Goal: Task Accomplishment & Management: Use online tool/utility

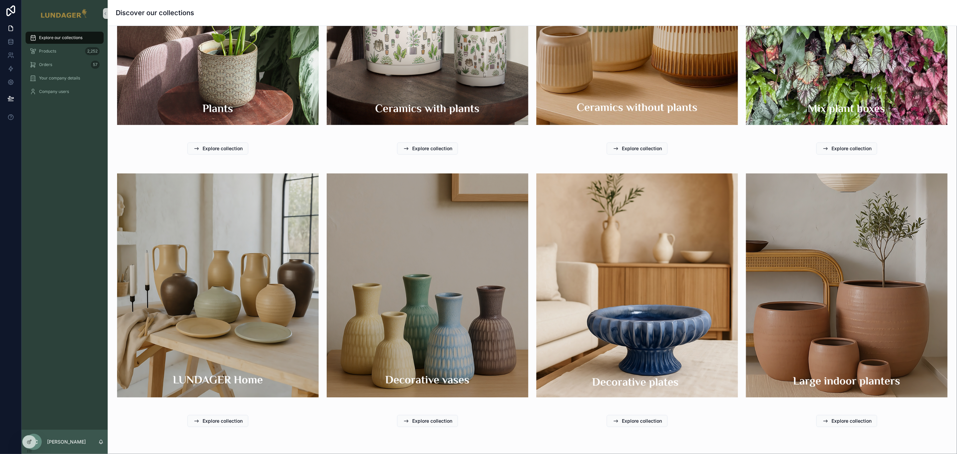
scroll to position [240, 0]
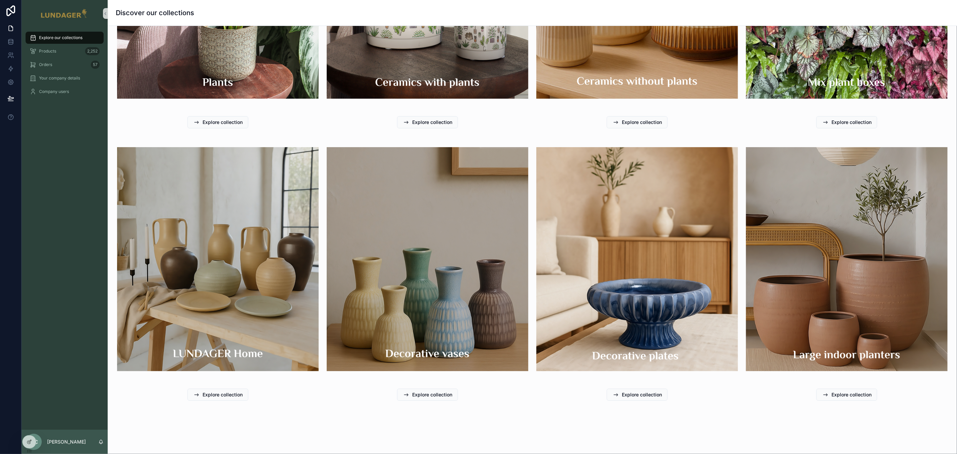
click at [181, 240] on img "scrollable content" at bounding box center [218, 259] width 202 height 224
drag, startPoint x: 217, startPoint y: 391, endPoint x: 210, endPoint y: 381, distance: 12.1
click at [217, 391] on span "Explore collection" at bounding box center [223, 394] width 40 height 7
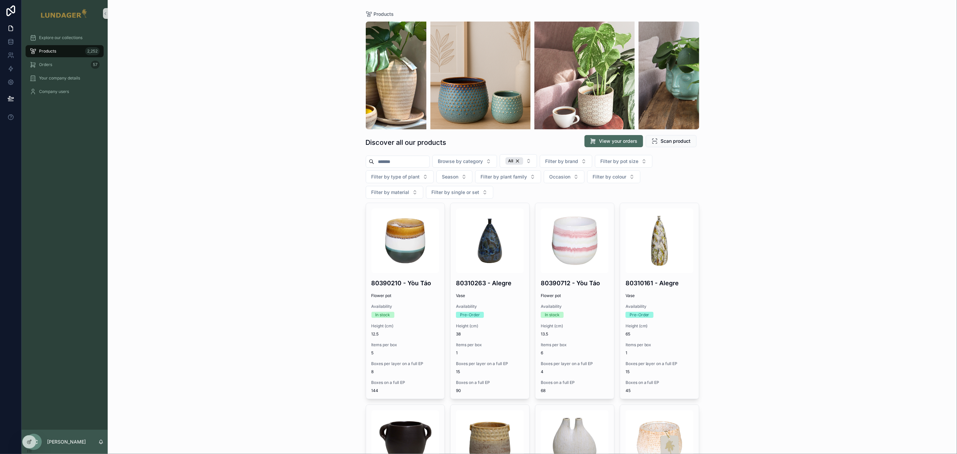
click at [61, 49] on div "Products 2,252" at bounding box center [65, 51] width 70 height 11
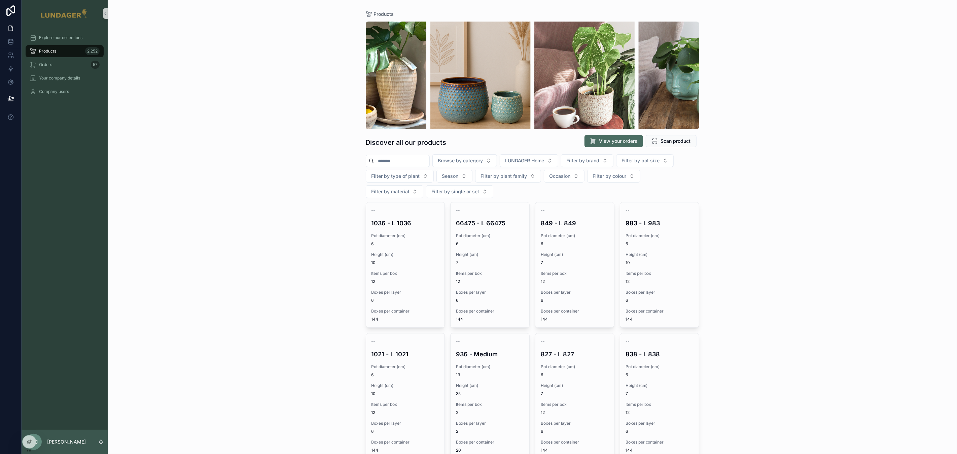
click at [759, 188] on div "Products Discover all our products View your orders Scan product Browse by cate…" at bounding box center [533, 227] width 850 height 454
click at [227, 114] on div "Products Discover all our products View your orders Scan product Browse by cate…" at bounding box center [533, 227] width 850 height 454
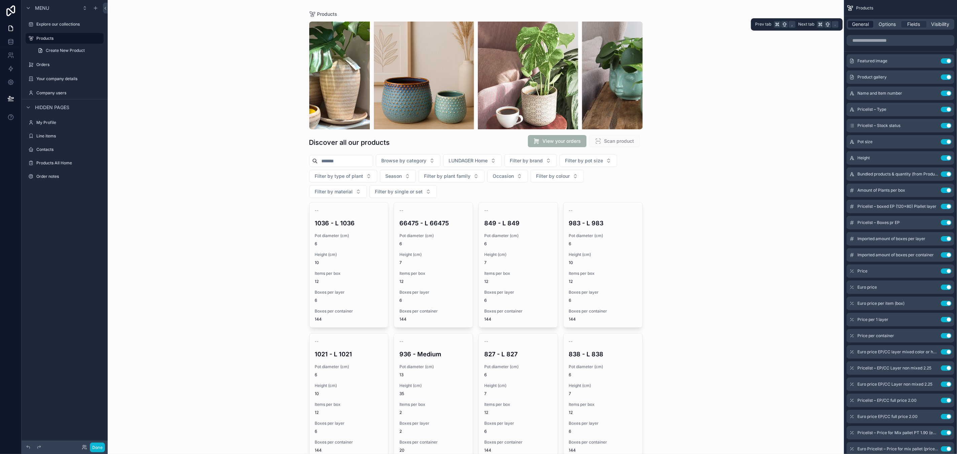
click at [862, 23] on span "General" at bounding box center [861, 24] width 17 height 7
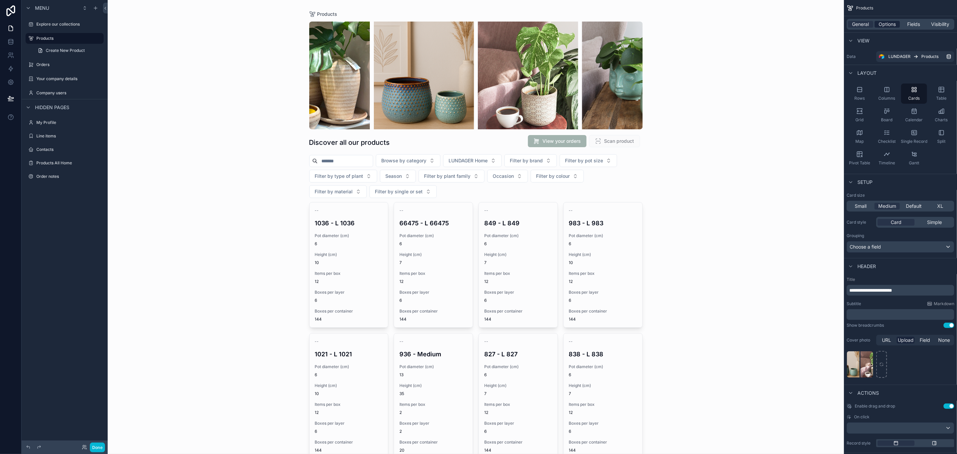
click at [889, 26] on span "Options" at bounding box center [887, 24] width 17 height 7
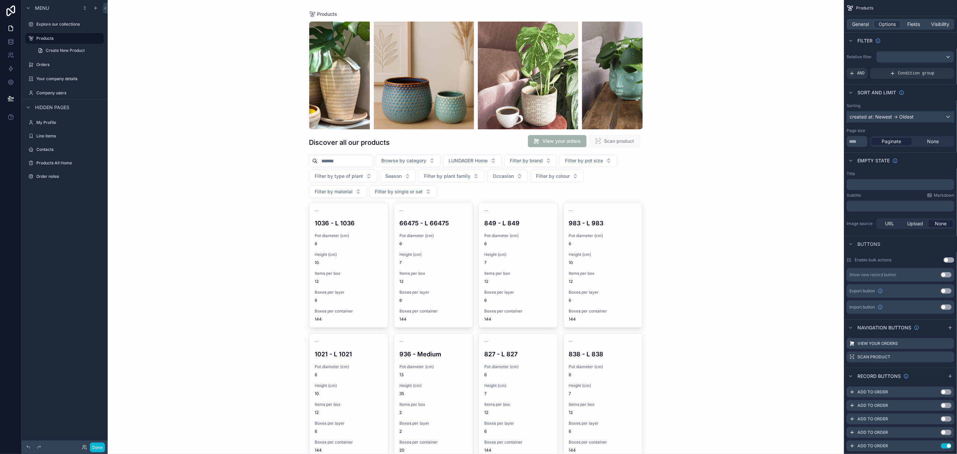
click at [921, 118] on div "created at: Newest -> Oldest" at bounding box center [900, 116] width 107 height 11
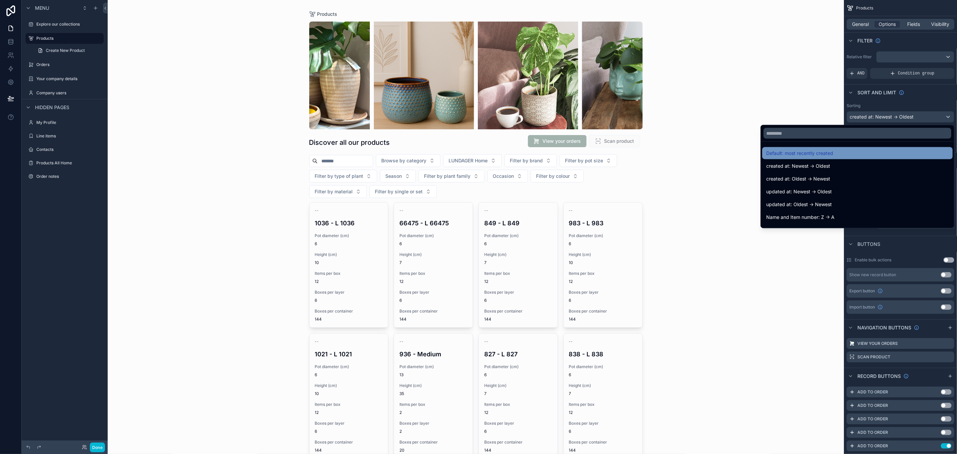
click at [855, 154] on div "Default: most recently created" at bounding box center [857, 153] width 182 height 8
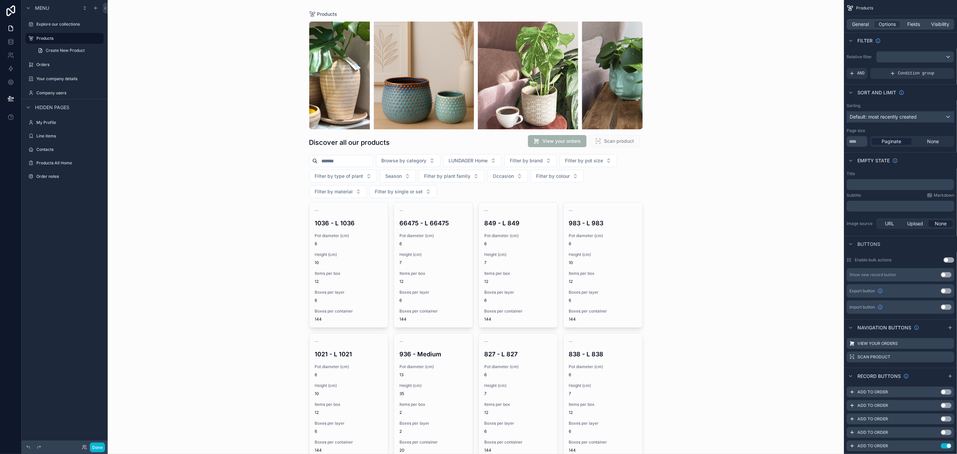
click at [905, 117] on span "Default: most recently created" at bounding box center [883, 117] width 67 height 6
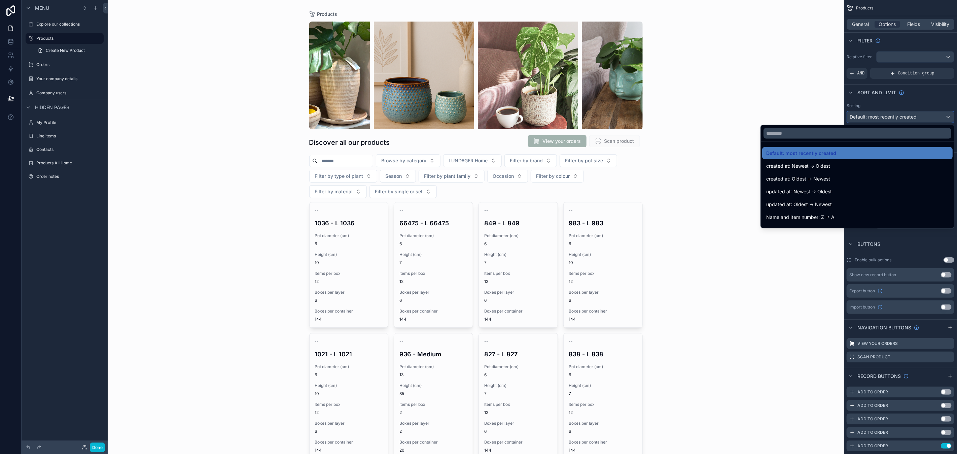
scroll to position [20, 0]
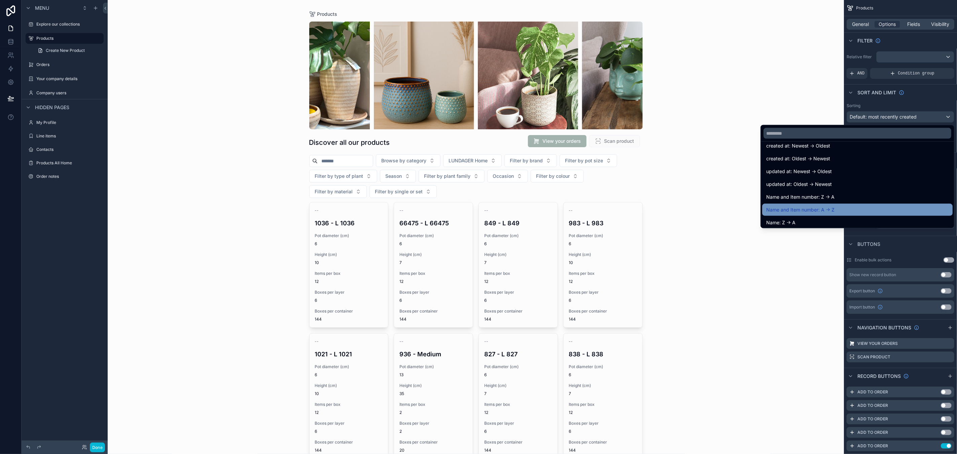
click at [846, 212] on div "Name and Item number: A -> Z" at bounding box center [857, 210] width 182 height 8
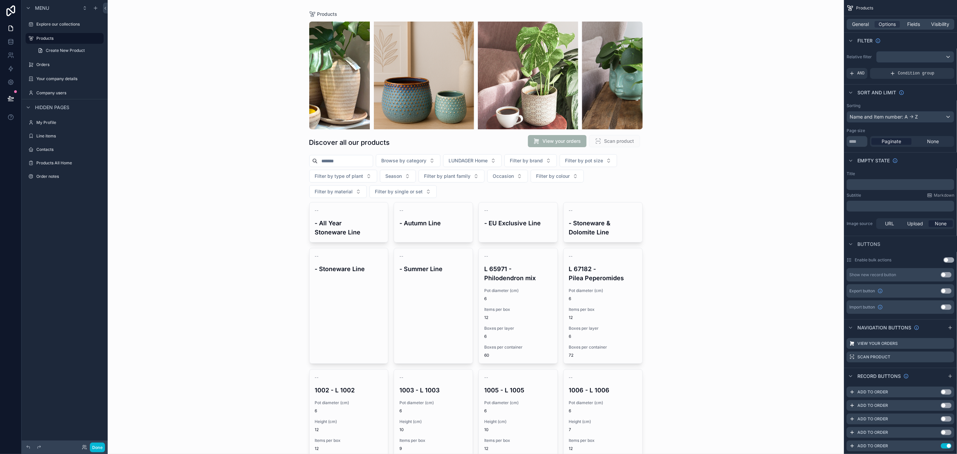
click at [713, 251] on div "Products Discover all our products View your orders Scan product Browse by cate…" at bounding box center [476, 227] width 736 height 454
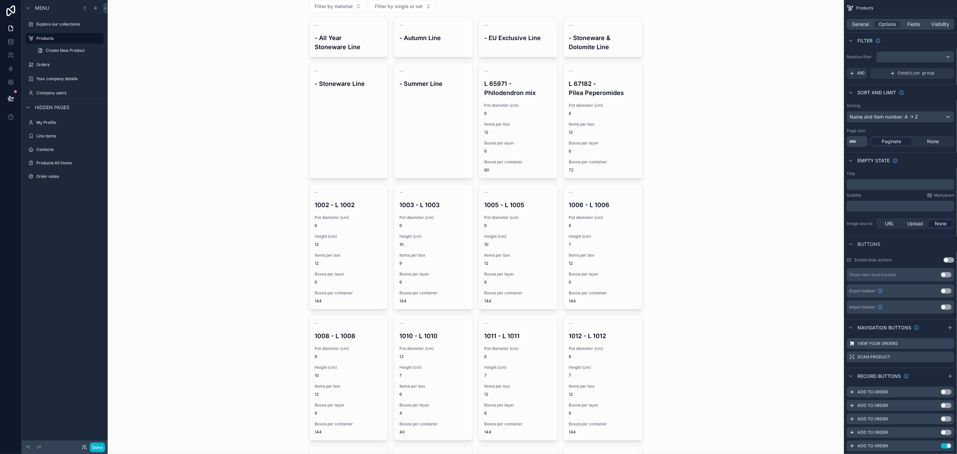
scroll to position [69, 0]
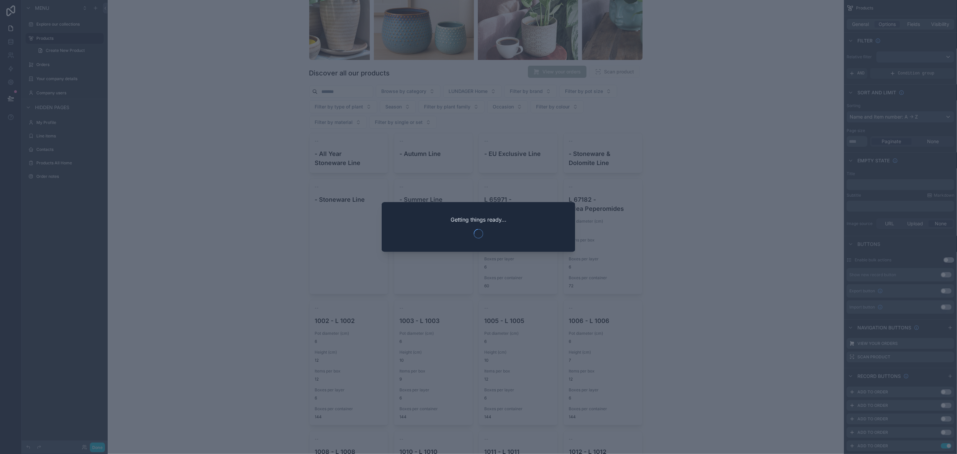
click at [729, 184] on div at bounding box center [478, 227] width 957 height 454
click at [185, 187] on div at bounding box center [478, 227] width 957 height 454
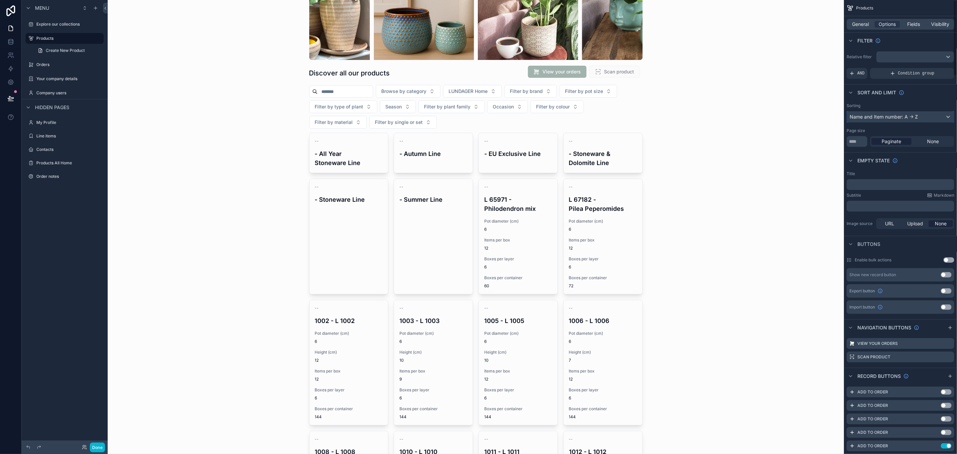
click at [894, 116] on div "Name and Item number: A -> Z" at bounding box center [900, 116] width 107 height 11
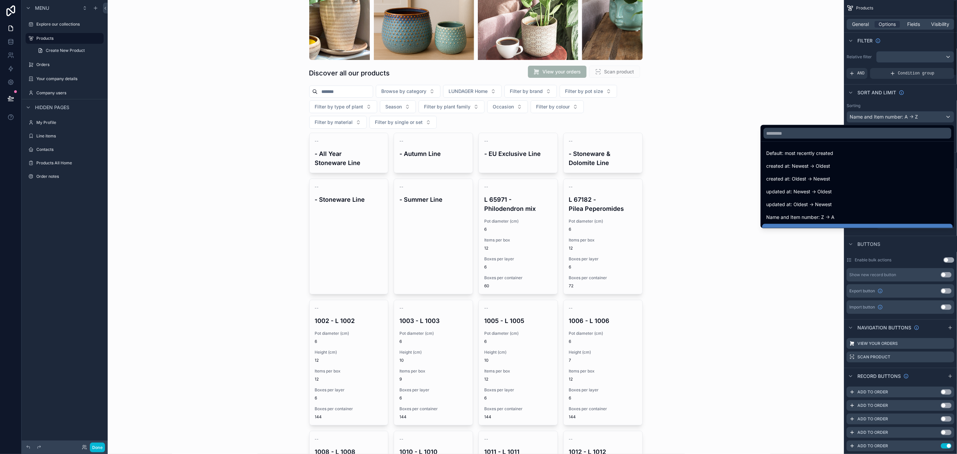
click at [894, 116] on div "scrollable content" at bounding box center [478, 227] width 957 height 454
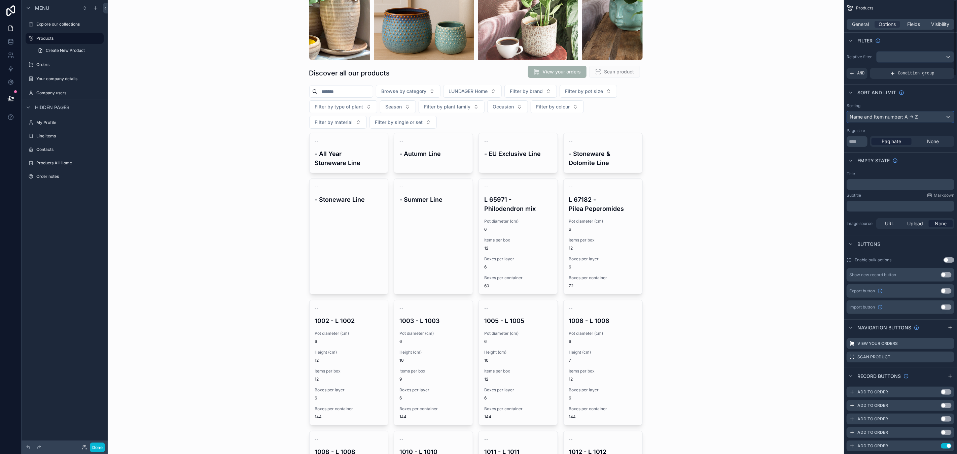
click at [894, 116] on div "Name and Item number: A -> Z" at bounding box center [900, 116] width 107 height 11
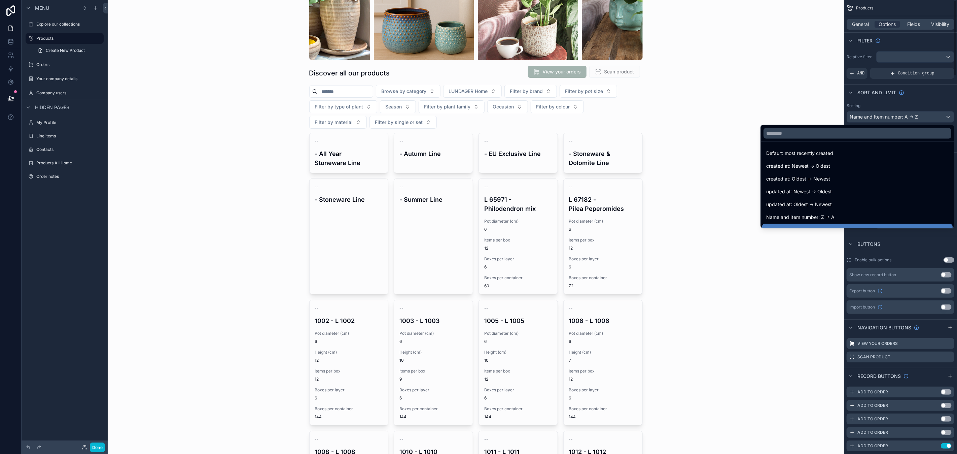
click at [894, 116] on div "scrollable content" at bounding box center [478, 227] width 957 height 454
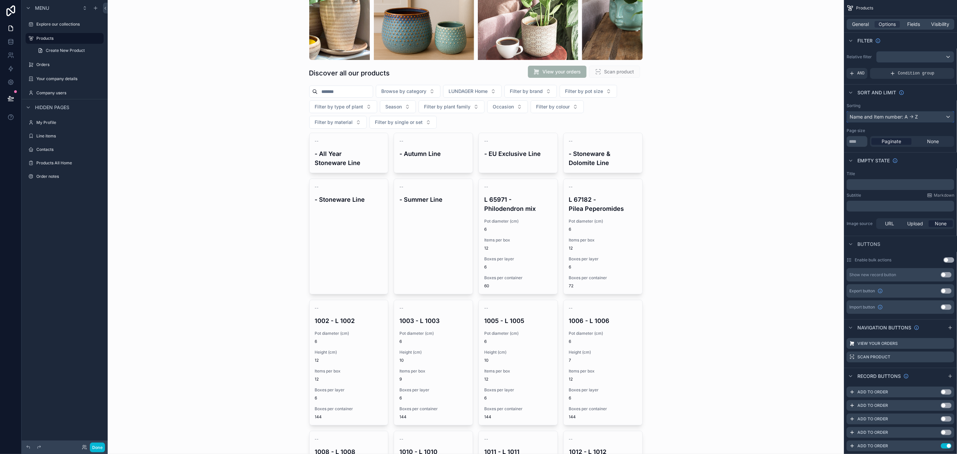
click at [887, 117] on div "Name and Item number: A -> Z" at bounding box center [900, 116] width 107 height 11
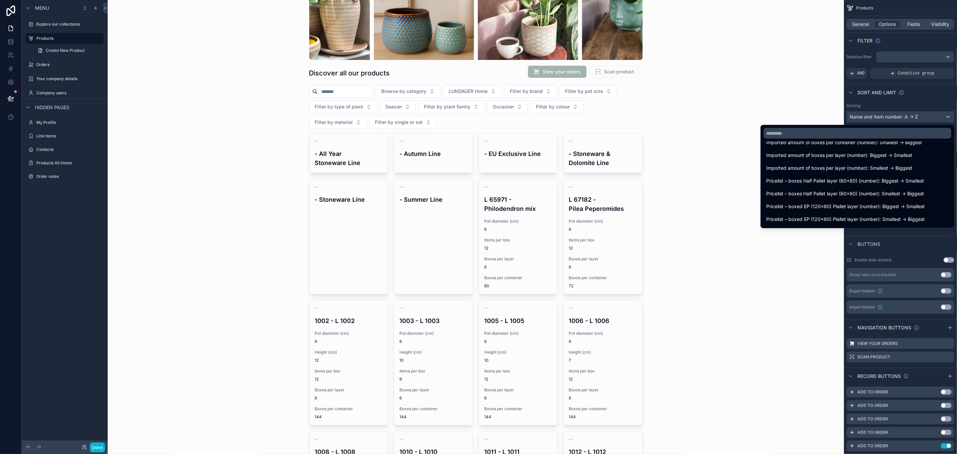
scroll to position [2387, 0]
click at [820, 134] on input "text" at bounding box center [858, 133] width 188 height 11
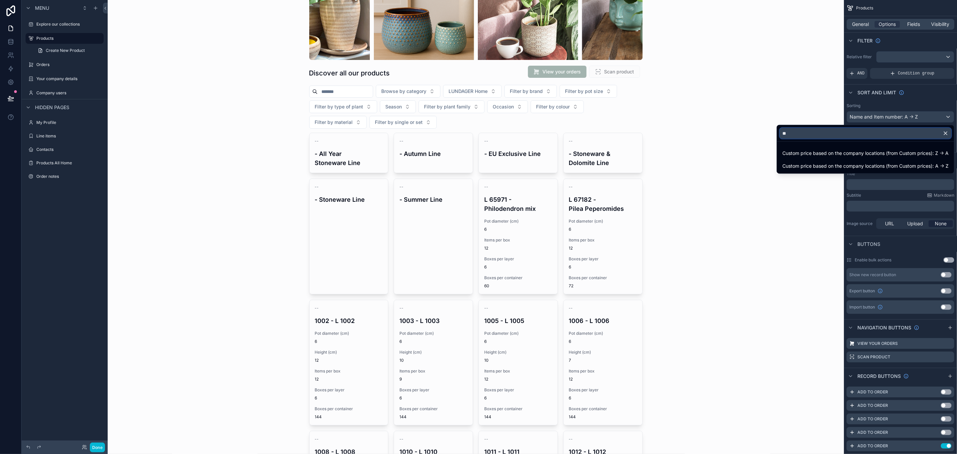
type input "*"
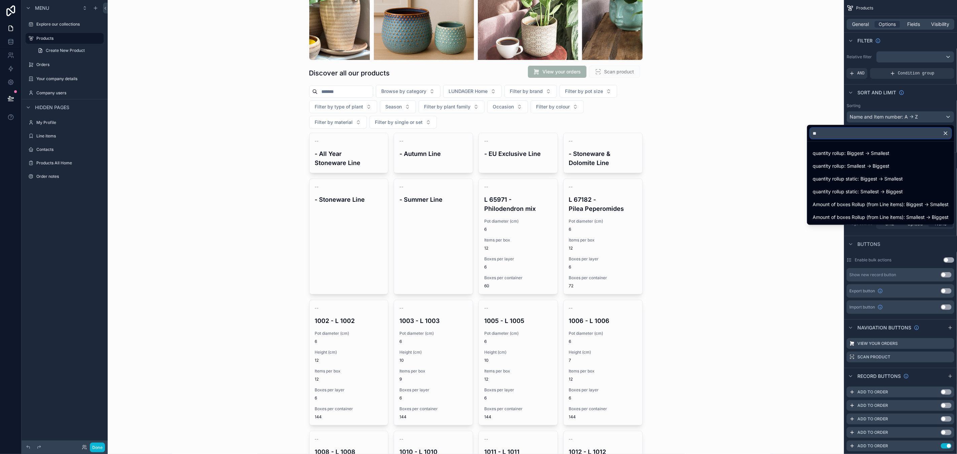
type input "*"
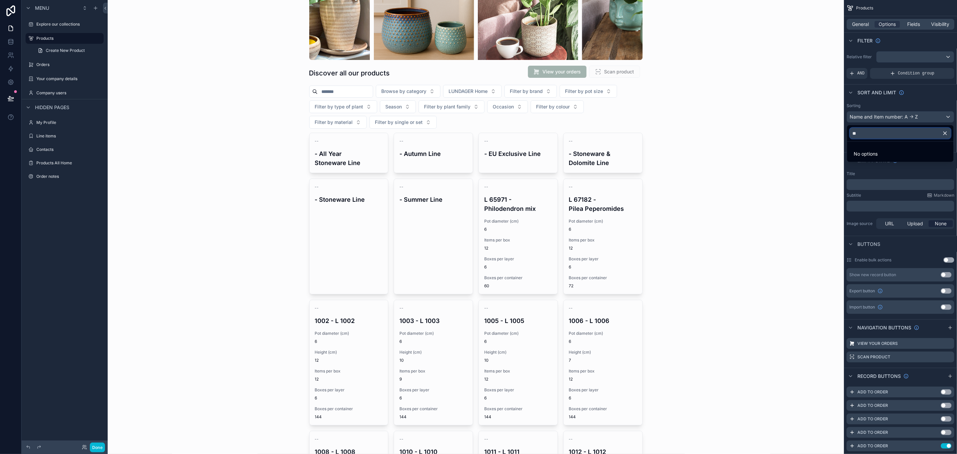
type input "*"
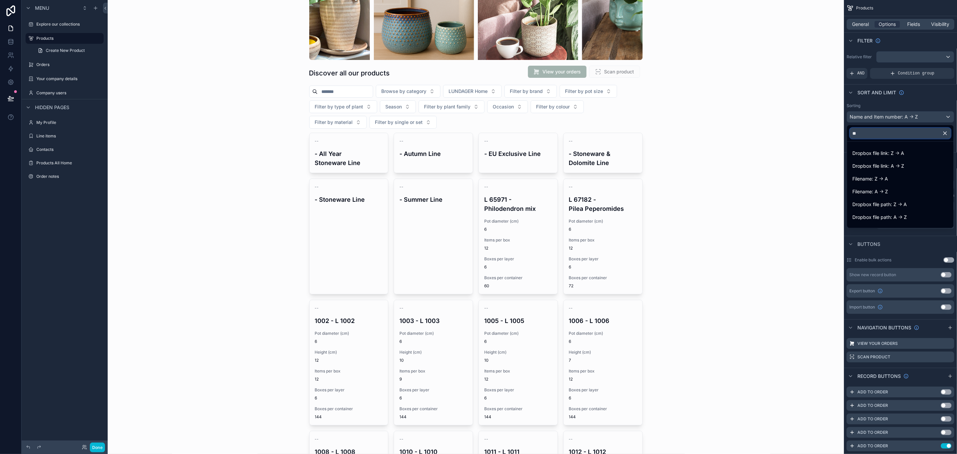
type input "*"
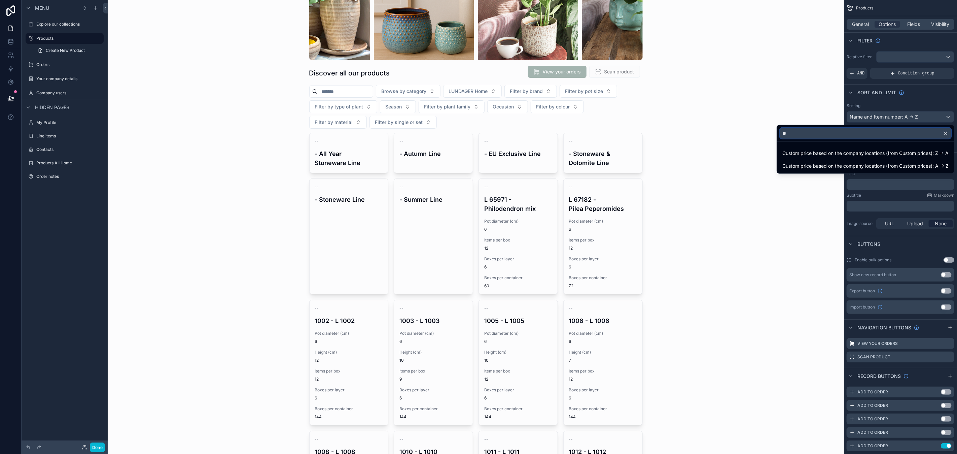
type input "*"
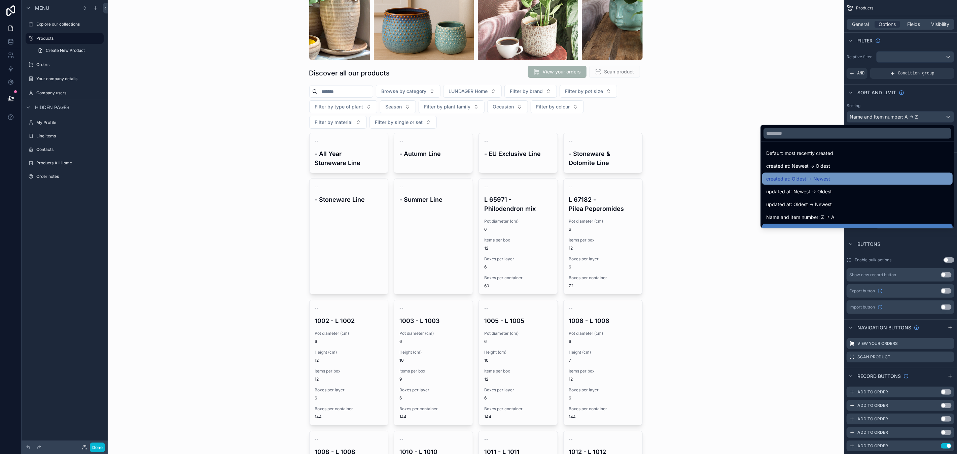
click at [822, 179] on span "created at: Oldest -> Newest" at bounding box center [798, 179] width 64 height 8
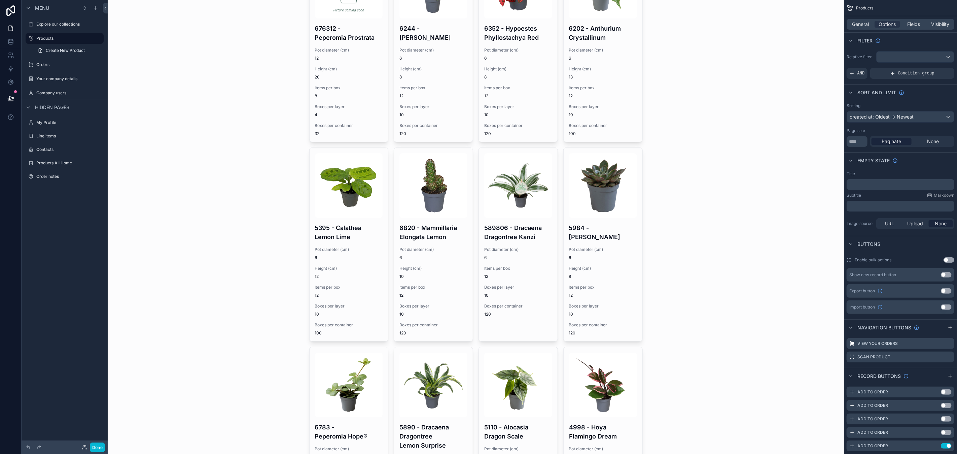
scroll to position [398, 0]
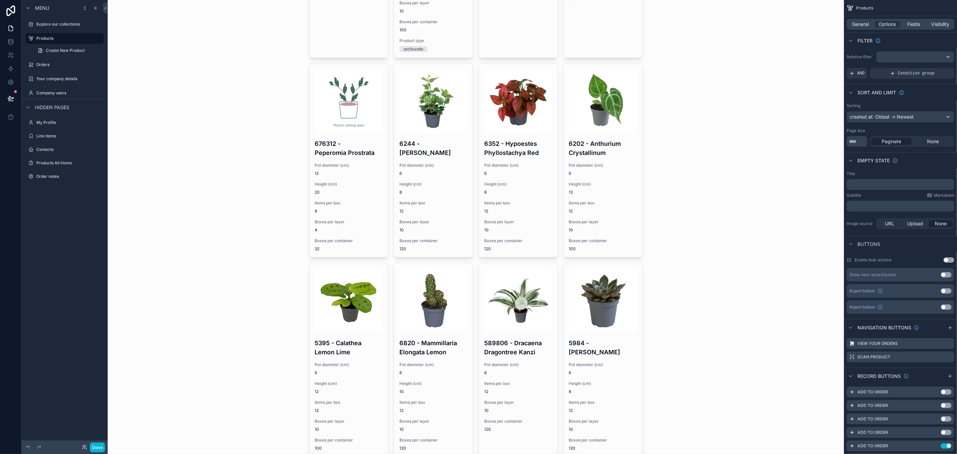
click at [721, 203] on div "Products Discover all our products View your orders Scan product Browse by cate…" at bounding box center [476, 227] width 736 height 454
click at [102, 446] on button "Done" at bounding box center [97, 447] width 15 height 10
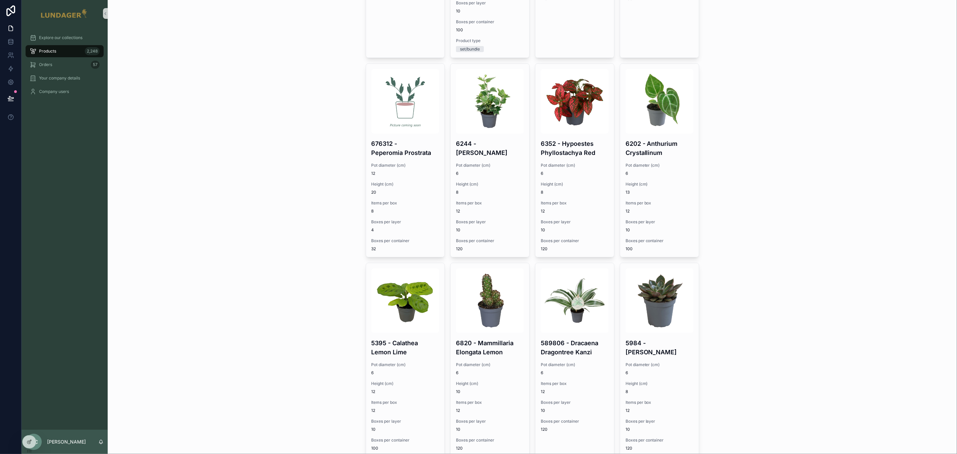
scroll to position [0, 0]
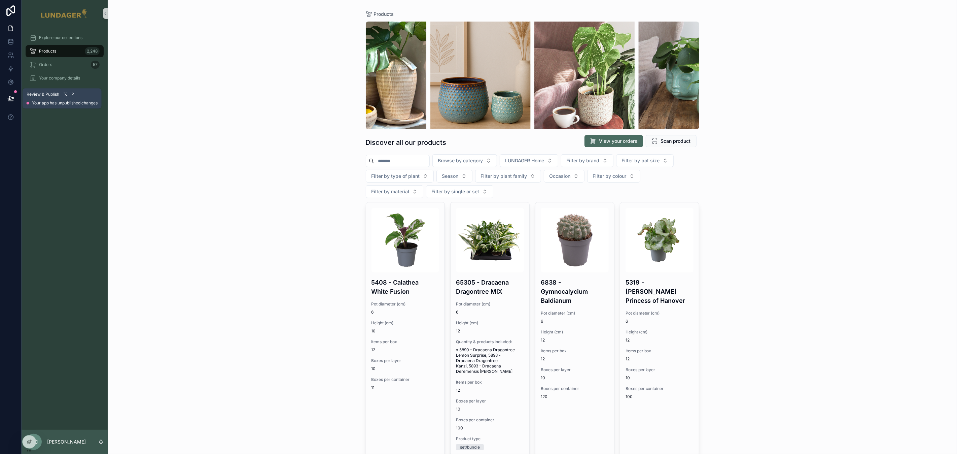
click at [7, 100] on icon at bounding box center [10, 98] width 7 height 7
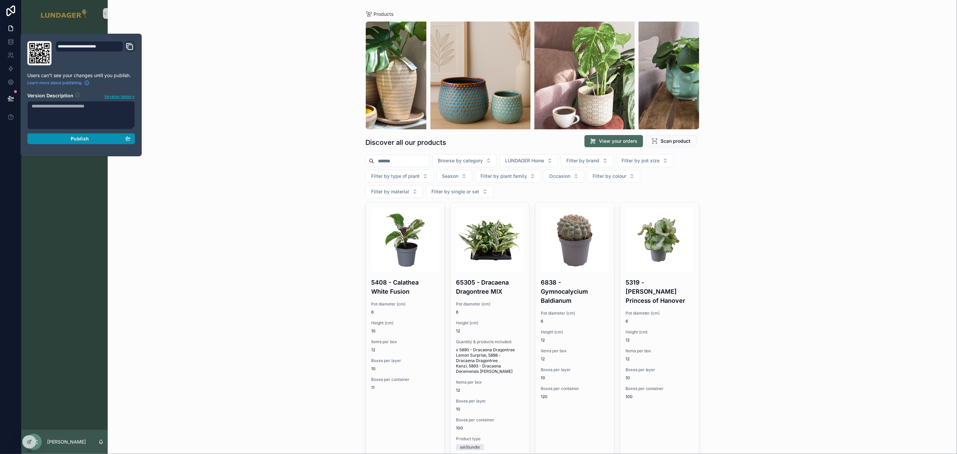
click at [80, 139] on span "Publish" at bounding box center [80, 139] width 18 height 6
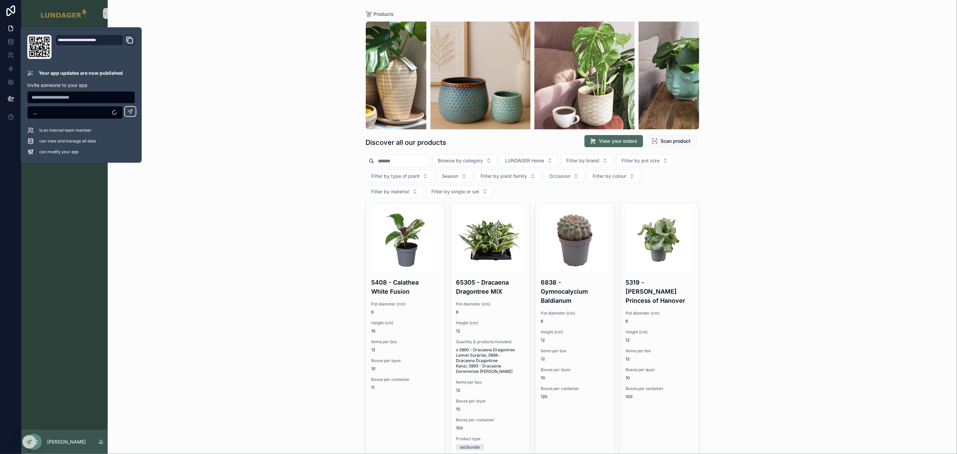
click at [292, 172] on div "Products Discover all our products View your orders Scan product Browse by cate…" at bounding box center [533, 227] width 850 height 454
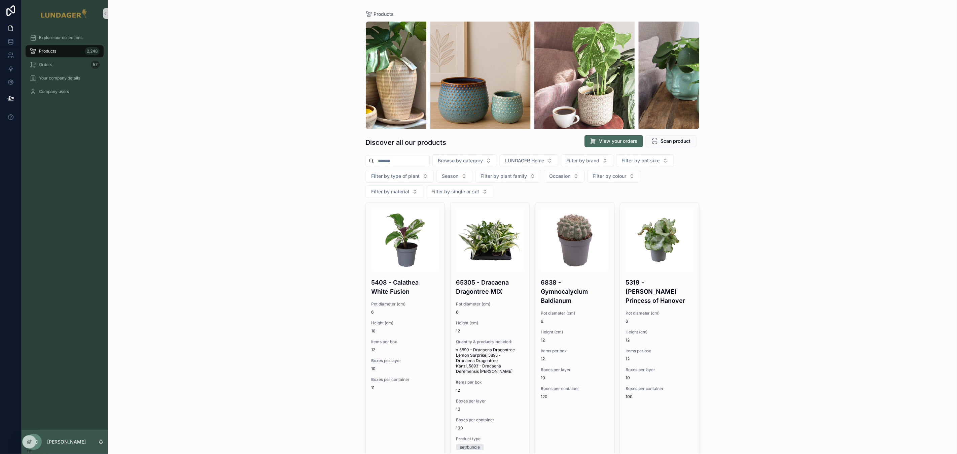
click at [196, 156] on div "Products Discover all our products View your orders Scan product Browse by cate…" at bounding box center [533, 227] width 850 height 454
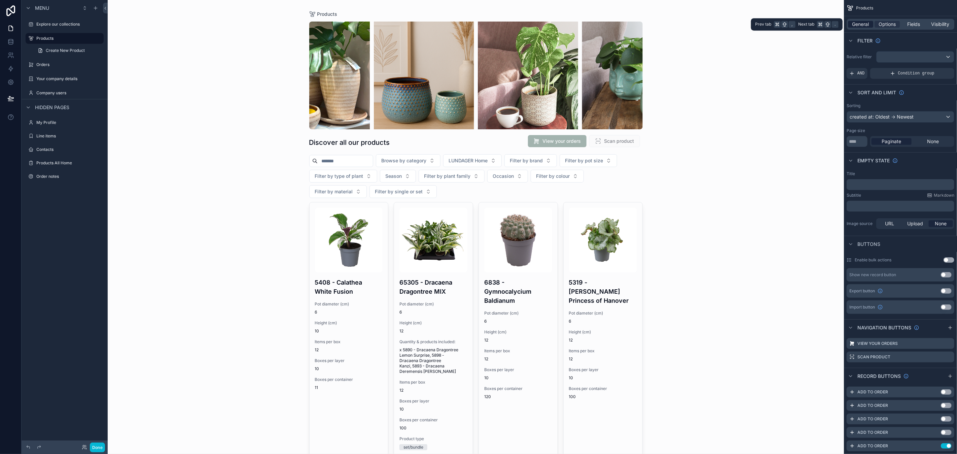
click at [856, 23] on span "General" at bounding box center [861, 24] width 17 height 7
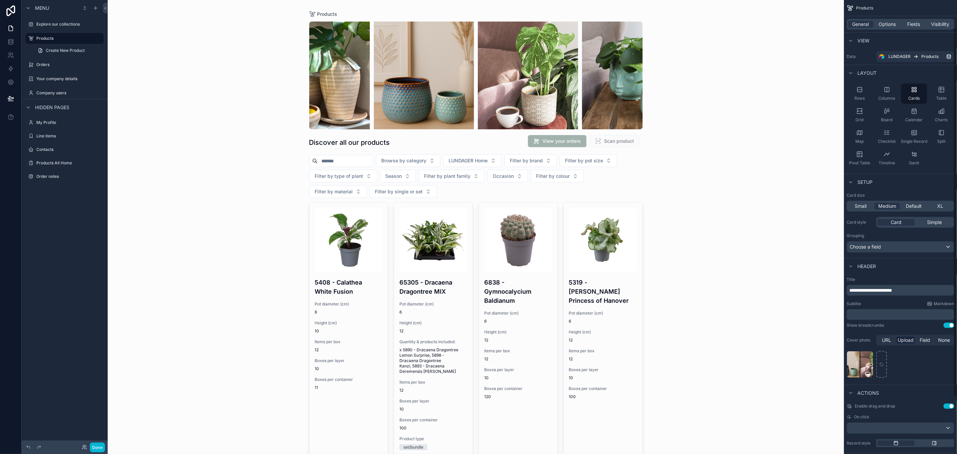
scroll to position [104, 0]
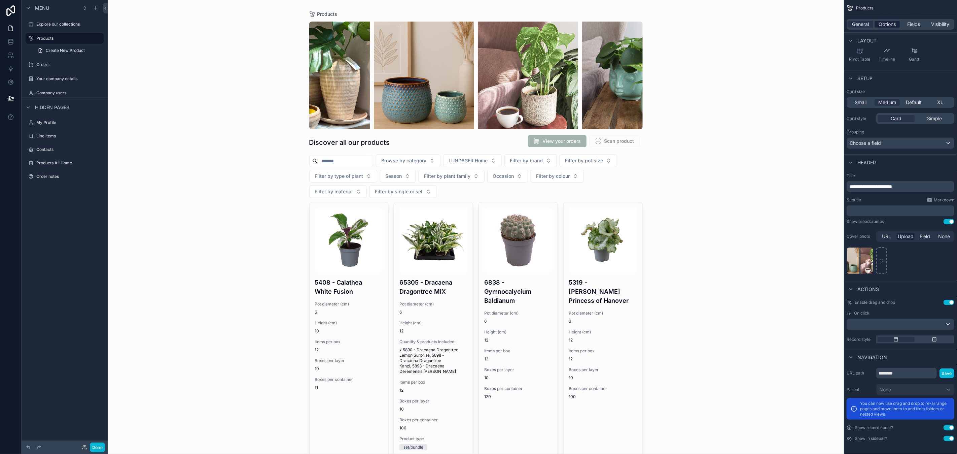
click at [887, 21] on span "Options" at bounding box center [887, 24] width 17 height 7
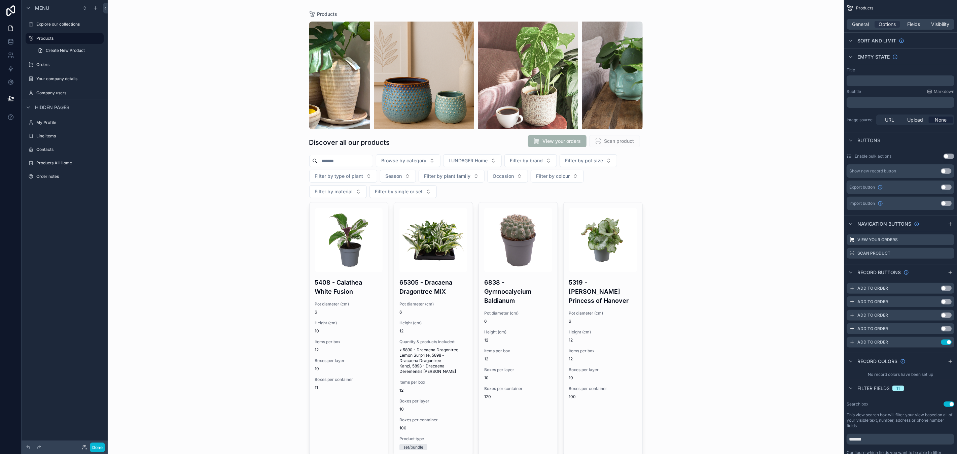
scroll to position [0, 0]
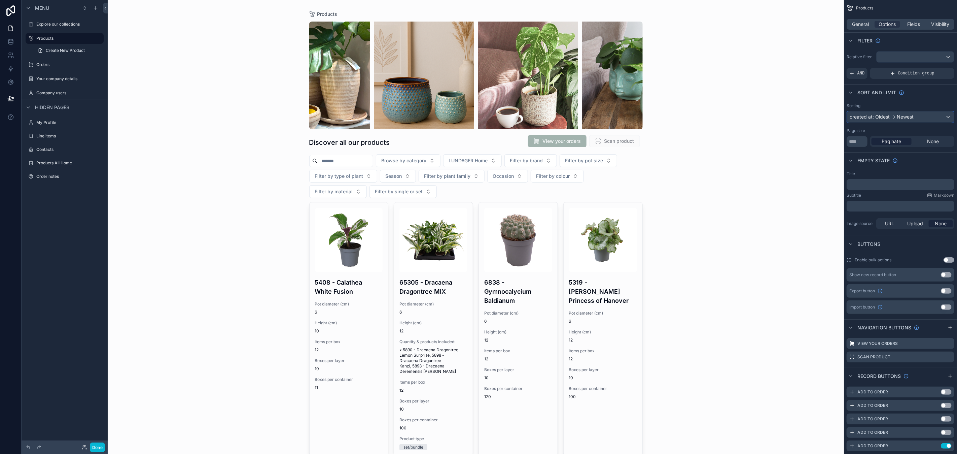
click at [906, 117] on div "created at: Oldest -> Newest" at bounding box center [900, 116] width 107 height 11
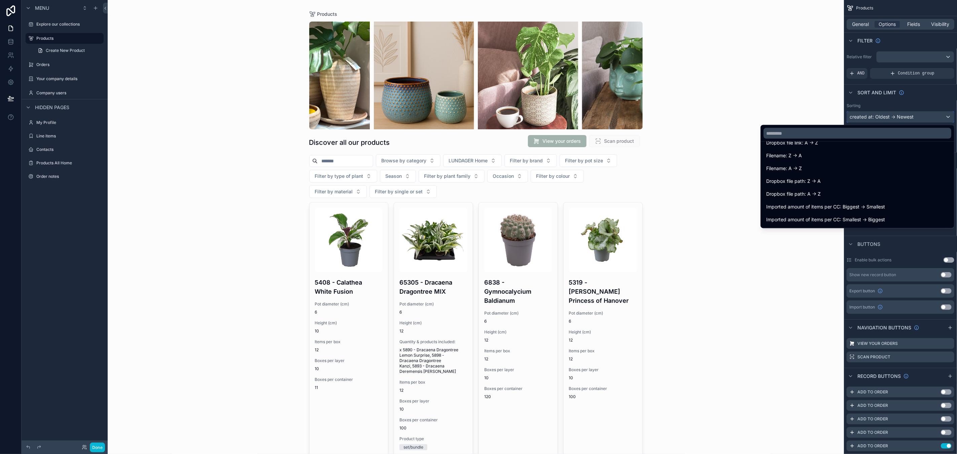
scroll to position [944, 0]
click at [793, 281] on div "Products Discover all our products View your orders Scan product Browse by cate…" at bounding box center [476, 227] width 736 height 454
click at [103, 446] on div "scrollable content" at bounding box center [478, 227] width 957 height 454
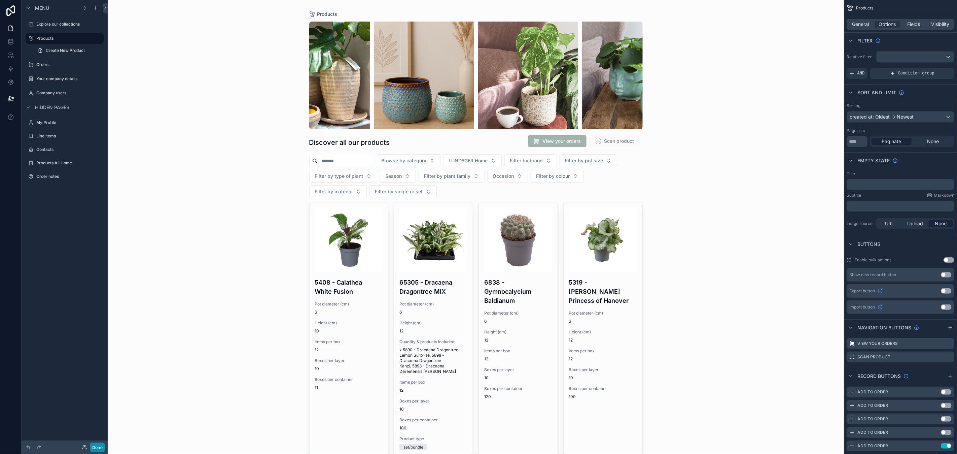
click at [98, 448] on button "Done" at bounding box center [97, 447] width 15 height 10
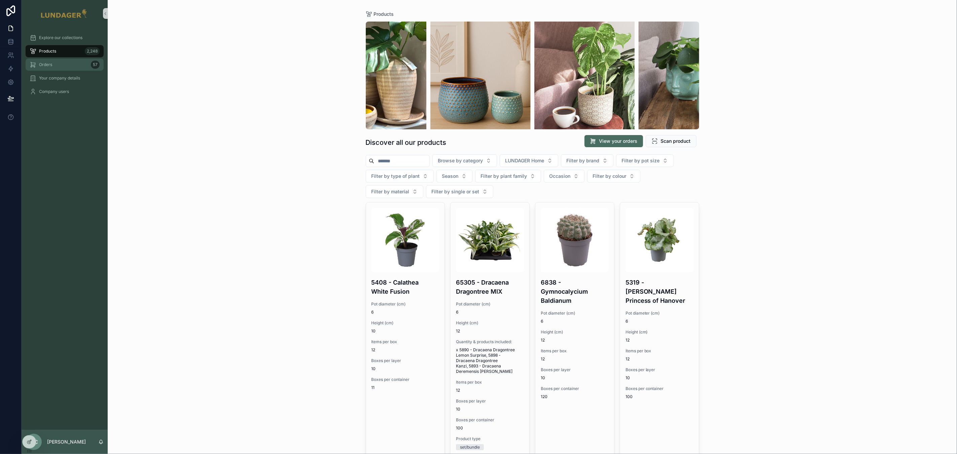
click at [55, 64] on div "Orders 57" at bounding box center [65, 64] width 70 height 11
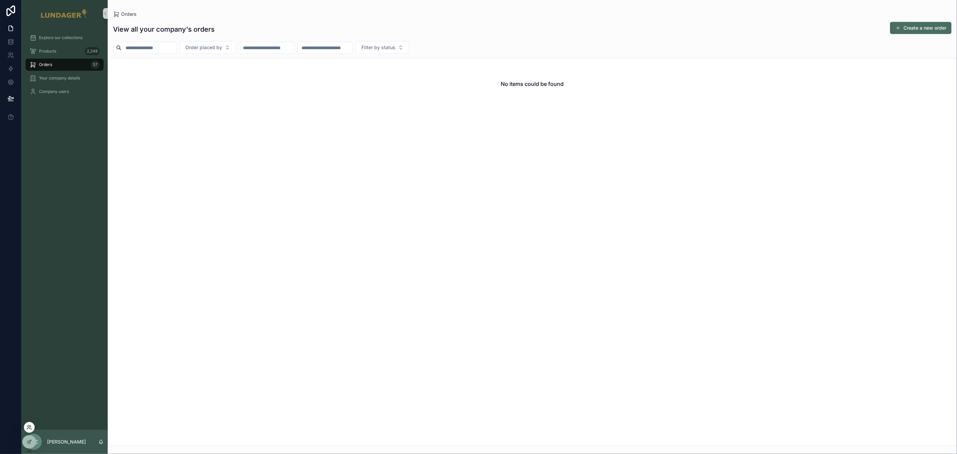
click at [30, 426] on icon at bounding box center [29, 426] width 5 height 5
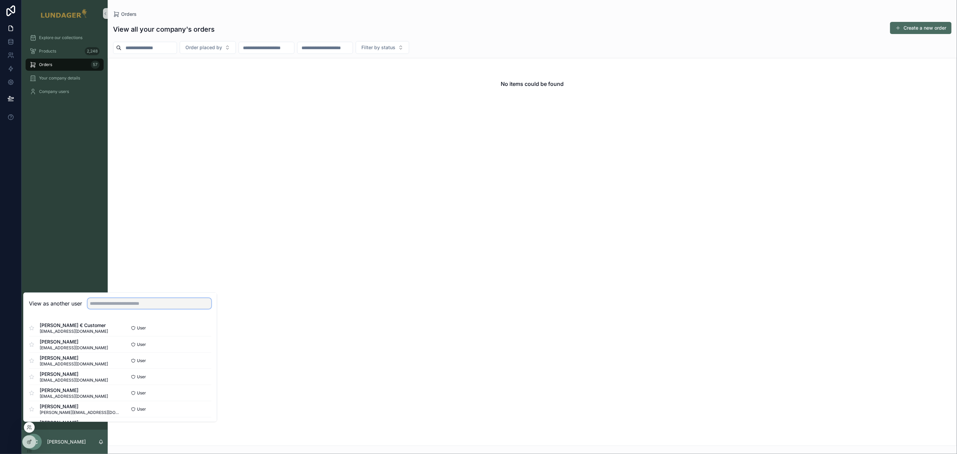
click at [117, 305] on input "text" at bounding box center [150, 303] width 124 height 11
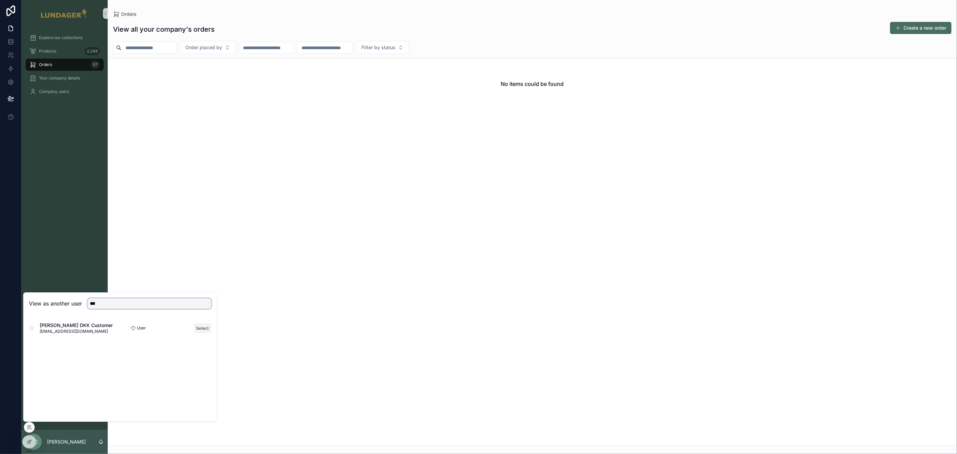
type input "***"
click at [201, 330] on button "Select" at bounding box center [203, 328] width 18 height 10
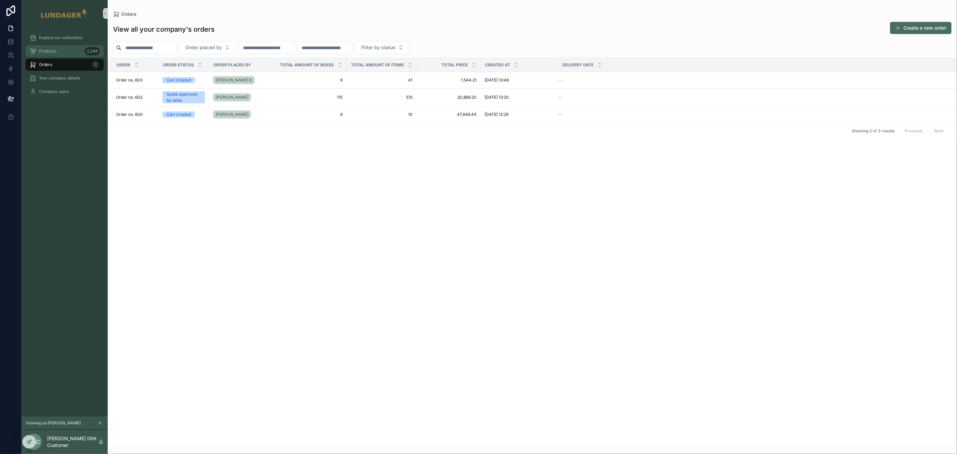
click at [53, 49] on span "Products" at bounding box center [47, 50] width 17 height 5
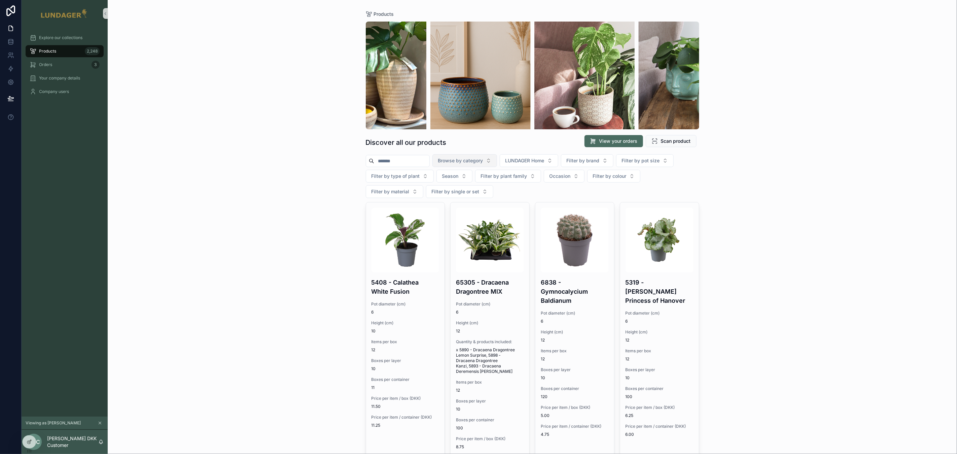
click at [462, 163] on span "Browse by category" at bounding box center [460, 160] width 45 height 7
click at [465, 218] on span "Ceramics without plants" at bounding box center [458, 220] width 53 height 7
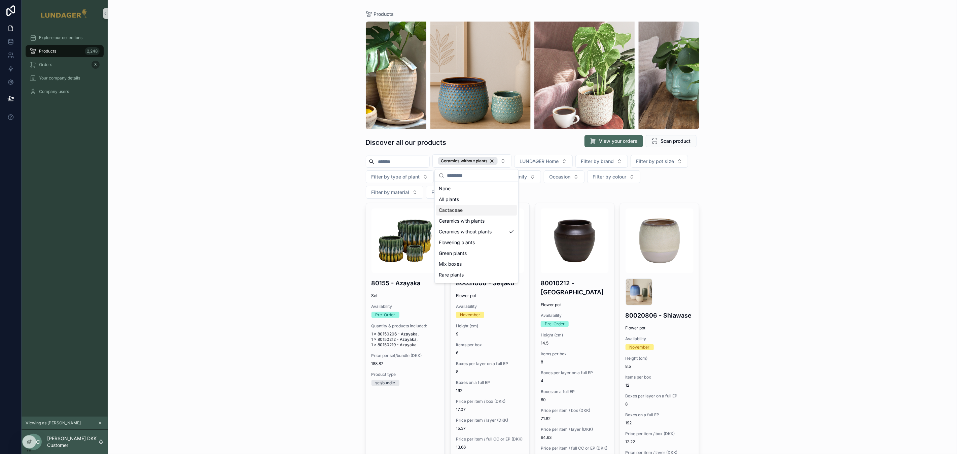
click at [769, 229] on div "Products Discover all our products View your orders Scan product Ceramics witho…" at bounding box center [533, 227] width 850 height 454
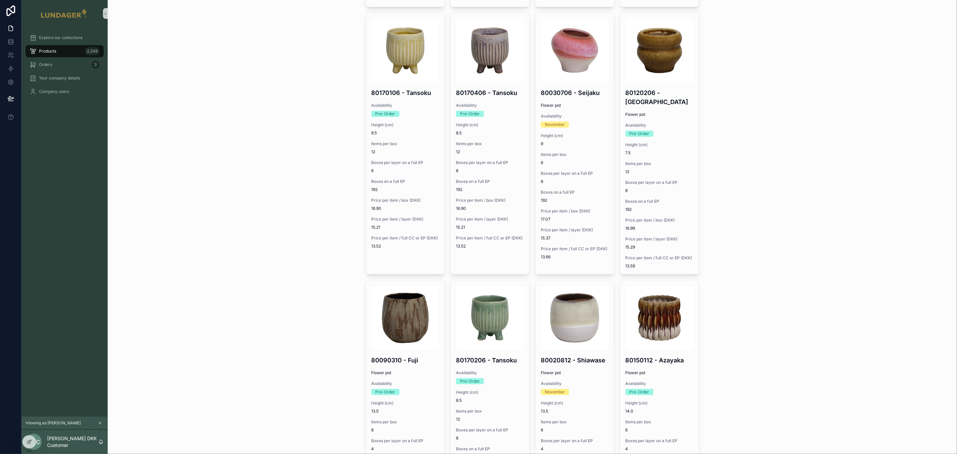
scroll to position [2506, 0]
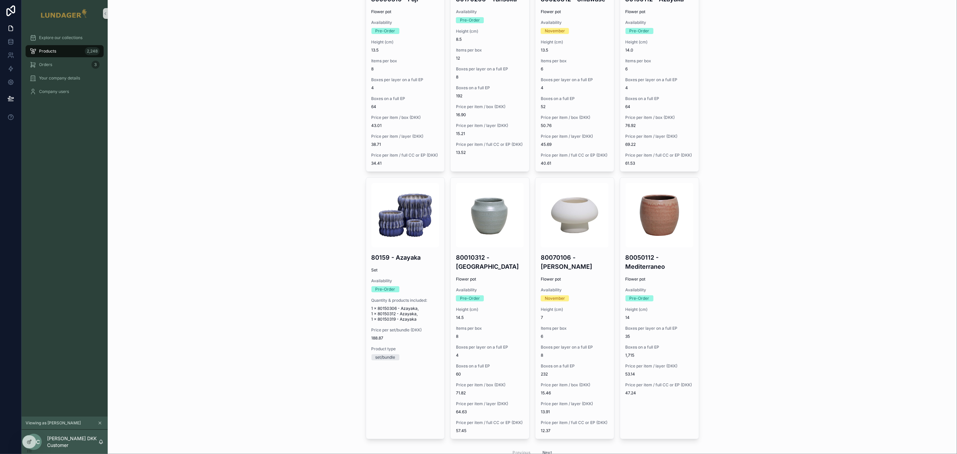
click at [546, 447] on button "Next" at bounding box center [547, 452] width 19 height 10
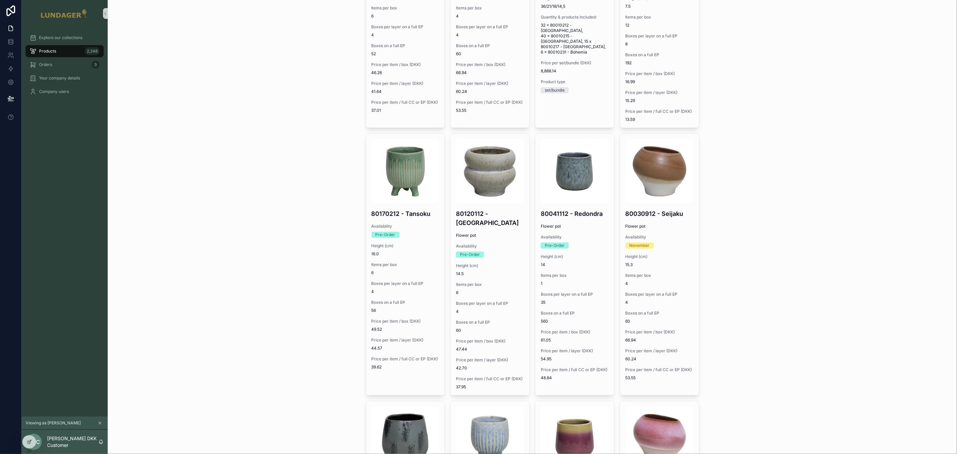
scroll to position [2459, 0]
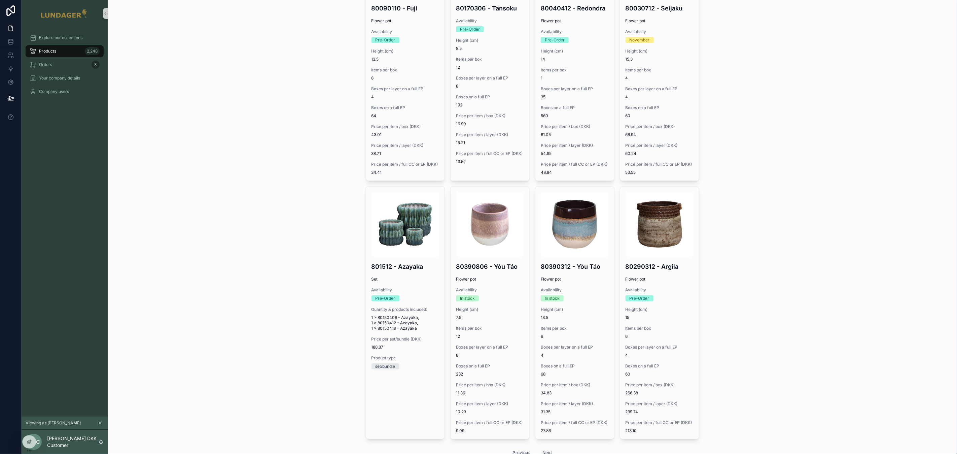
click at [547, 447] on button "Next" at bounding box center [547, 452] width 19 height 10
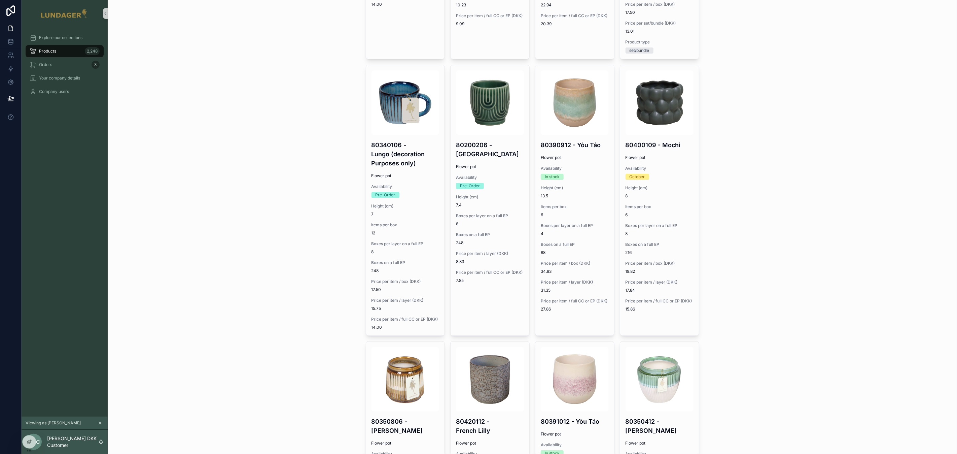
scroll to position [2539, 0]
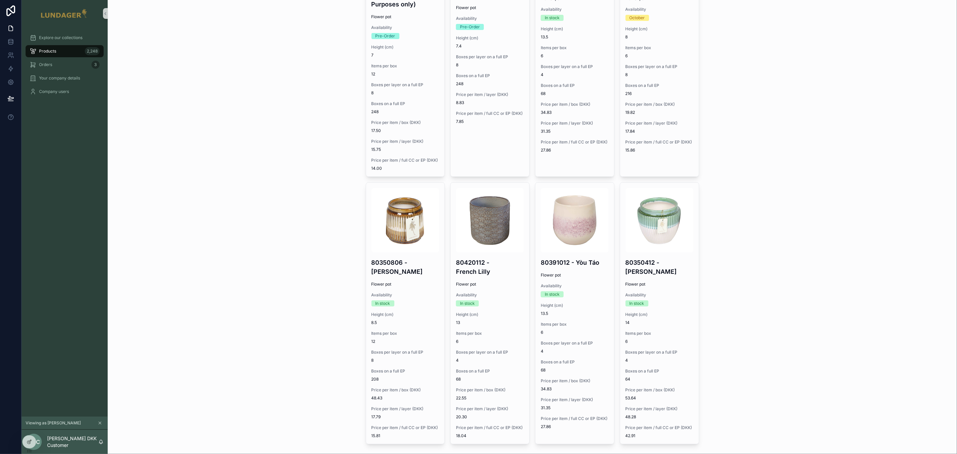
click at [542, 452] on button "Next" at bounding box center [547, 457] width 19 height 10
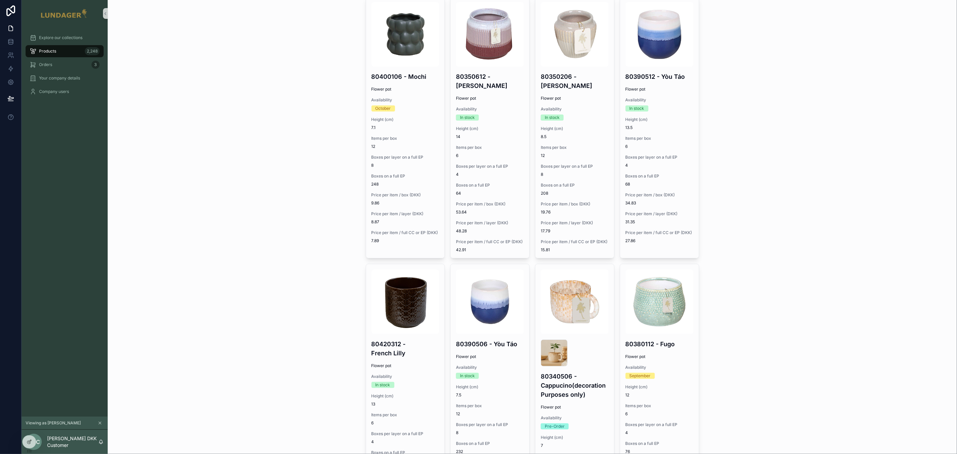
scroll to position [2482, 0]
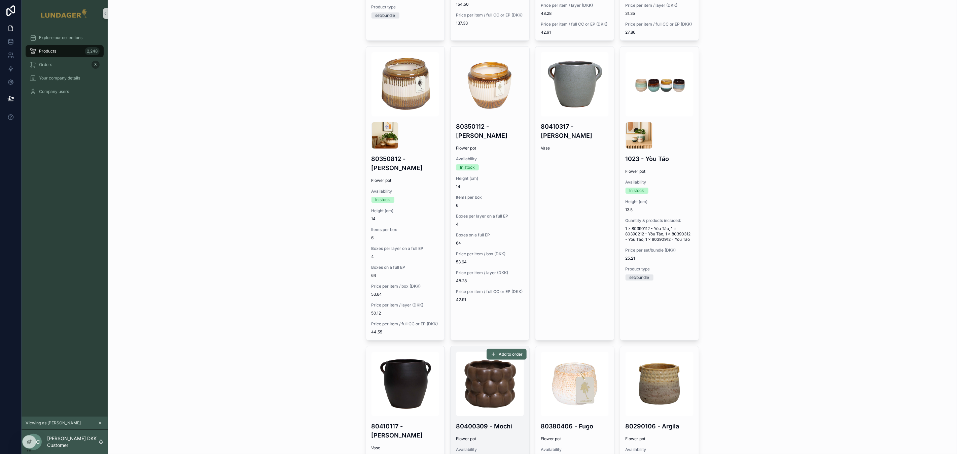
scroll to position [2427, 0]
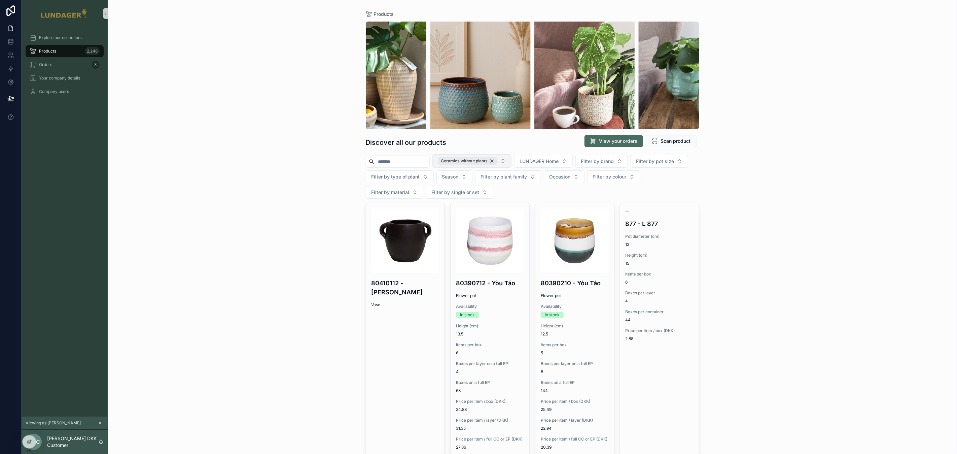
click at [497, 159] on div "Ceramics without plants" at bounding box center [468, 160] width 60 height 7
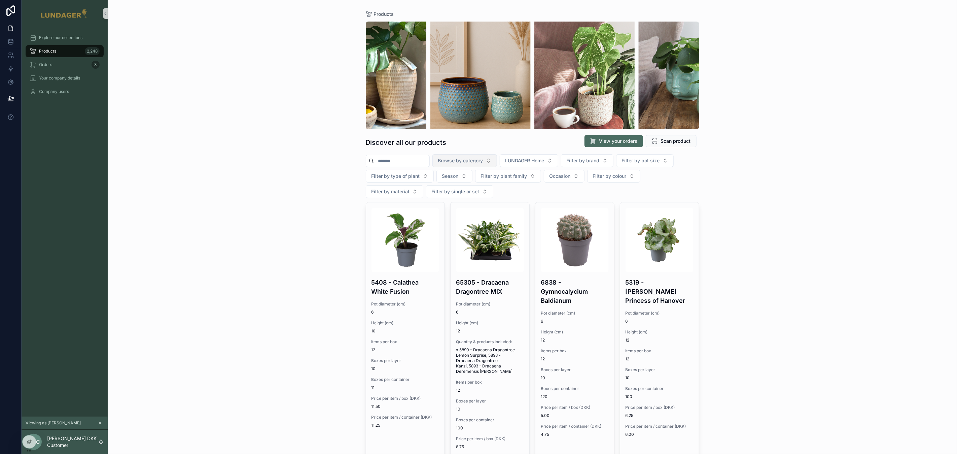
click at [475, 162] on span "Browse by category" at bounding box center [460, 160] width 45 height 7
click at [469, 186] on div "All plants" at bounding box center [469, 187] width 81 height 11
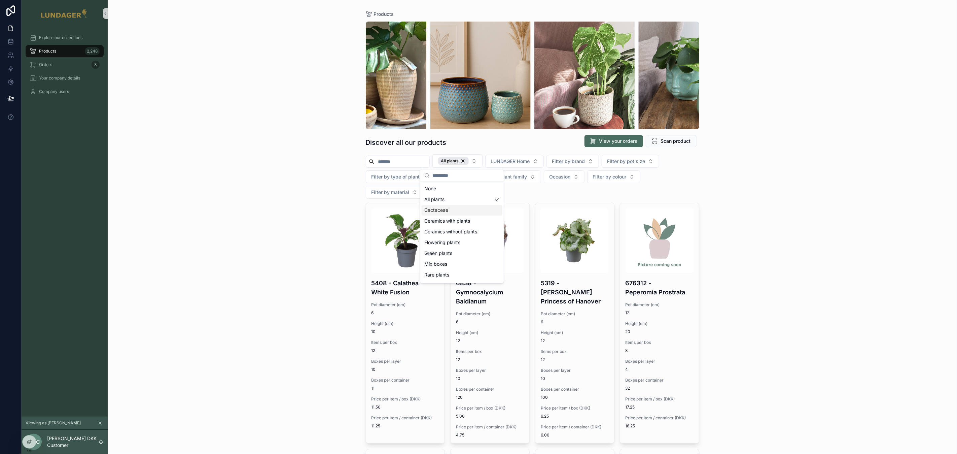
click at [791, 238] on div "Products Discover all our products View your orders Scan product All plants LUN…" at bounding box center [533, 227] width 850 height 454
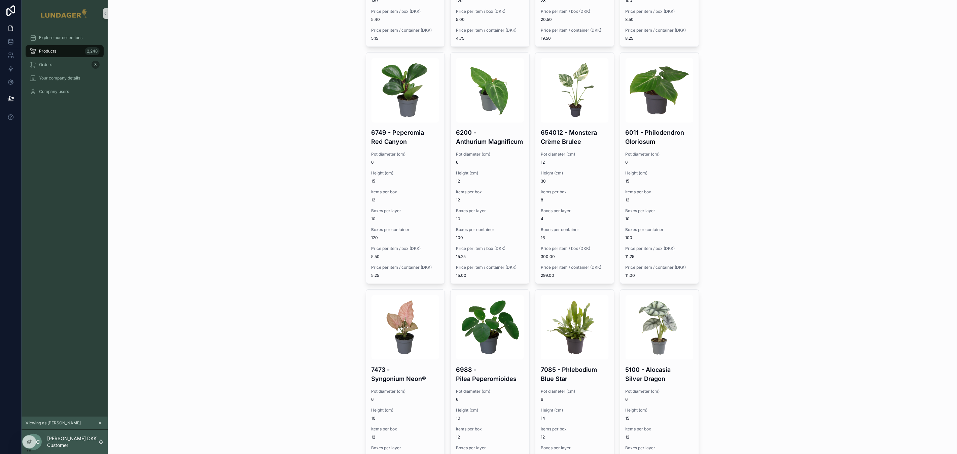
scroll to position [2183, 0]
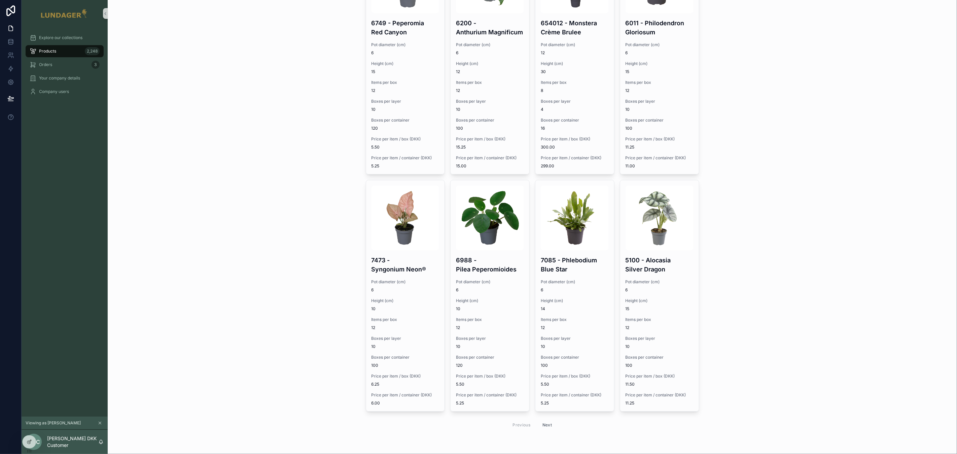
click at [539, 422] on button "Next" at bounding box center [547, 424] width 19 height 10
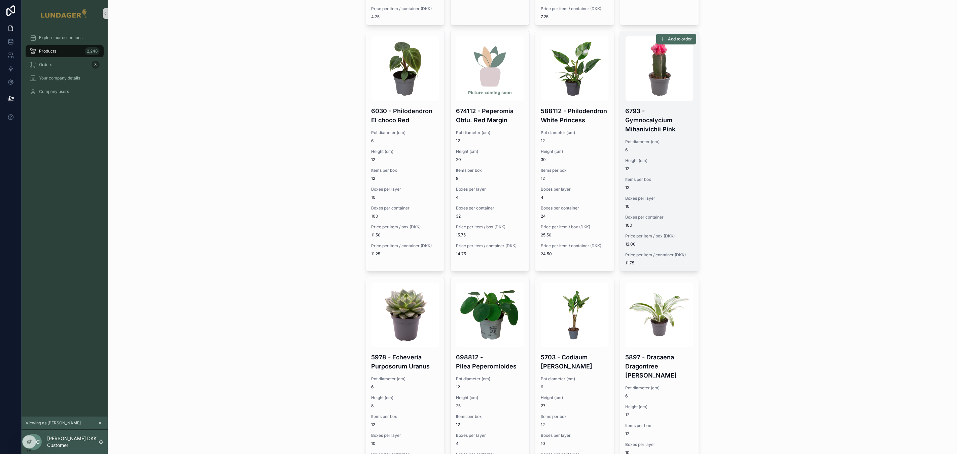
scroll to position [2201, 0]
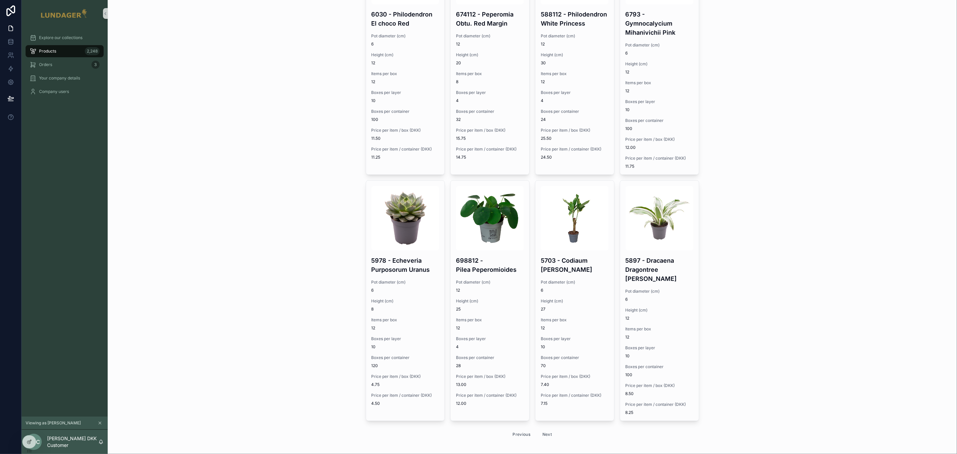
click at [538, 429] on button "Next" at bounding box center [547, 434] width 19 height 10
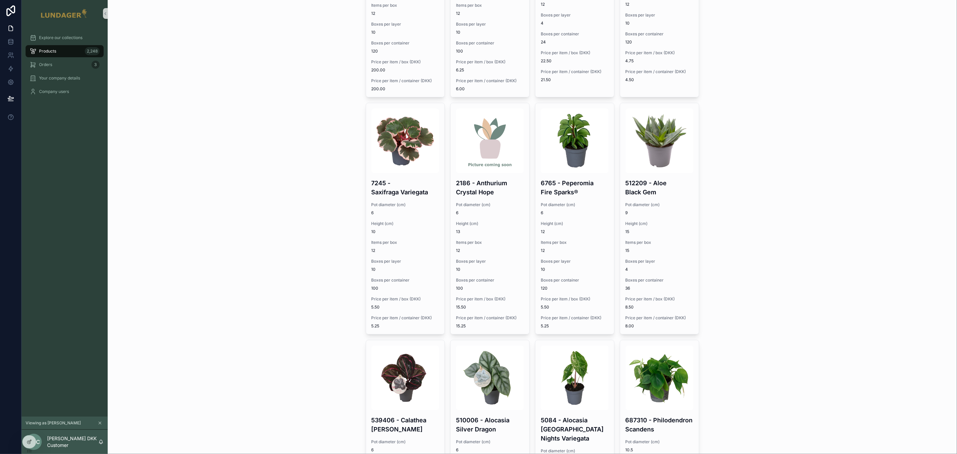
scroll to position [2183, 0]
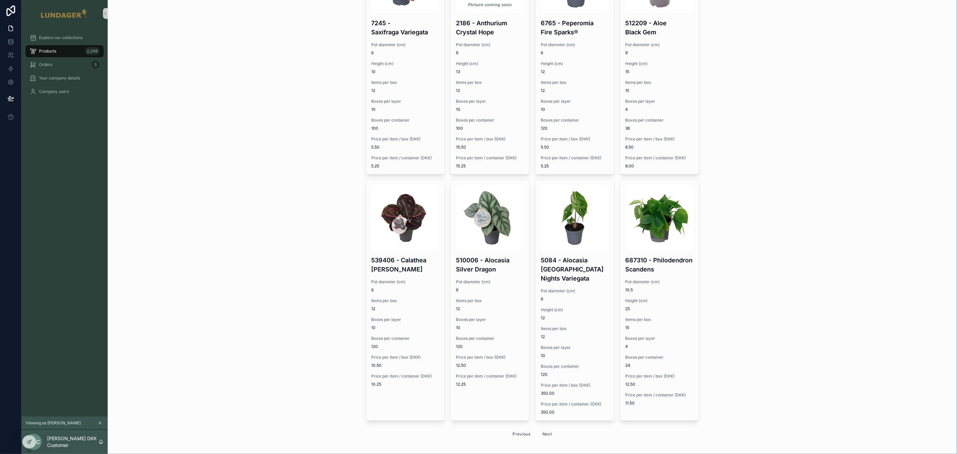
click at [782, 350] on div "Products Discover all our products View your orders Scan product All plants LUN…" at bounding box center [533, 227] width 850 height 454
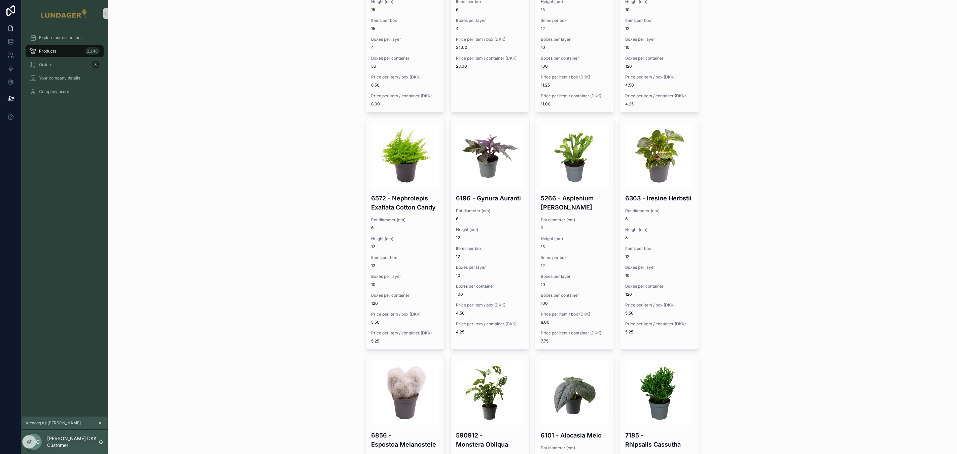
scroll to position [0, 0]
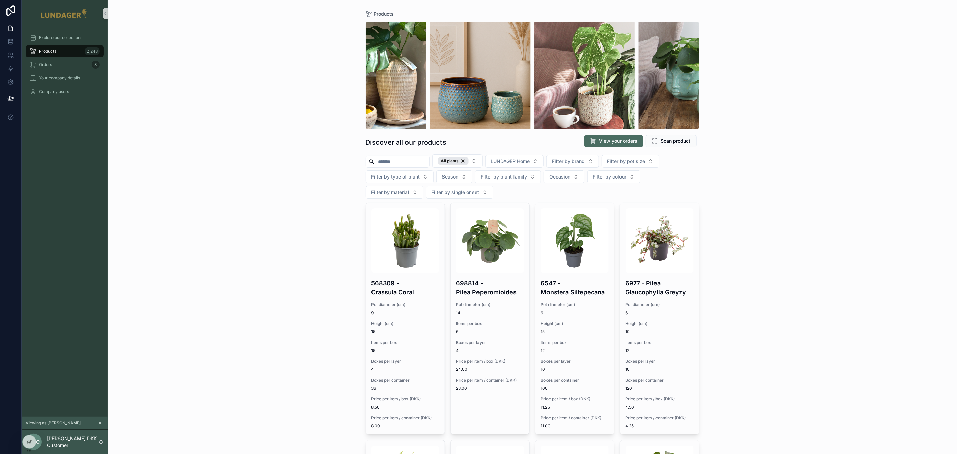
click at [299, 263] on div "Products Discover all our products View your orders Scan product All plants LUN…" at bounding box center [533, 227] width 850 height 454
click at [469, 160] on div "All plants" at bounding box center [453, 160] width 31 height 7
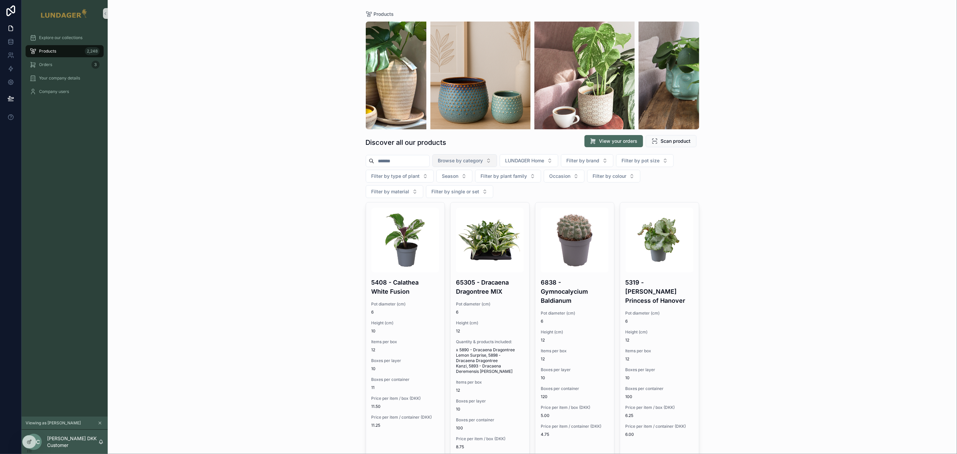
click at [297, 206] on div "Products Discover all our products View your orders Scan product Browse by cate…" at bounding box center [533, 227] width 850 height 454
click at [47, 64] on span "Orders" at bounding box center [45, 64] width 13 height 5
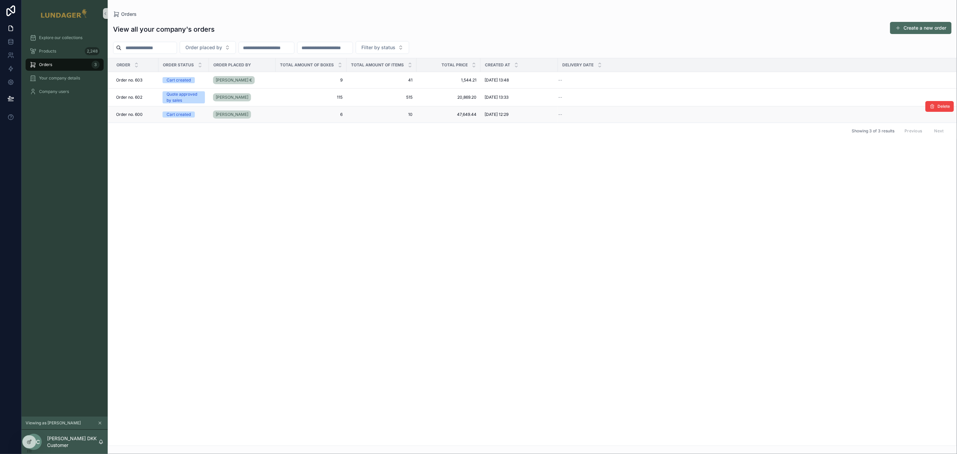
click at [271, 117] on div "[PERSON_NAME]" at bounding box center [242, 114] width 59 height 11
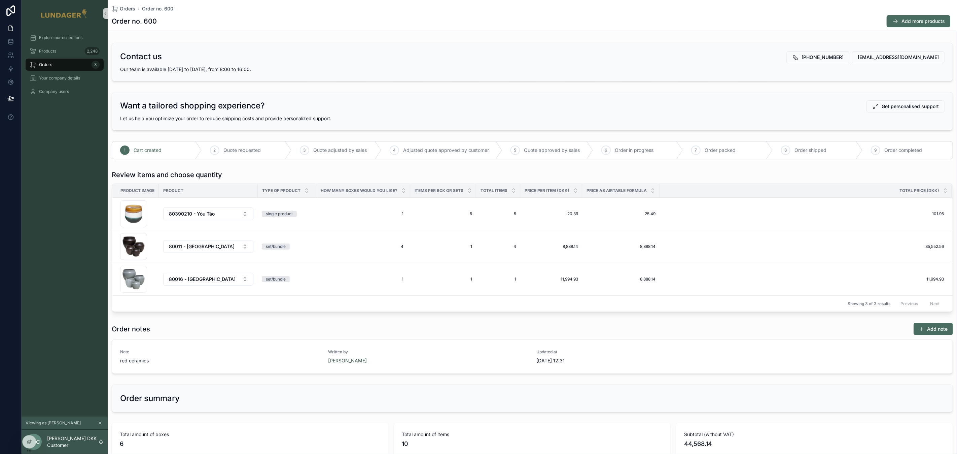
click at [775, 89] on div "Want a tailored shopping experience? Get personalised support Let us help you o…" at bounding box center [533, 111] width 850 height 44
click at [366, 89] on div "Want a tailored shopping experience? Get personalised support Let us help you o…" at bounding box center [533, 111] width 850 height 44
click at [27, 443] on icon at bounding box center [29, 441] width 5 height 5
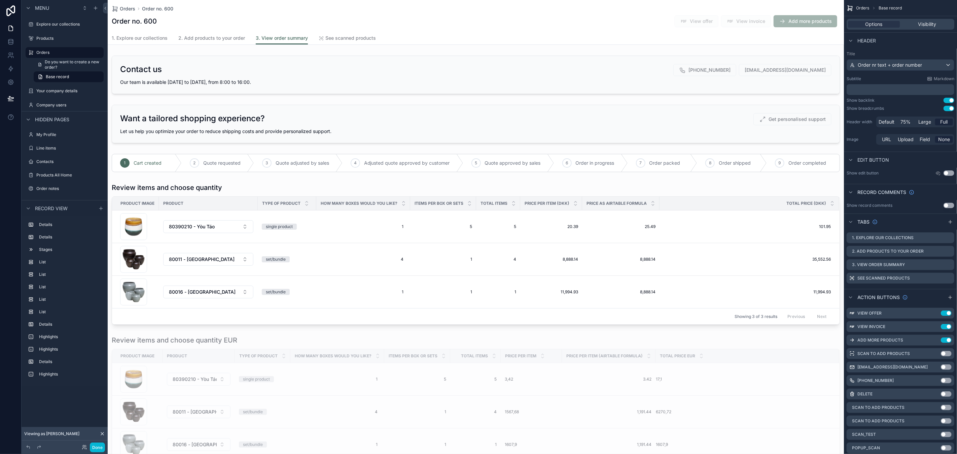
click at [123, 21] on h1 "Order no. 600" at bounding box center [134, 20] width 45 height 9
click at [862, 64] on span "Order nr text + order number" at bounding box center [890, 65] width 64 height 7
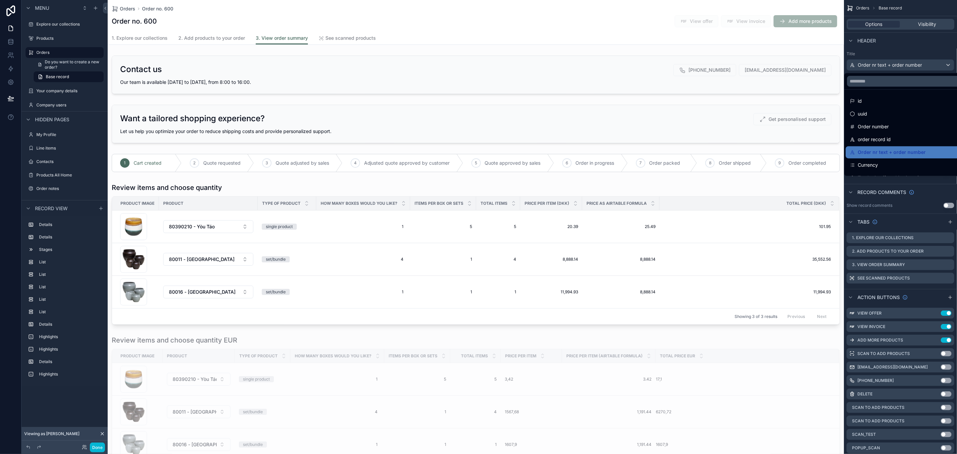
click at [898, 48] on div "scrollable content" at bounding box center [478, 227] width 957 height 454
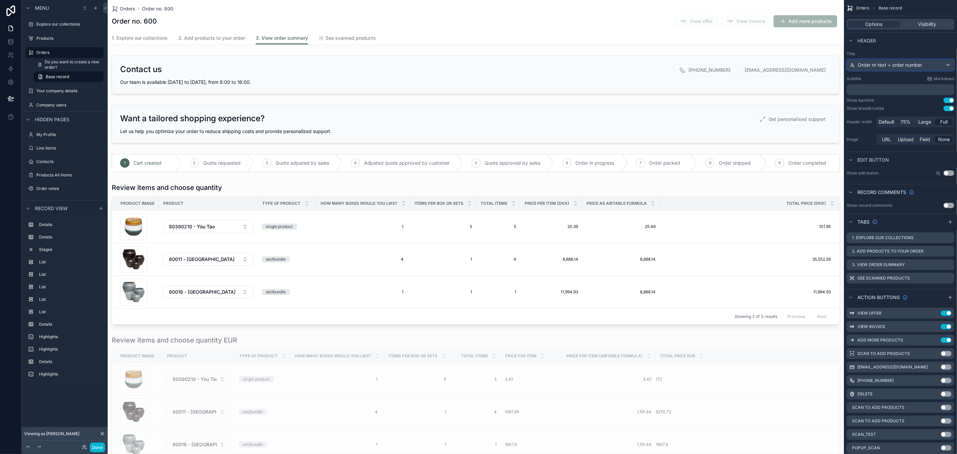
click at [906, 67] on span "Order nr text + order number" at bounding box center [890, 65] width 64 height 7
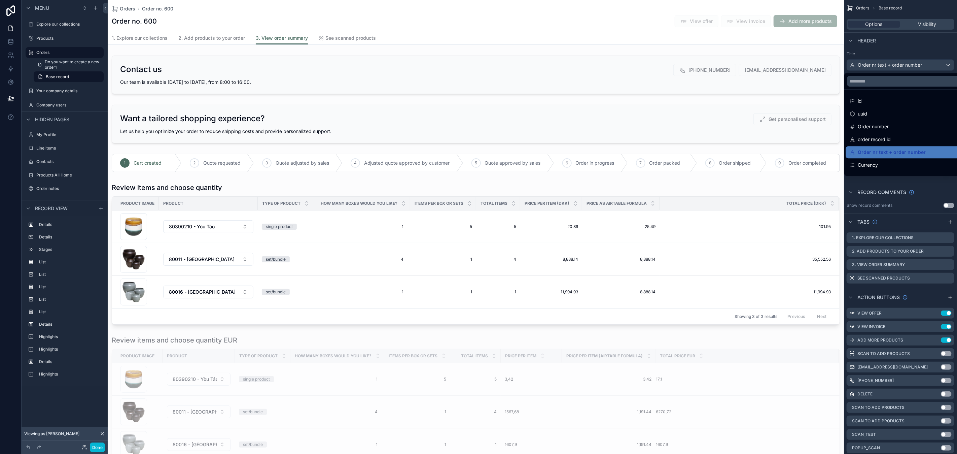
click at [892, 46] on div "scrollable content" at bounding box center [478, 227] width 957 height 454
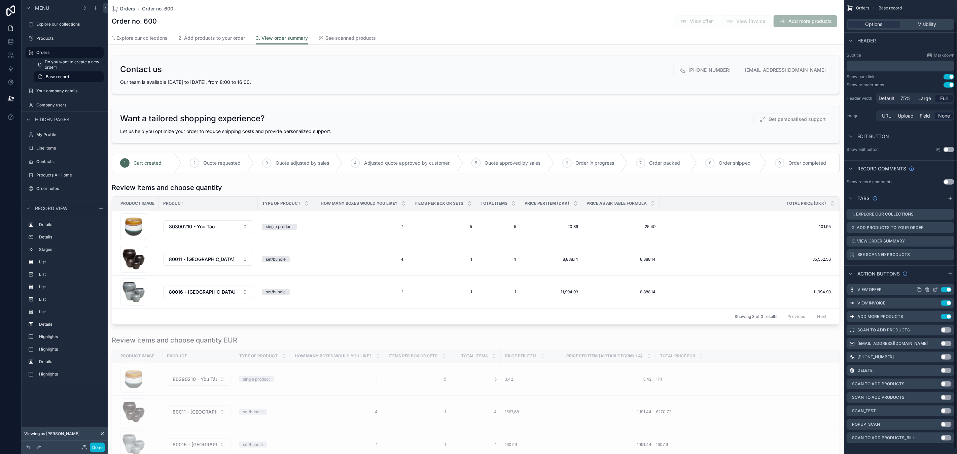
scroll to position [28, 0]
click at [953, 268] on icon "scrollable content" at bounding box center [950, 268] width 5 height 5
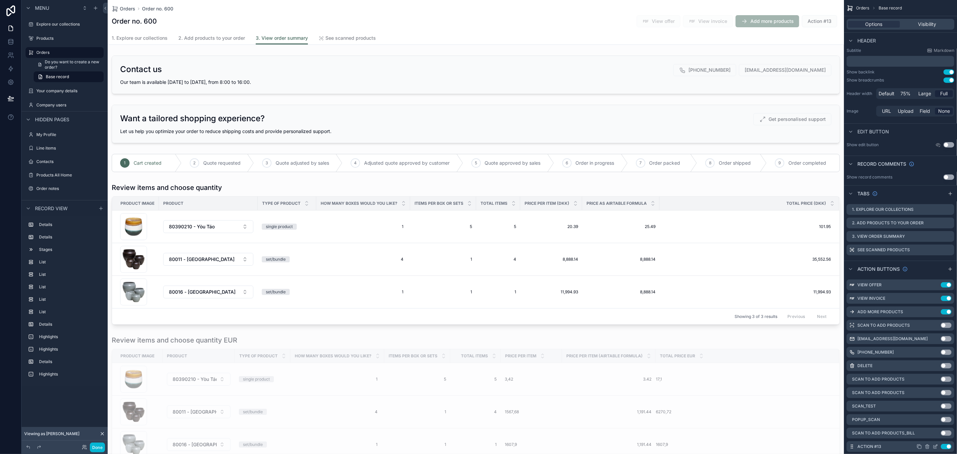
click at [937, 445] on icon "scrollable content" at bounding box center [935, 446] width 5 height 5
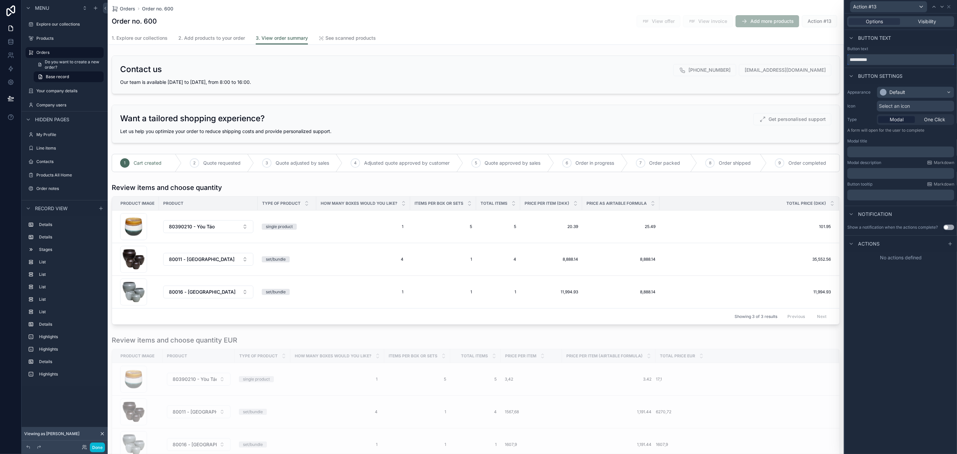
click at [865, 63] on input "**********" at bounding box center [901, 59] width 107 height 11
type input "**********"
click at [904, 107] on span "Select an icon" at bounding box center [894, 106] width 31 height 7
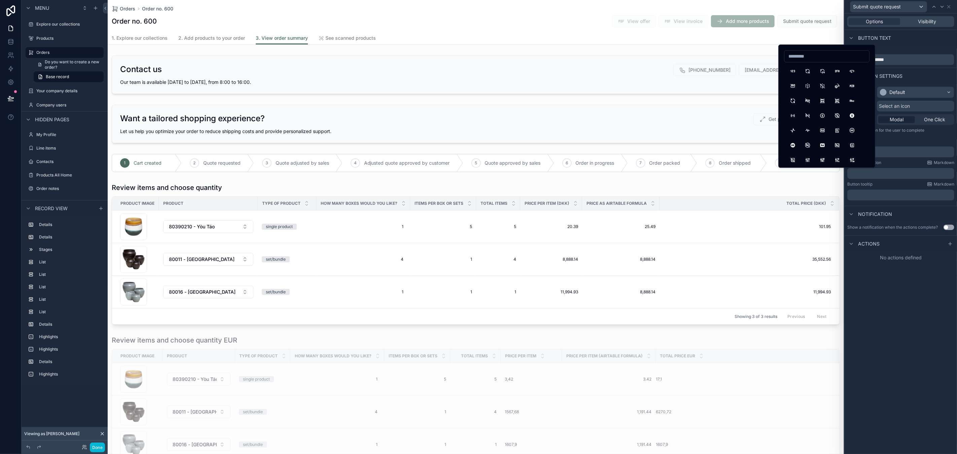
click at [812, 54] on input at bounding box center [827, 56] width 85 height 9
type input "*"
type input "****"
click at [808, 146] on button "Send" at bounding box center [808, 146] width 12 height 12
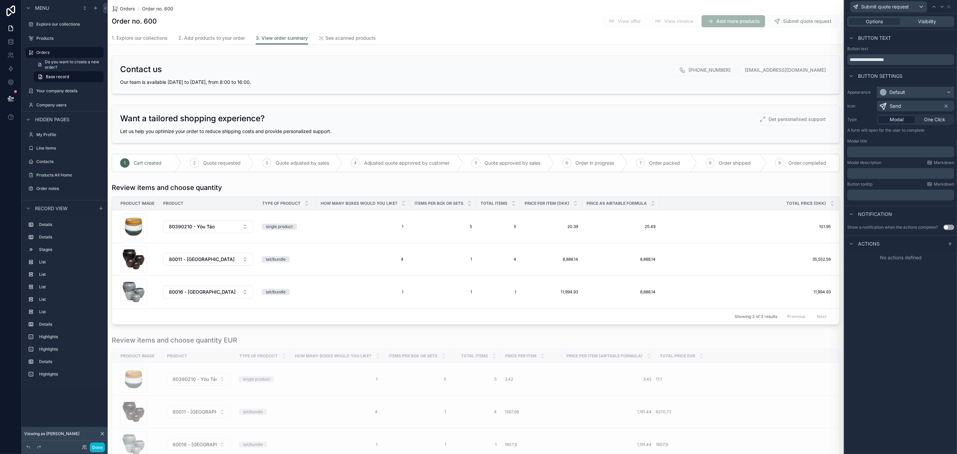
click at [906, 91] on div "Default" at bounding box center [916, 92] width 77 height 11
click at [911, 155] on div "Warning" at bounding box center [924, 157] width 84 height 7
click at [905, 91] on div "Warning" at bounding box center [899, 92] width 18 height 7
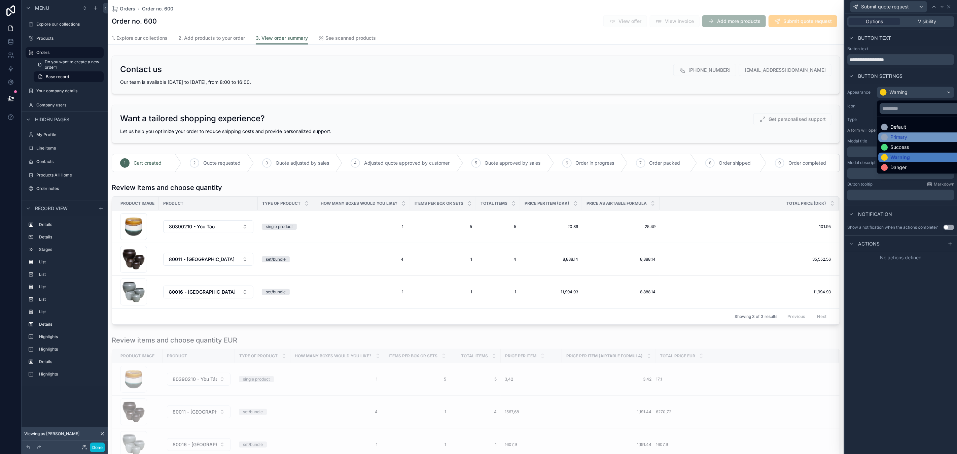
click at [908, 135] on div "Primary" at bounding box center [924, 137] width 84 height 7
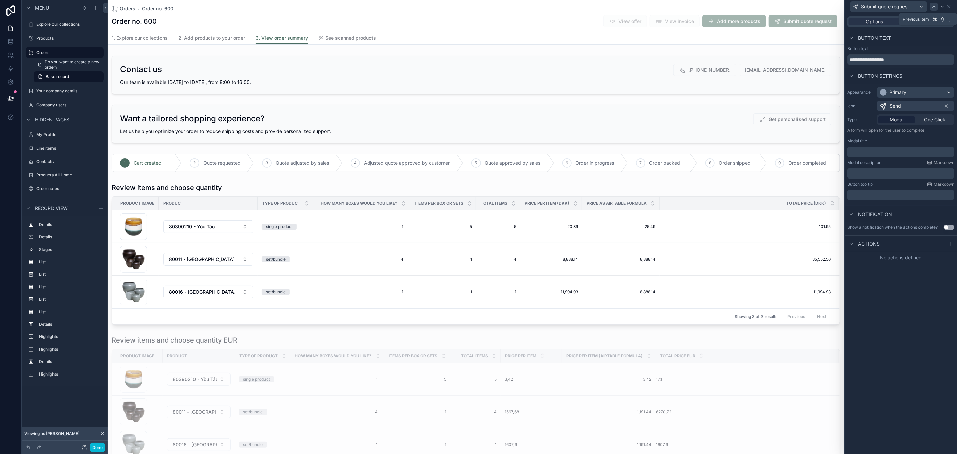
click at [933, 7] on icon at bounding box center [934, 6] width 5 height 5
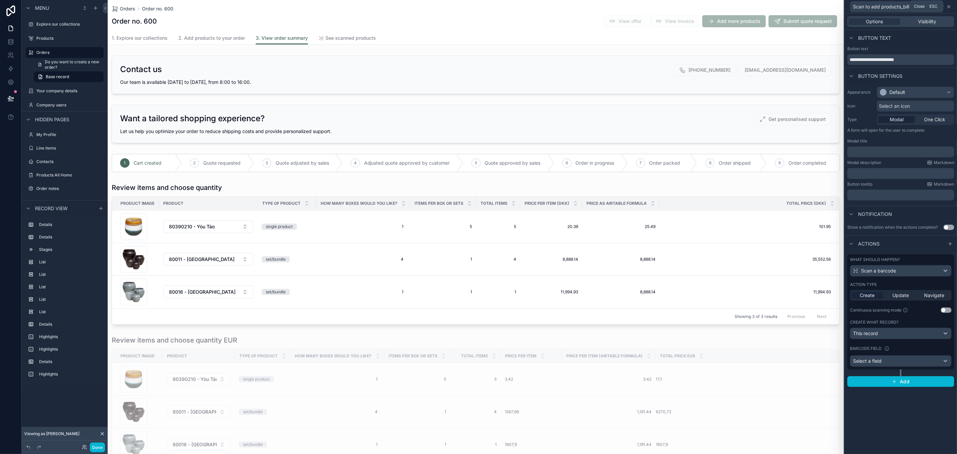
click at [952, 7] on icon at bounding box center [949, 6] width 5 height 5
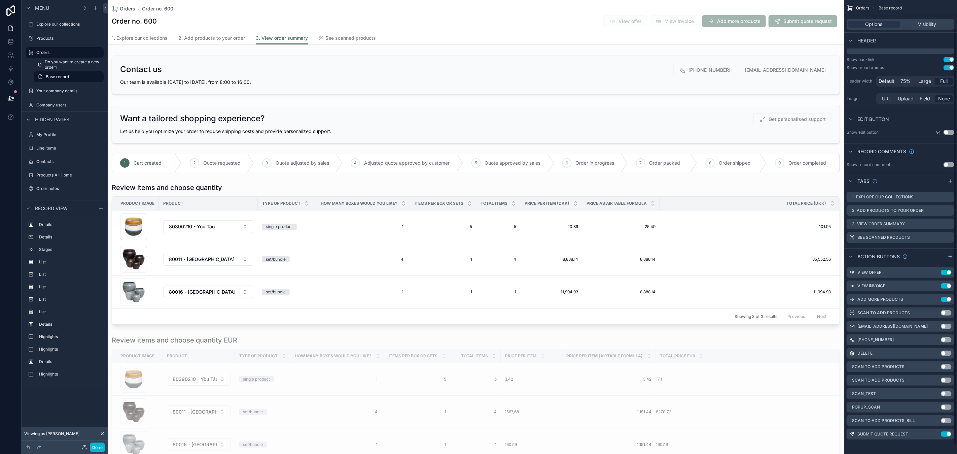
scroll to position [42, 0]
click at [934, 297] on icon "scrollable content" at bounding box center [935, 298] width 3 height 3
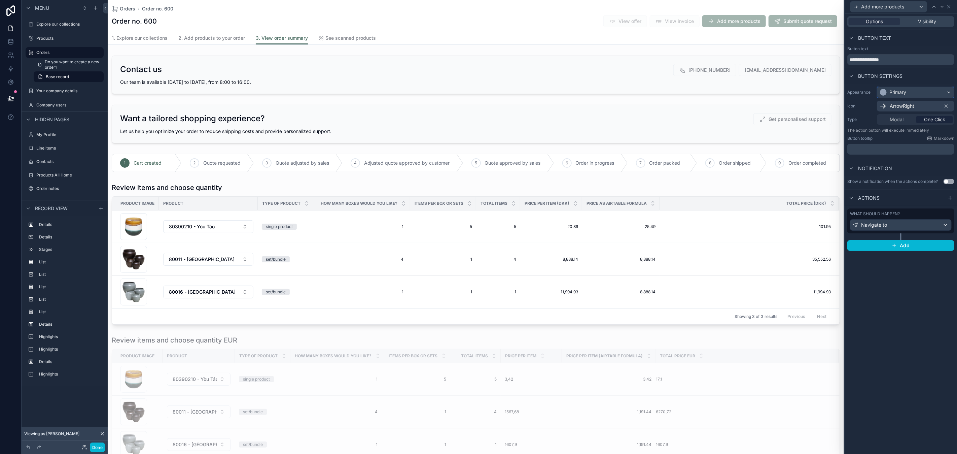
click at [899, 94] on div "Primary" at bounding box center [898, 92] width 17 height 7
click at [899, 127] on div "Default" at bounding box center [899, 127] width 16 height 7
click at [952, 6] on icon at bounding box center [949, 6] width 5 height 5
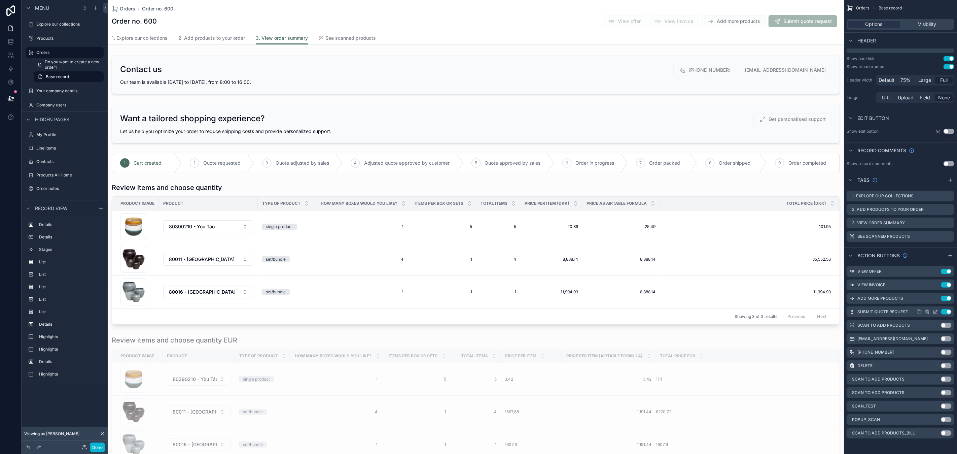
click at [934, 309] on icon "scrollable content" at bounding box center [935, 311] width 5 height 5
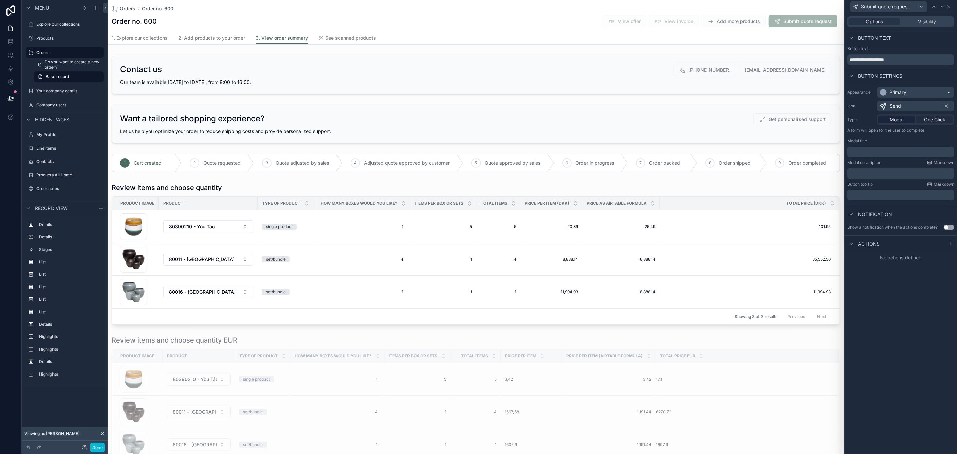
click at [930, 120] on span "One Click" at bounding box center [934, 119] width 21 height 7
click at [872, 197] on span "Actions" at bounding box center [869, 198] width 22 height 7
click at [950, 197] on icon at bounding box center [950, 197] width 5 height 5
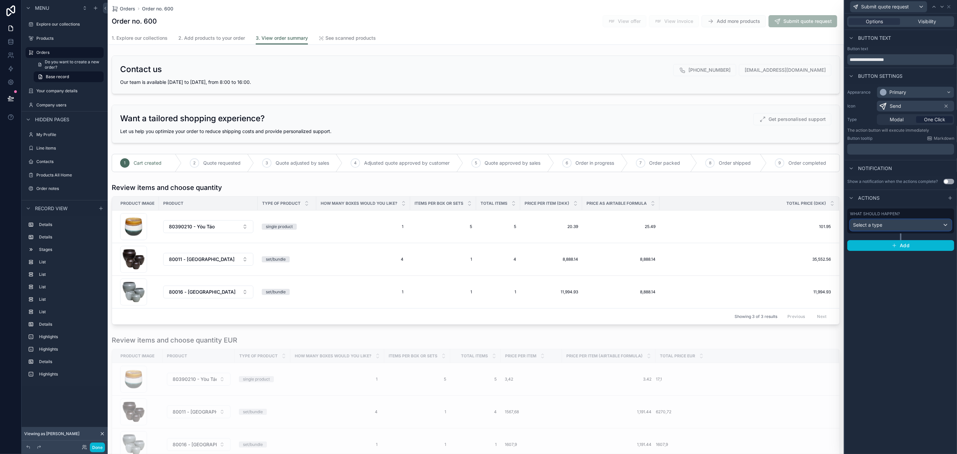
click at [890, 227] on div "Select a type" at bounding box center [901, 224] width 101 height 11
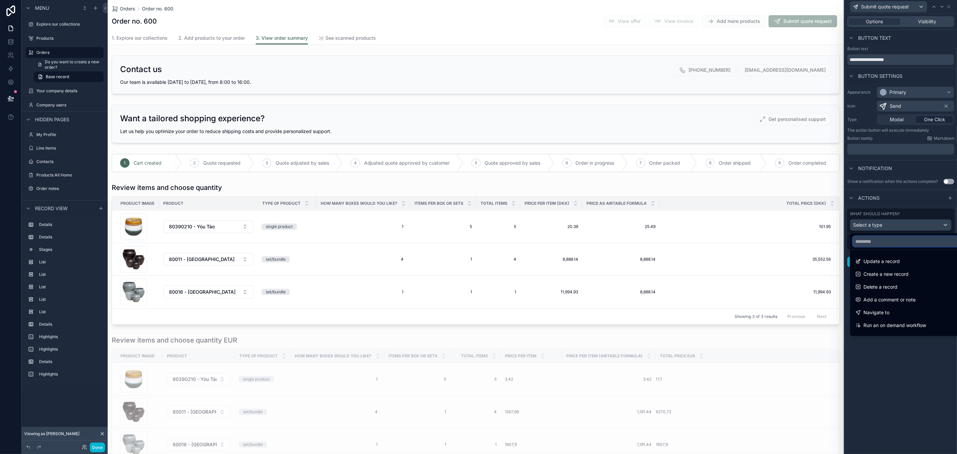
click at [878, 241] on input "text" at bounding box center [908, 241] width 111 height 11
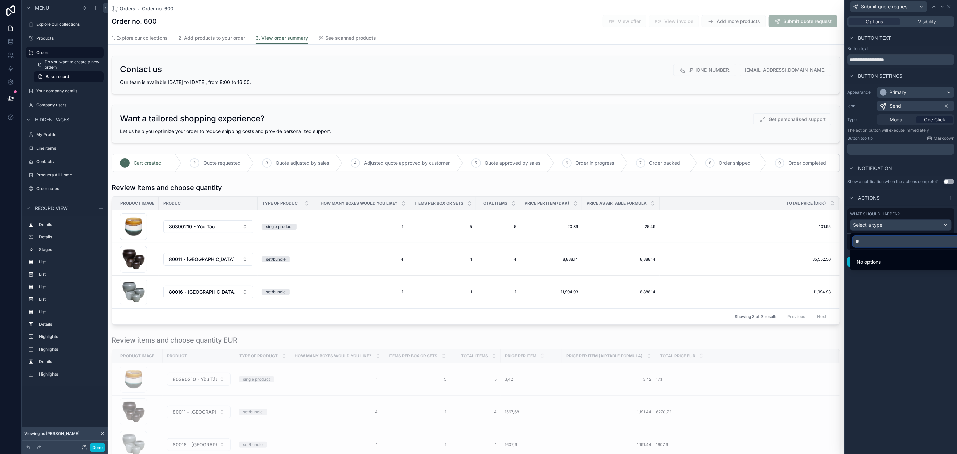
type input "*"
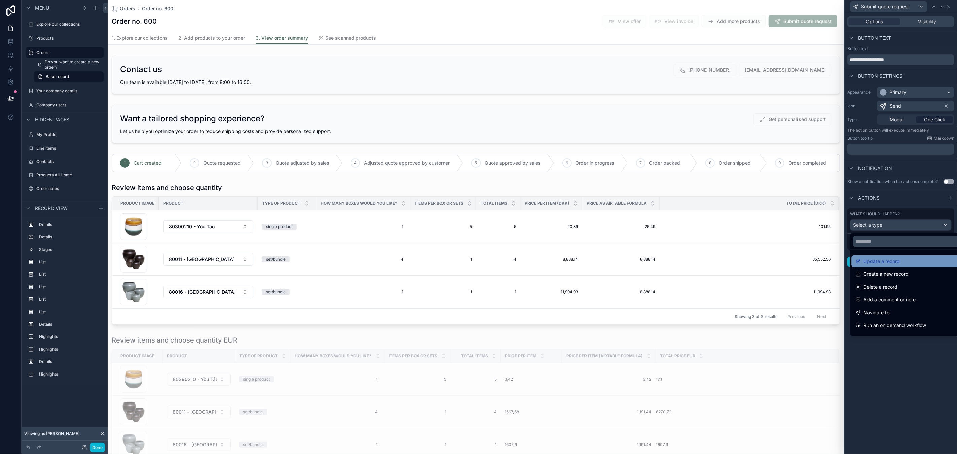
click at [875, 259] on span "Update a record" at bounding box center [882, 261] width 36 height 8
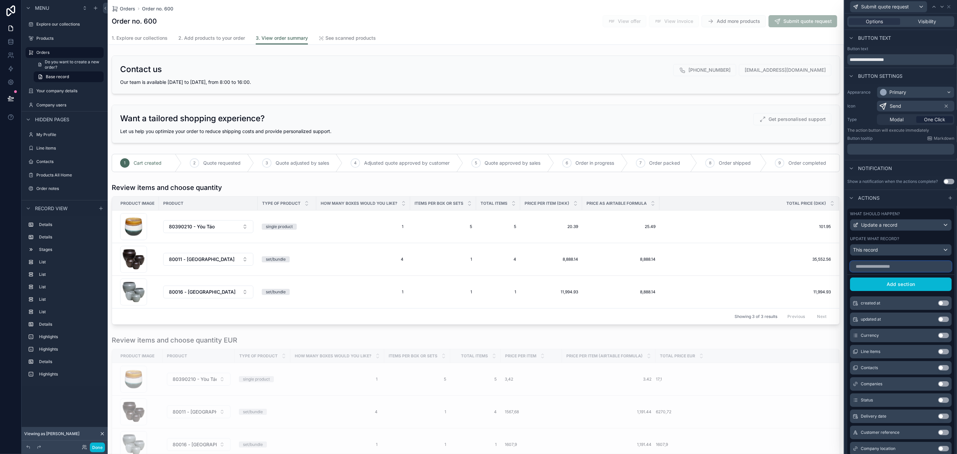
click at [882, 270] on input "text" at bounding box center [901, 266] width 102 height 11
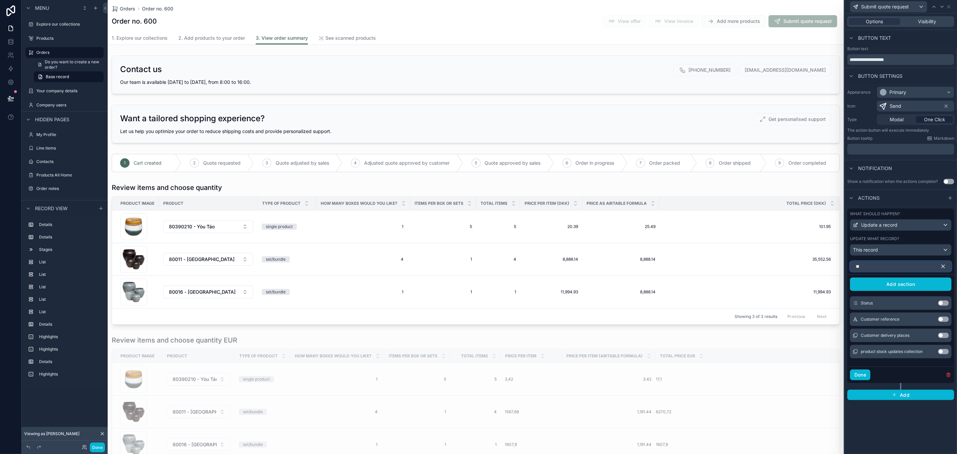
type input "**"
click at [945, 304] on button "Use setting" at bounding box center [943, 302] width 11 height 5
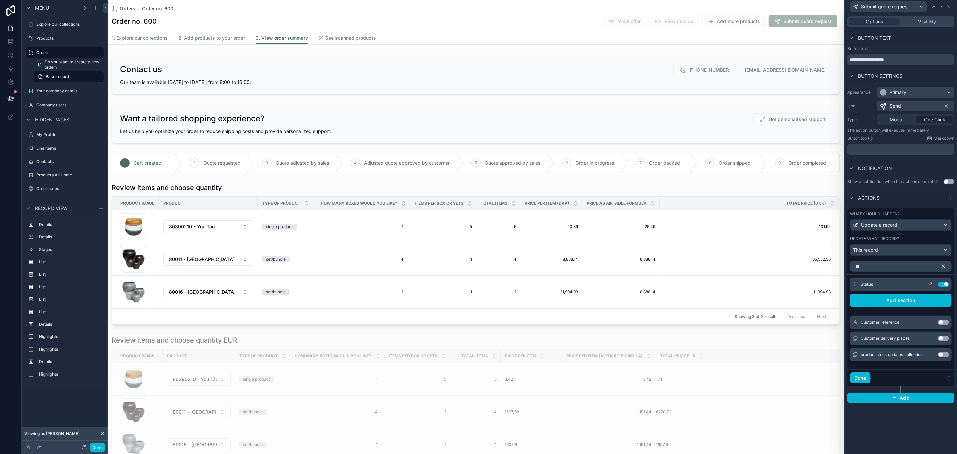
click at [931, 282] on icon at bounding box center [931, 283] width 3 height 3
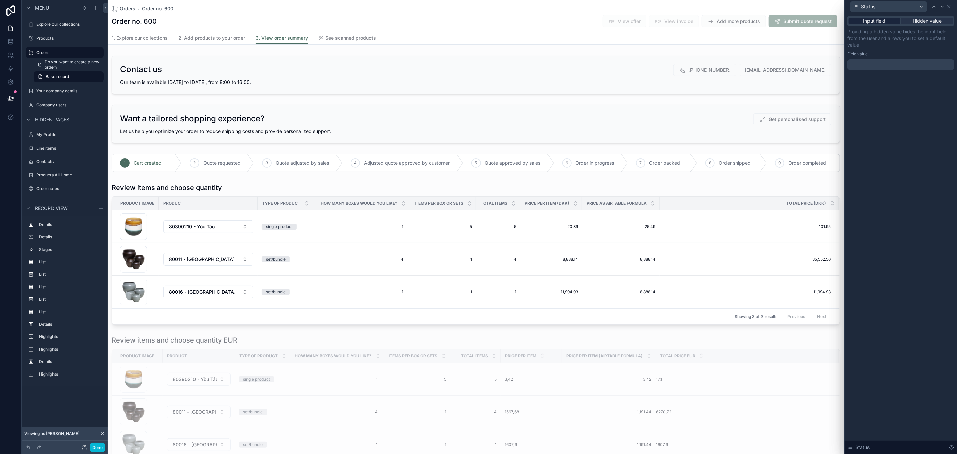
click at [891, 22] on div "Input field" at bounding box center [875, 21] width 52 height 7
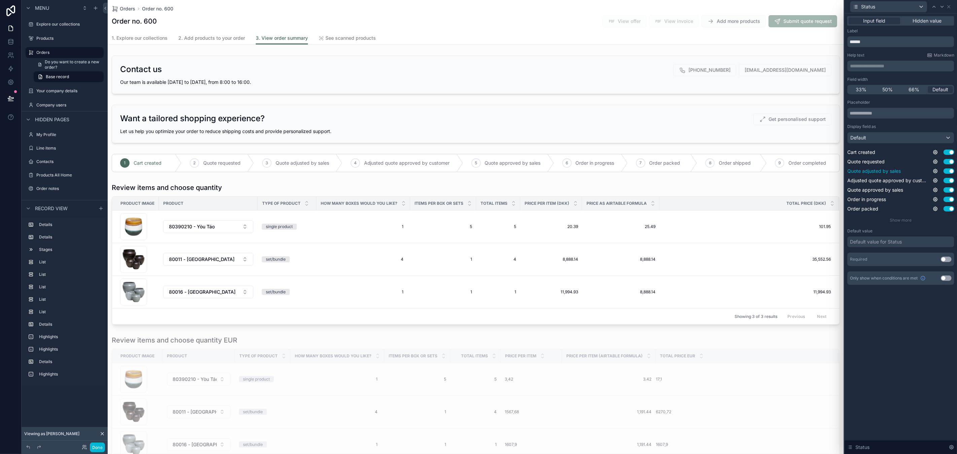
click at [948, 170] on button "Use setting" at bounding box center [949, 170] width 11 height 5
click at [949, 182] on button "Use setting" at bounding box center [949, 180] width 11 height 5
click at [947, 191] on button "Use setting" at bounding box center [949, 189] width 11 height 5
click at [948, 199] on button "Use setting" at bounding box center [949, 199] width 11 height 5
click at [948, 209] on button "Use setting" at bounding box center [949, 208] width 11 height 5
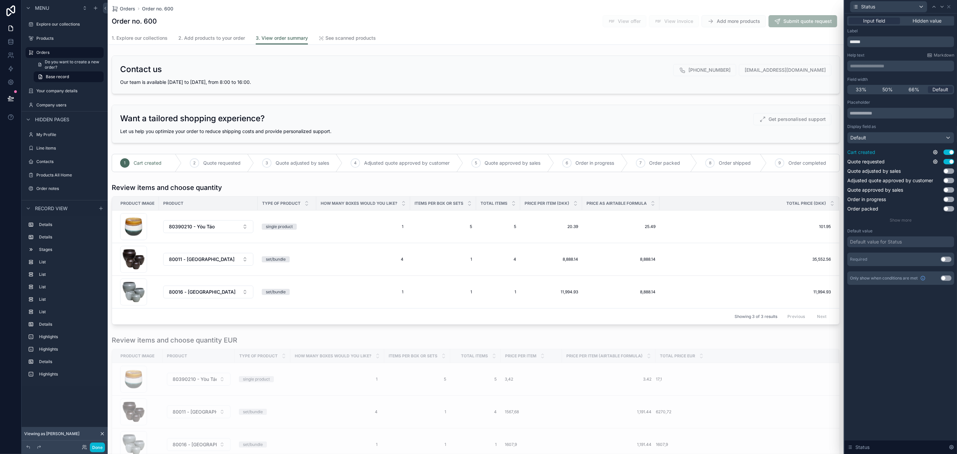
click at [946, 151] on button "Use setting" at bounding box center [949, 151] width 11 height 5
click at [868, 42] on input "******" at bounding box center [901, 41] width 107 height 11
click at [950, 8] on icon at bounding box center [949, 6] width 5 height 5
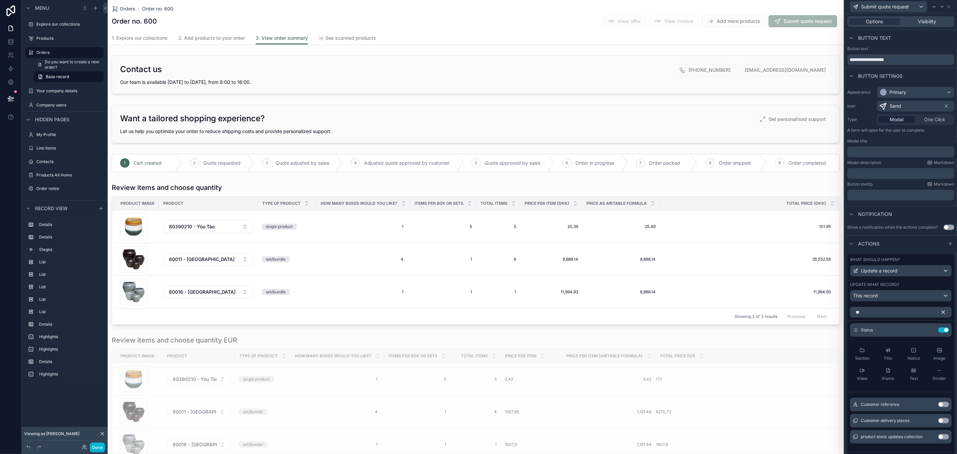
click at [944, 229] on button "Use setting" at bounding box center [949, 227] width 11 height 5
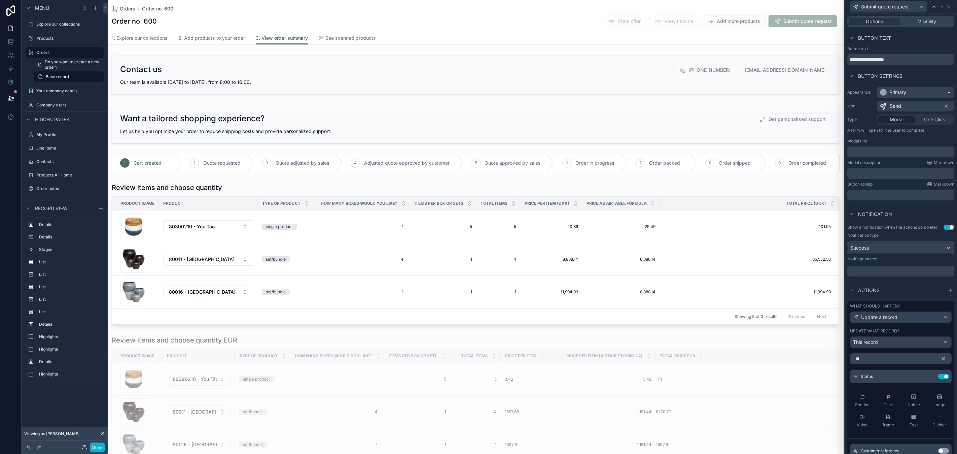
click at [918, 252] on div "Success" at bounding box center [901, 247] width 106 height 11
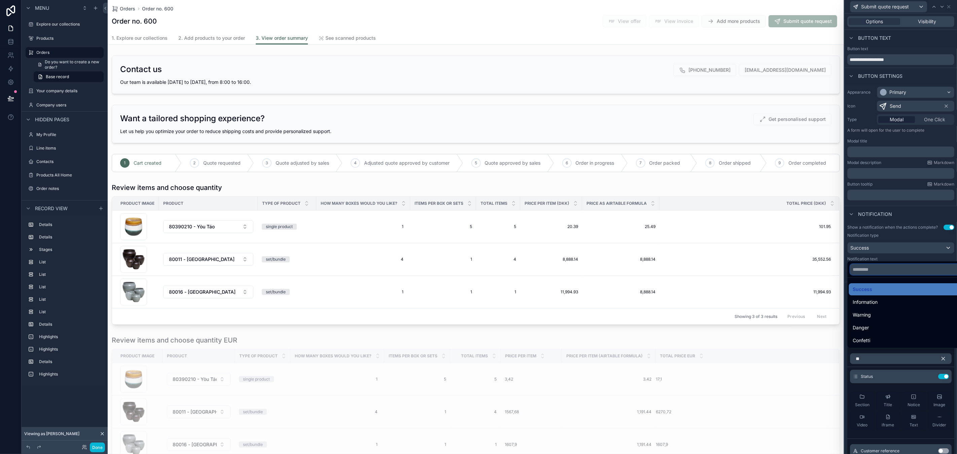
click at [877, 270] on input "text" at bounding box center [906, 269] width 111 height 11
click at [880, 288] on div "Success" at bounding box center [906, 289] width 106 height 8
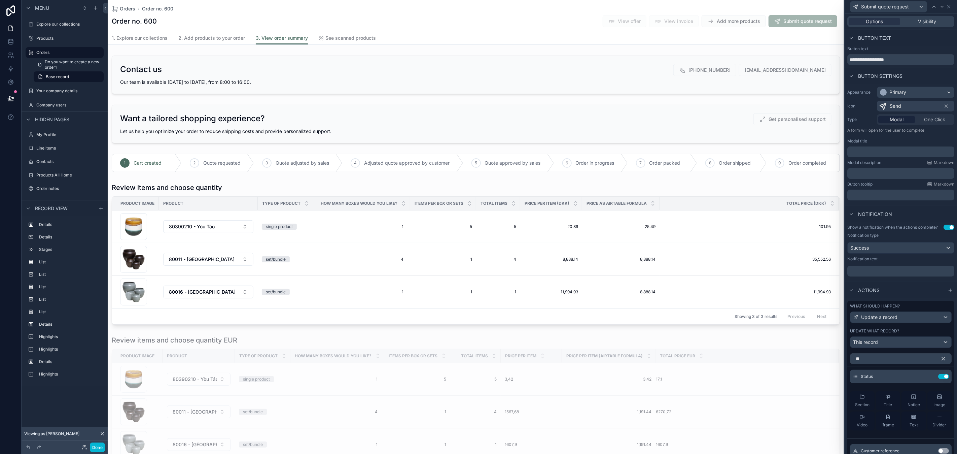
click at [869, 274] on p "﻿" at bounding box center [901, 271] width 103 height 7
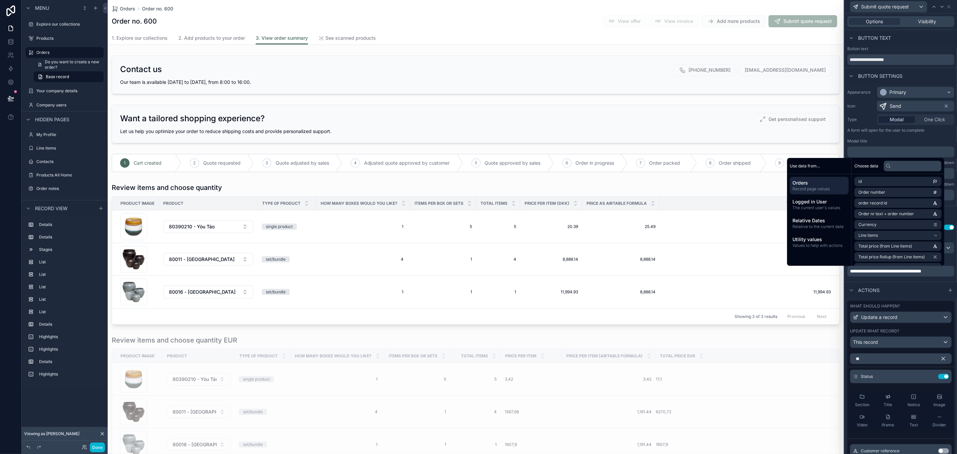
scroll to position [0, 0]
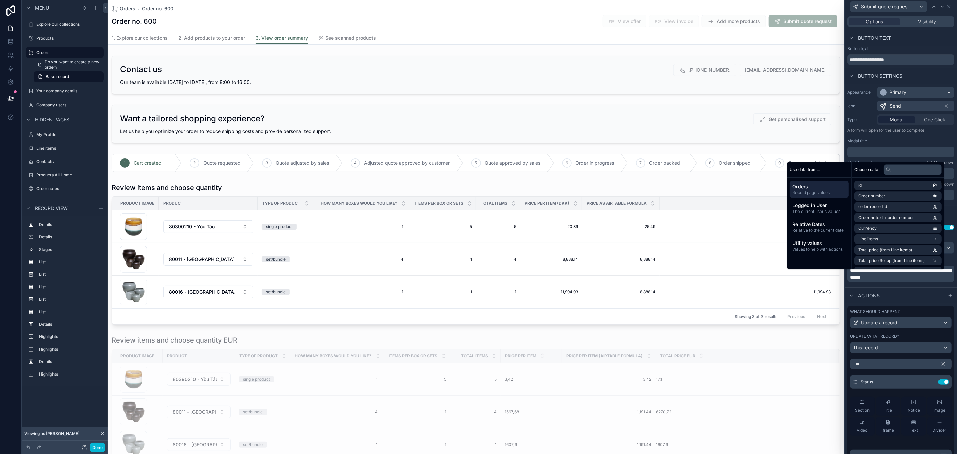
click at [904, 301] on div "Actions" at bounding box center [901, 295] width 112 height 16
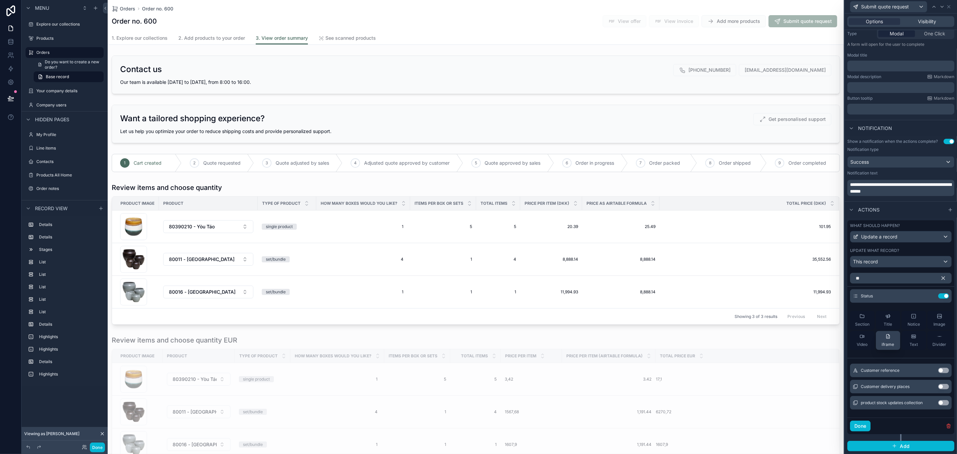
scroll to position [91, 0]
click at [865, 427] on button "Done" at bounding box center [860, 425] width 21 height 11
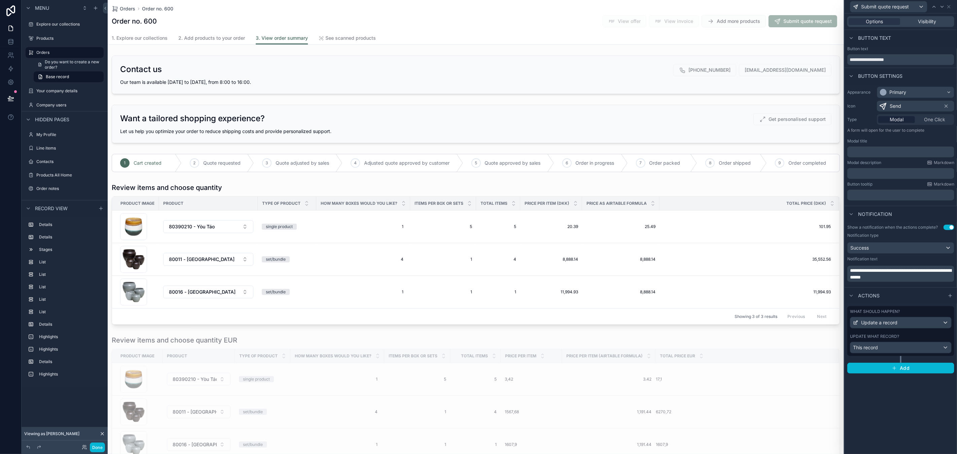
scroll to position [0, 0]
click at [920, 22] on span "Visibility" at bounding box center [928, 21] width 18 height 7
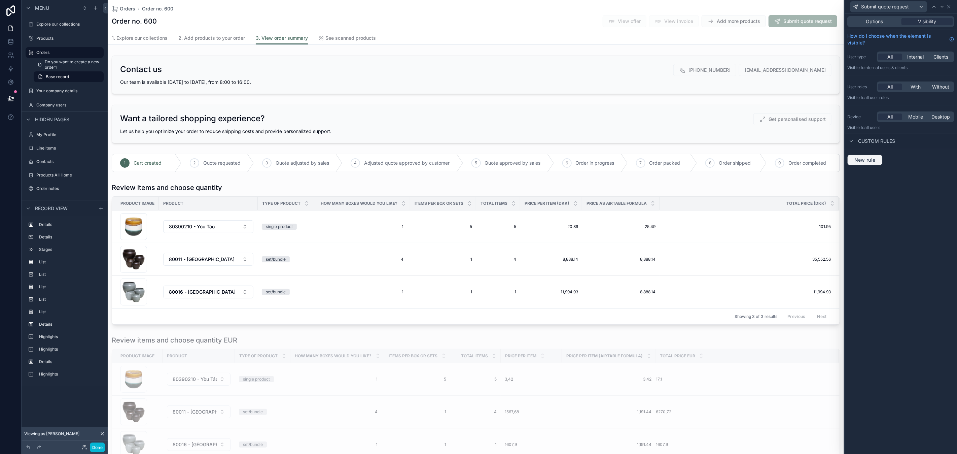
click at [869, 162] on span "New rule" at bounding box center [865, 160] width 27 height 6
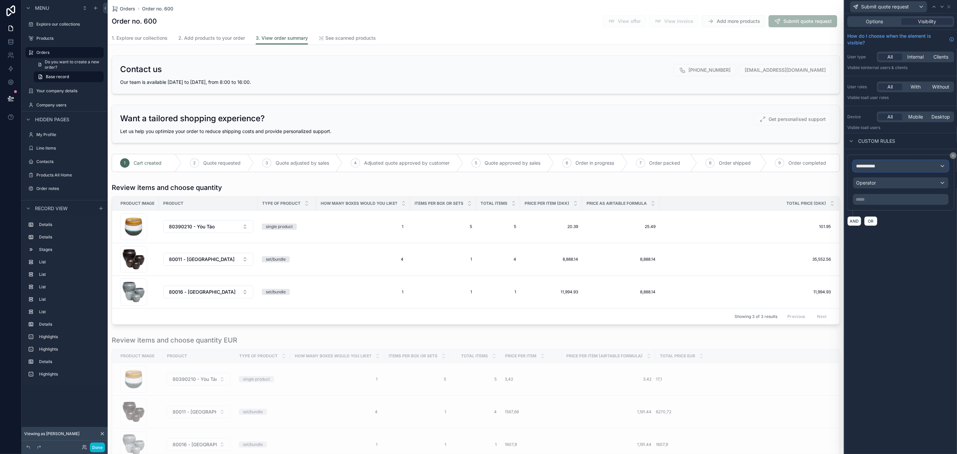
click at [868, 166] on span "**********" at bounding box center [868, 166] width 25 height 7
click at [867, 183] on input "text" at bounding box center [900, 182] width 89 height 11
type input "***"
click at [869, 207] on span "Record page values" at bounding box center [881, 210] width 44 height 7
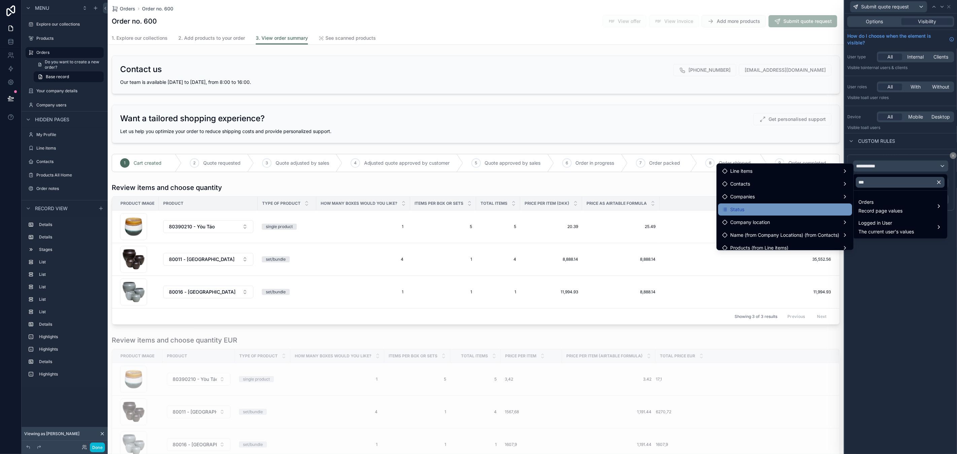
click at [789, 206] on div "Status" at bounding box center [785, 209] width 126 height 8
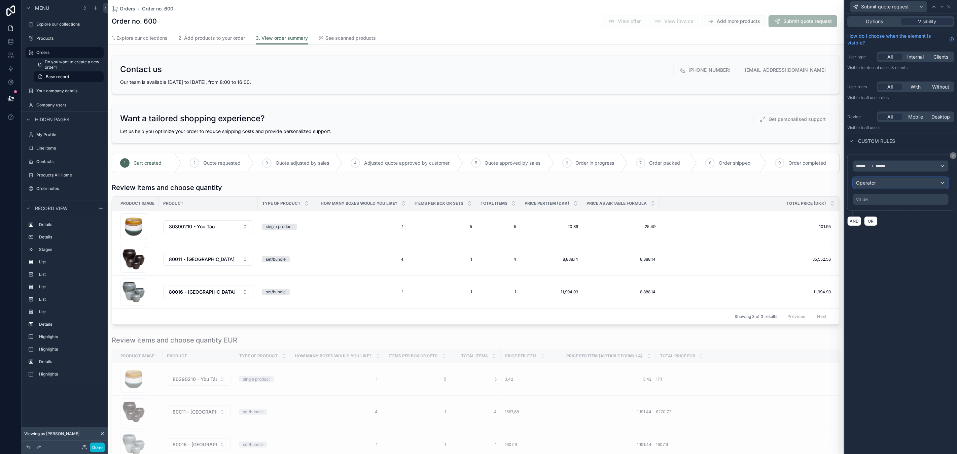
click at [888, 184] on div "Operator" at bounding box center [901, 182] width 95 height 11
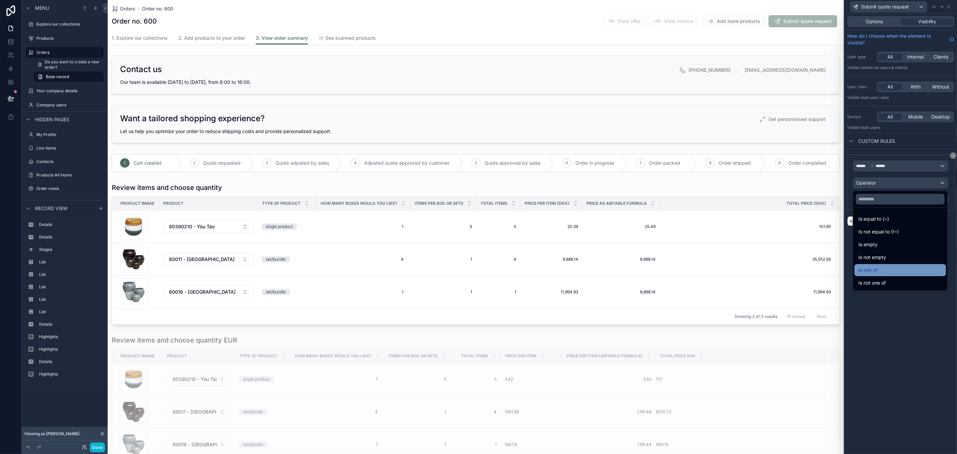
click at [899, 269] on div "Is one of" at bounding box center [900, 270] width 83 height 8
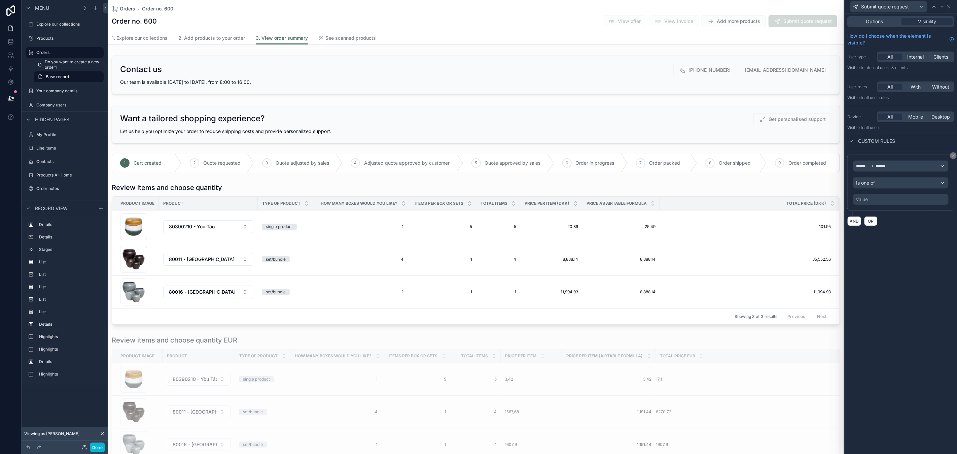
click at [877, 200] on div "Value" at bounding box center [901, 199] width 96 height 11
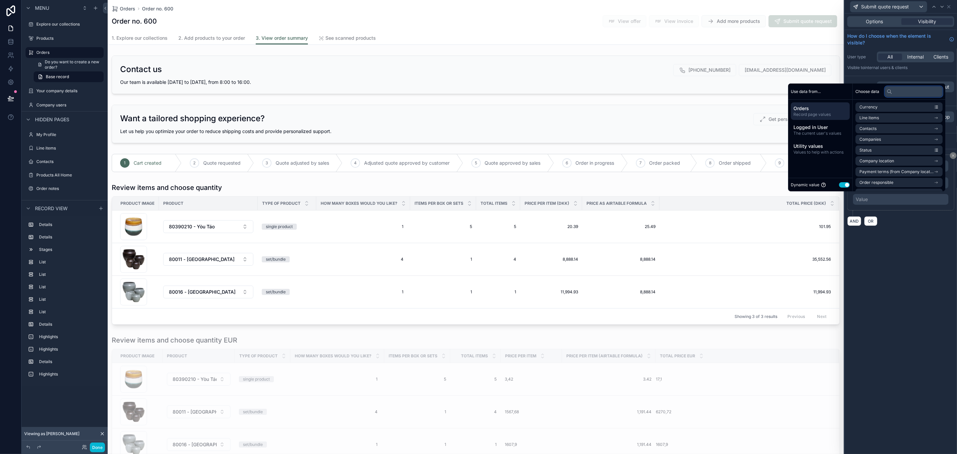
click at [898, 93] on input "text" at bounding box center [914, 91] width 58 height 11
type input "***"
click at [893, 114] on li "Status" at bounding box center [899, 117] width 87 height 9
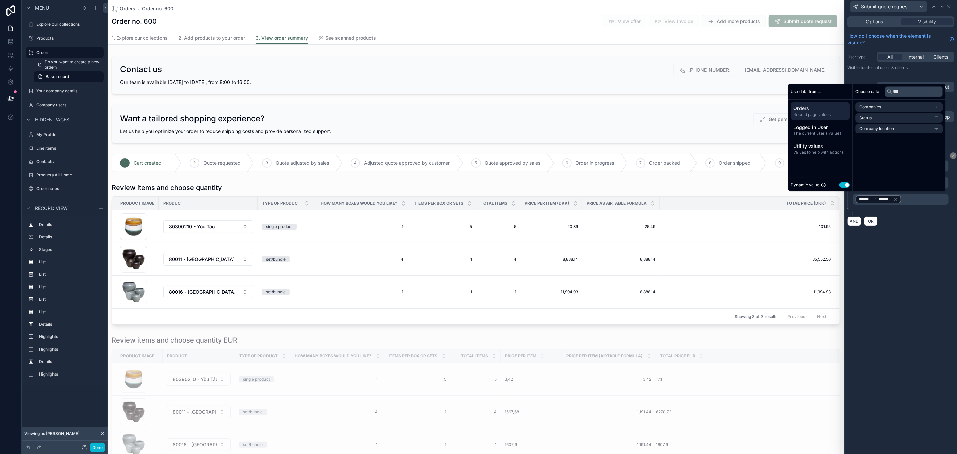
click at [841, 185] on button "Use setting" at bounding box center [844, 184] width 11 height 5
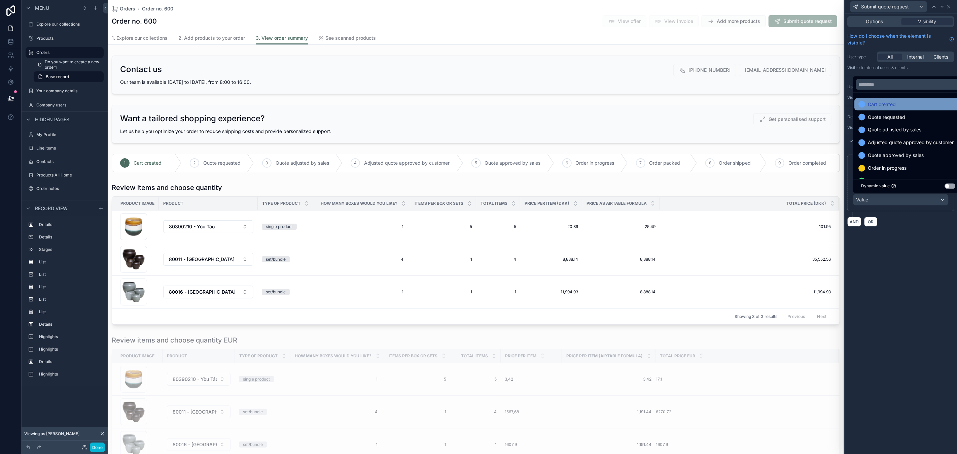
click at [904, 106] on div "Cart created" at bounding box center [909, 104] width 100 height 8
click at [904, 105] on span "Quote requested" at bounding box center [886, 104] width 37 height 8
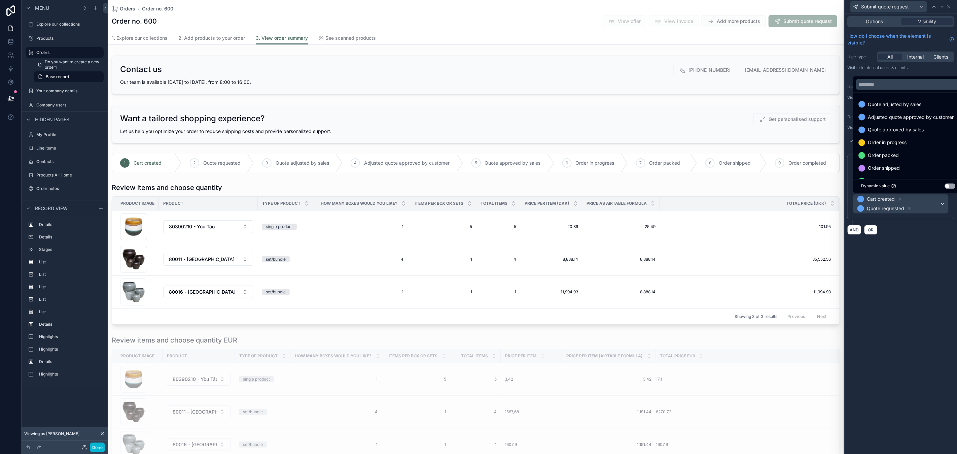
click at [889, 242] on div "Options Visibility How do I choose when the element is visible? User type All I…" at bounding box center [901, 233] width 112 height 440
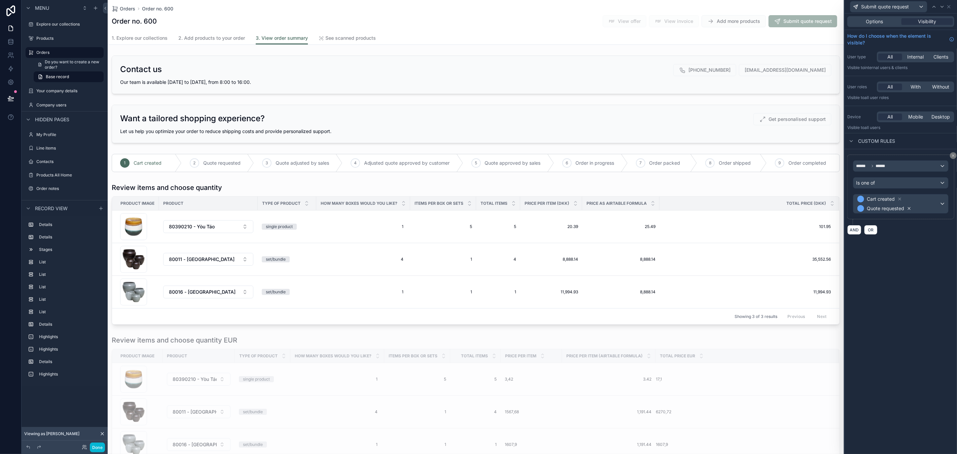
click at [909, 207] on icon at bounding box center [909, 208] width 5 height 5
click at [100, 448] on button "Done" at bounding box center [97, 447] width 15 height 10
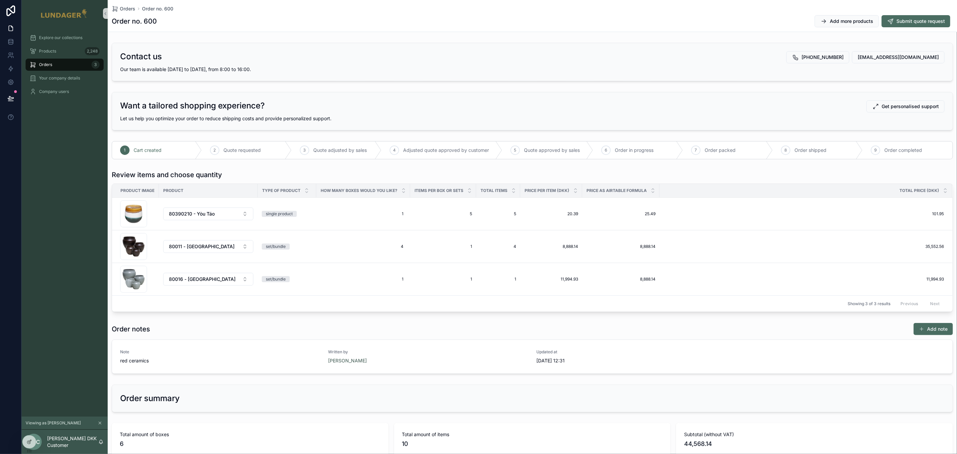
click at [901, 15] on div "Add more products Submit quote request" at bounding box center [882, 21] width 144 height 13
click at [903, 18] on span "Submit quote request" at bounding box center [921, 21] width 48 height 7
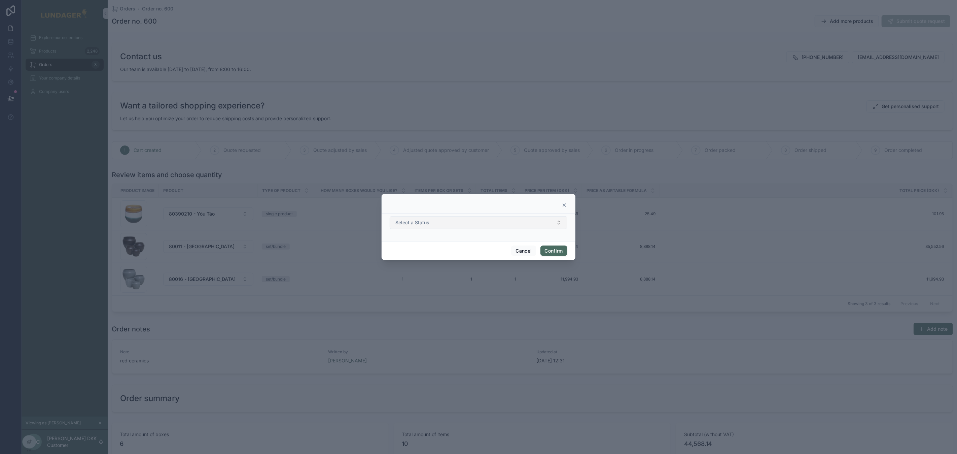
click at [449, 223] on button "Select a Status" at bounding box center [479, 222] width 178 height 13
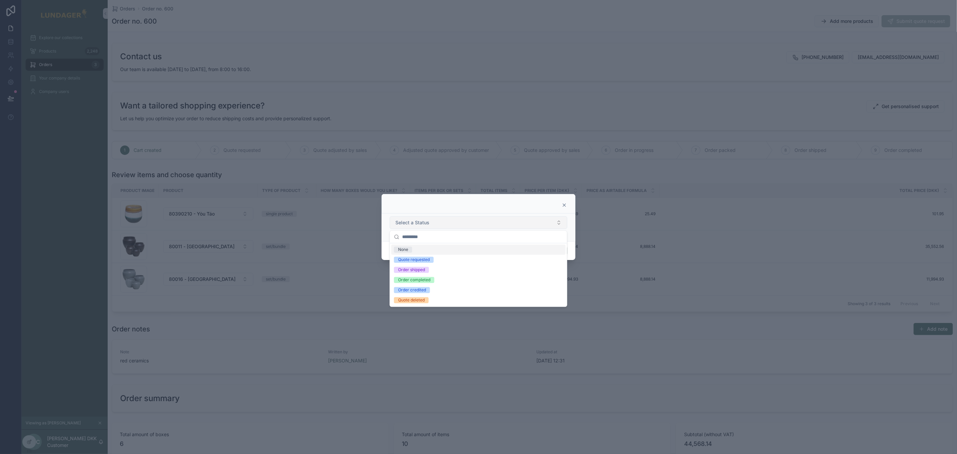
click at [449, 223] on button "Select a Status" at bounding box center [479, 222] width 178 height 13
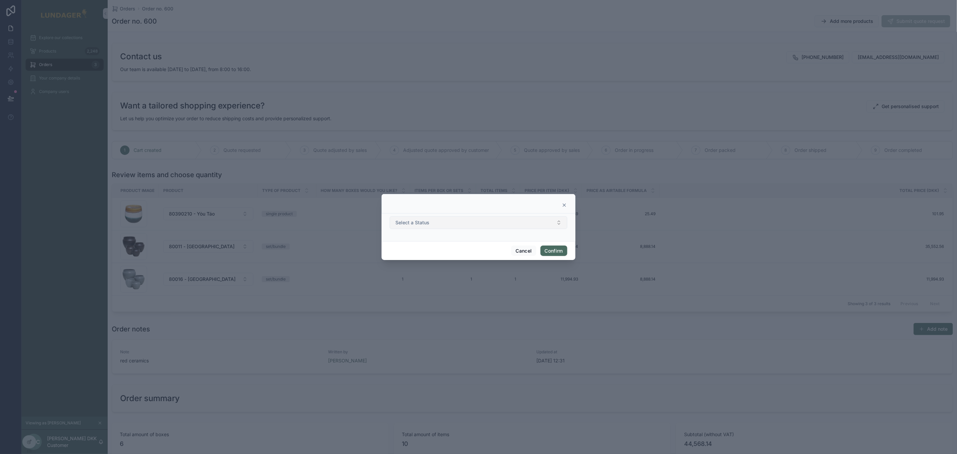
click at [449, 223] on button "Select a Status" at bounding box center [479, 222] width 178 height 13
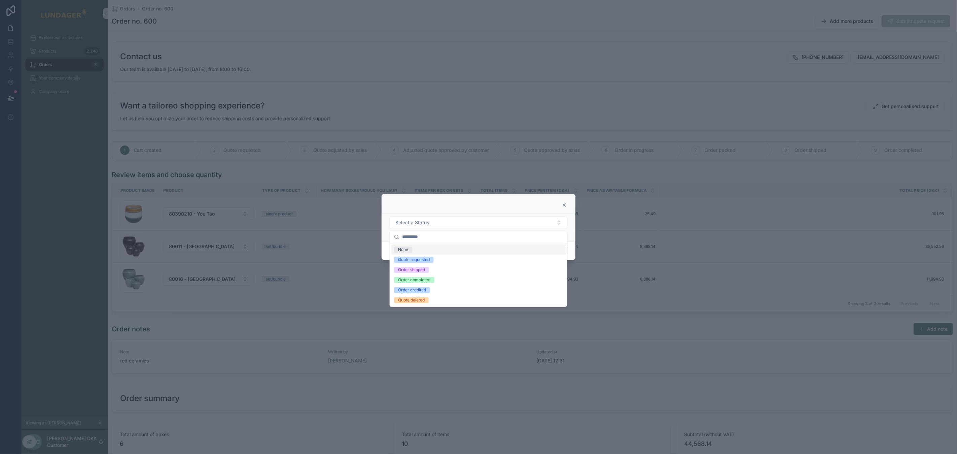
click at [446, 208] on div at bounding box center [479, 204] width 194 height 20
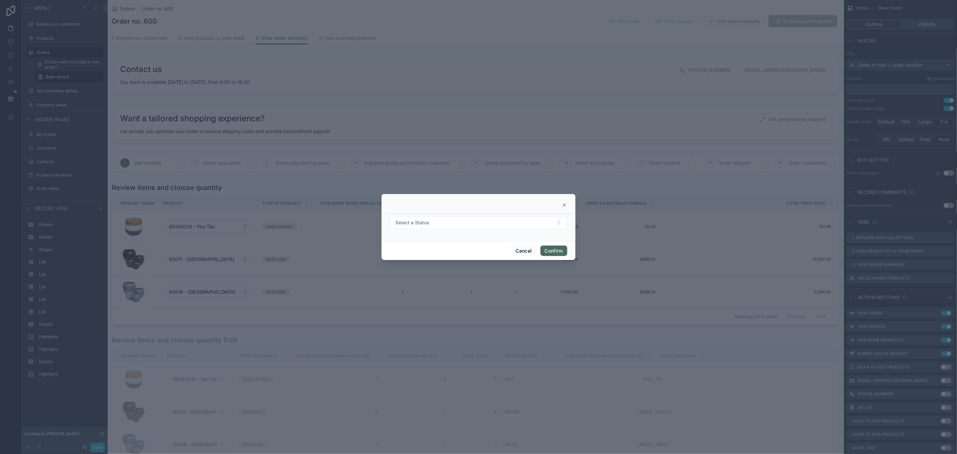
click at [564, 206] on icon at bounding box center [564, 204] width 5 height 5
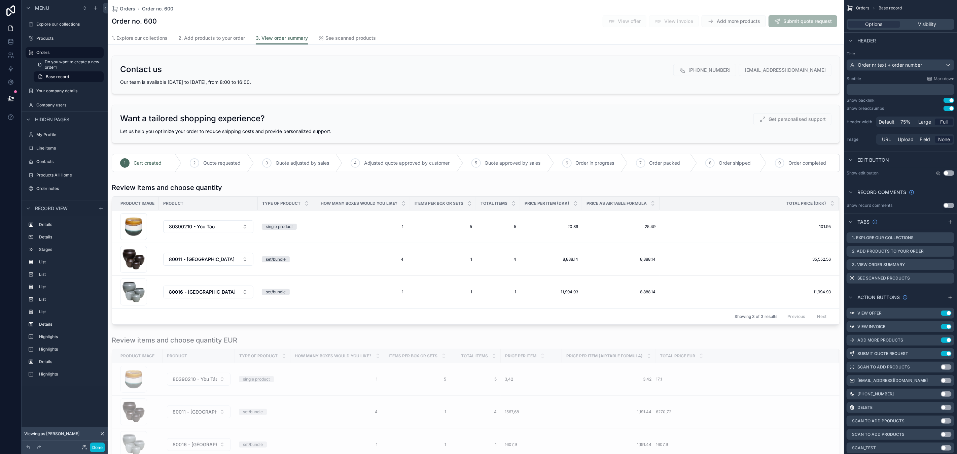
scroll to position [42, 0]
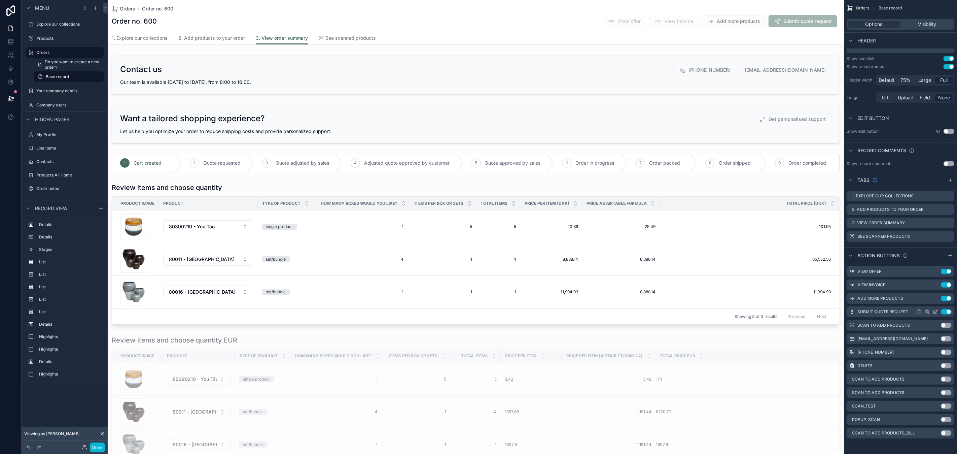
click at [935, 312] on icon "scrollable content" at bounding box center [936, 311] width 3 height 3
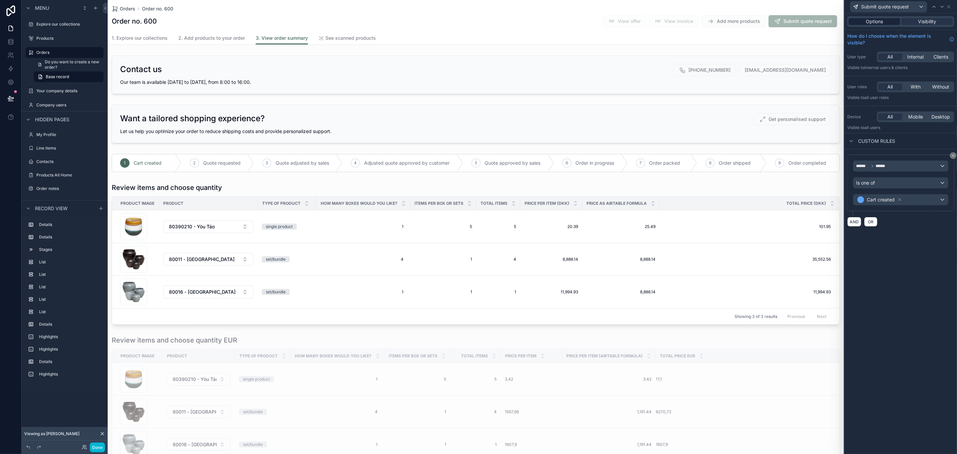
click at [880, 23] on span "Options" at bounding box center [874, 21] width 17 height 7
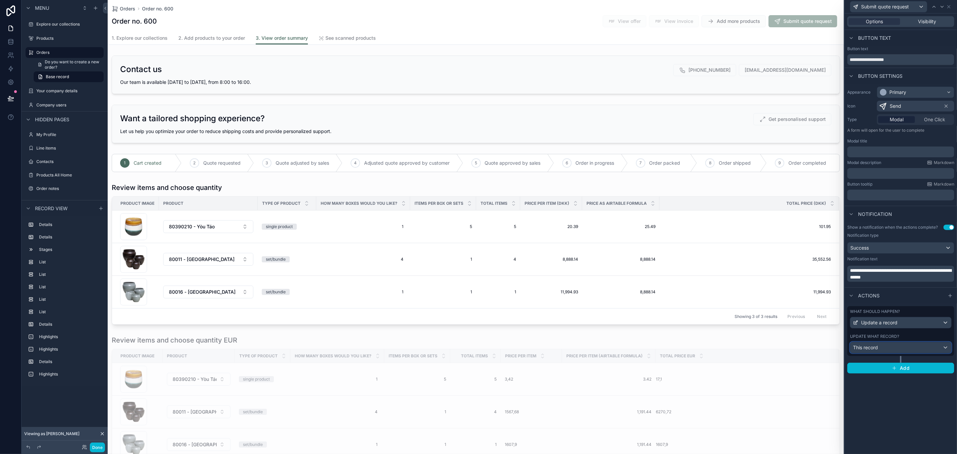
click at [908, 348] on div "This record" at bounding box center [901, 347] width 101 height 11
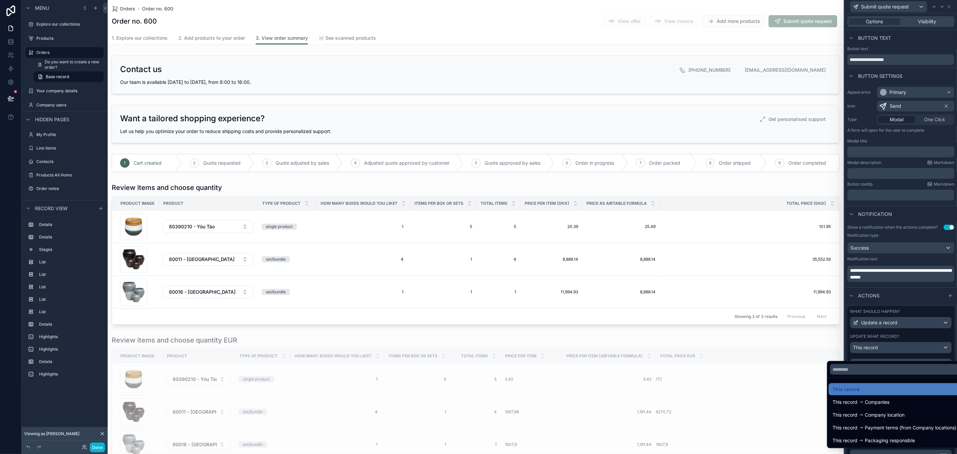
click at [908, 352] on div at bounding box center [901, 227] width 112 height 454
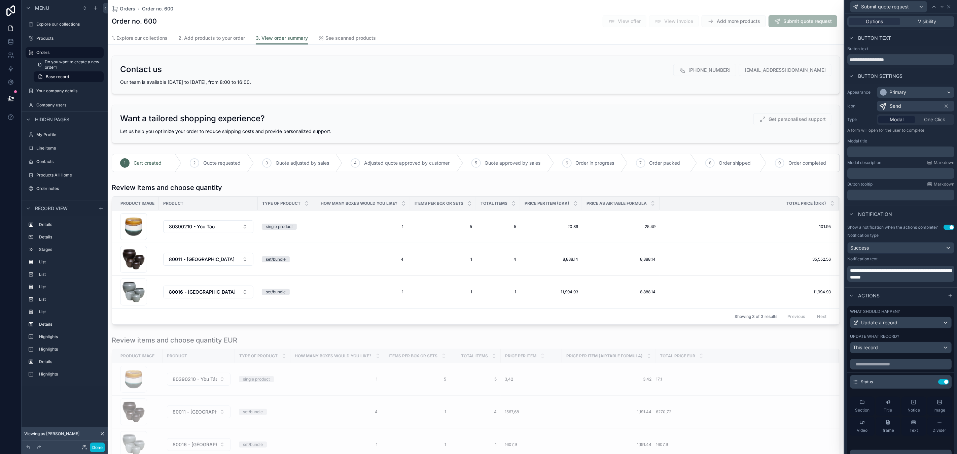
click at [924, 120] on span "One Click" at bounding box center [934, 119] width 21 height 7
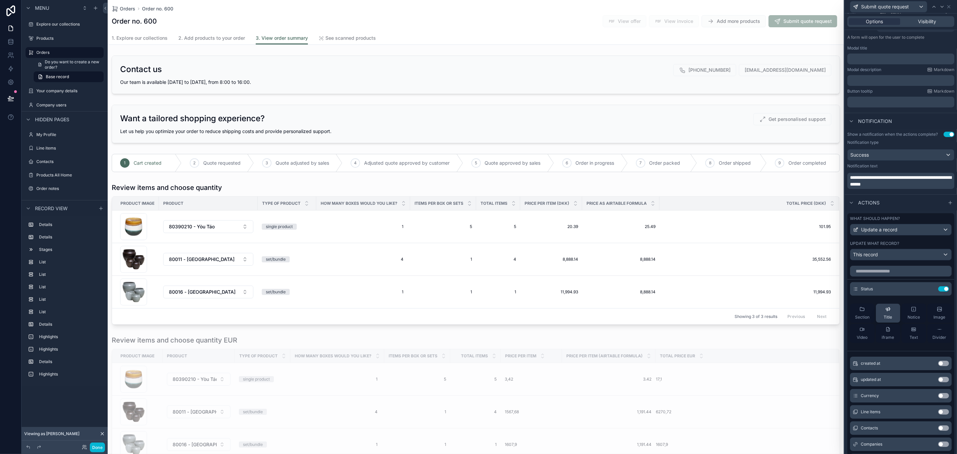
scroll to position [76, 0]
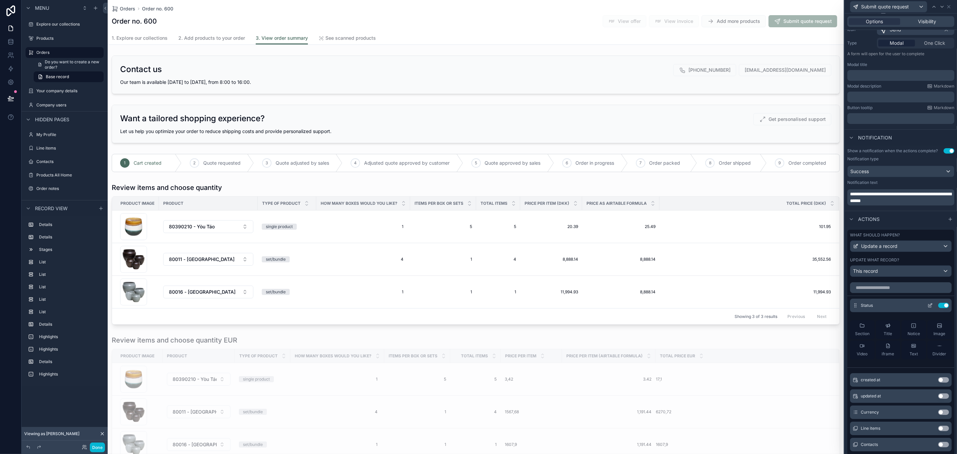
click at [930, 306] on icon at bounding box center [931, 304] width 3 height 3
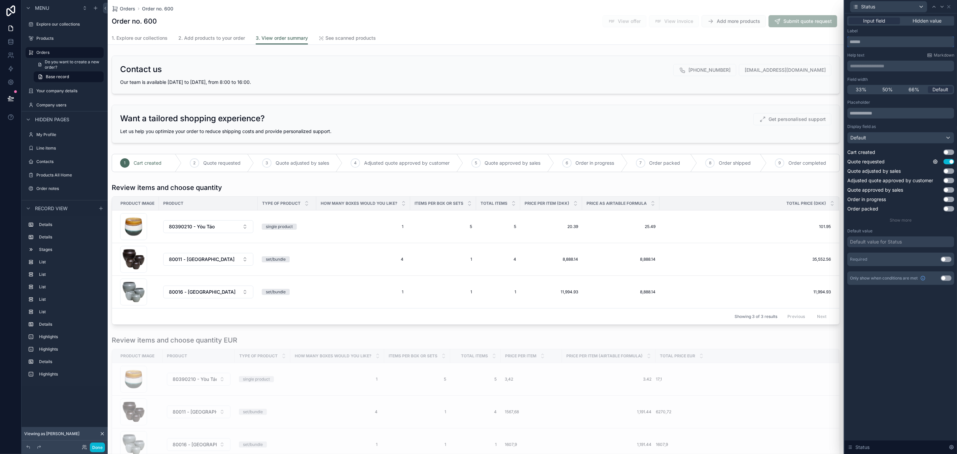
click at [863, 41] on input "text" at bounding box center [901, 41] width 107 height 11
click at [917, 20] on span "Hidden value" at bounding box center [927, 21] width 29 height 7
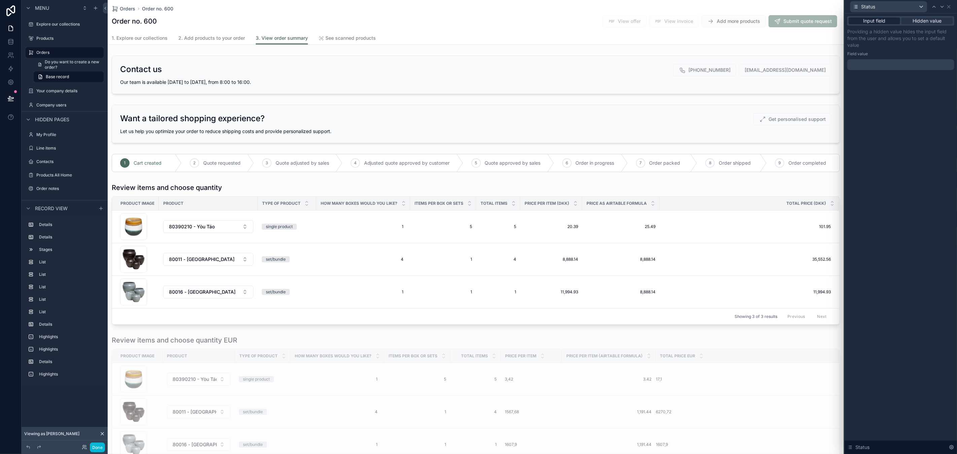
click at [880, 20] on span "Input field" at bounding box center [875, 21] width 22 height 7
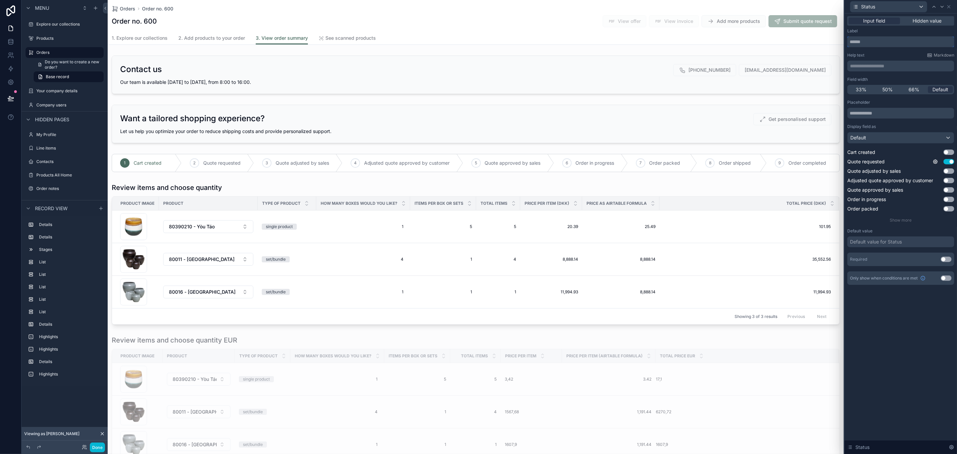
click at [902, 42] on input "text" at bounding box center [901, 41] width 107 height 11
click at [949, 8] on icon at bounding box center [949, 6] width 5 height 5
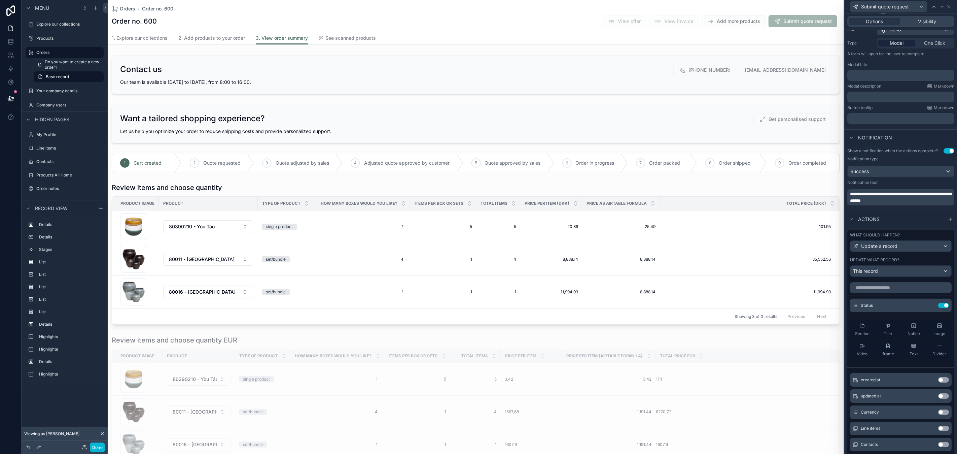
click at [938, 308] on button "Use setting" at bounding box center [943, 305] width 11 height 5
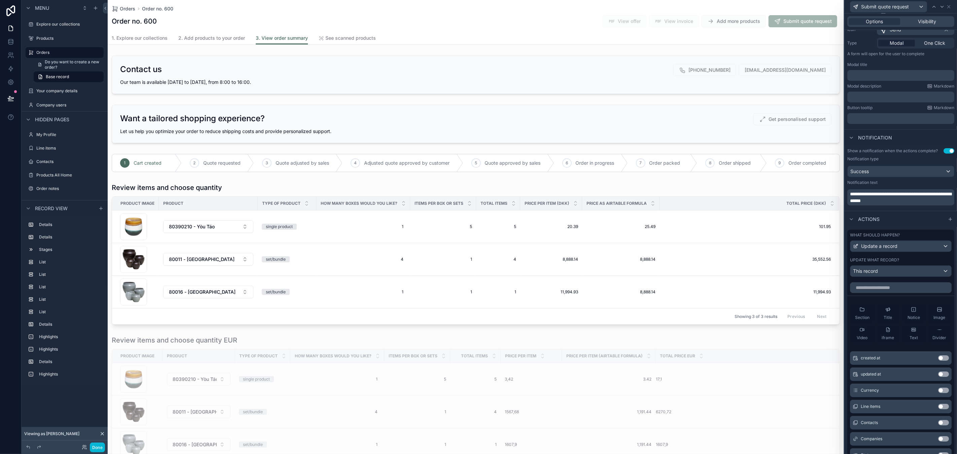
click at [925, 245] on div "What should happen? Update a record" at bounding box center [901, 242] width 102 height 20
click at [926, 274] on div "This record" at bounding box center [901, 271] width 101 height 11
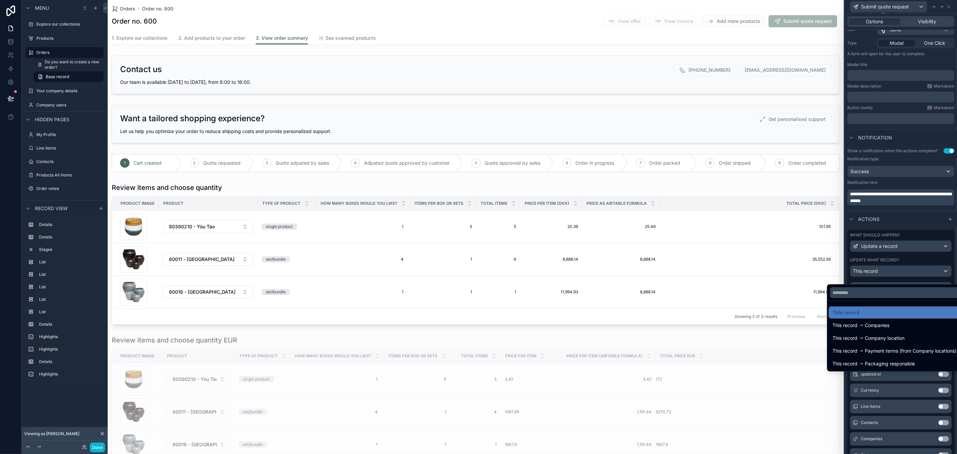
click at [926, 275] on div at bounding box center [901, 227] width 112 height 454
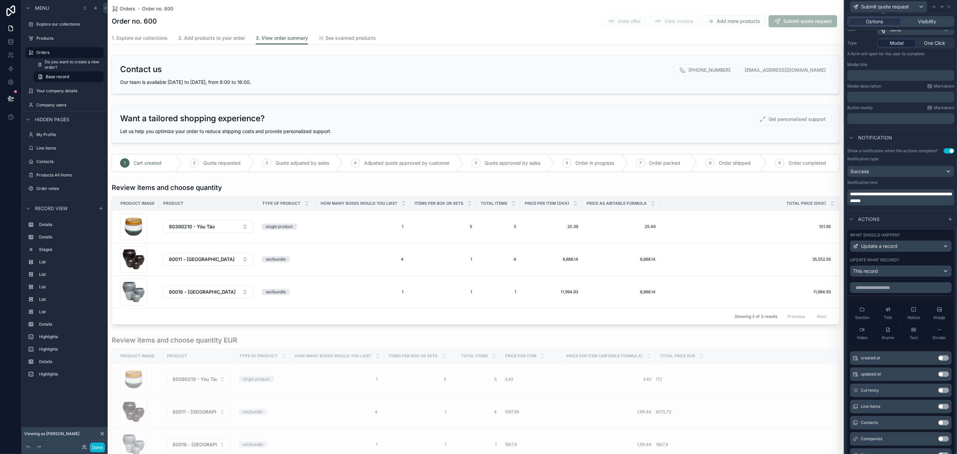
click at [908, 218] on div "Actions" at bounding box center [901, 219] width 112 height 16
click at [911, 224] on div "Actions" at bounding box center [901, 219] width 112 height 16
click at [899, 199] on span "**********" at bounding box center [900, 197] width 101 height 11
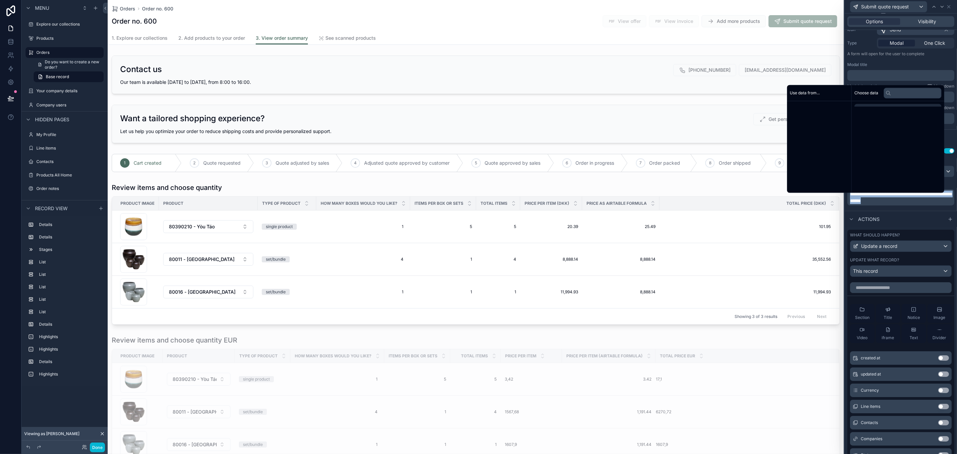
click at [899, 199] on span "**********" at bounding box center [900, 197] width 101 height 11
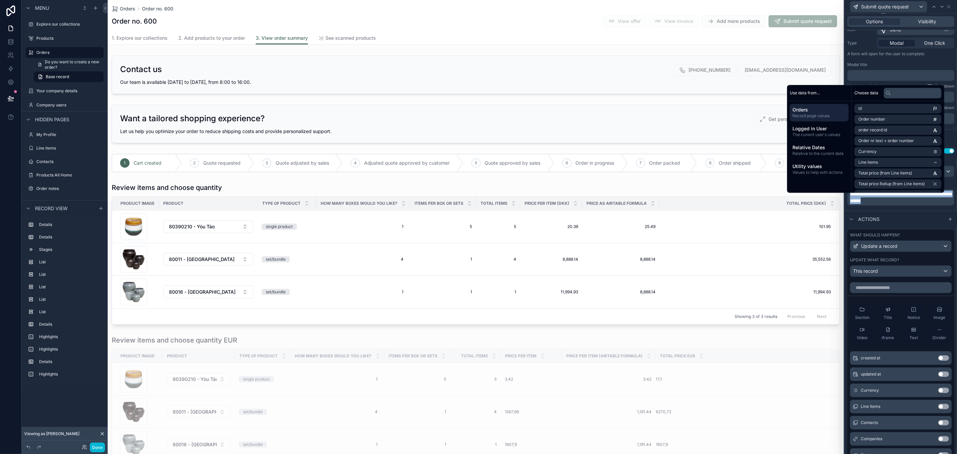
copy span "**********"
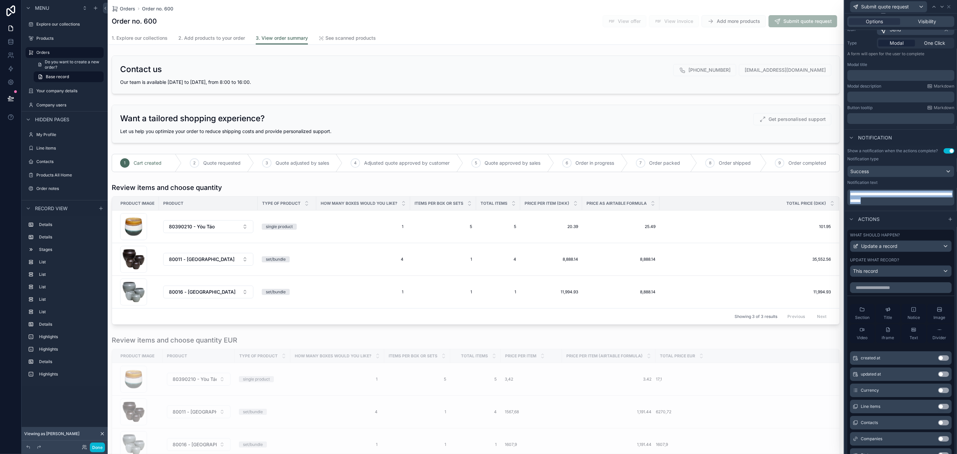
click at [918, 225] on div "Actions" at bounding box center [901, 219] width 112 height 16
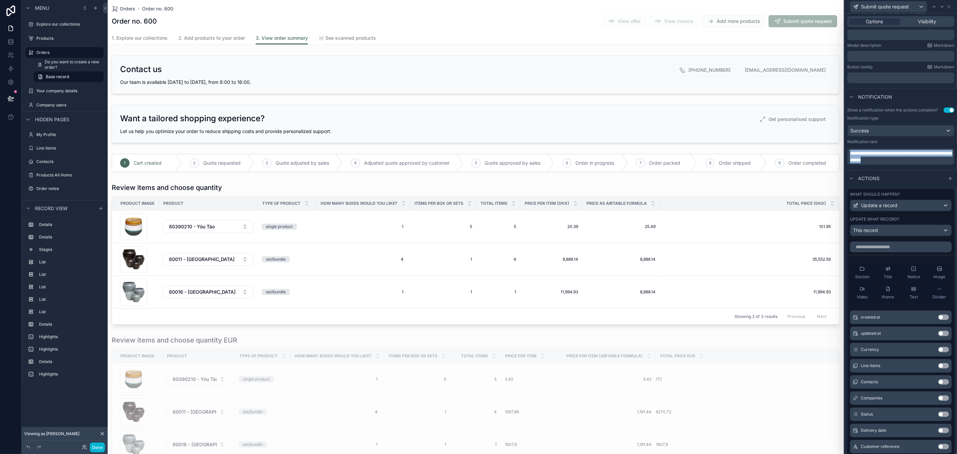
scroll to position [171, 0]
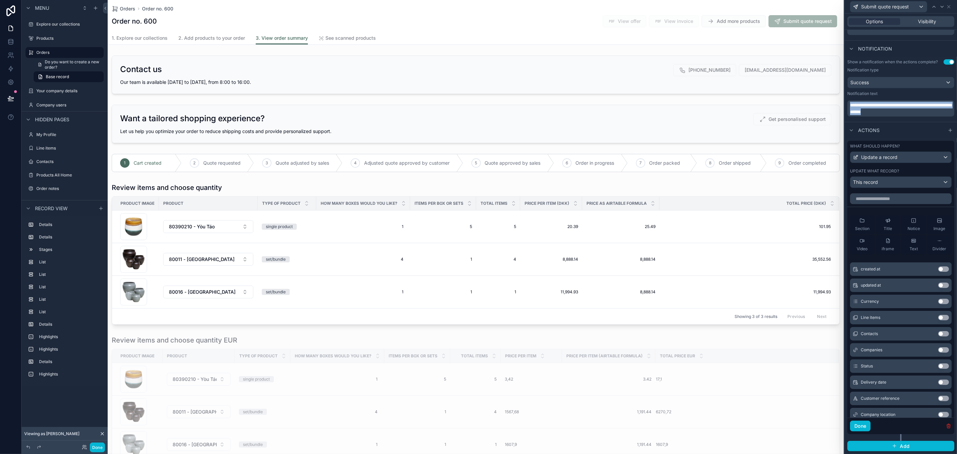
click at [948, 424] on icon "button" at bounding box center [948, 424] width 1 height 1
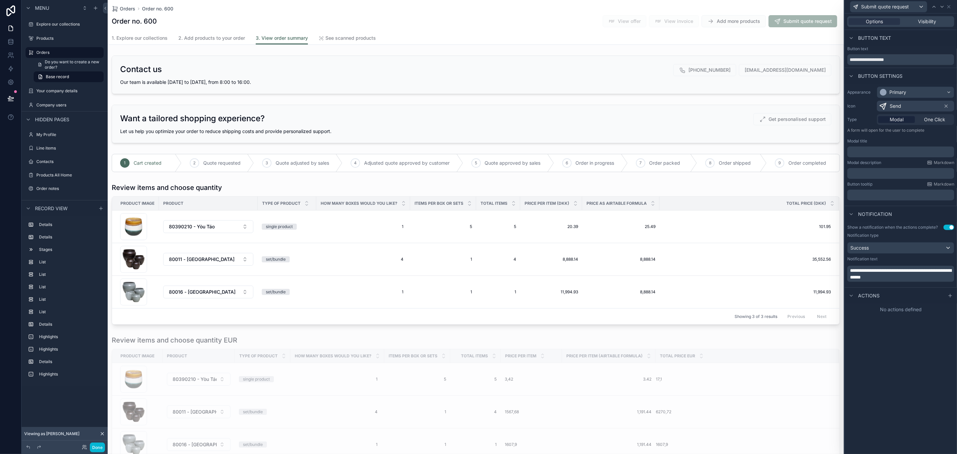
scroll to position [0, 0]
click at [933, 118] on span "One Click" at bounding box center [934, 119] width 21 height 7
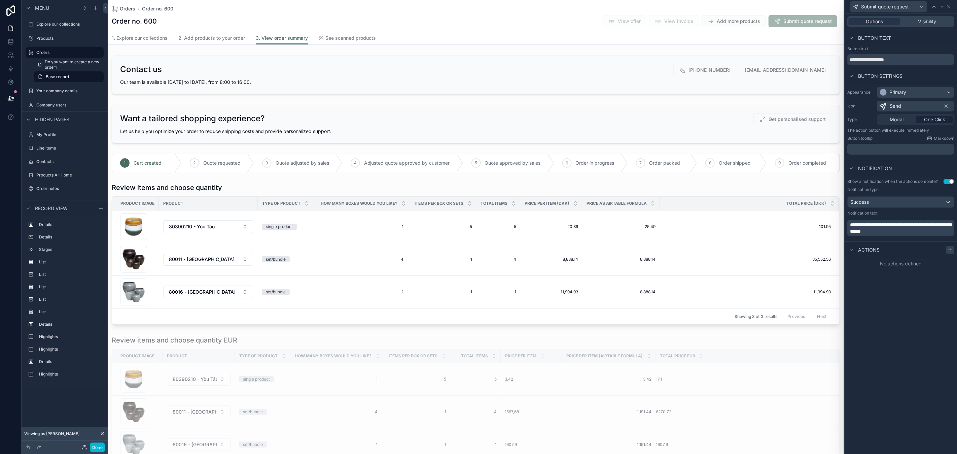
click at [949, 249] on icon at bounding box center [950, 249] width 5 height 5
click at [906, 276] on div "Select a type" at bounding box center [901, 276] width 101 height 11
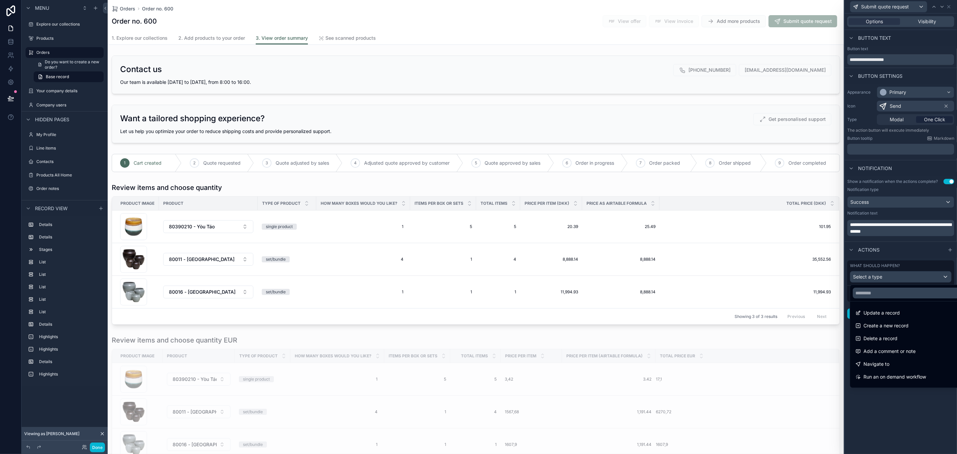
click at [895, 299] on div at bounding box center [909, 293] width 117 height 16
click at [892, 310] on span "Update a record" at bounding box center [882, 313] width 36 height 8
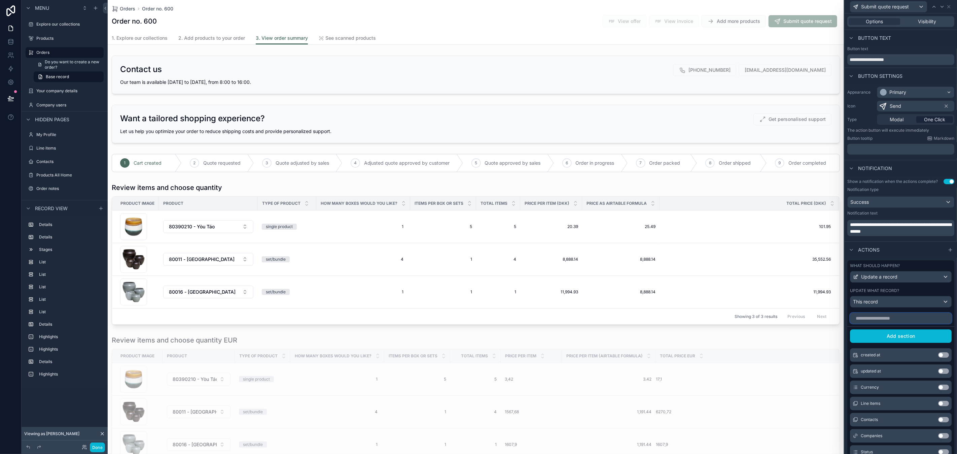
click at [889, 323] on input "text" at bounding box center [901, 318] width 102 height 11
type input "**"
click at [939, 357] on button "Use setting" at bounding box center [943, 354] width 11 height 5
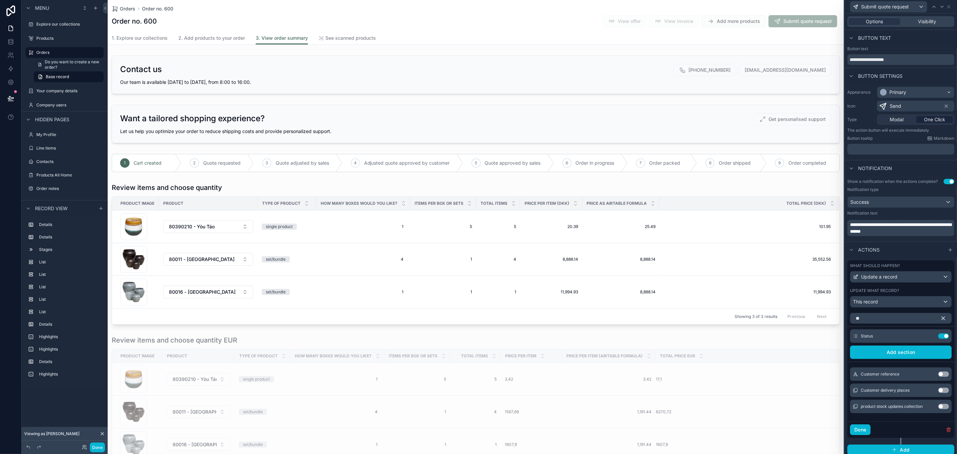
scroll to position [9, 0]
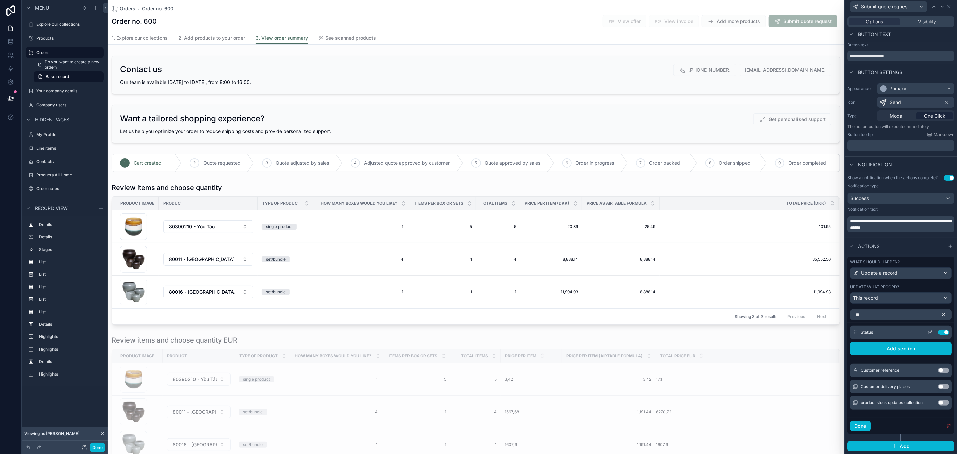
click at [929, 331] on icon at bounding box center [930, 332] width 3 height 3
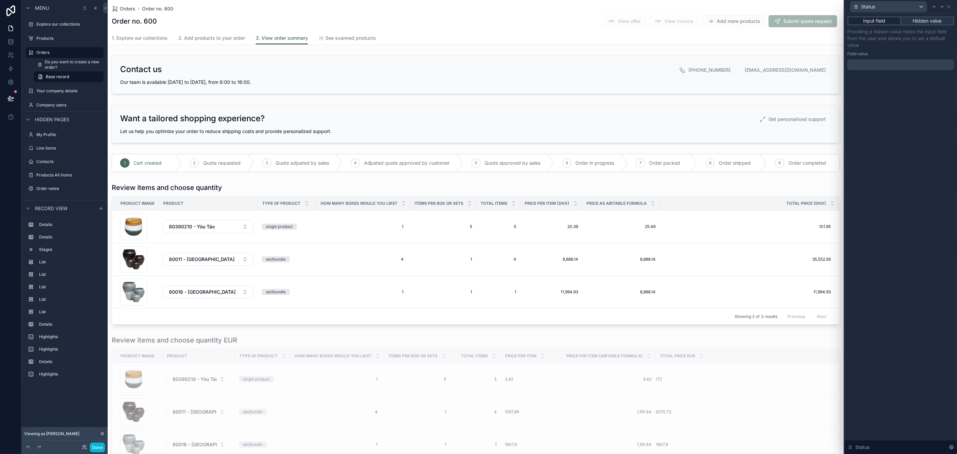
click at [875, 22] on span "Input field" at bounding box center [875, 21] width 22 height 7
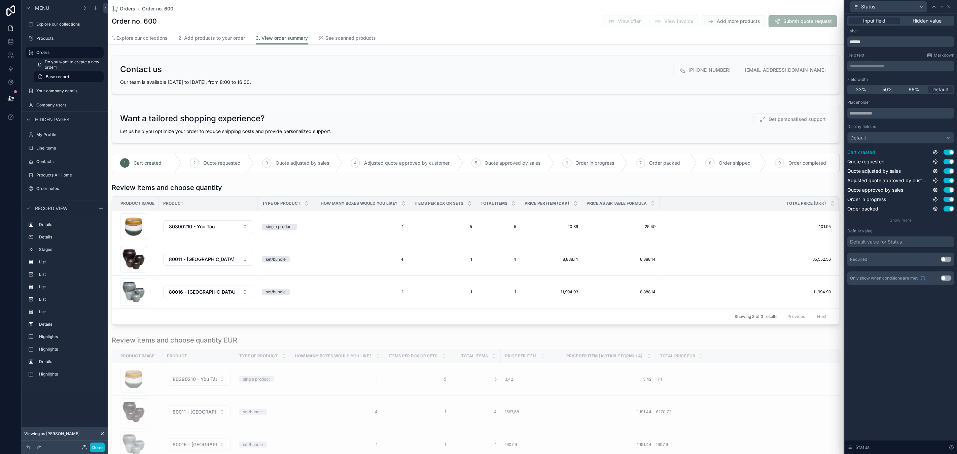
click at [948, 152] on button "Use setting" at bounding box center [949, 151] width 11 height 5
click at [950, 169] on button "Use setting" at bounding box center [949, 170] width 11 height 5
click at [950, 180] on button "Use setting" at bounding box center [949, 180] width 11 height 5
drag, startPoint x: 947, startPoint y: 191, endPoint x: 946, endPoint y: 198, distance: 7.4
click at [947, 191] on button "Use setting" at bounding box center [949, 189] width 11 height 5
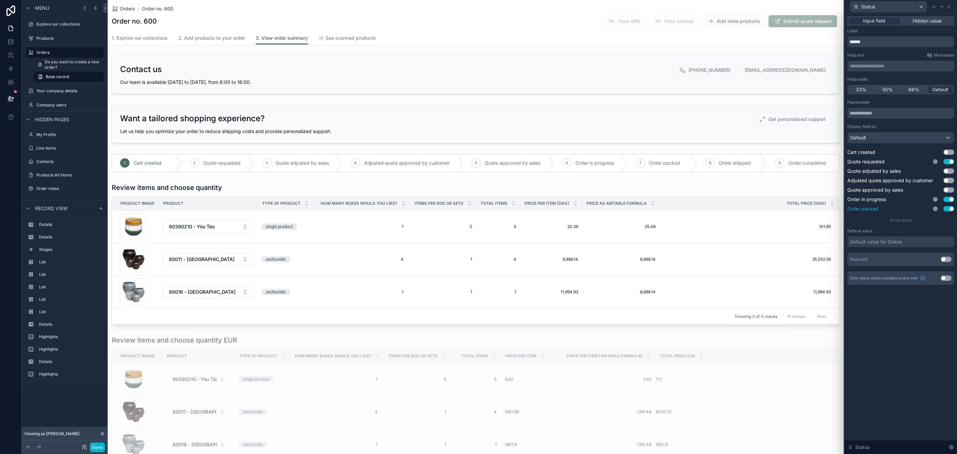
drag, startPoint x: 946, startPoint y: 200, endPoint x: 947, endPoint y: 206, distance: 5.4
click at [946, 200] on button "Use setting" at bounding box center [949, 199] width 11 height 5
click at [947, 207] on button "Use setting" at bounding box center [949, 208] width 11 height 5
click at [899, 329] on div "**********" at bounding box center [901, 233] width 112 height 440
click at [951, 9] on icon at bounding box center [949, 6] width 5 height 5
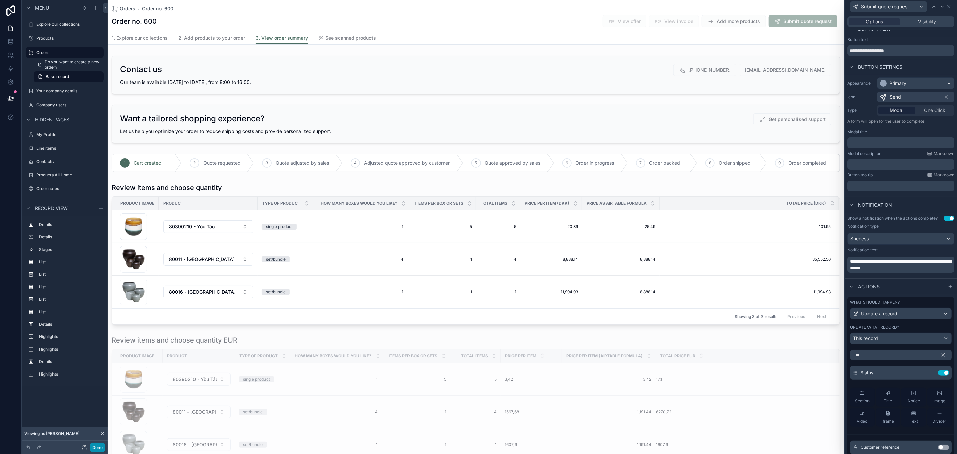
click at [93, 448] on button "Done" at bounding box center [97, 447] width 15 height 10
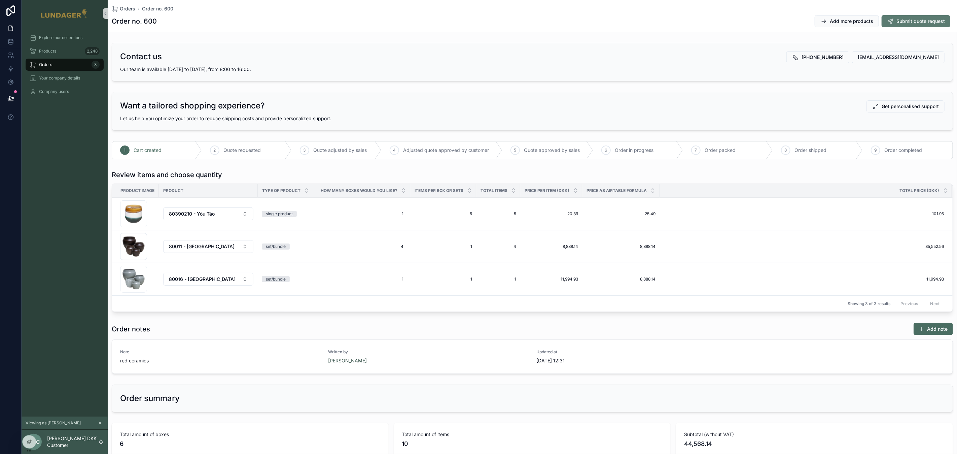
click at [899, 23] on span "Submit quote request" at bounding box center [921, 21] width 48 height 7
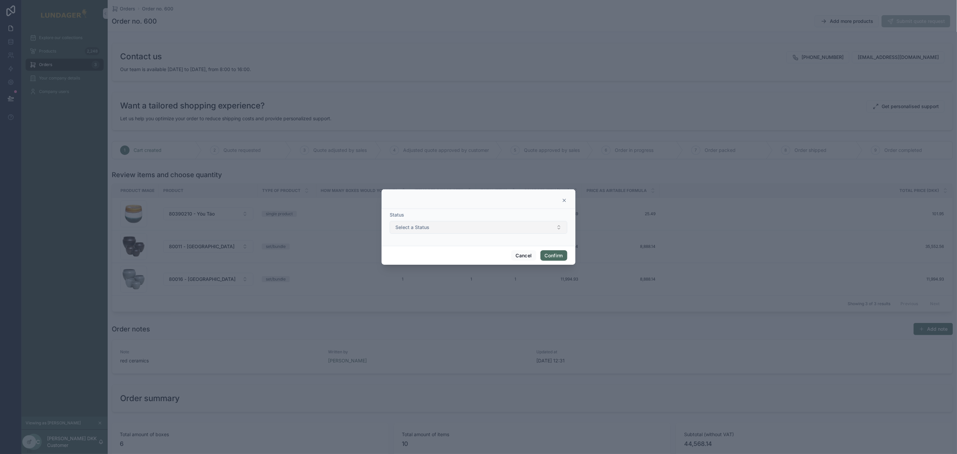
click at [428, 229] on span "Select a Status" at bounding box center [413, 227] width 34 height 7
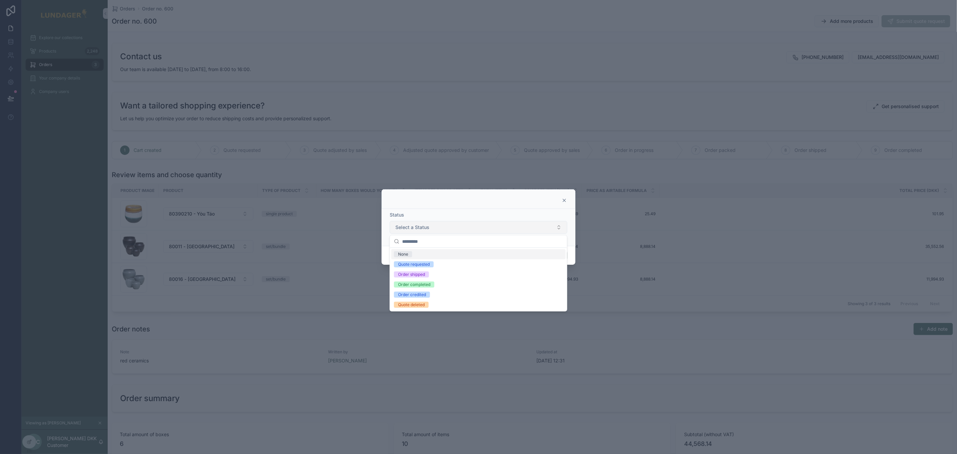
click at [428, 229] on span "Select a Status" at bounding box center [413, 227] width 34 height 7
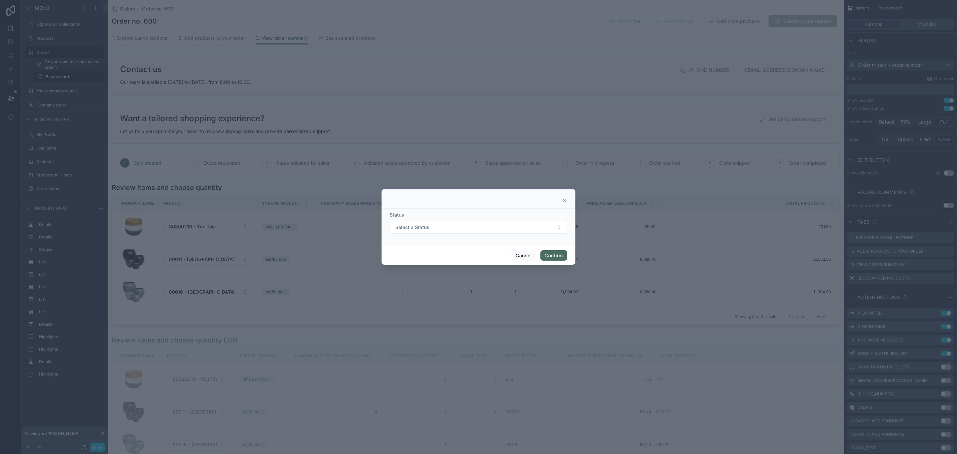
click at [565, 202] on icon at bounding box center [564, 200] width 5 height 5
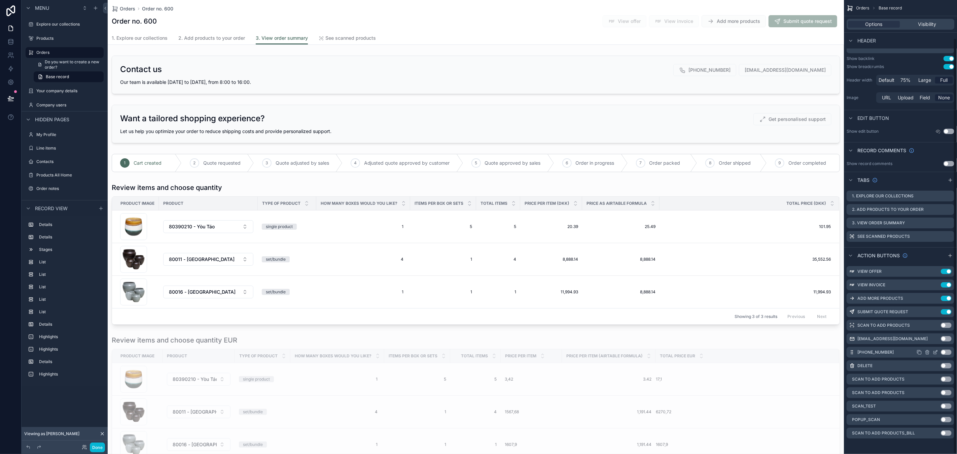
scroll to position [42, 0]
click at [936, 312] on icon "scrollable content" at bounding box center [935, 311] width 5 height 5
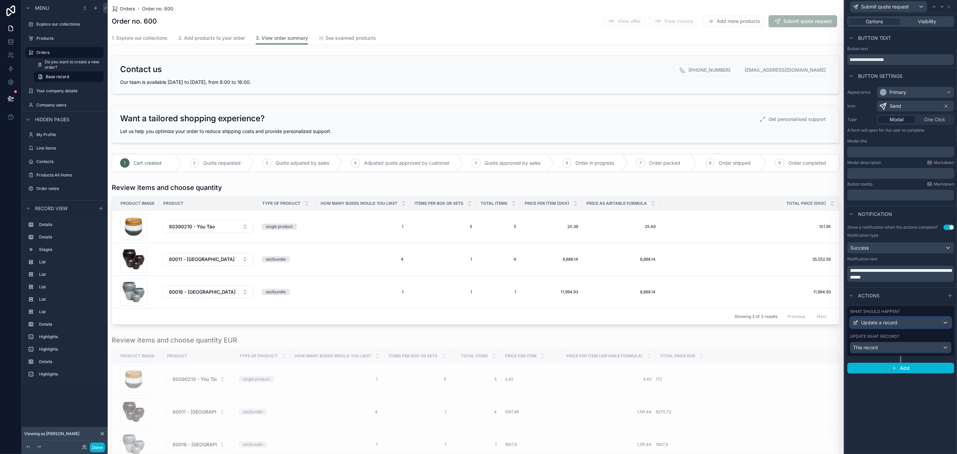
click at [911, 323] on div "Update a record" at bounding box center [901, 322] width 101 height 11
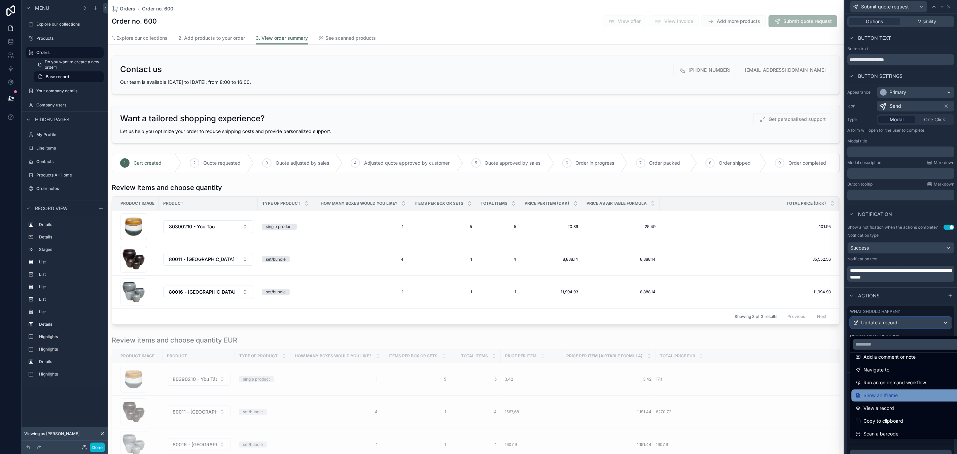
scroll to position [48, 0]
click at [900, 378] on span "Run an on demand workflow" at bounding box center [895, 380] width 63 height 8
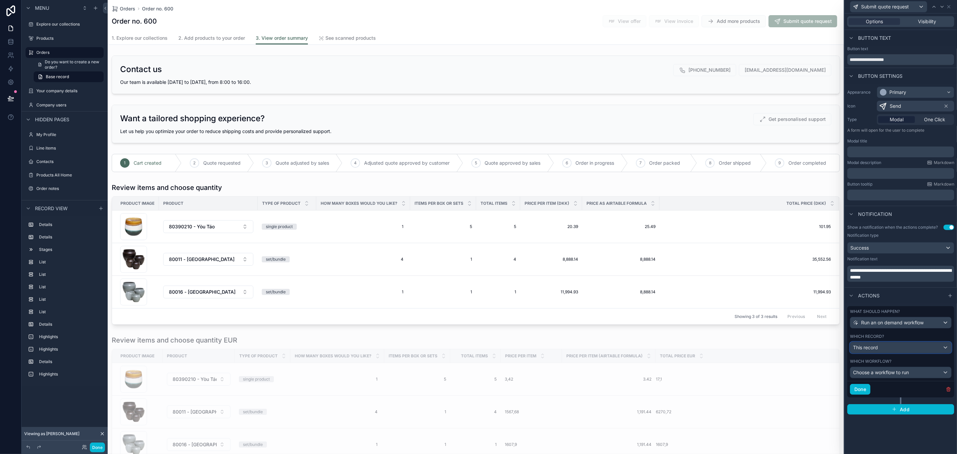
click at [886, 346] on div "This record" at bounding box center [901, 347] width 101 height 11
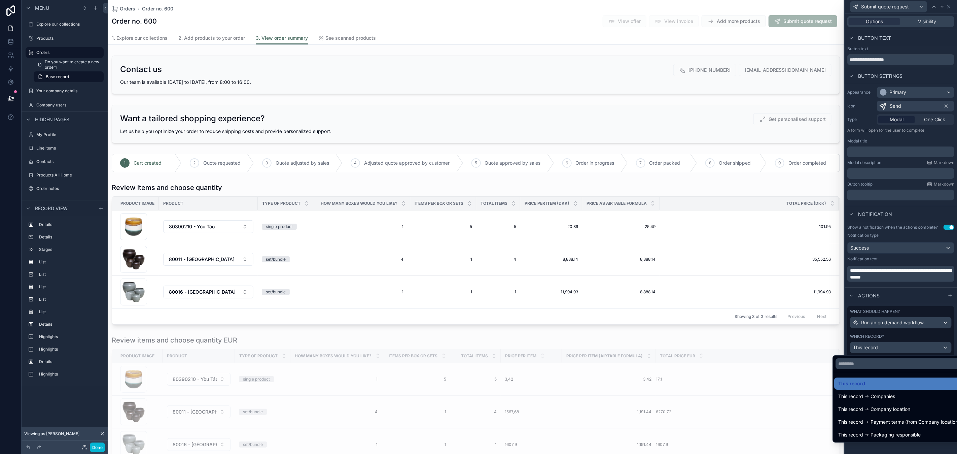
click at [886, 346] on div at bounding box center [901, 227] width 112 height 454
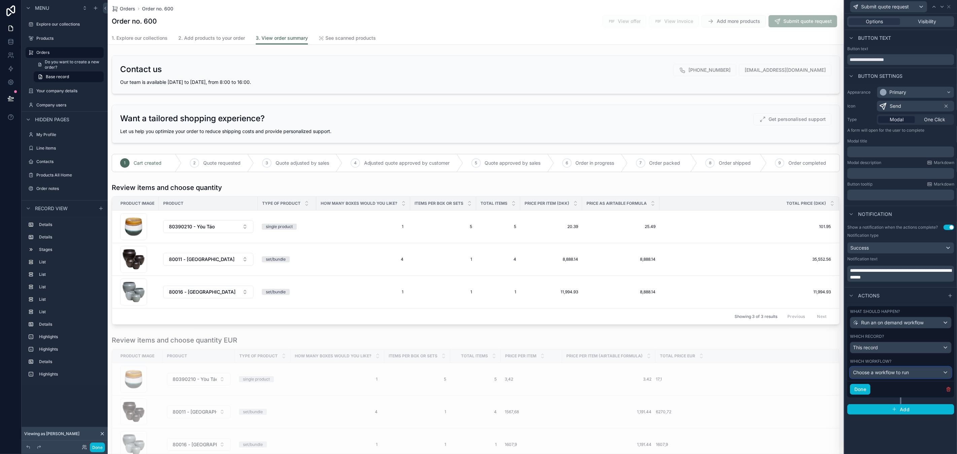
click at [895, 376] on div "Choose a workflow to run" at bounding box center [901, 372] width 101 height 11
click at [895, 374] on div at bounding box center [901, 227] width 112 height 454
click at [895, 374] on span "Choose a workflow to run" at bounding box center [881, 372] width 56 height 6
click at [890, 428] on div at bounding box center [901, 227] width 112 height 454
click at [895, 349] on div "This record" at bounding box center [901, 347] width 101 height 11
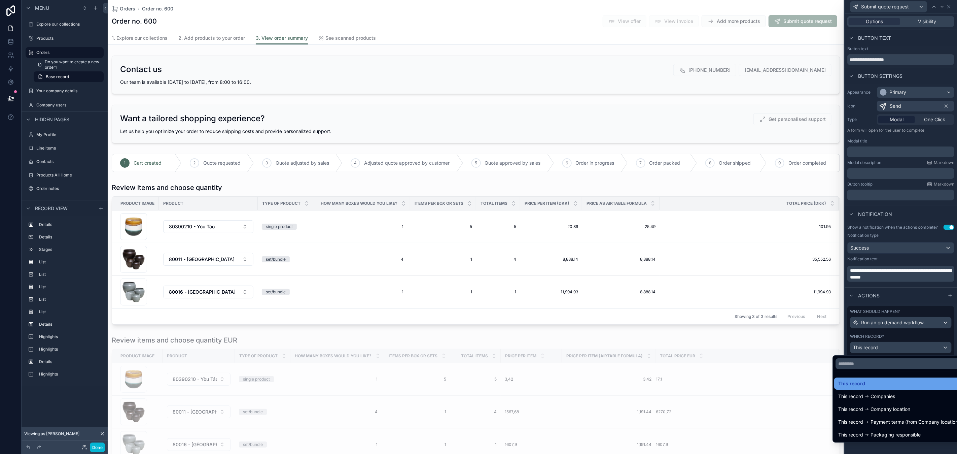
click at [887, 380] on div "This record" at bounding box center [900, 383] width 124 height 8
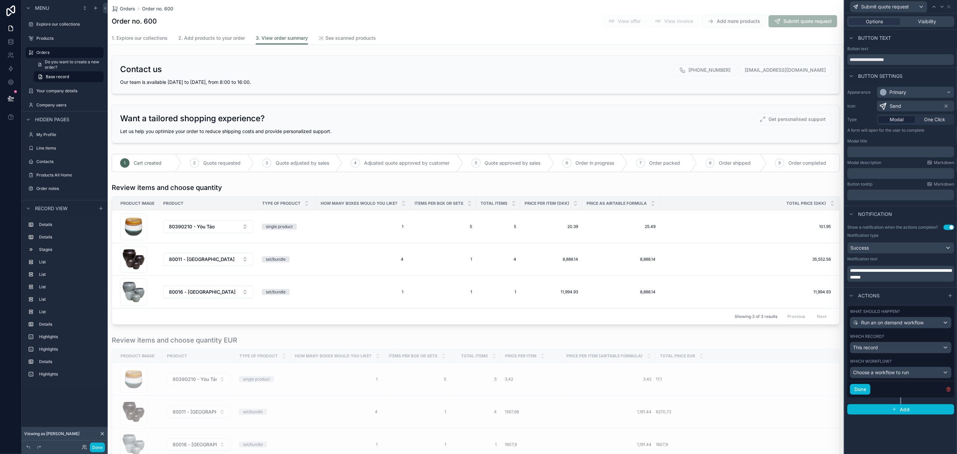
click at [896, 437] on div "**********" at bounding box center [901, 233] width 112 height 440
click at [950, 389] on icon "button" at bounding box center [948, 388] width 5 height 5
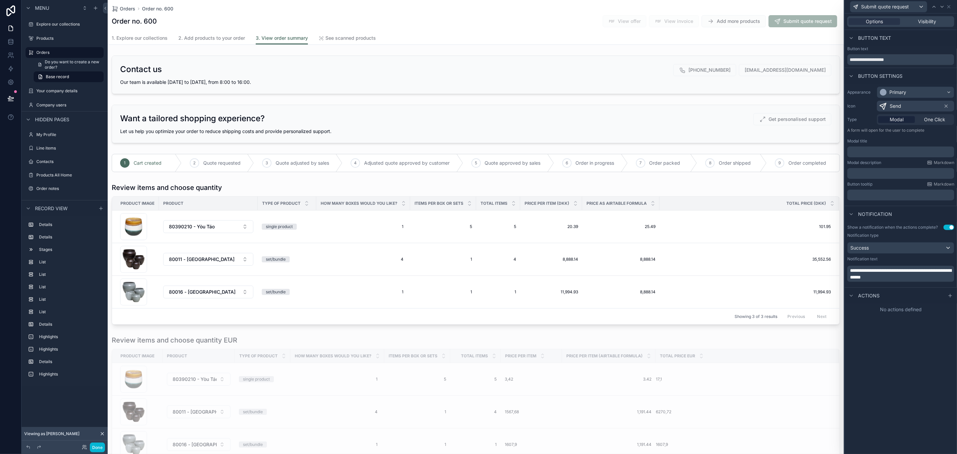
click at [898, 358] on div "**********" at bounding box center [901, 233] width 112 height 440
click at [10, 69] on icon at bounding box center [11, 68] width 4 height 5
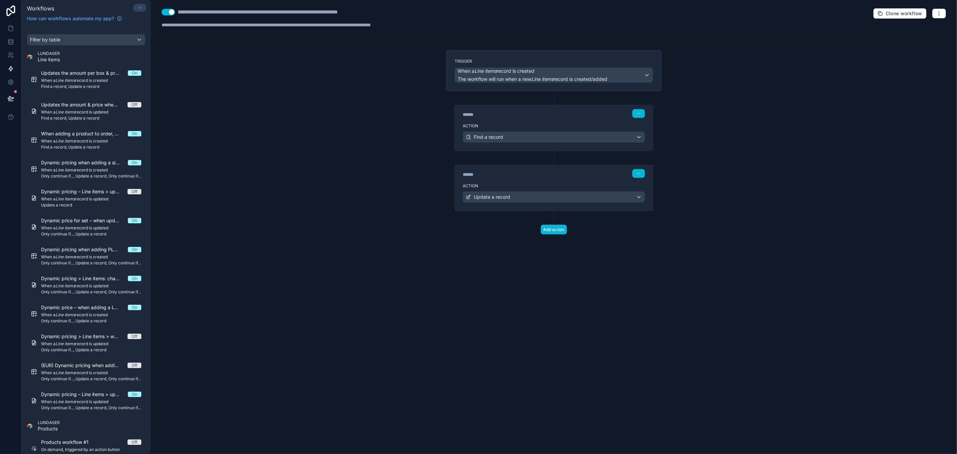
click at [140, 8] on icon at bounding box center [139, 7] width 5 height 5
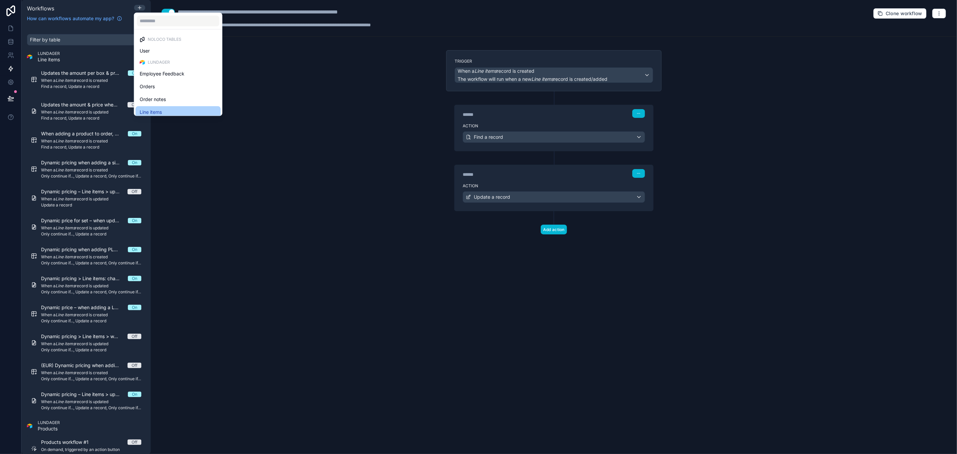
click at [158, 110] on span "Line items" at bounding box center [151, 112] width 22 height 8
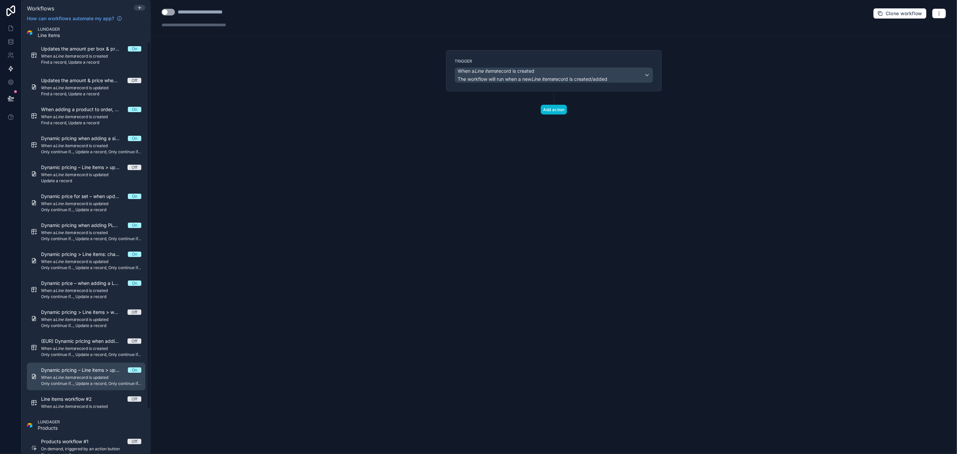
scroll to position [40, 0]
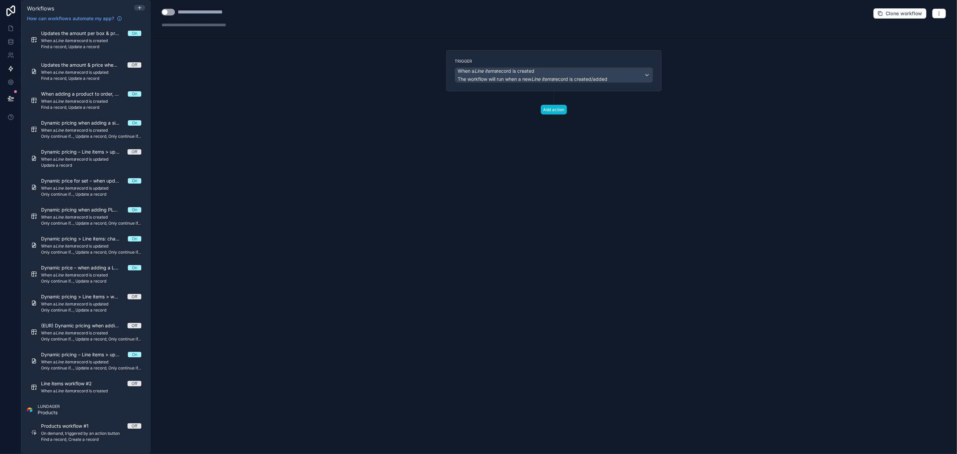
click at [206, 12] on div "**********" at bounding box center [210, 12] width 64 height 8
type div "**********"
click at [544, 70] on span "When a Line items record is created" at bounding box center [533, 71] width 150 height 7
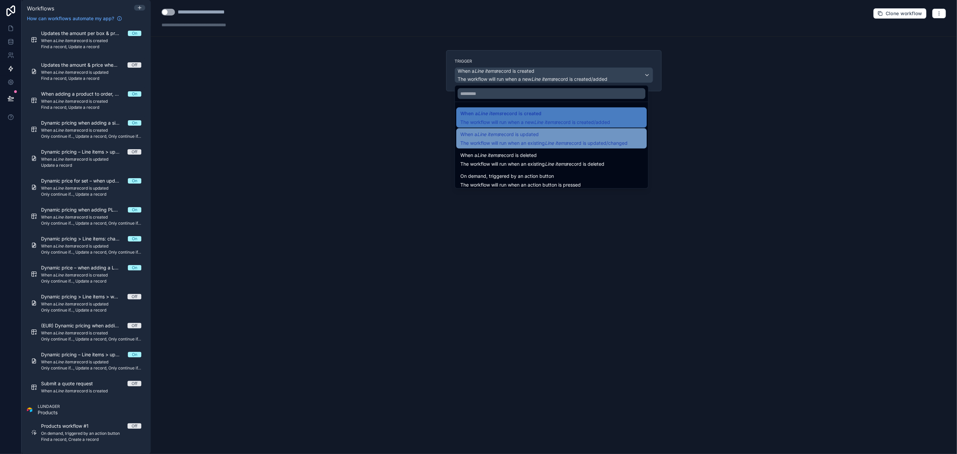
click at [542, 133] on span "When a Line items record is updated" at bounding box center [543, 134] width 167 height 8
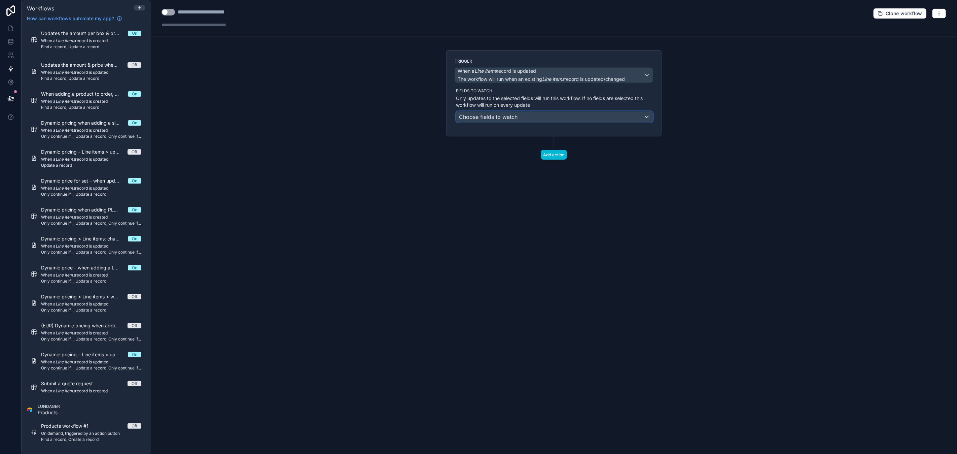
click at [516, 119] on span "Choose fields to watch" at bounding box center [488, 116] width 59 height 7
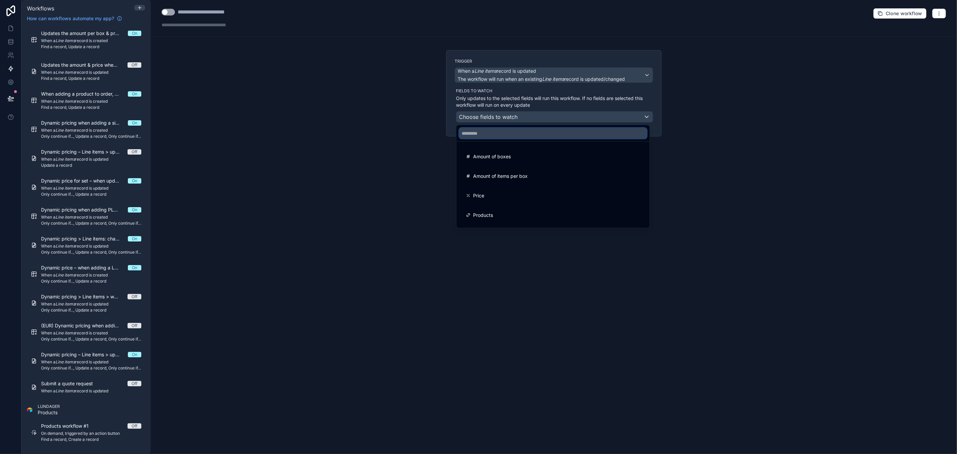
click at [510, 134] on input "text" at bounding box center [553, 133] width 188 height 11
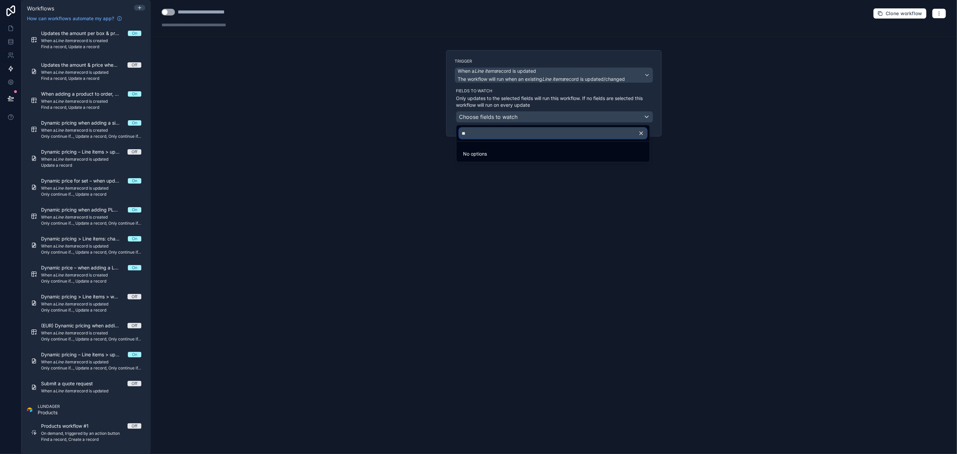
type input "*"
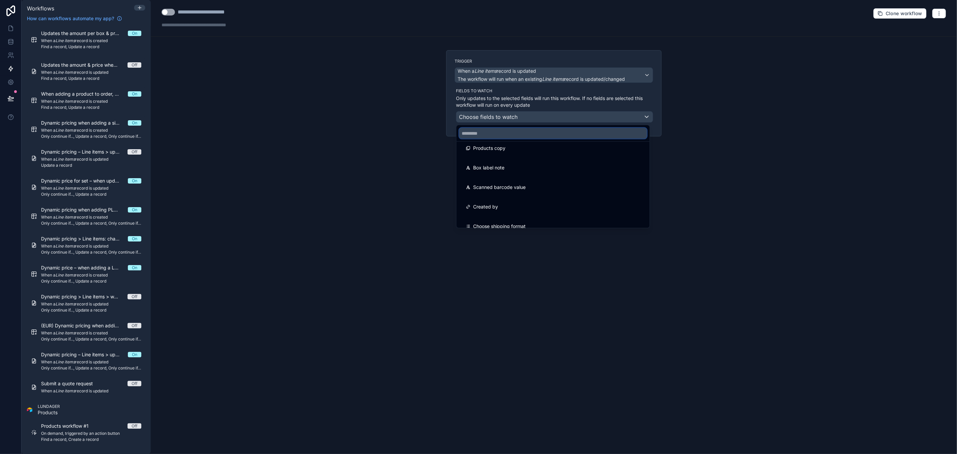
scroll to position [135, 0]
click at [690, 235] on div at bounding box center [478, 227] width 957 height 454
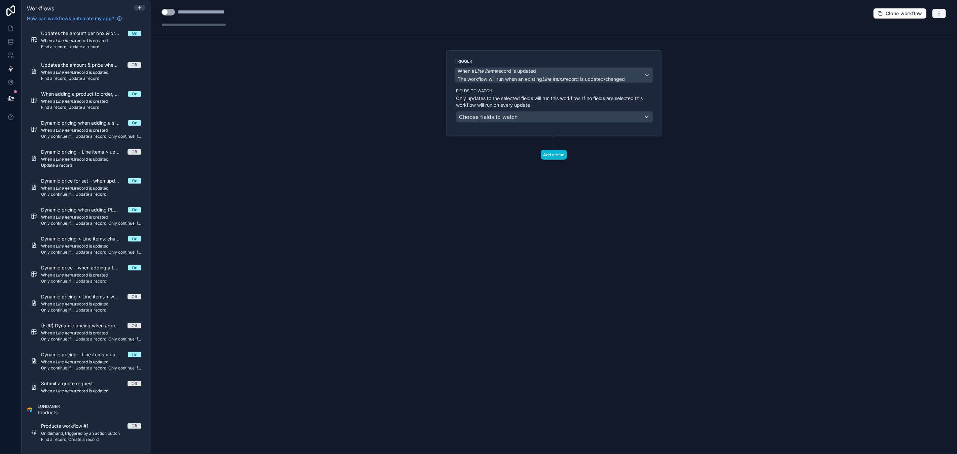
click at [939, 13] on icon "button" at bounding box center [939, 13] width 5 height 5
click at [923, 52] on span "Delete workflow" at bounding box center [922, 50] width 32 height 5
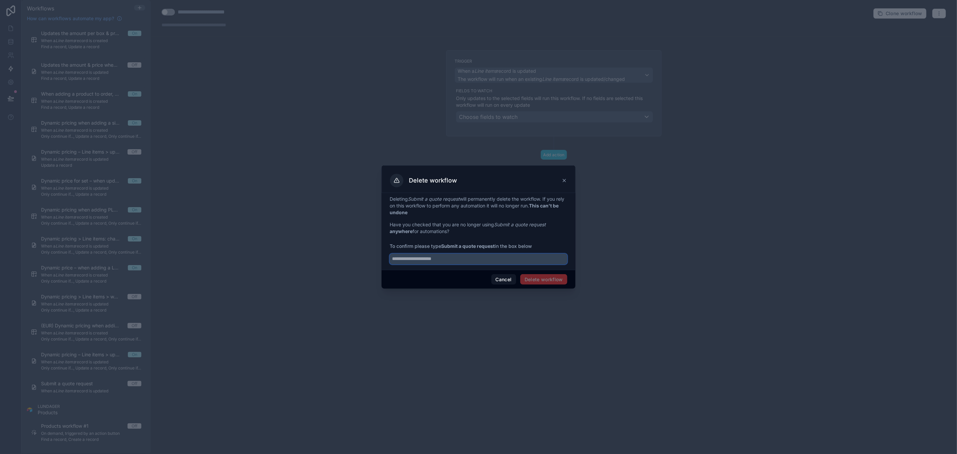
click at [529, 262] on input "text" at bounding box center [479, 258] width 178 height 11
drag, startPoint x: 411, startPoint y: 201, endPoint x: 461, endPoint y: 199, distance: 50.5
click at [460, 199] on em "Submit a quote request" at bounding box center [434, 199] width 52 height 6
copy em "Submit a quote request"
click at [467, 260] on input "text" at bounding box center [479, 258] width 178 height 11
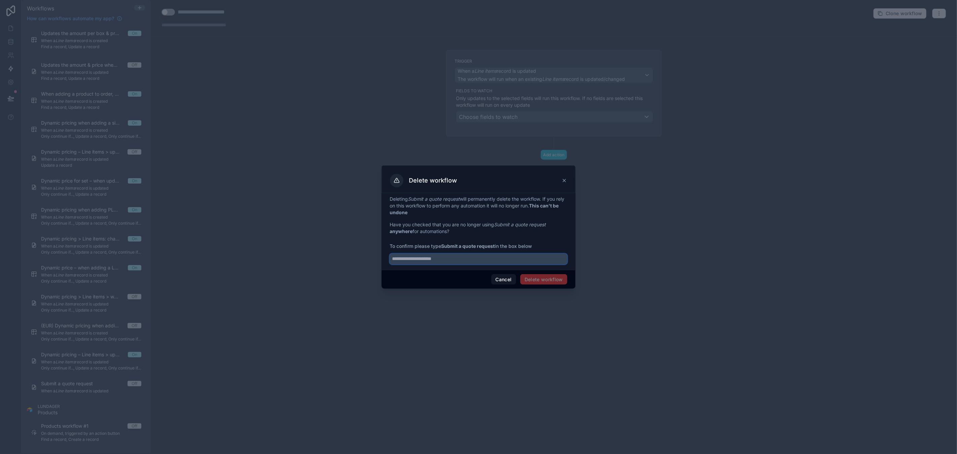
paste input "**********"
type input "**********"
click at [546, 277] on span "Delete workflow" at bounding box center [543, 279] width 47 height 11
click at [535, 278] on span "Delete workflow" at bounding box center [543, 279] width 47 height 11
click at [468, 205] on p "Deleting Submit a quote request will permanently delete the workflow. If you re…" at bounding box center [479, 206] width 178 height 20
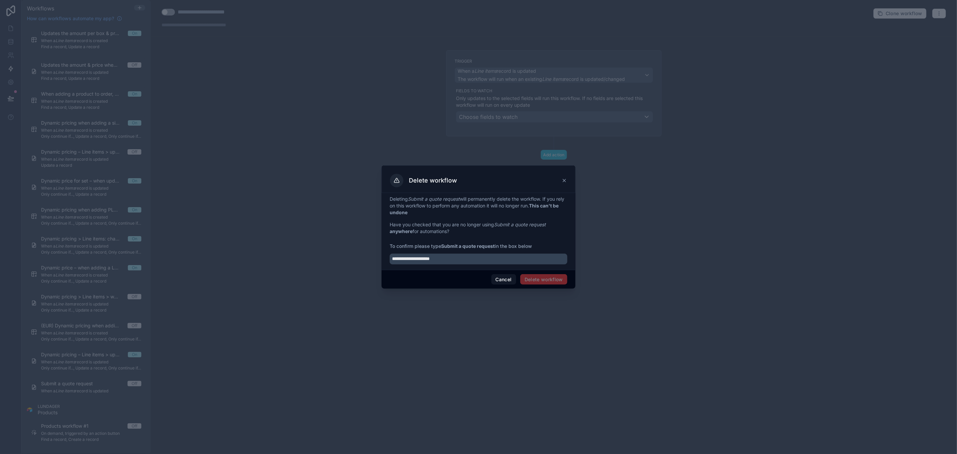
click at [564, 180] on icon at bounding box center [564, 180] width 5 height 5
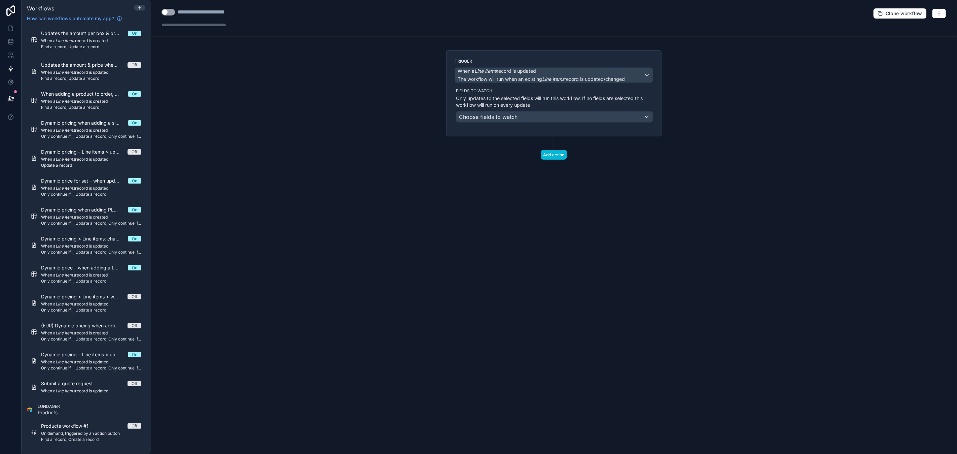
click at [522, 199] on div "**********" at bounding box center [554, 227] width 806 height 454
click at [943, 14] on button "button" at bounding box center [939, 13] width 14 height 10
click at [922, 47] on button "Delete workflow" at bounding box center [916, 50] width 48 height 11
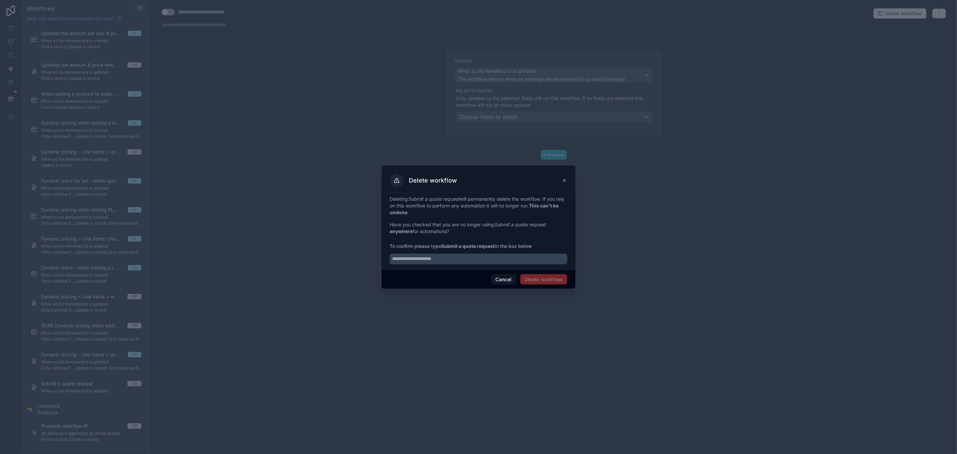
drag, startPoint x: 410, startPoint y: 199, endPoint x: 462, endPoint y: 201, distance: 52.9
click at [462, 201] on p "Deleting Submit a quote request will permanently delete the workflow. If you re…" at bounding box center [479, 206] width 178 height 20
copy em "Submit a quote request"
click at [450, 263] on input "text" at bounding box center [479, 258] width 178 height 11
paste input "**********"
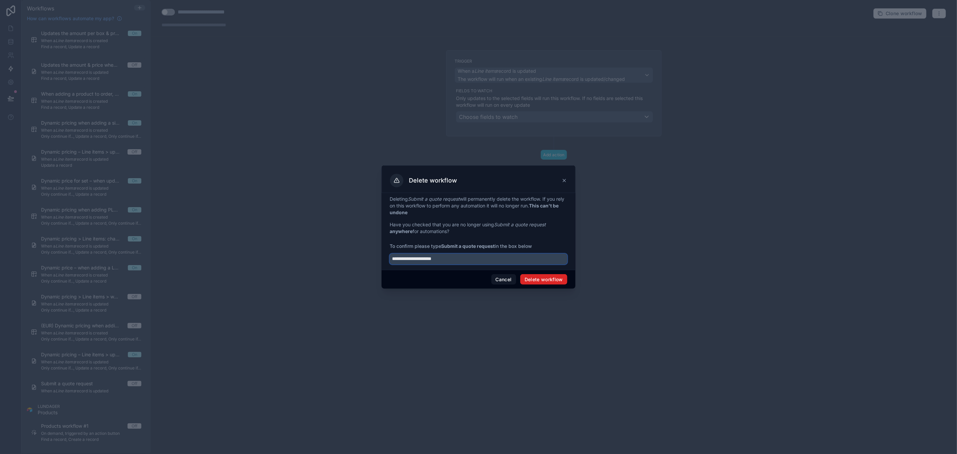
type input "**********"
click at [537, 278] on button "Delete workflow" at bounding box center [543, 279] width 47 height 11
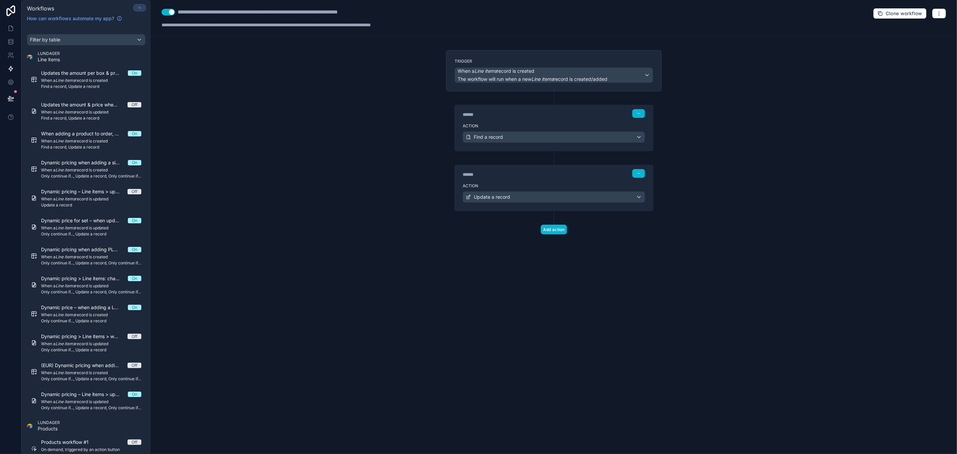
click at [141, 7] on icon at bounding box center [139, 7] width 5 height 5
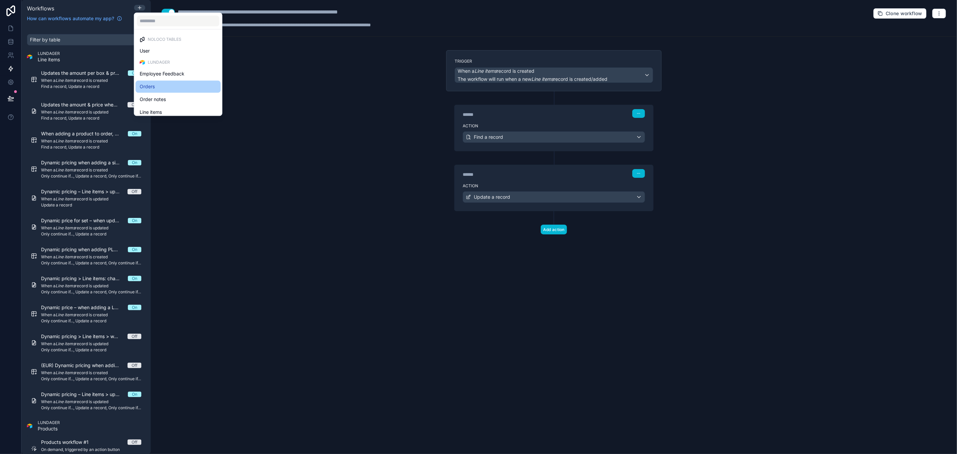
click at [162, 86] on div "Orders" at bounding box center [178, 86] width 77 height 8
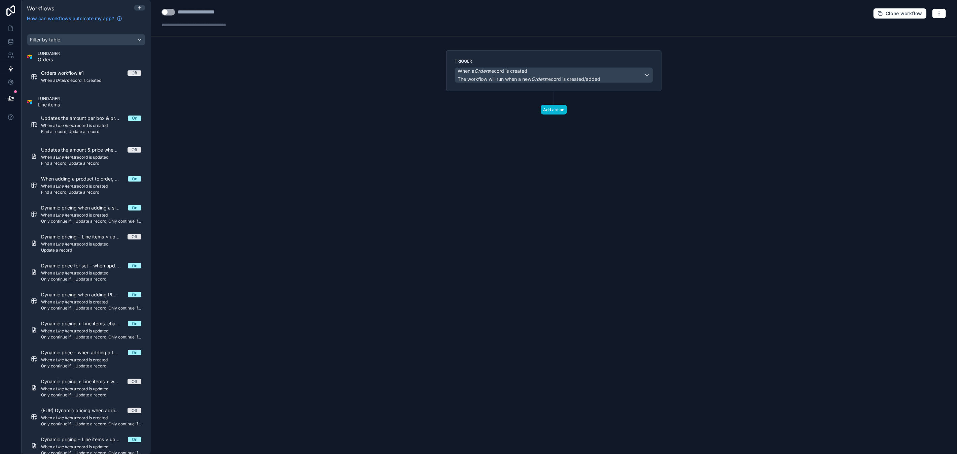
click at [192, 9] on div "**********" at bounding box center [205, 12] width 55 height 8
type div "**********"
click at [584, 71] on span "When a Orders record is created" at bounding box center [529, 71] width 143 height 7
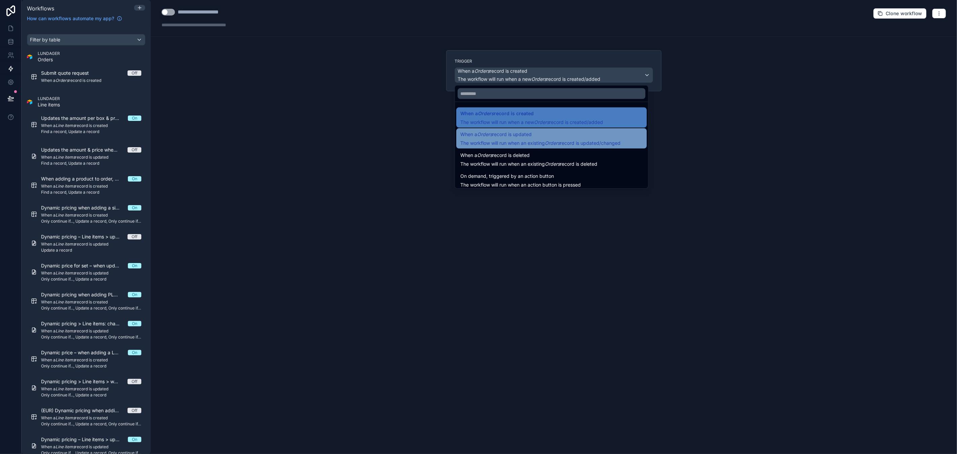
click at [560, 142] on em "Orders" at bounding box center [552, 143] width 15 height 6
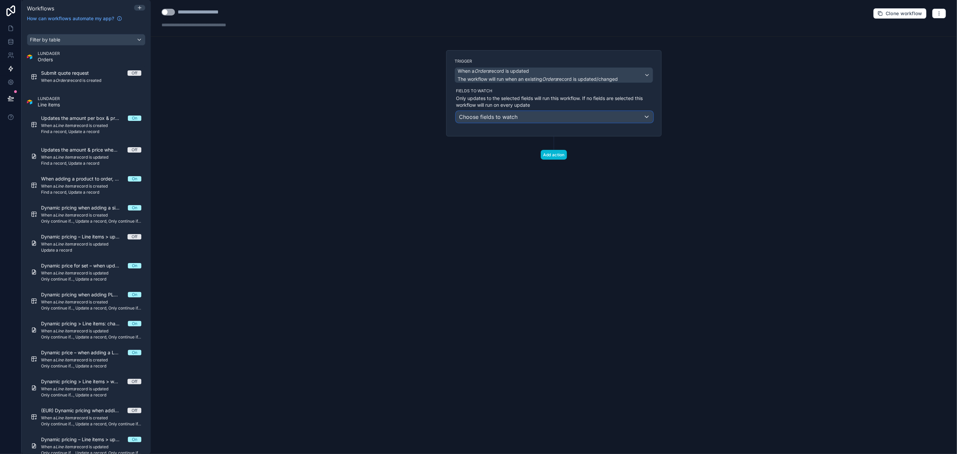
click at [530, 114] on div "Choose fields to watch" at bounding box center [554, 116] width 197 height 11
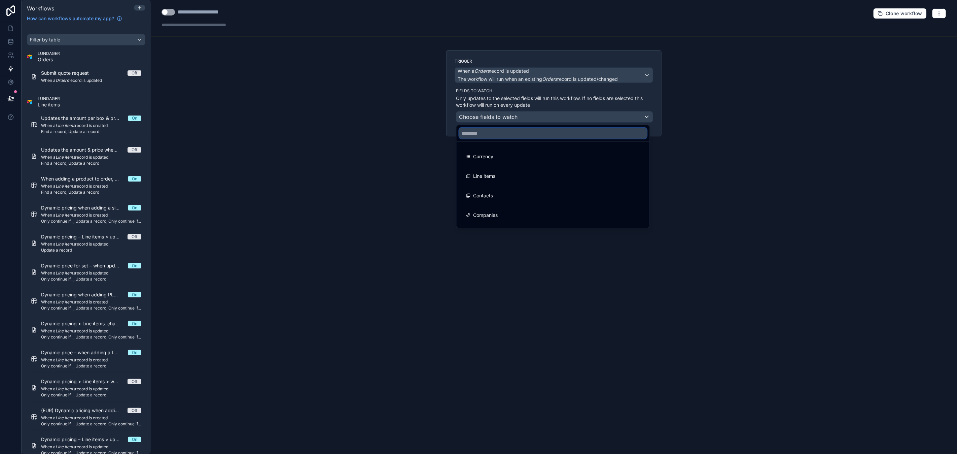
click at [524, 132] on input "text" at bounding box center [553, 133] width 188 height 11
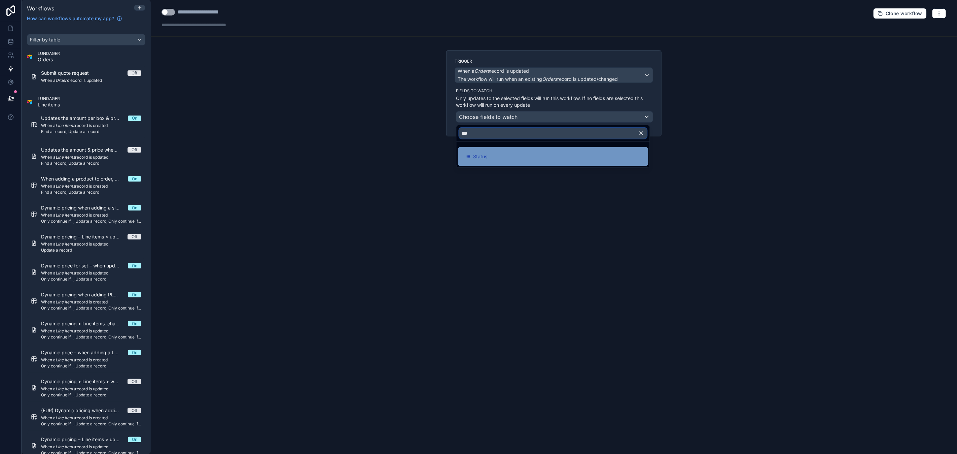
type input "***"
click at [514, 152] on div "Status" at bounding box center [553, 156] width 174 height 8
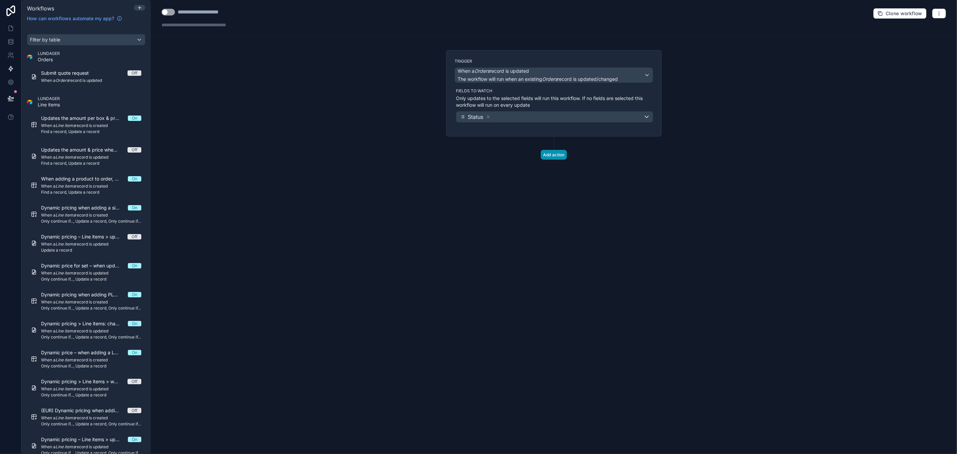
click at [557, 158] on button "Add action" at bounding box center [554, 155] width 26 height 10
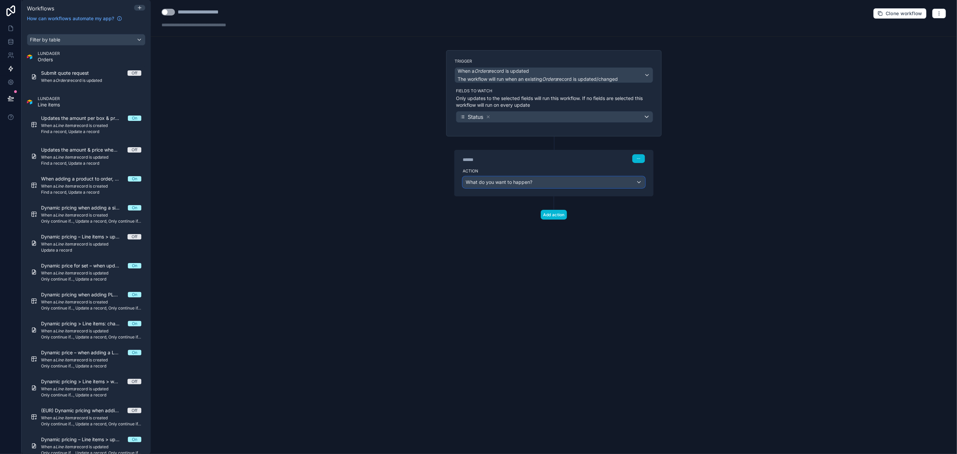
click at [526, 182] on span "What do you want to happen?" at bounding box center [499, 182] width 67 height 6
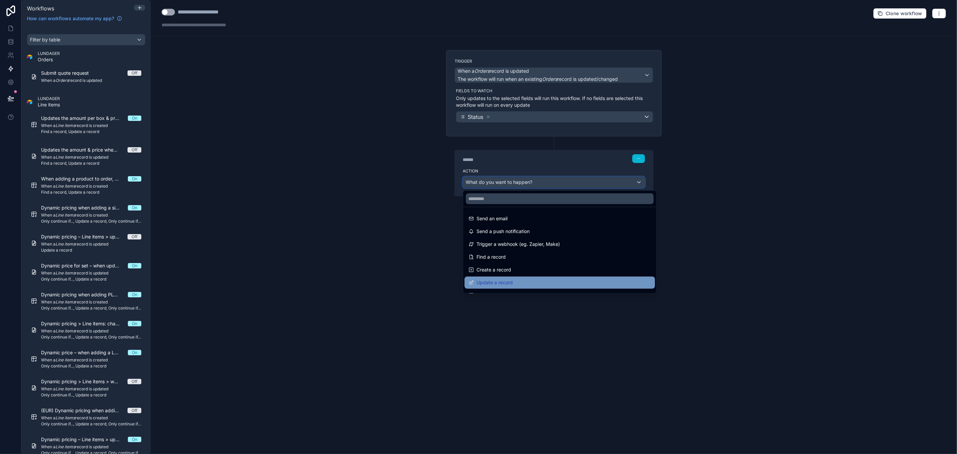
scroll to position [14, 0]
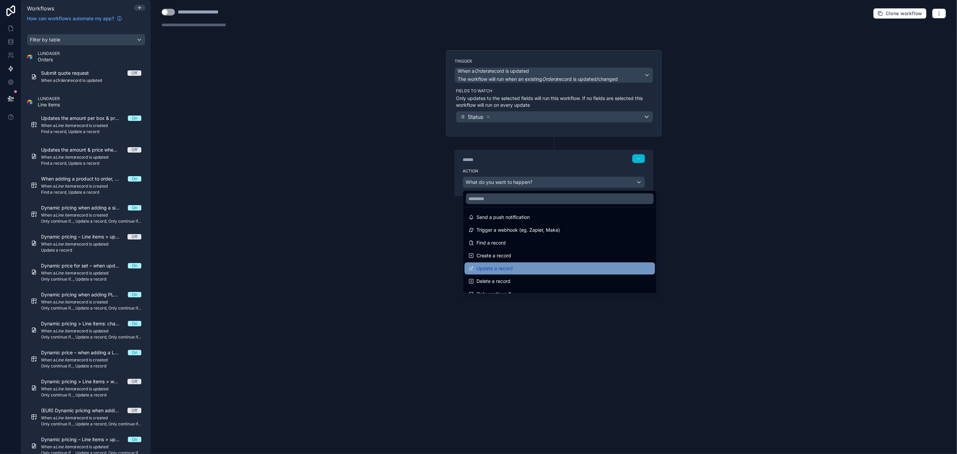
click at [534, 270] on div "Update a record" at bounding box center [560, 268] width 182 height 8
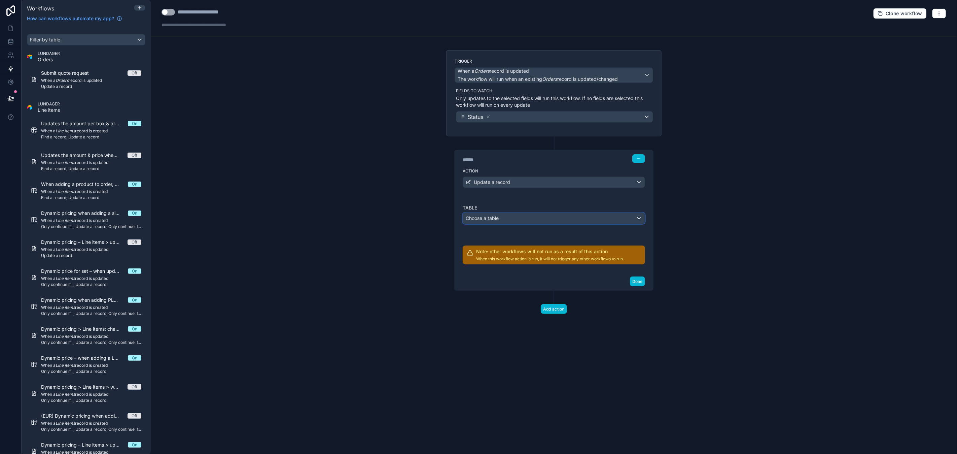
click at [510, 219] on div "Choose a table" at bounding box center [554, 218] width 182 height 11
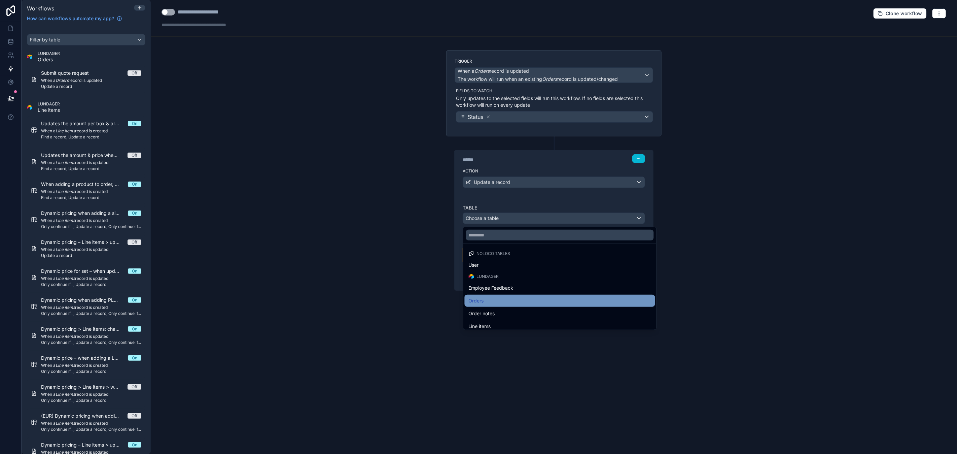
click at [506, 297] on div "Orders" at bounding box center [560, 301] width 182 height 8
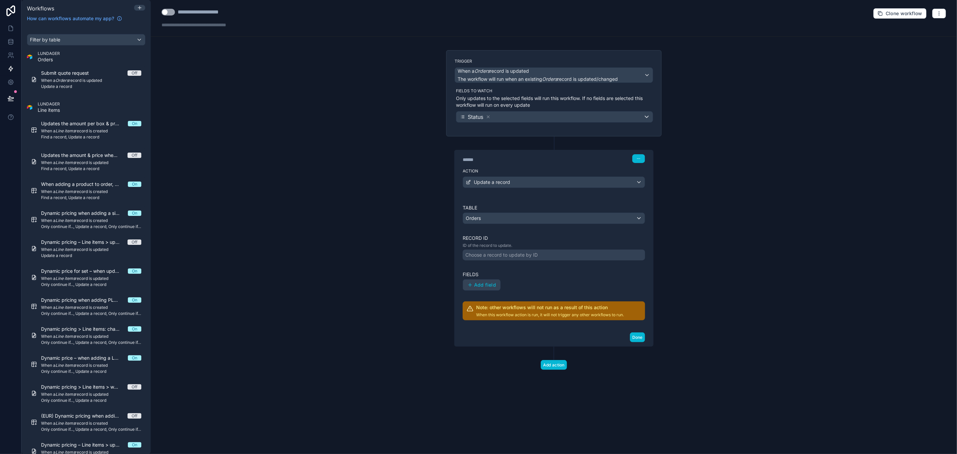
click at [501, 254] on div "Choose a record to update by ID" at bounding box center [502, 254] width 72 height 7
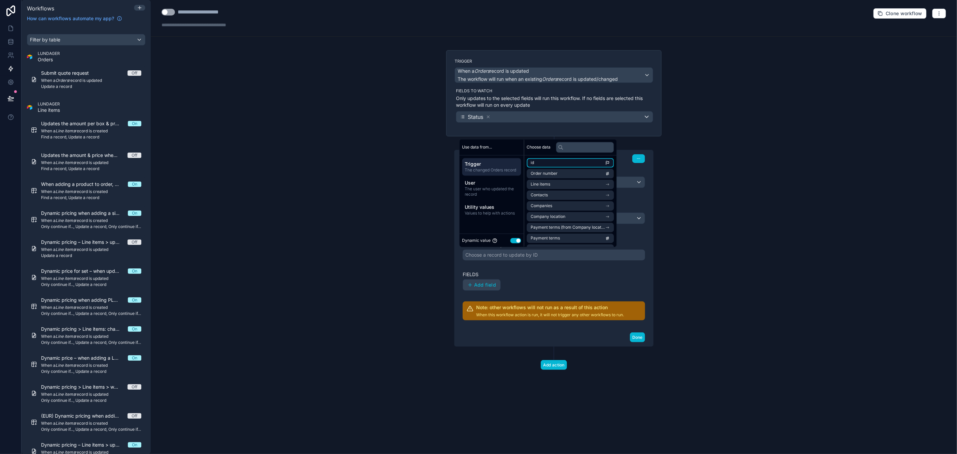
click at [543, 164] on li "id" at bounding box center [570, 162] width 87 height 9
click at [488, 287] on span "Add field" at bounding box center [485, 285] width 22 height 6
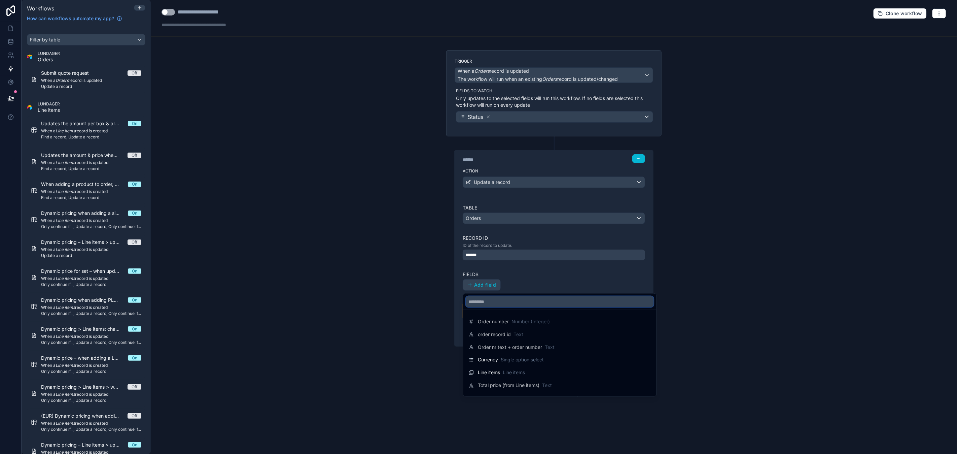
click at [497, 304] on input "text" at bounding box center [560, 301] width 188 height 11
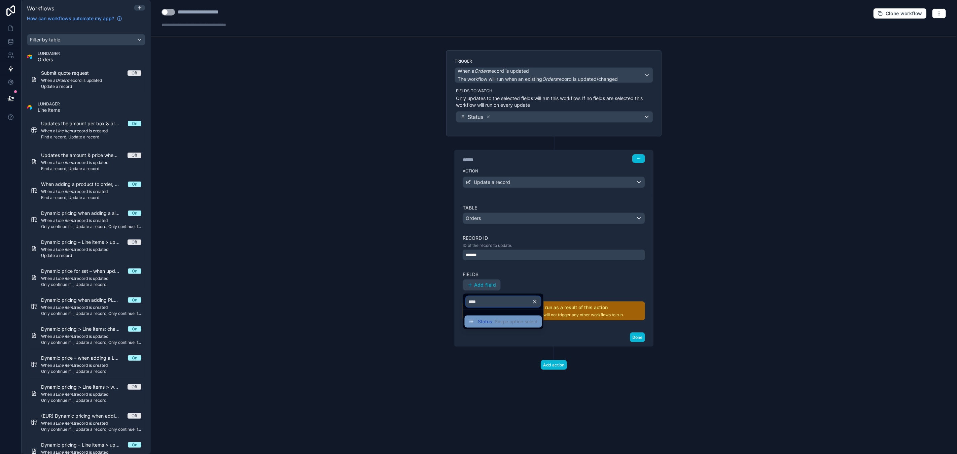
type input "****"
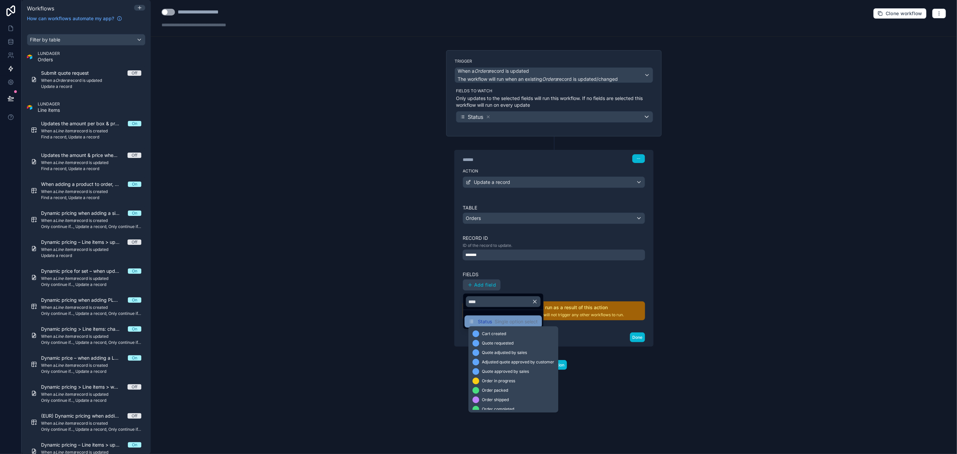
click at [510, 318] on span "Single option select" at bounding box center [516, 321] width 43 height 7
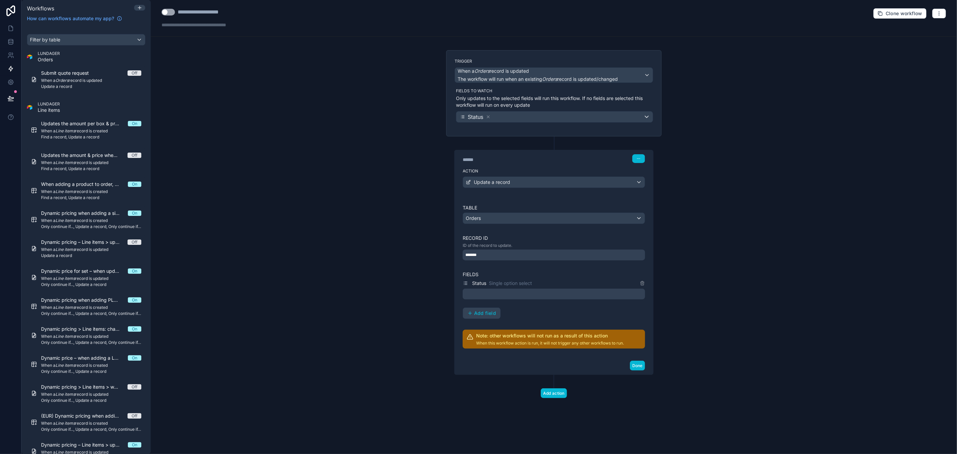
click at [502, 294] on div at bounding box center [554, 293] width 182 height 11
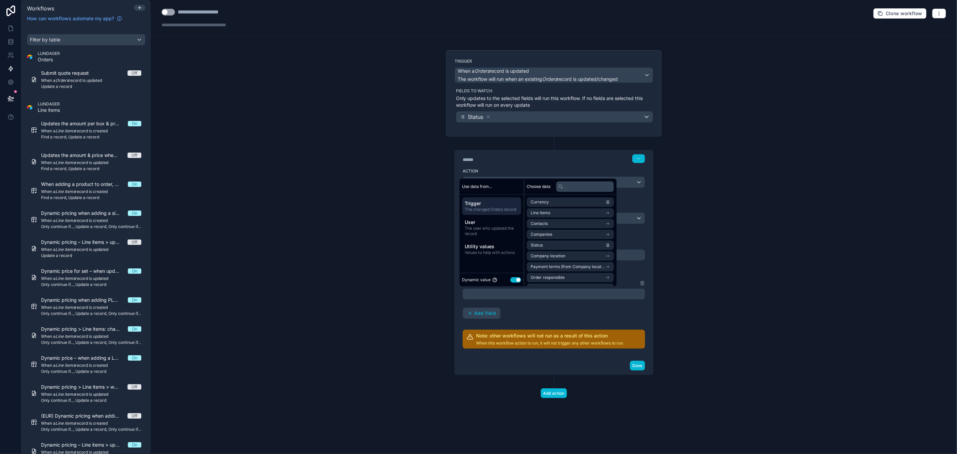
click at [517, 282] on button "Use setting" at bounding box center [516, 279] width 11 height 5
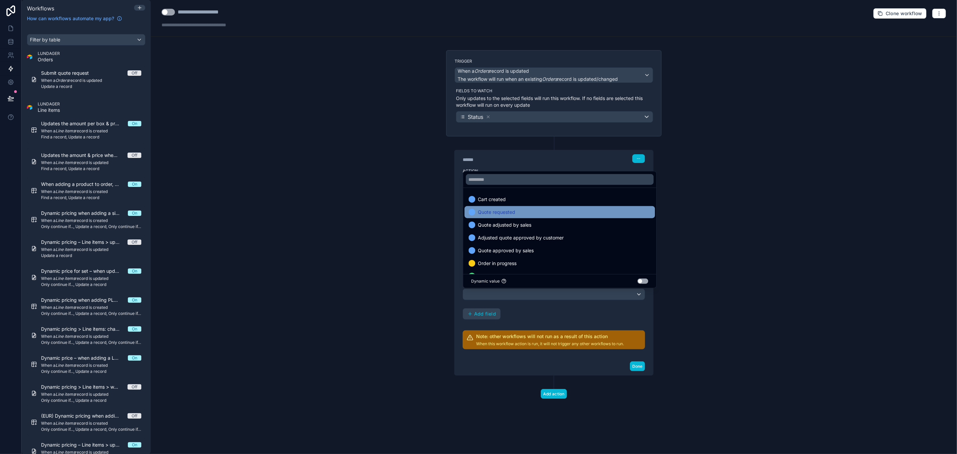
click at [511, 215] on span "Quote requested" at bounding box center [496, 212] width 37 height 8
click at [530, 314] on div "Status Single option select Quote requested Add field" at bounding box center [554, 299] width 182 height 40
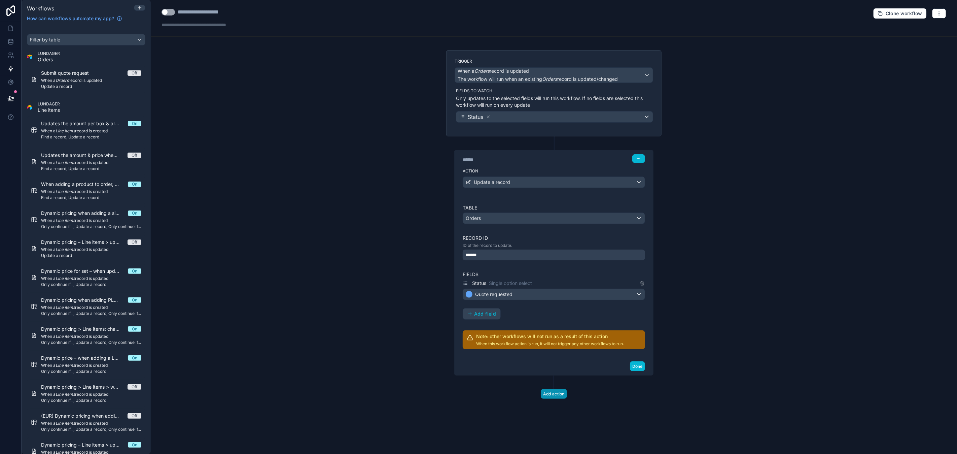
click at [553, 392] on button "Add action" at bounding box center [554, 394] width 26 height 10
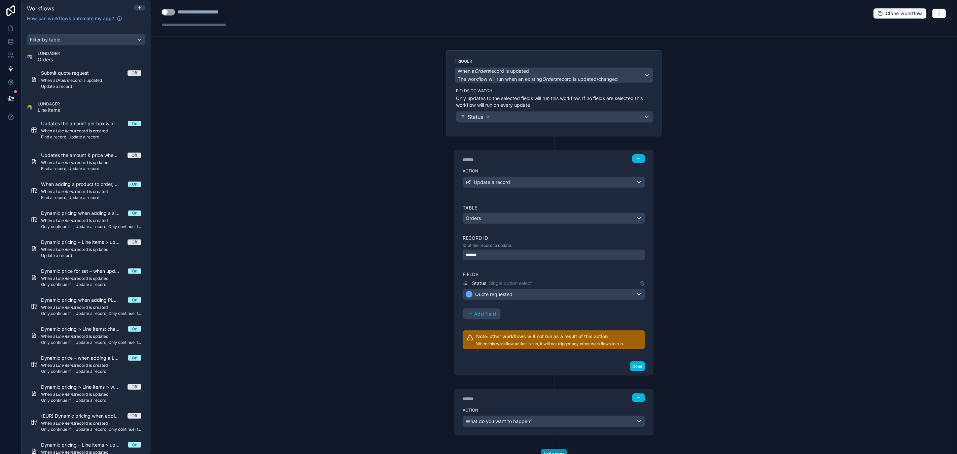
scroll to position [27, 0]
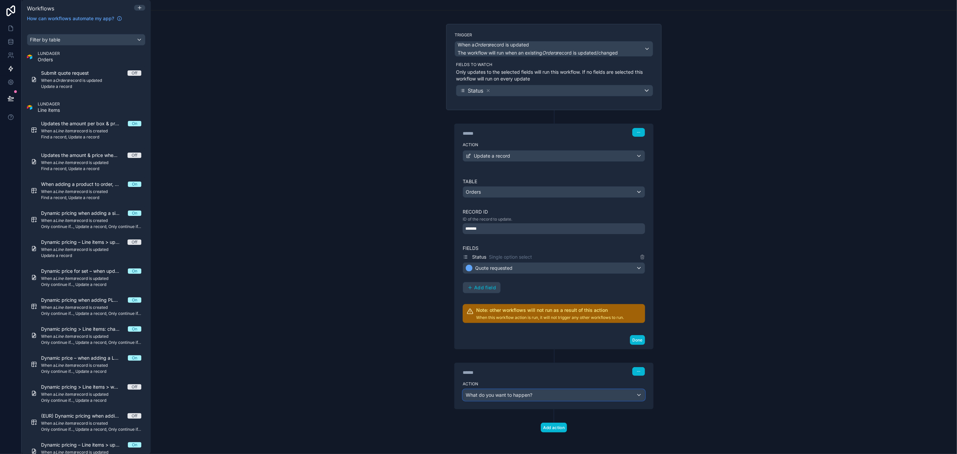
click at [526, 395] on span "What do you want to happen?" at bounding box center [499, 395] width 67 height 6
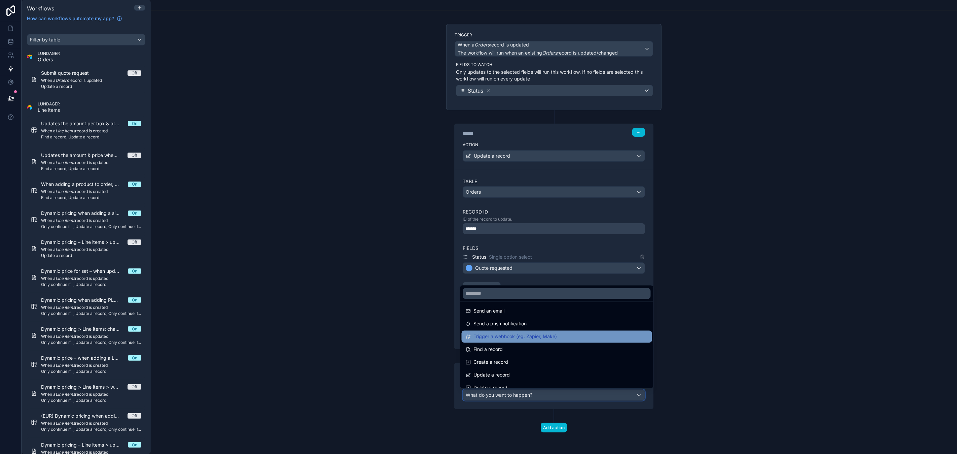
scroll to position [0, 0]
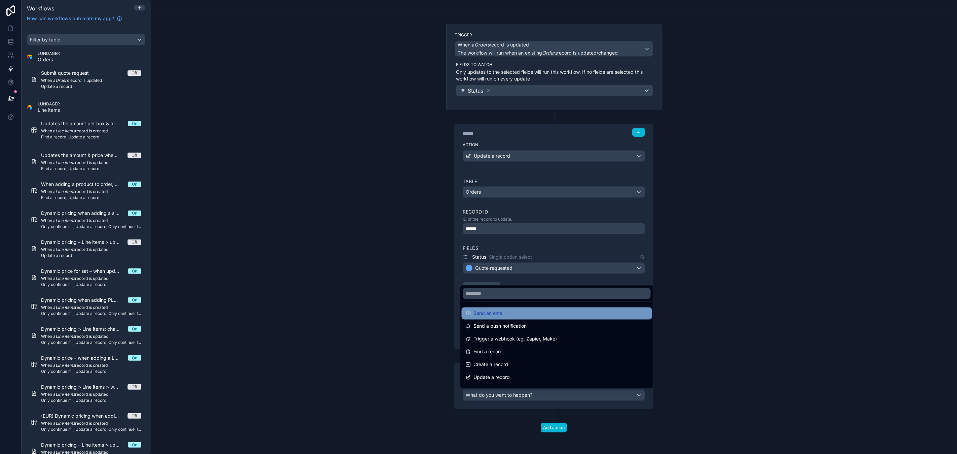
click at [530, 315] on div "Send an email" at bounding box center [557, 313] width 182 height 8
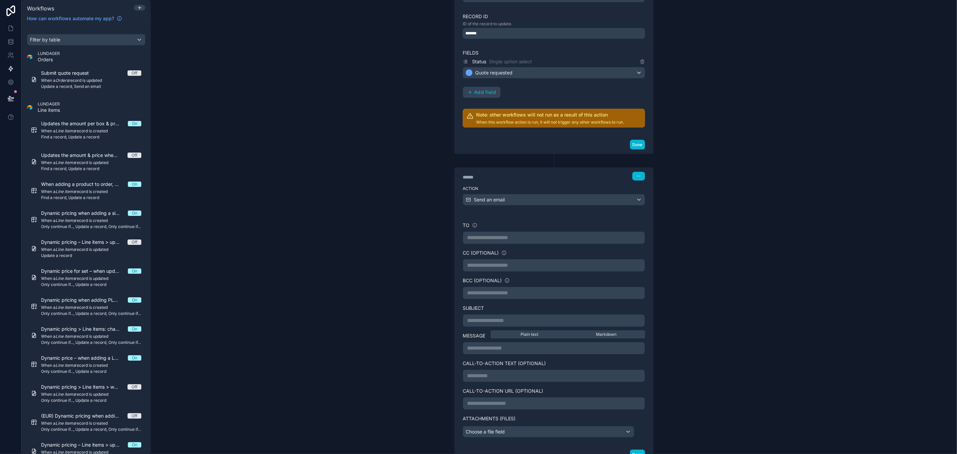
scroll to position [226, 0]
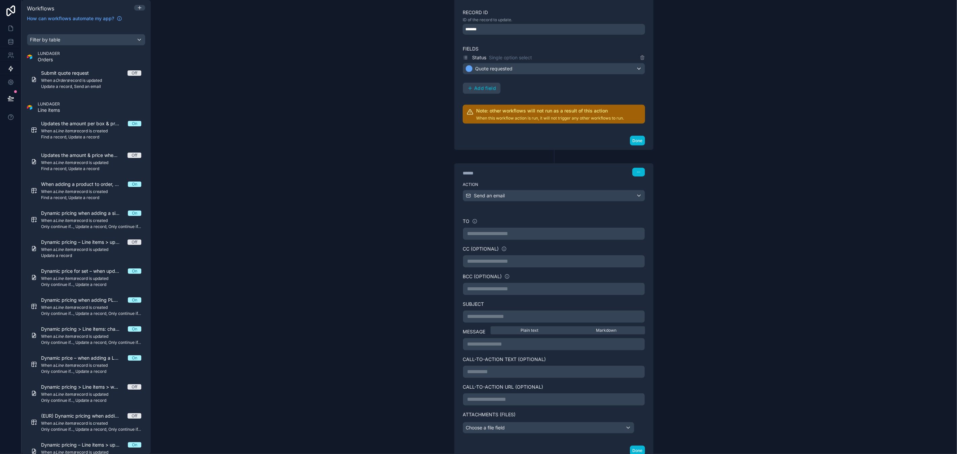
click at [492, 233] on p "**********" at bounding box center [554, 234] width 174 height 8
click at [727, 261] on div "**********" at bounding box center [554, 227] width 806 height 454
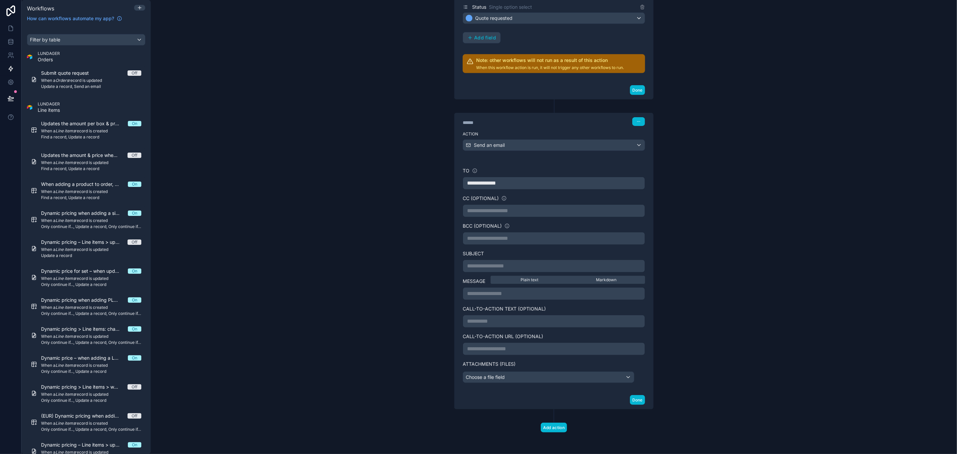
scroll to position [277, 0]
click at [525, 263] on p "**********" at bounding box center [554, 266] width 174 height 8
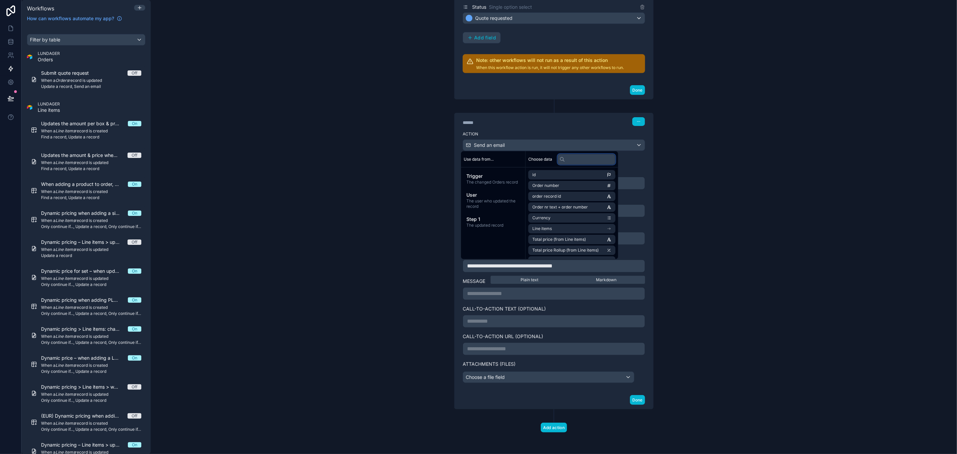
click at [587, 159] on input "text" at bounding box center [587, 159] width 58 height 11
type input "*****"
click at [573, 176] on li "Companies" at bounding box center [571, 174] width 87 height 9
click at [568, 190] on li "Company name" at bounding box center [571, 186] width 87 height 9
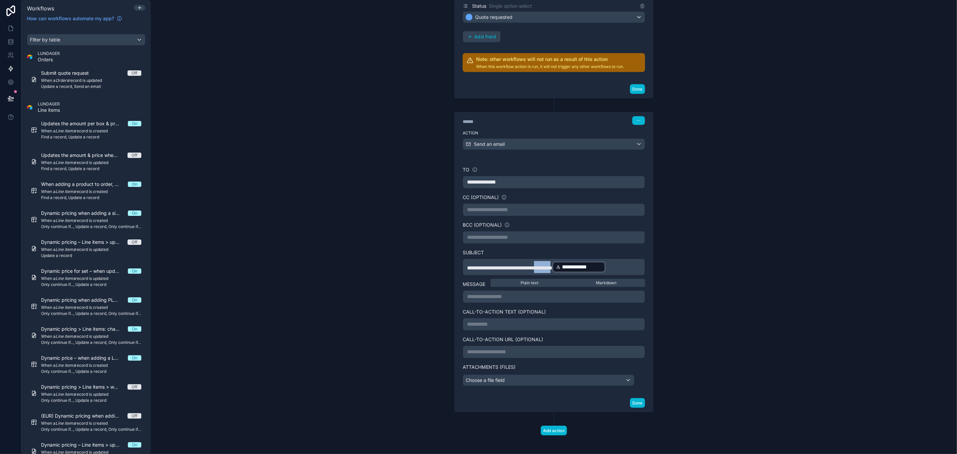
drag, startPoint x: 578, startPoint y: 269, endPoint x: 554, endPoint y: 268, distance: 24.6
click at [553, 268] on span "**********" at bounding box center [509, 267] width 85 height 5
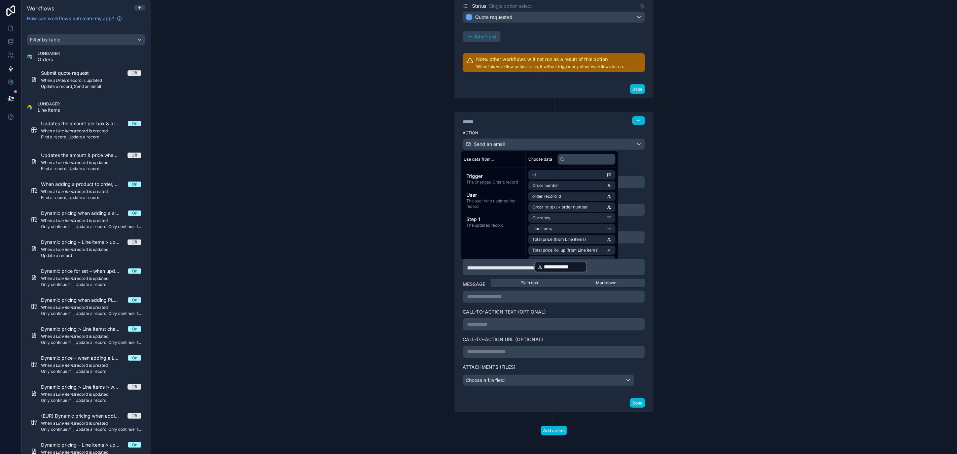
click at [673, 301] on div "**********" at bounding box center [554, 227] width 806 height 454
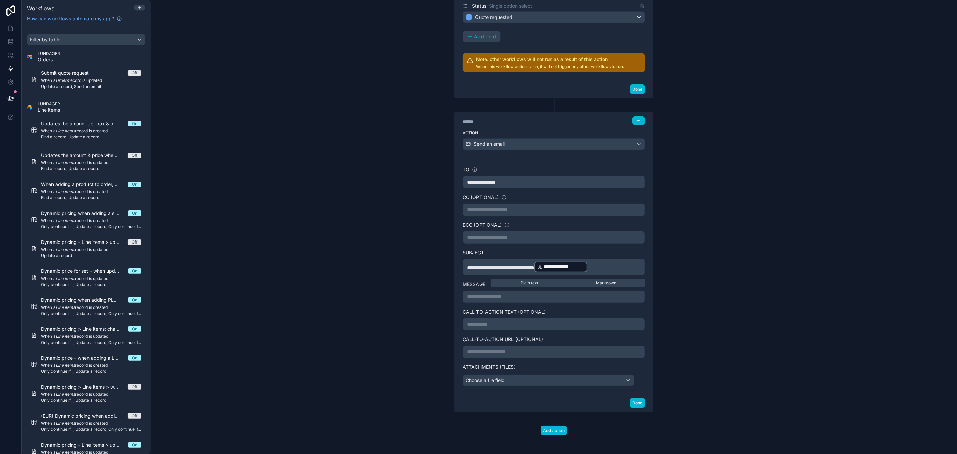
scroll to position [281, 0]
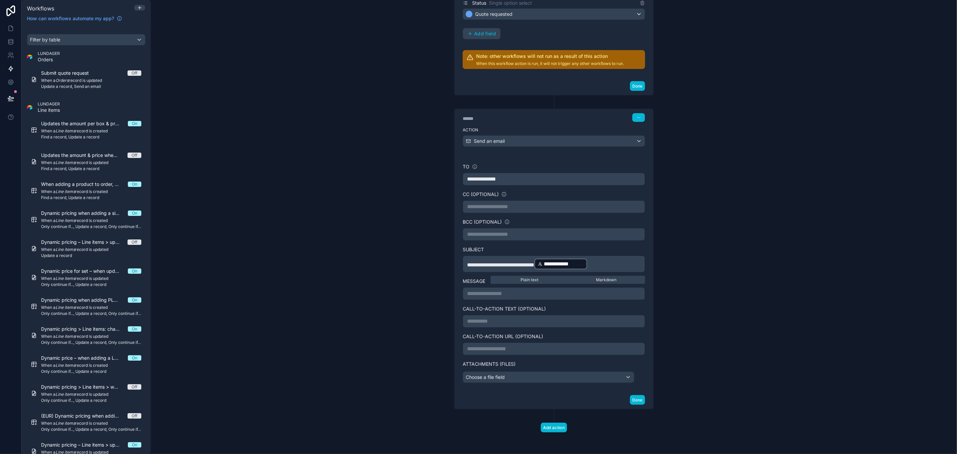
click at [496, 295] on p "**********" at bounding box center [554, 293] width 174 height 8
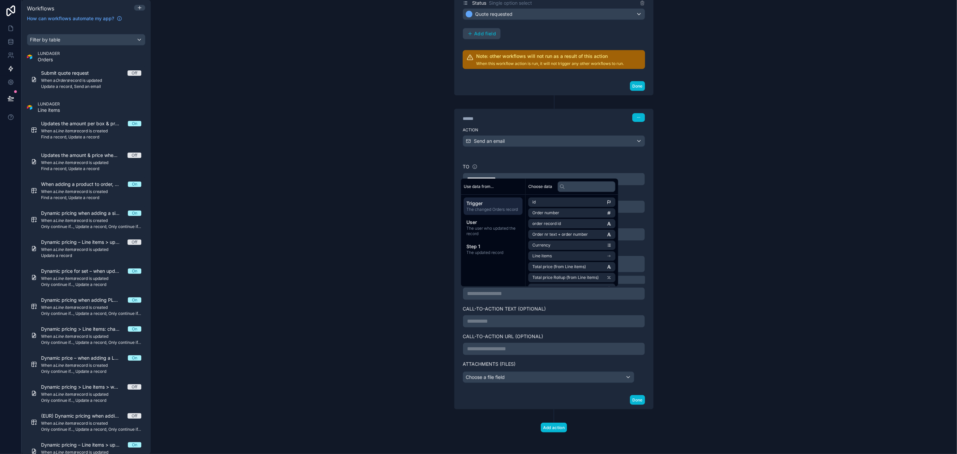
click at [494, 322] on p "**********" at bounding box center [554, 321] width 174 height 8
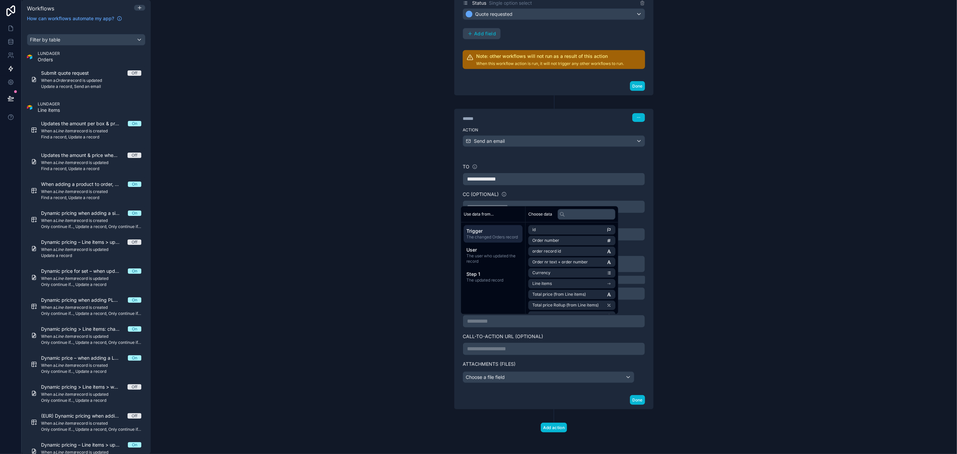
click at [752, 374] on div "**********" at bounding box center [554, 227] width 806 height 454
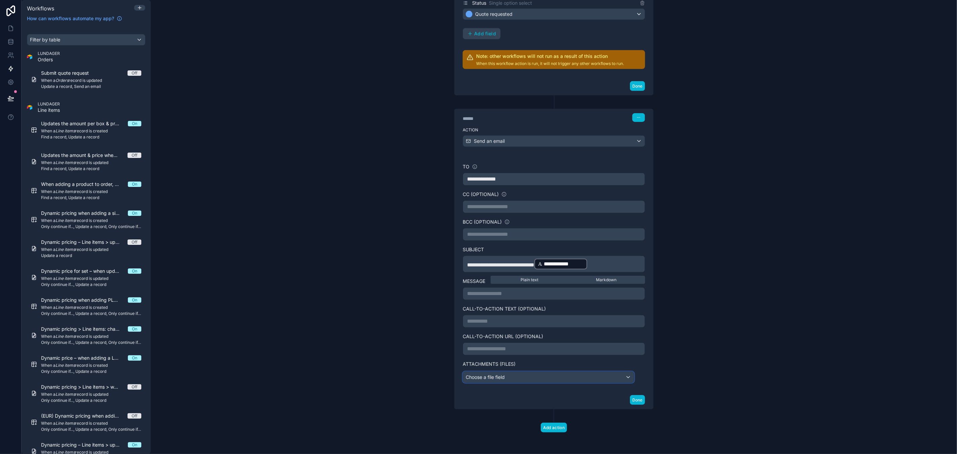
click at [573, 379] on div "Choose a file field" at bounding box center [548, 377] width 171 height 11
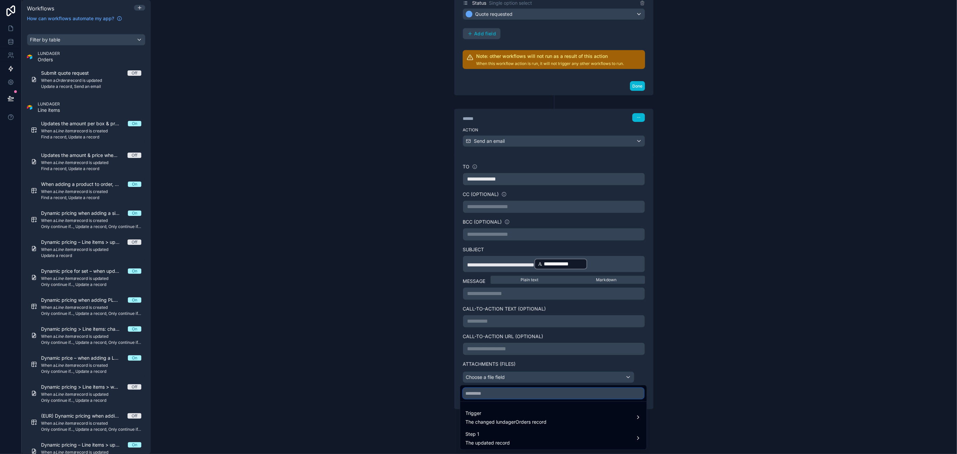
click at [514, 393] on input "text" at bounding box center [553, 393] width 181 height 11
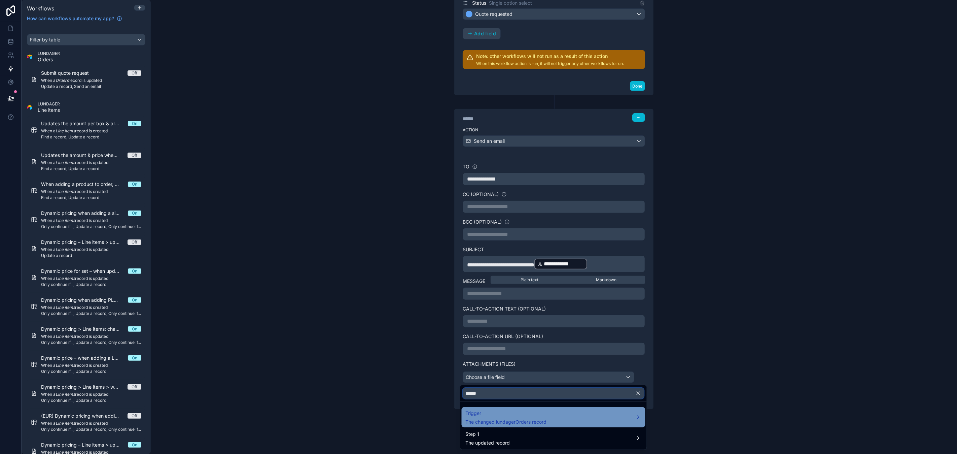
type input "*****"
click at [532, 410] on span "Trigger" at bounding box center [506, 413] width 81 height 8
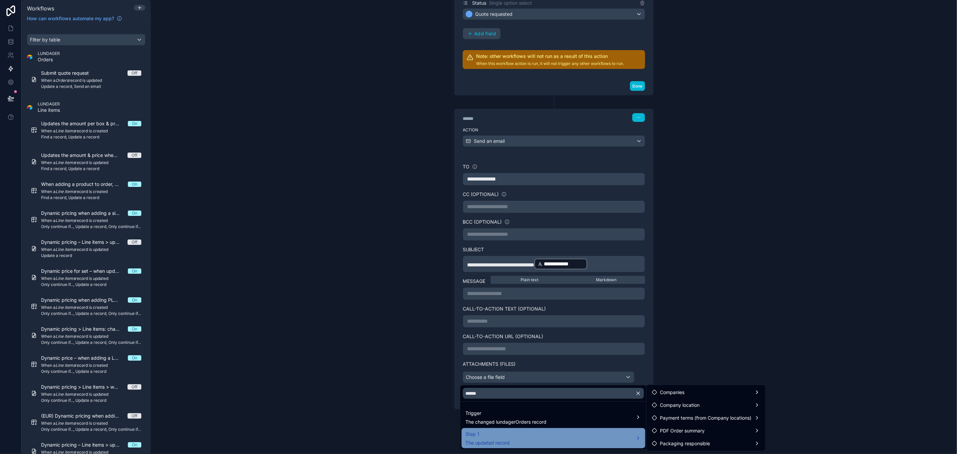
click at [562, 442] on div "Step 1 The updated record" at bounding box center [554, 438] width 176 height 16
click at [706, 371] on div at bounding box center [478, 227] width 957 height 454
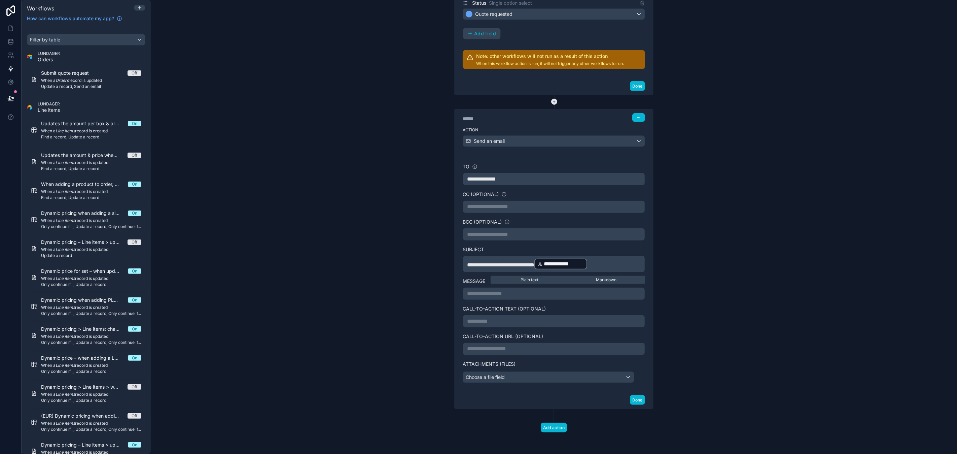
click at [551, 103] on icon at bounding box center [554, 102] width 6 height 6
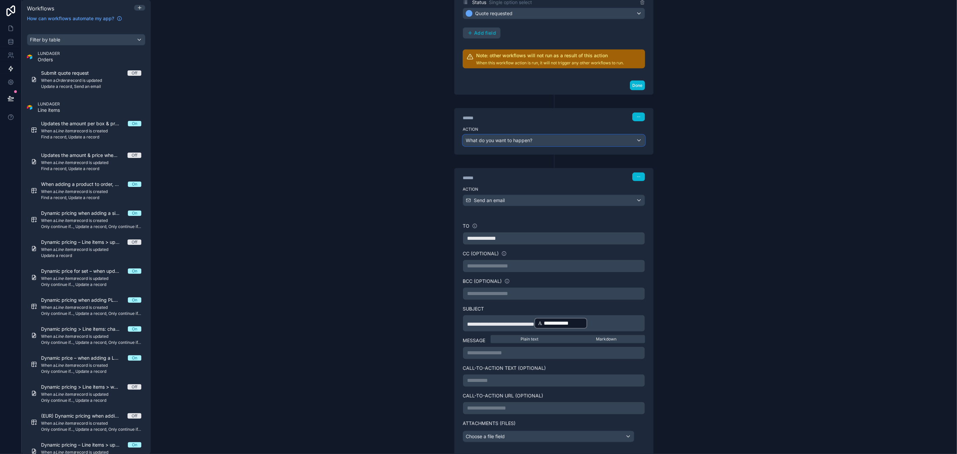
click at [519, 141] on span "What do you want to happen?" at bounding box center [499, 140] width 67 height 6
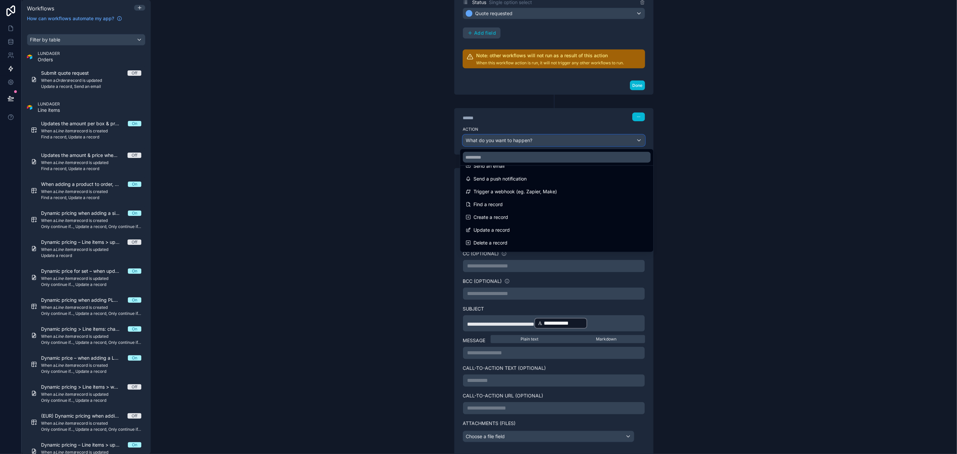
scroll to position [0, 0]
click at [695, 223] on div at bounding box center [478, 227] width 957 height 454
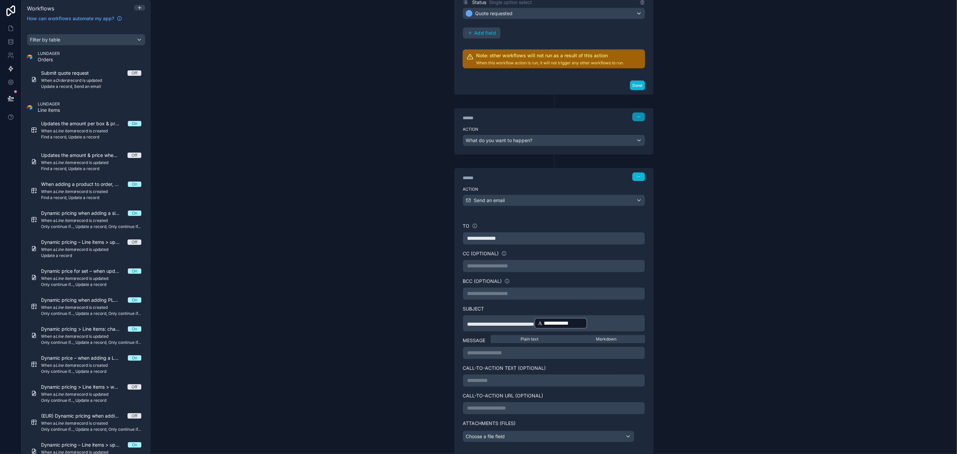
click at [640, 117] on icon "button" at bounding box center [640, 116] width 0 height 0
click at [653, 142] on span "Delete" at bounding box center [649, 143] width 12 height 5
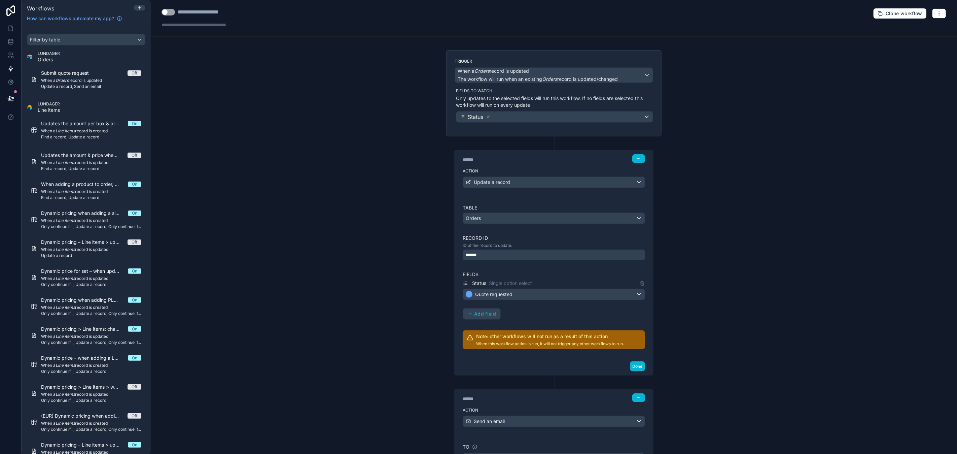
click at [171, 12] on button "Use setting" at bounding box center [168, 12] width 13 height 7
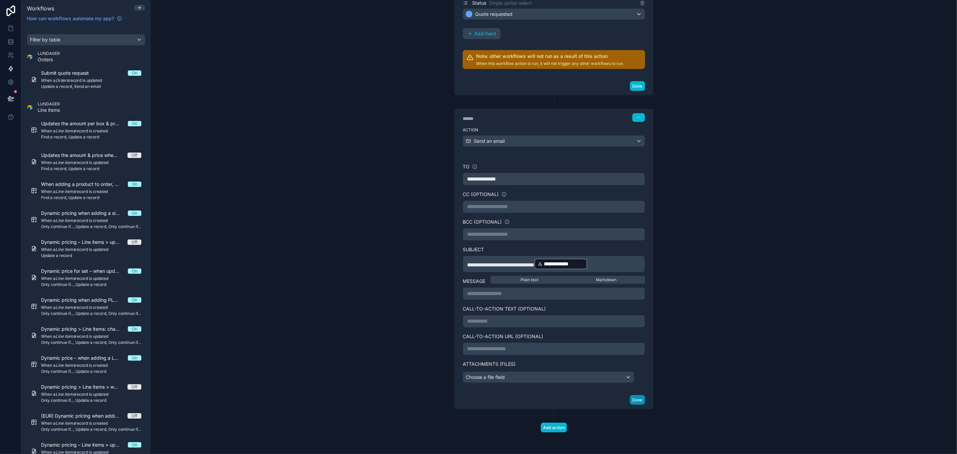
click at [638, 402] on button "Done" at bounding box center [637, 400] width 15 height 10
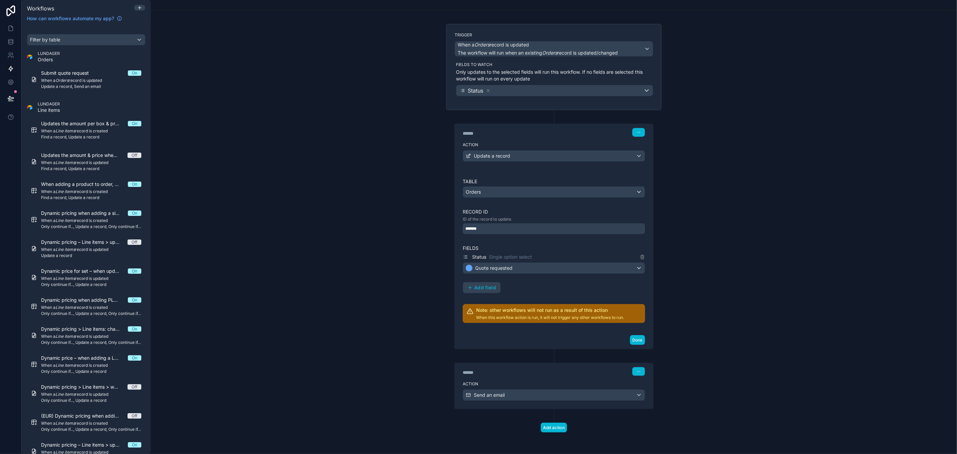
scroll to position [27, 0]
click at [343, 236] on div "**********" at bounding box center [554, 227] width 806 height 454
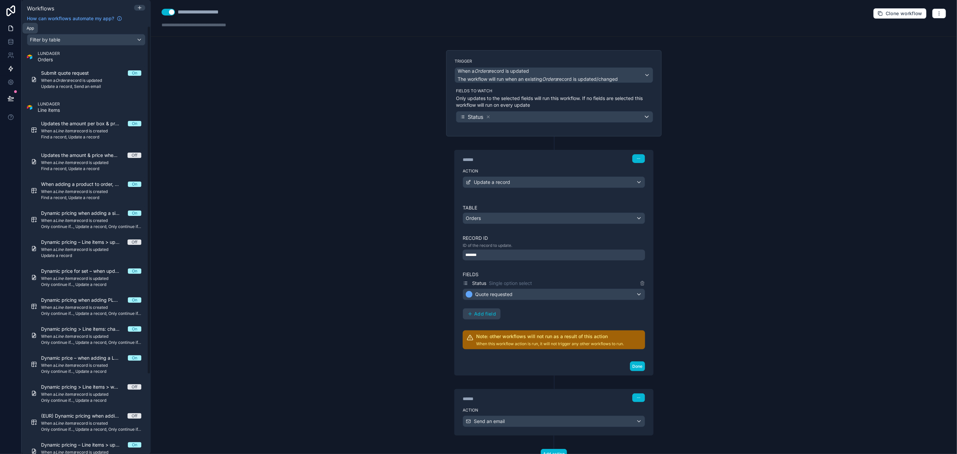
click at [12, 28] on icon at bounding box center [10, 28] width 7 height 7
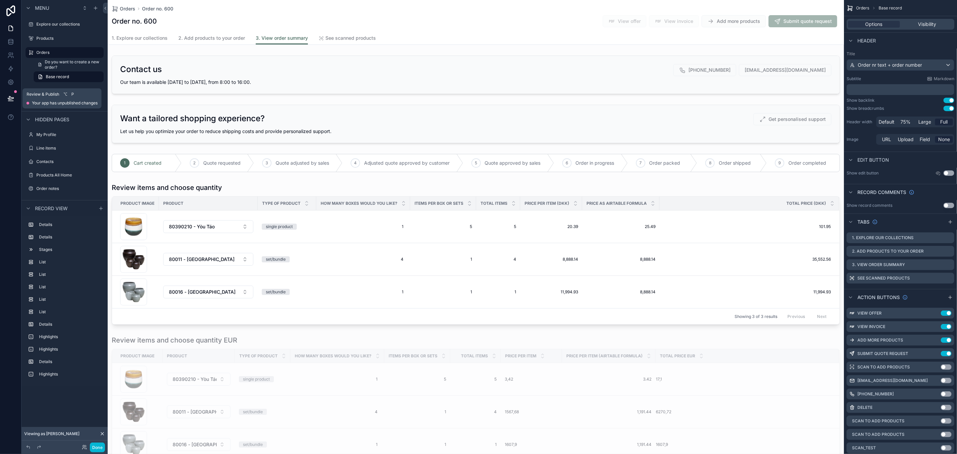
click at [13, 99] on icon at bounding box center [10, 98] width 7 height 7
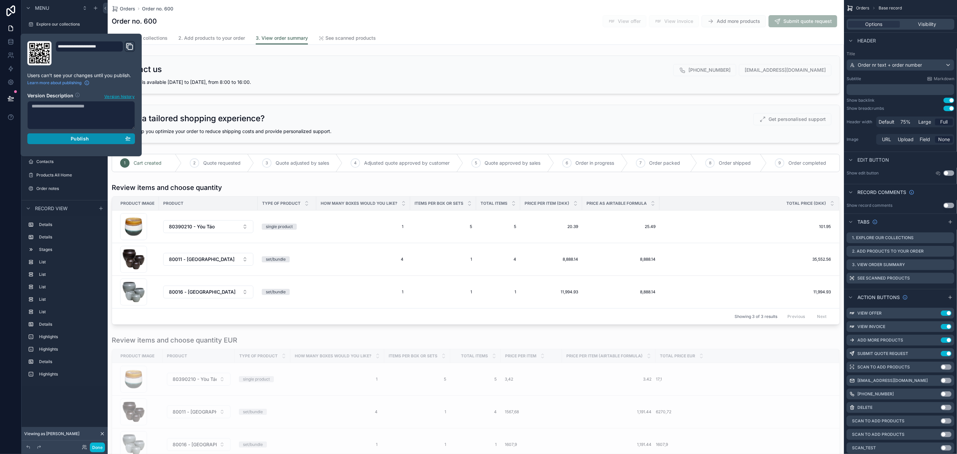
click at [67, 138] on div "Publish" at bounding box center [81, 139] width 99 height 6
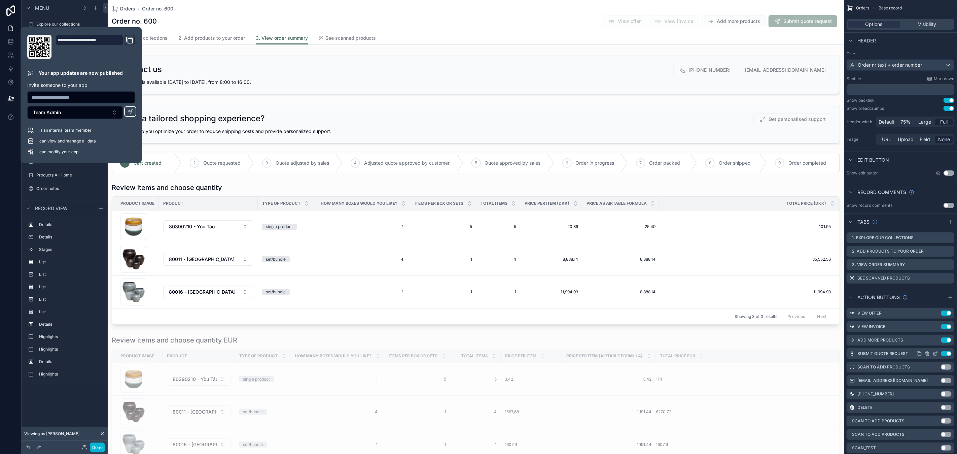
click at [935, 353] on icon "scrollable content" at bounding box center [935, 353] width 5 height 5
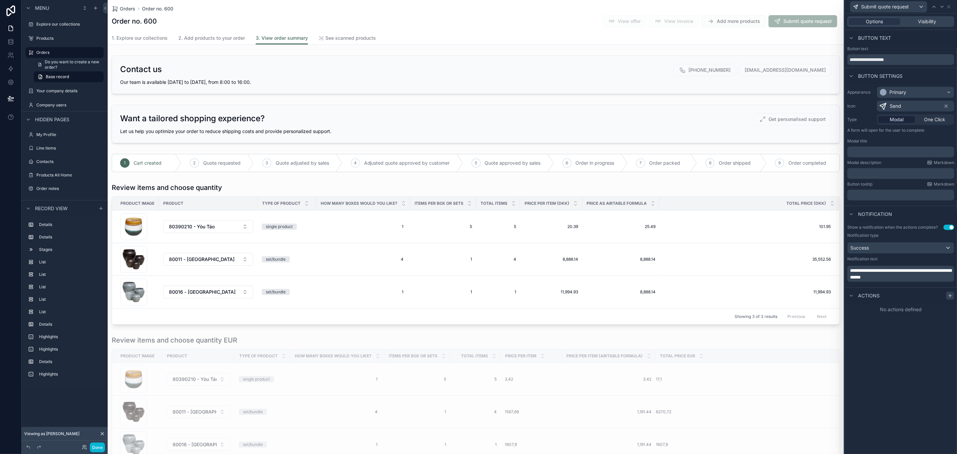
click at [948, 296] on icon at bounding box center [950, 295] width 5 height 5
click at [899, 324] on div "Select a type" at bounding box center [901, 322] width 101 height 11
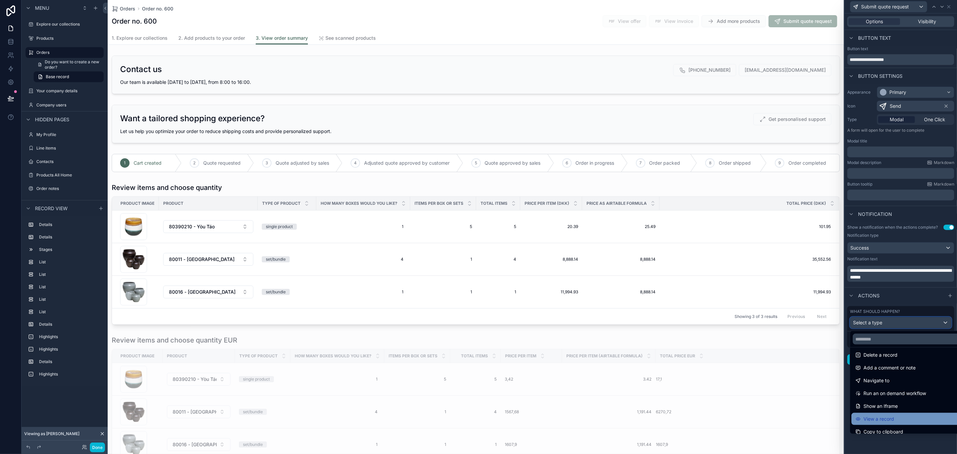
scroll to position [55, 0]
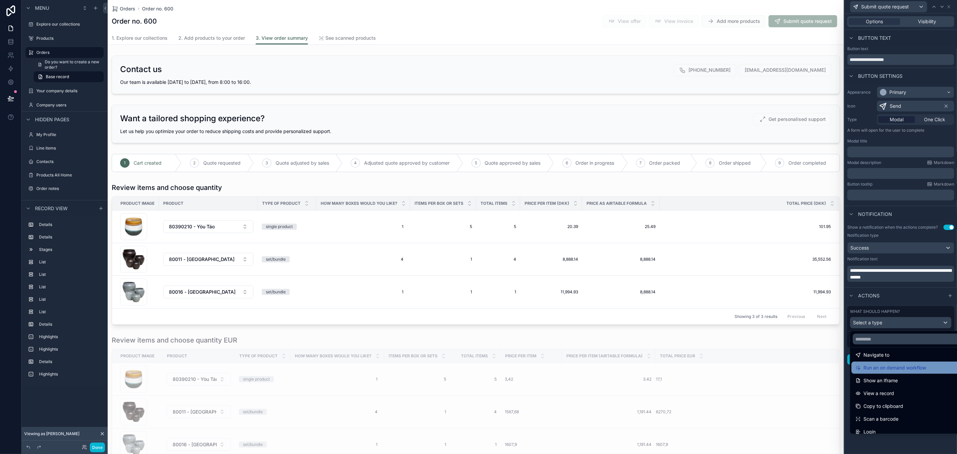
click at [902, 367] on span "Run an on demand workflow" at bounding box center [895, 368] width 63 height 8
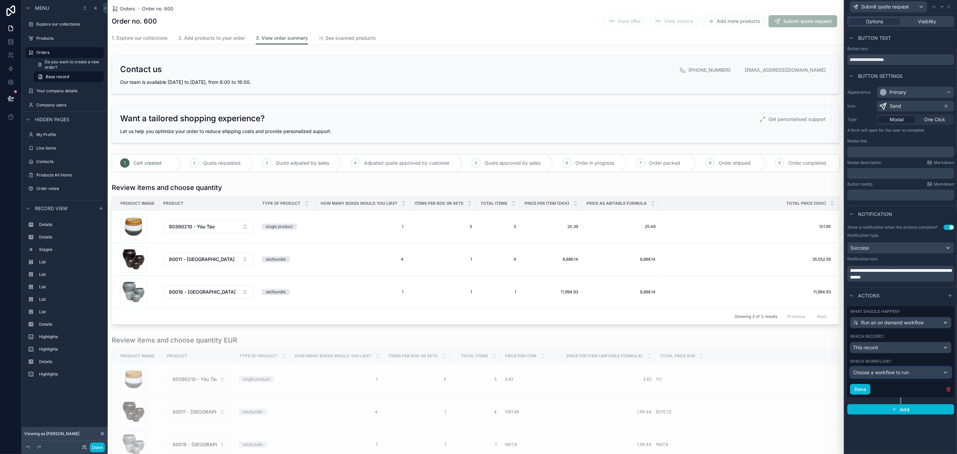
click at [893, 375] on span "Choose a workflow to run" at bounding box center [881, 372] width 56 height 7
click at [890, 435] on div at bounding box center [901, 227] width 112 height 454
click at [94, 444] on button "Done" at bounding box center [97, 447] width 15 height 10
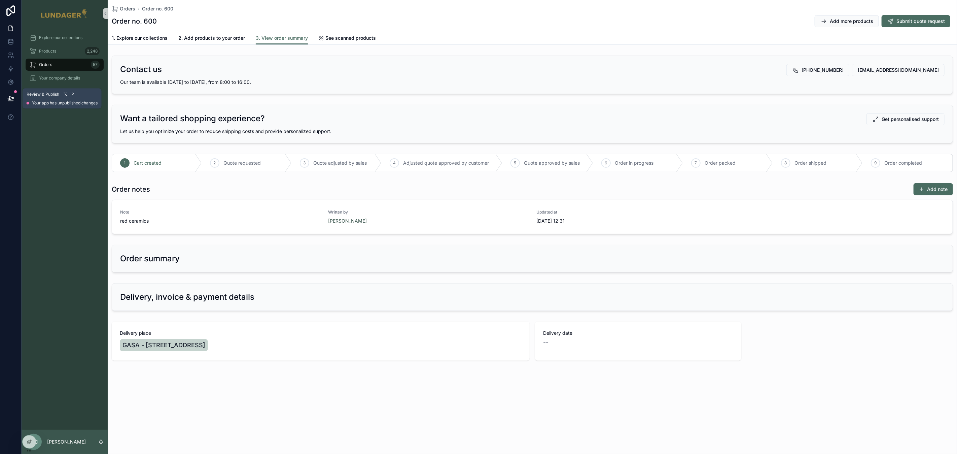
click at [13, 99] on icon at bounding box center [10, 98] width 7 height 7
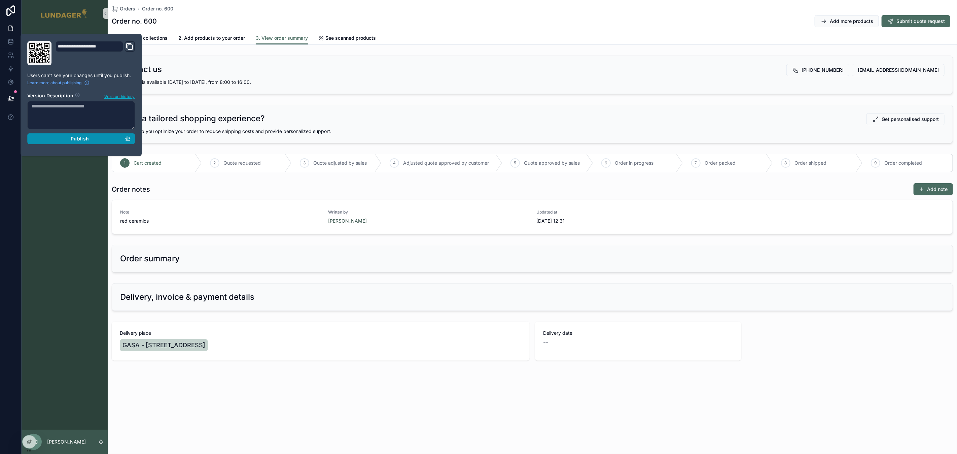
click at [62, 140] on div "Publish" at bounding box center [81, 139] width 99 height 6
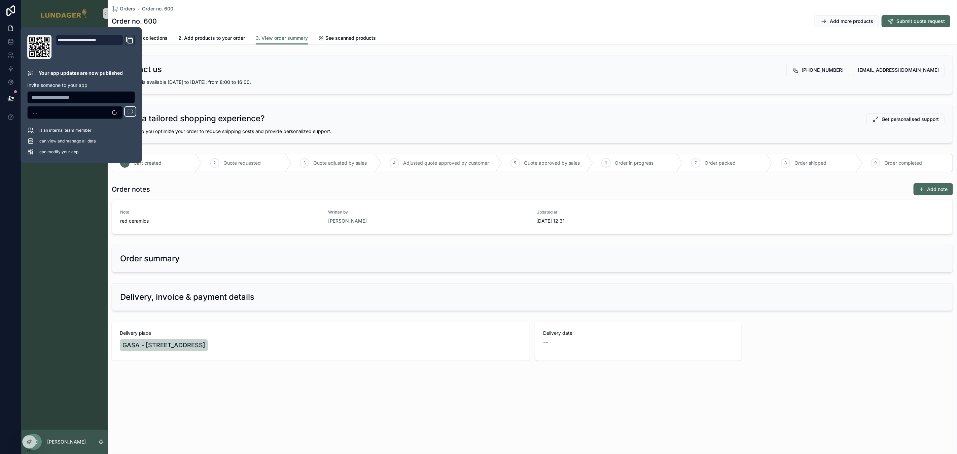
click at [70, 203] on div "Explore our collections Products 2,248 Orders 57 Your company details Company u…" at bounding box center [65, 228] width 86 height 403
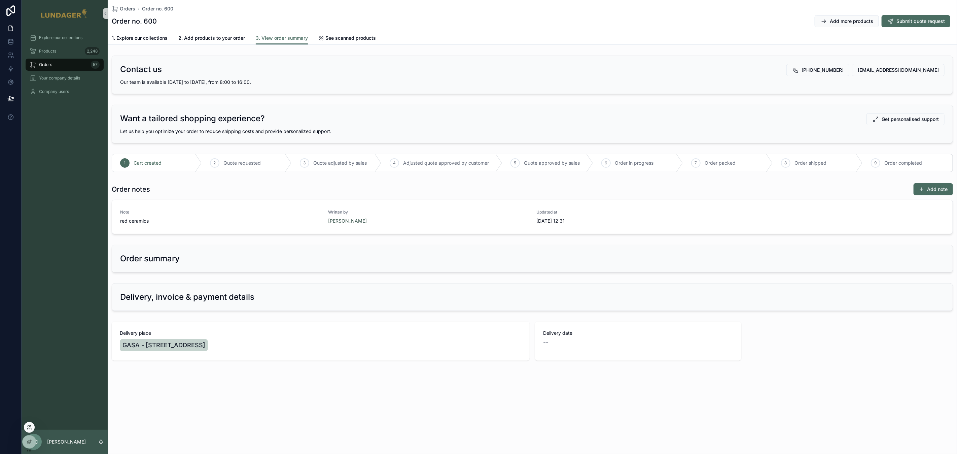
click at [29, 427] on icon at bounding box center [29, 426] width 5 height 5
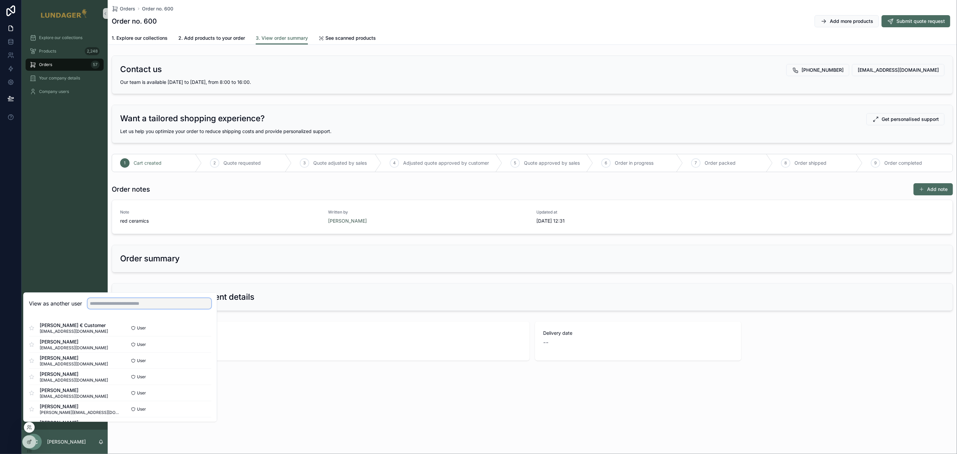
click at [116, 302] on input "text" at bounding box center [150, 303] width 124 height 11
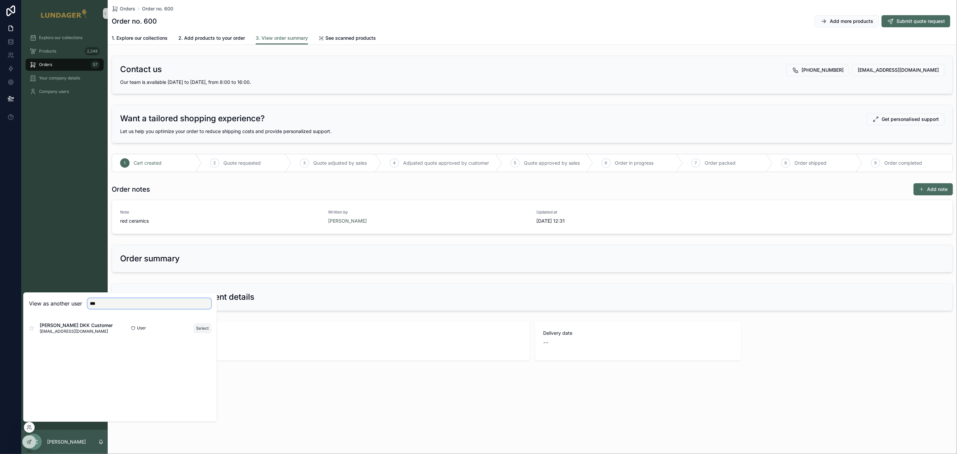
type input "***"
click at [199, 328] on button "Select" at bounding box center [203, 328] width 18 height 10
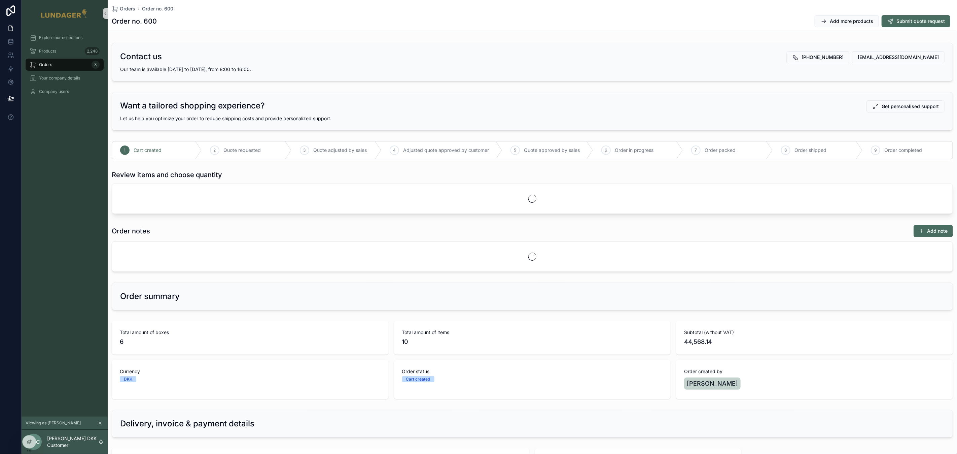
click at [54, 163] on div "Explore our collections Products 2,248 Orders 3 Your company details Company us…" at bounding box center [65, 221] width 86 height 389
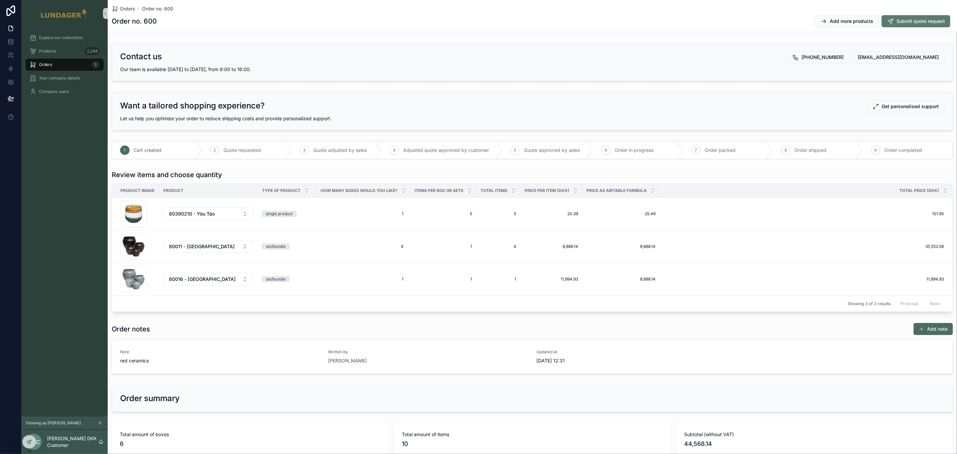
click at [897, 22] on span "Submit quote request" at bounding box center [921, 21] width 48 height 7
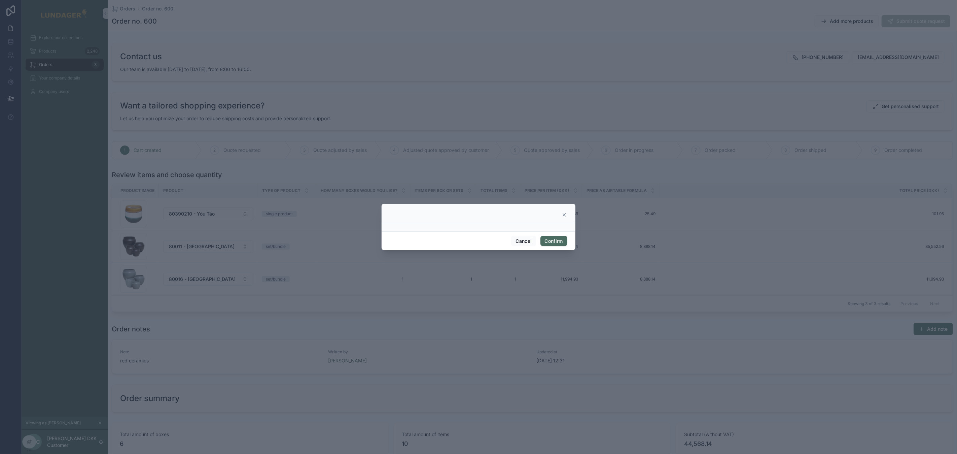
click at [564, 215] on icon at bounding box center [564, 214] width 5 height 5
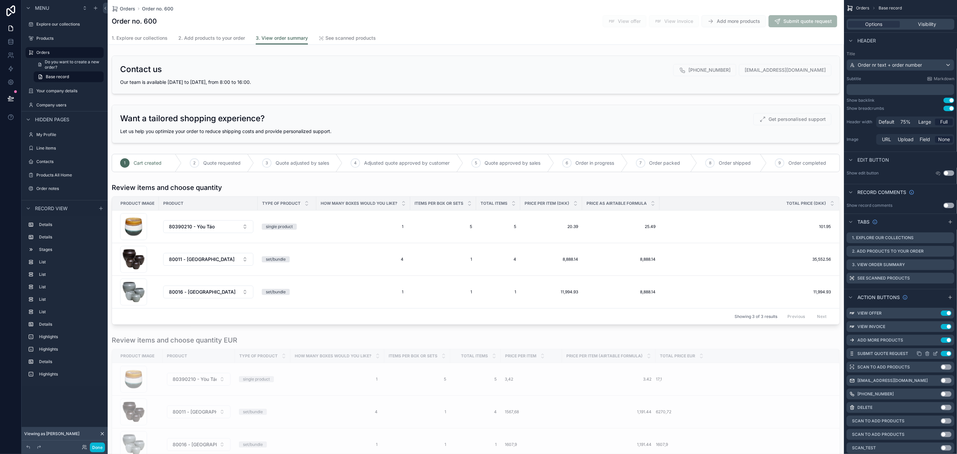
click at [937, 353] on icon "scrollable content" at bounding box center [935, 353] width 5 height 5
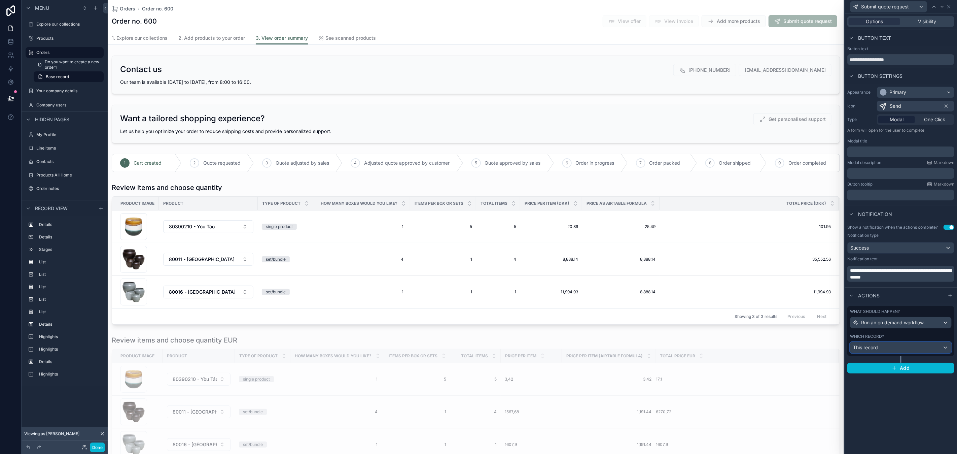
click at [918, 349] on div "This record" at bounding box center [901, 347] width 101 height 11
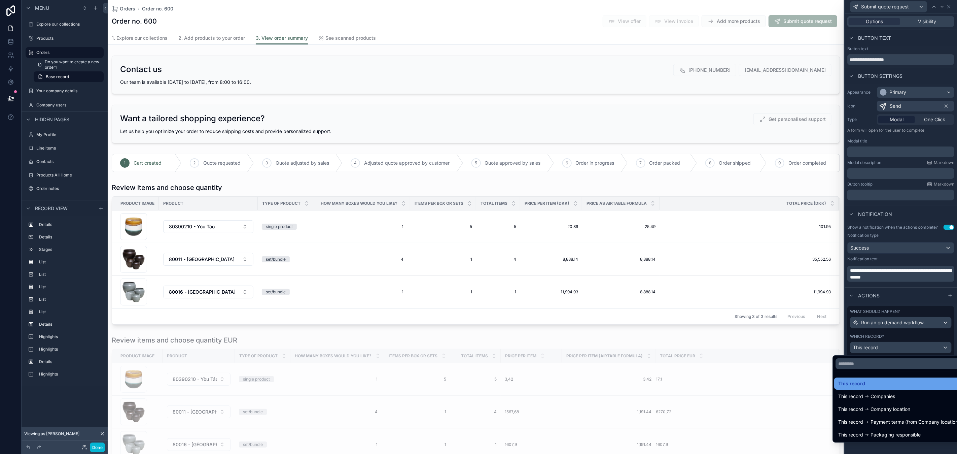
click at [904, 385] on div "This record" at bounding box center [900, 383] width 124 height 8
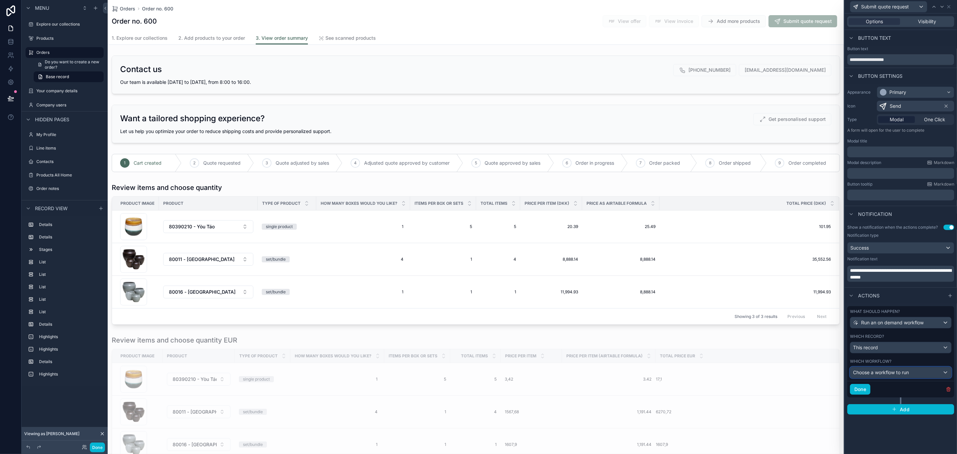
click at [890, 375] on span "Choose a workflow to run" at bounding box center [881, 372] width 56 height 6
drag, startPoint x: 882, startPoint y: 434, endPoint x: 888, endPoint y: 390, distance: 43.8
click at [882, 434] on div at bounding box center [901, 227] width 112 height 454
click at [889, 345] on div "This record" at bounding box center [901, 347] width 101 height 11
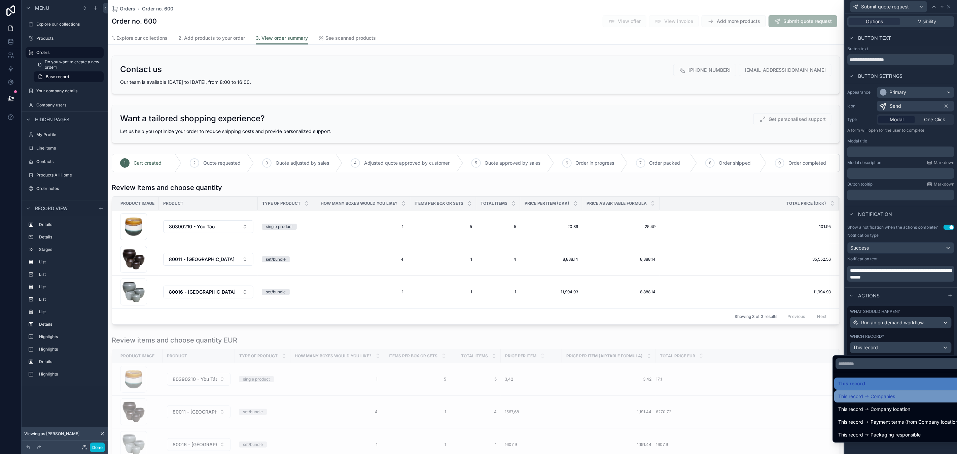
click at [893, 399] on span "Companies" at bounding box center [883, 396] width 25 height 8
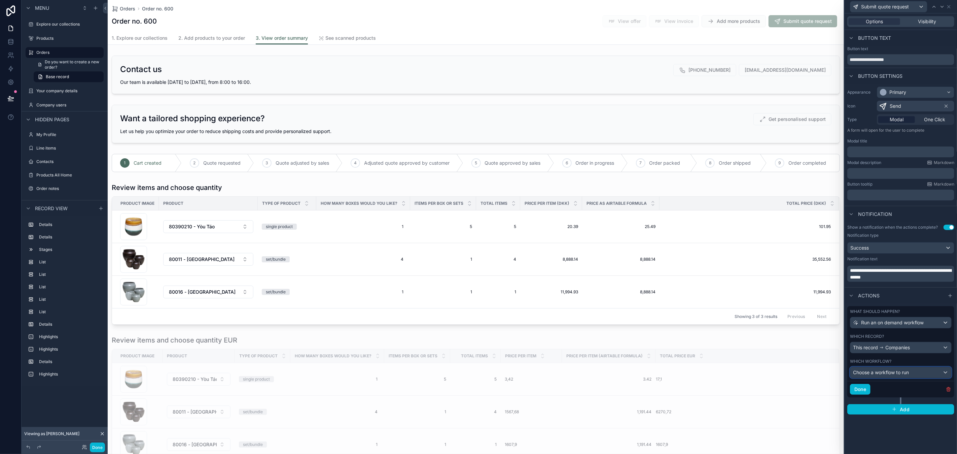
click at [892, 376] on span "Choose a workflow to run" at bounding box center [881, 372] width 56 height 7
click at [897, 425] on div at bounding box center [901, 227] width 112 height 454
click at [894, 344] on span "Companies" at bounding box center [898, 347] width 25 height 7
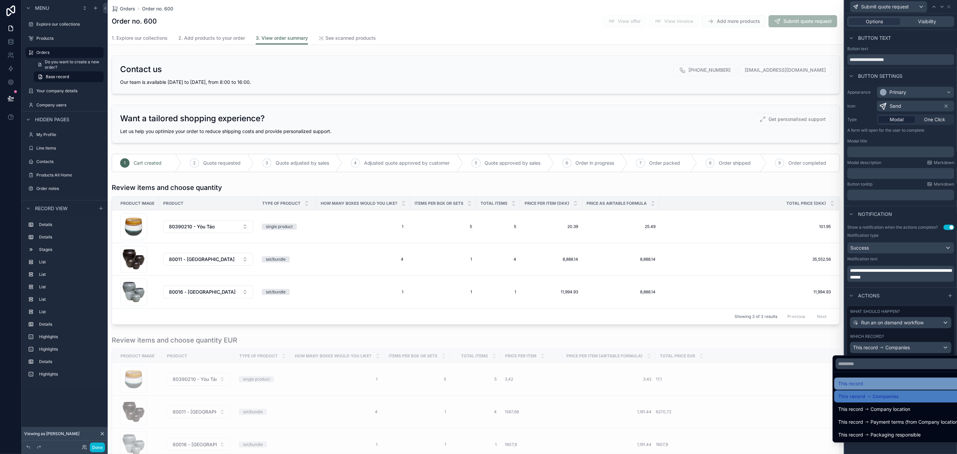
click at [879, 385] on div "This record" at bounding box center [900, 383] width 124 height 8
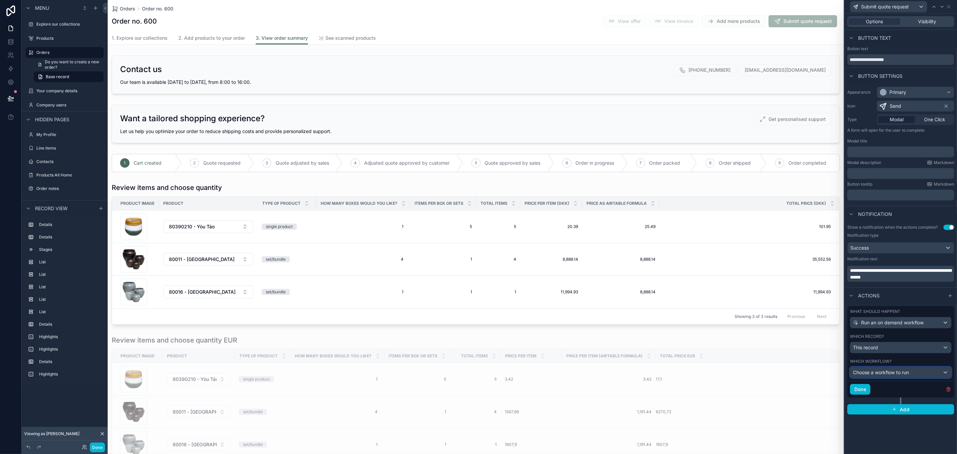
click at [892, 376] on div "Choose a workflow to run" at bounding box center [901, 372] width 101 height 11
click at [890, 411] on li "No options" at bounding box center [909, 409] width 114 height 13
click at [886, 432] on div at bounding box center [901, 227] width 112 height 454
click at [907, 344] on div "This record" at bounding box center [901, 347] width 101 height 11
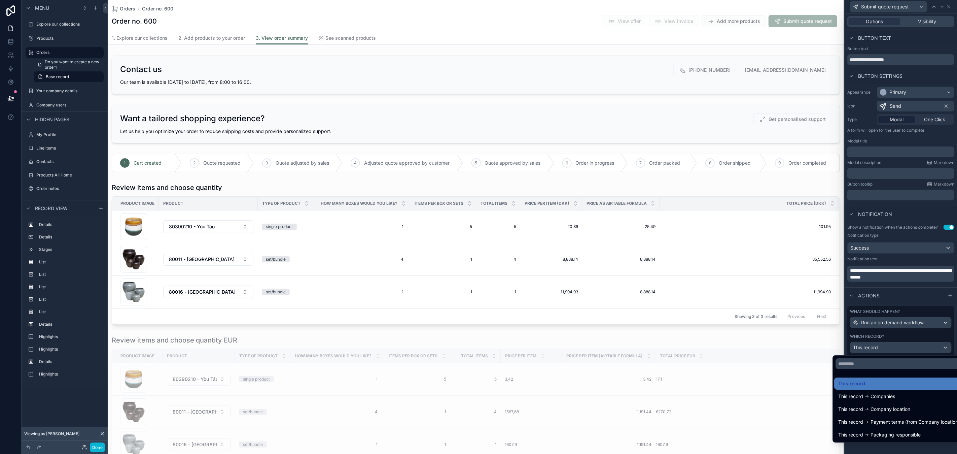
click at [912, 326] on div at bounding box center [901, 227] width 112 height 454
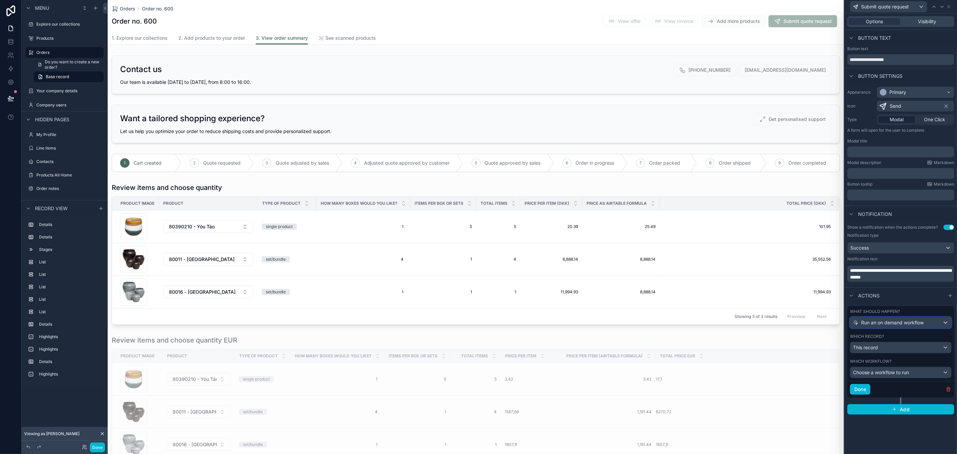
click at [912, 326] on div "Run an on demand workflow" at bounding box center [901, 322] width 101 height 11
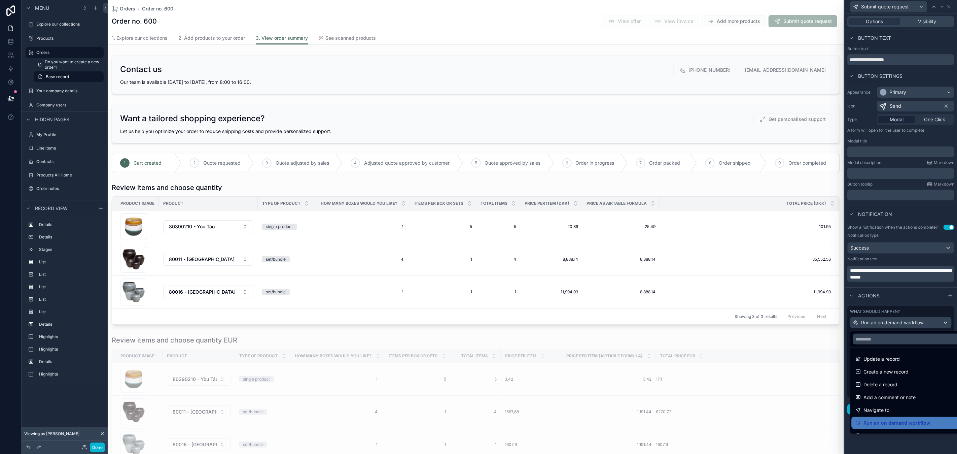
click at [890, 448] on div at bounding box center [901, 227] width 112 height 454
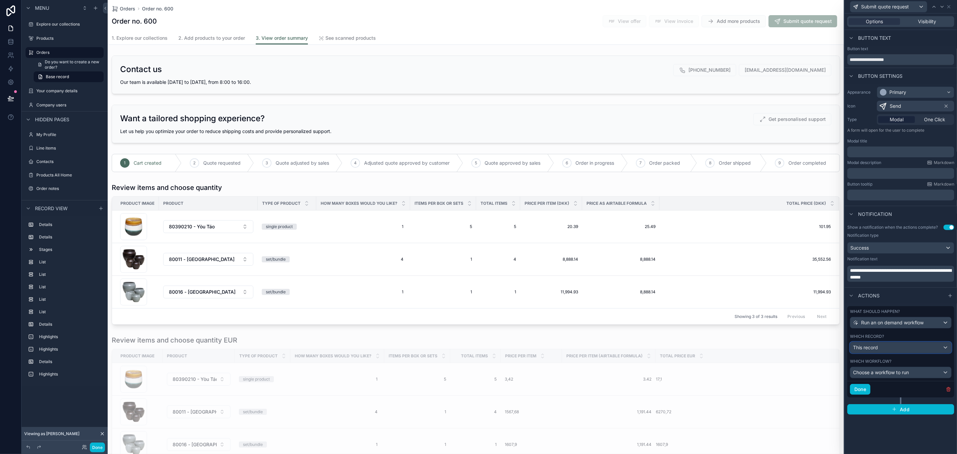
click at [888, 344] on div "This record" at bounding box center [901, 347] width 101 height 11
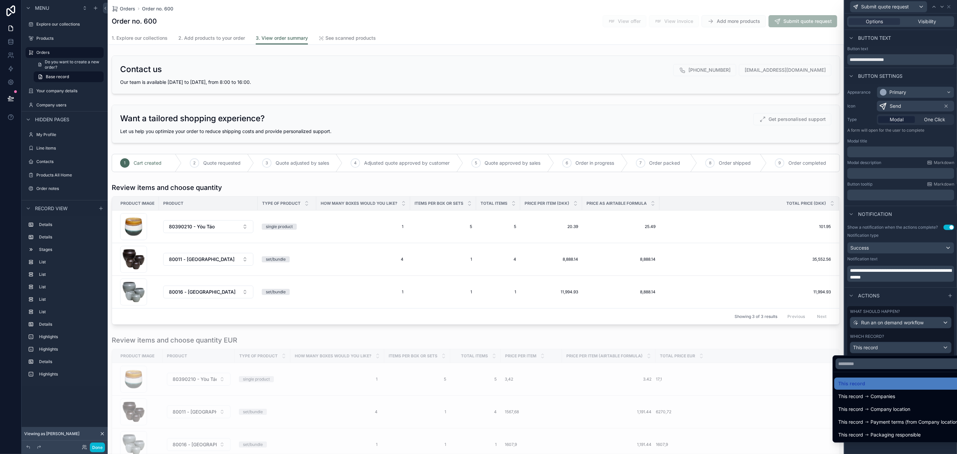
click at [902, 448] on div at bounding box center [901, 227] width 112 height 454
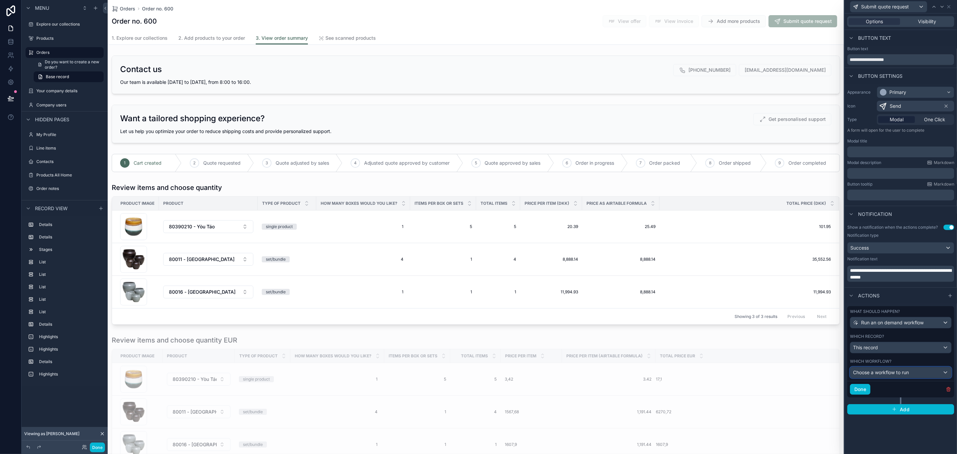
click at [891, 372] on span "Choose a workflow to run" at bounding box center [881, 372] width 56 height 6
click at [890, 433] on div at bounding box center [901, 227] width 112 height 454
click at [937, 323] on div "Run an on demand workflow" at bounding box center [901, 322] width 101 height 11
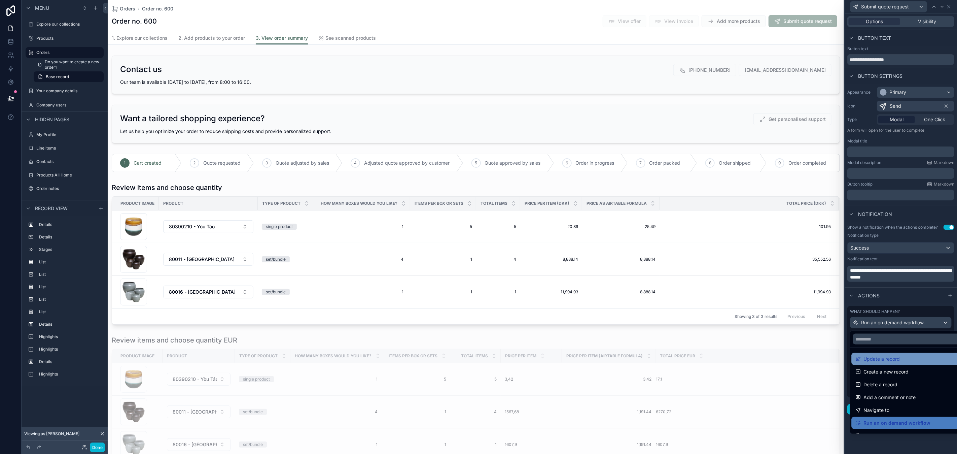
click at [892, 361] on span "Update a record" at bounding box center [882, 359] width 36 height 8
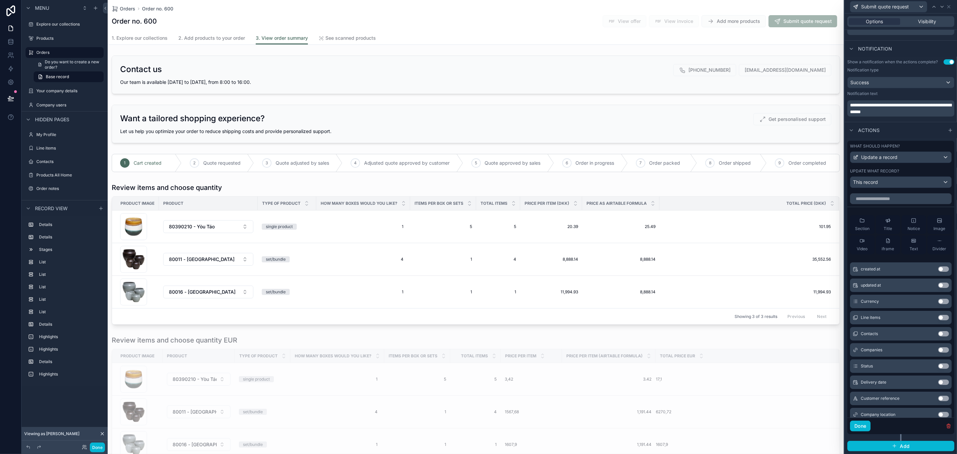
scroll to position [147, 0]
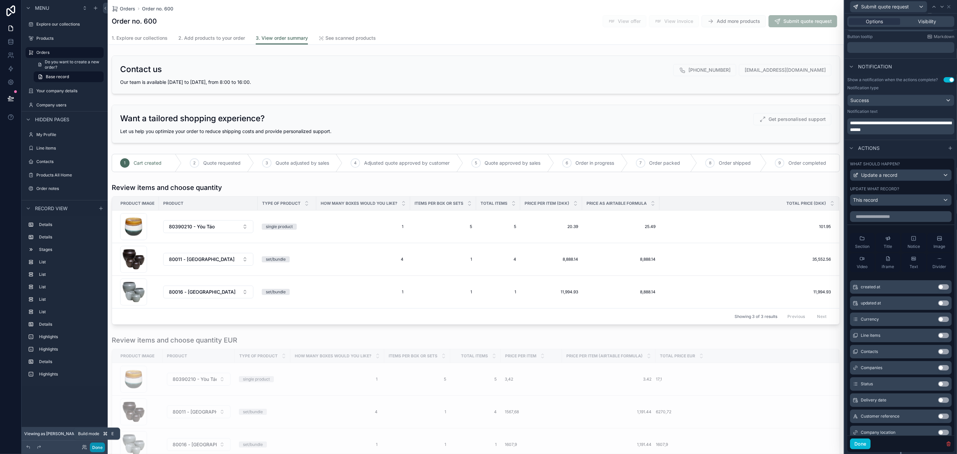
click at [96, 445] on button "Done" at bounding box center [97, 447] width 15 height 10
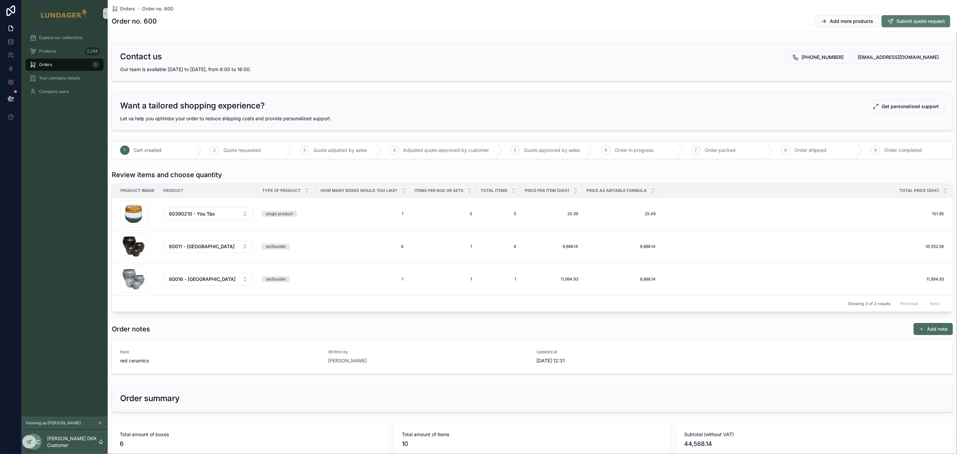
click at [897, 22] on span "Submit quote request" at bounding box center [921, 21] width 48 height 7
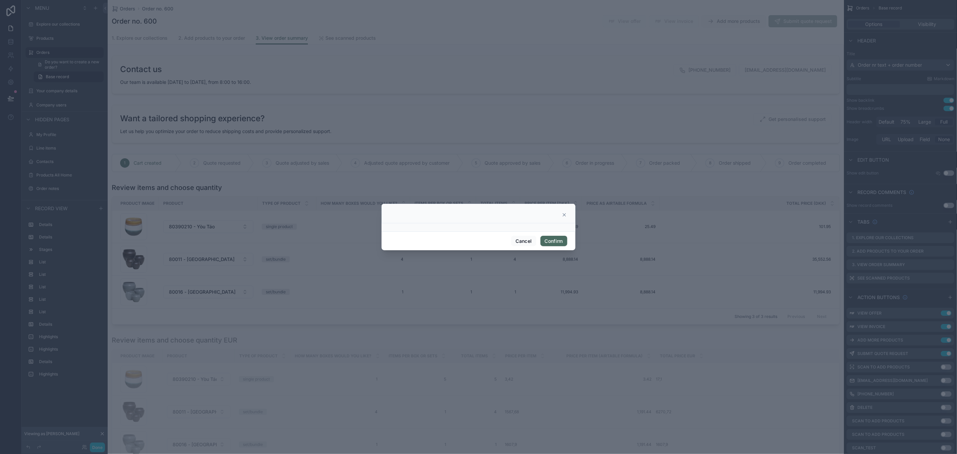
click at [562, 214] on icon at bounding box center [564, 214] width 5 height 5
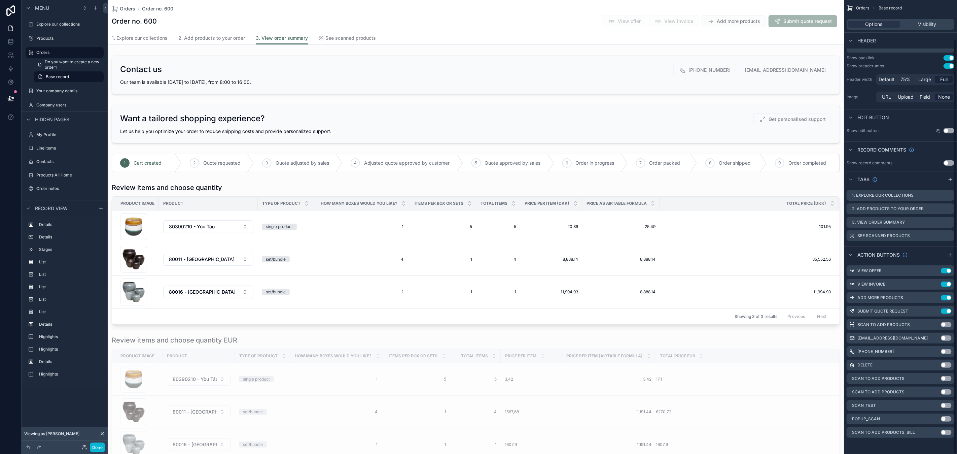
scroll to position [42, 0]
click at [99, 445] on button "Done" at bounding box center [97, 447] width 15 height 10
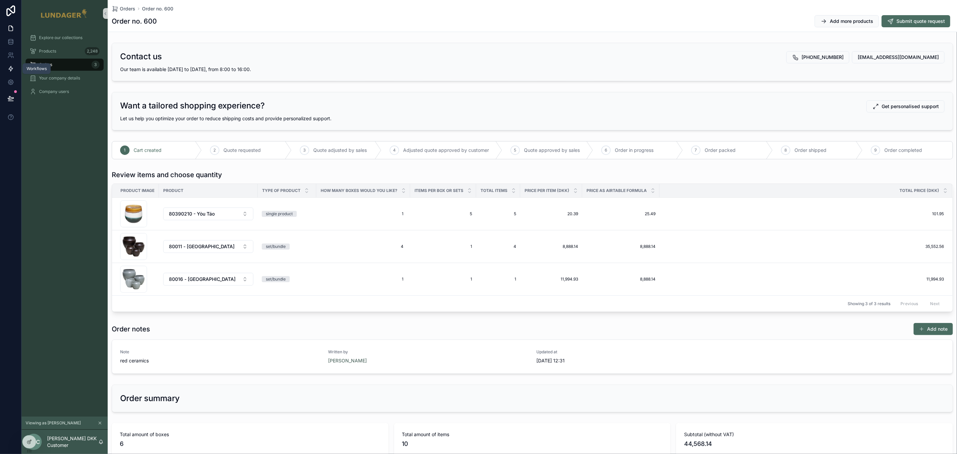
click at [9, 70] on icon at bounding box center [10, 68] width 7 height 7
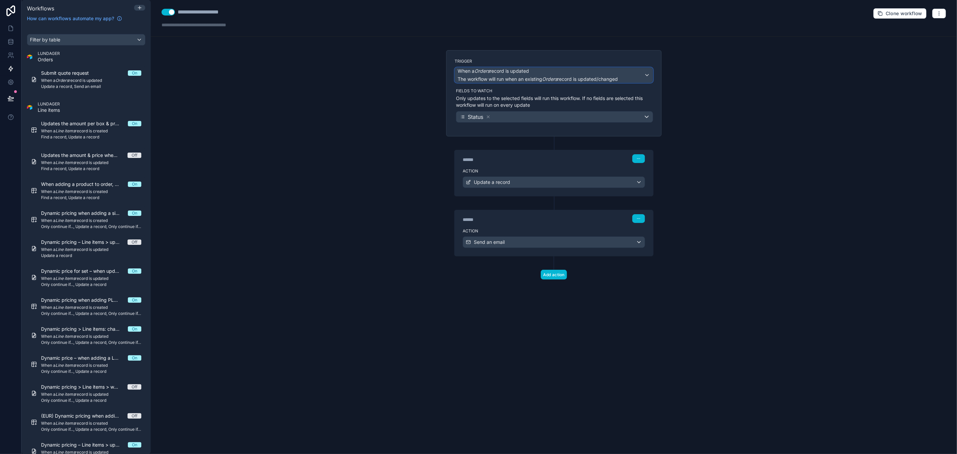
click at [575, 74] on span "When a Orders record is updated" at bounding box center [538, 71] width 160 height 7
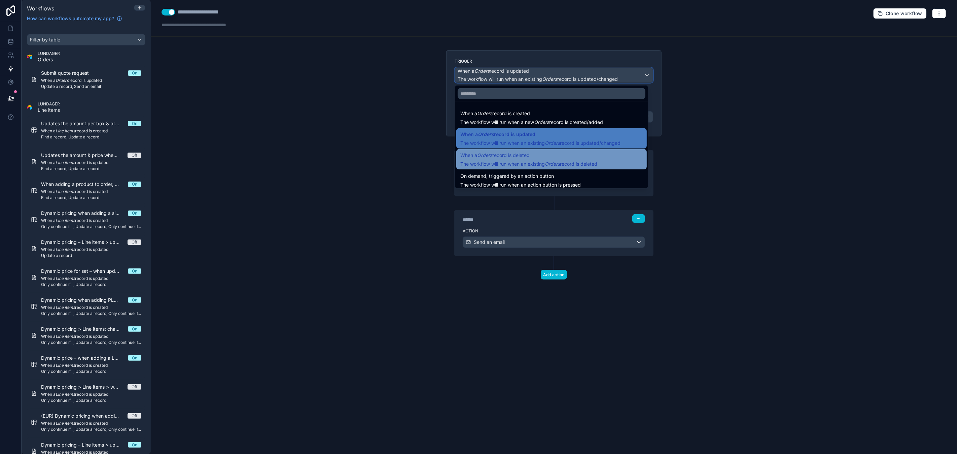
scroll to position [24, 0]
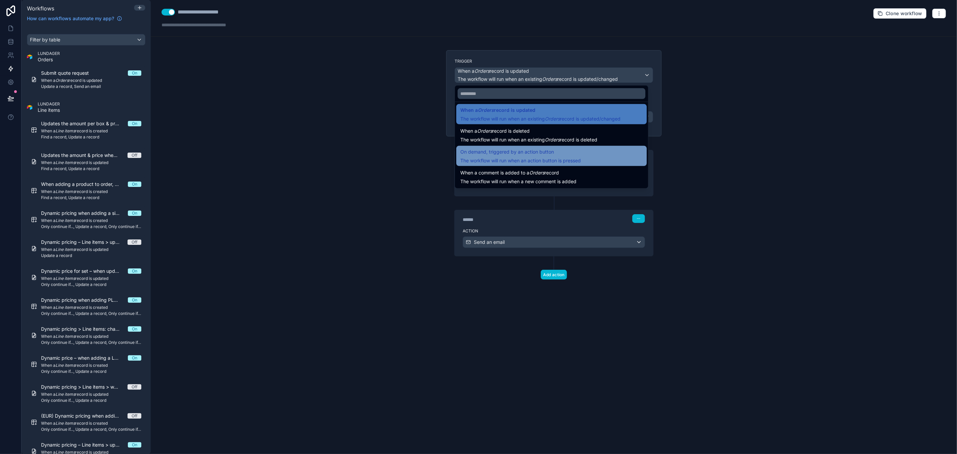
click at [541, 151] on span "On demand, triggered by an action button" at bounding box center [507, 152] width 94 height 8
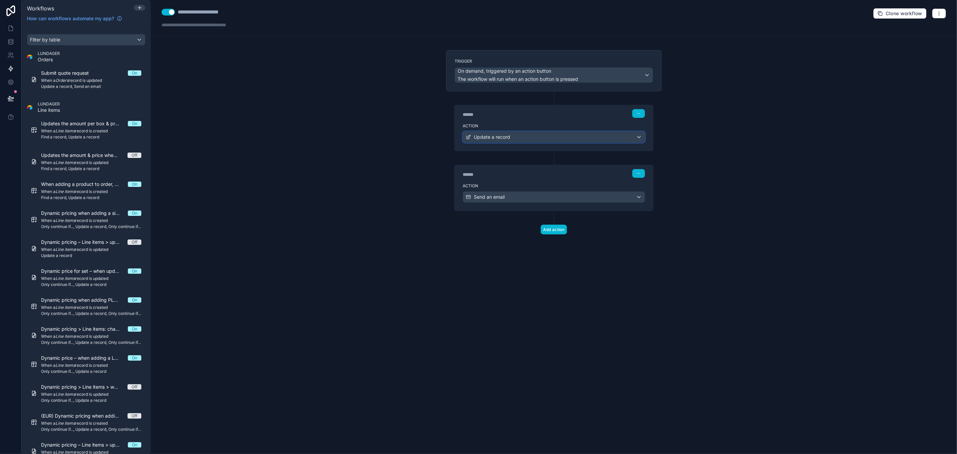
click at [614, 139] on div "Update a record" at bounding box center [554, 137] width 182 height 11
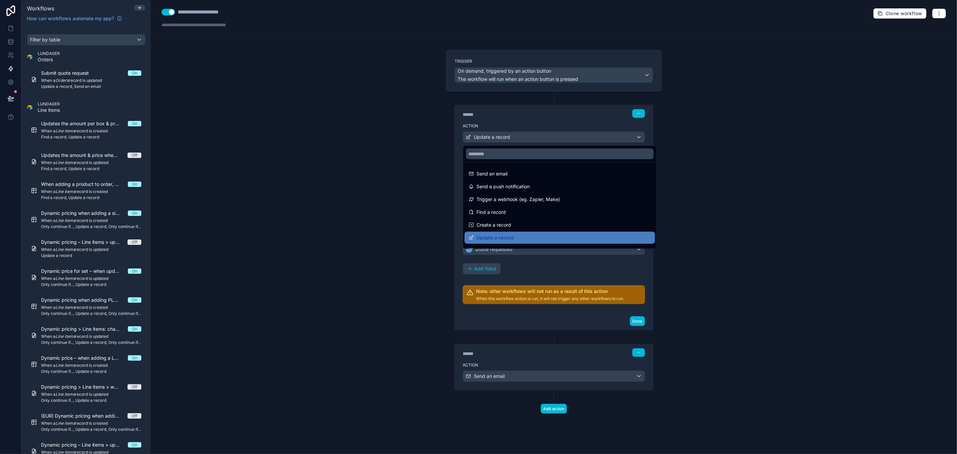
click at [614, 139] on div at bounding box center [478, 227] width 957 height 454
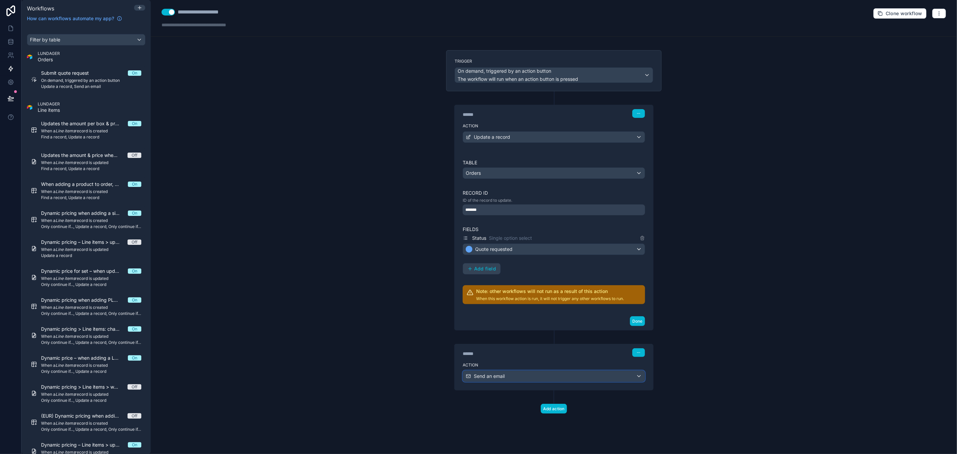
click at [573, 378] on div "Send an email" at bounding box center [554, 376] width 182 height 11
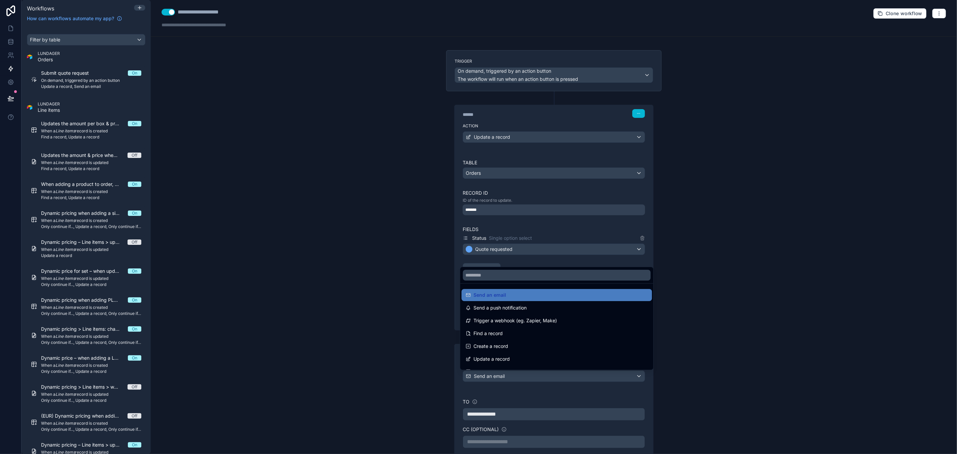
click at [573, 378] on div at bounding box center [478, 227] width 957 height 454
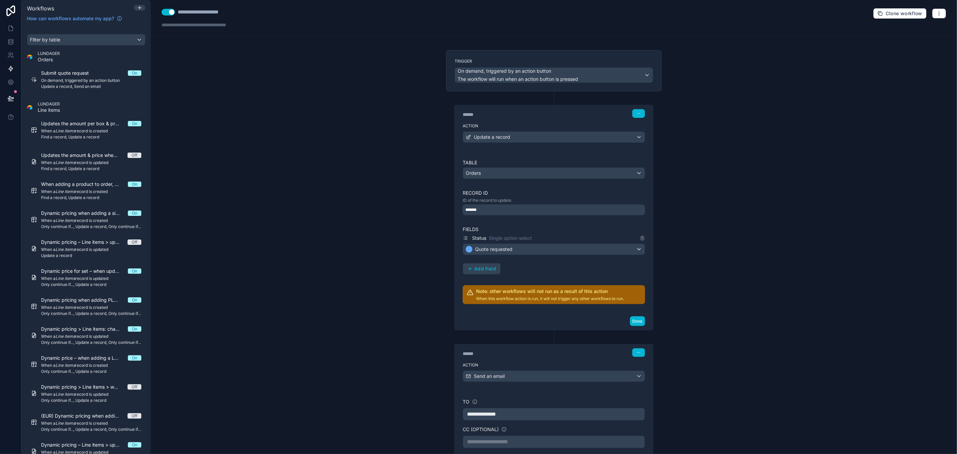
scroll to position [34, 0]
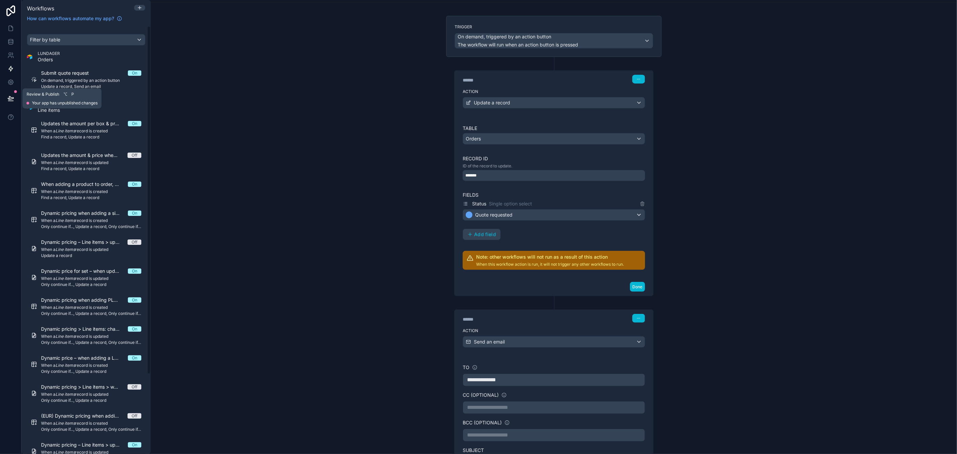
click at [11, 98] on icon at bounding box center [10, 98] width 7 height 7
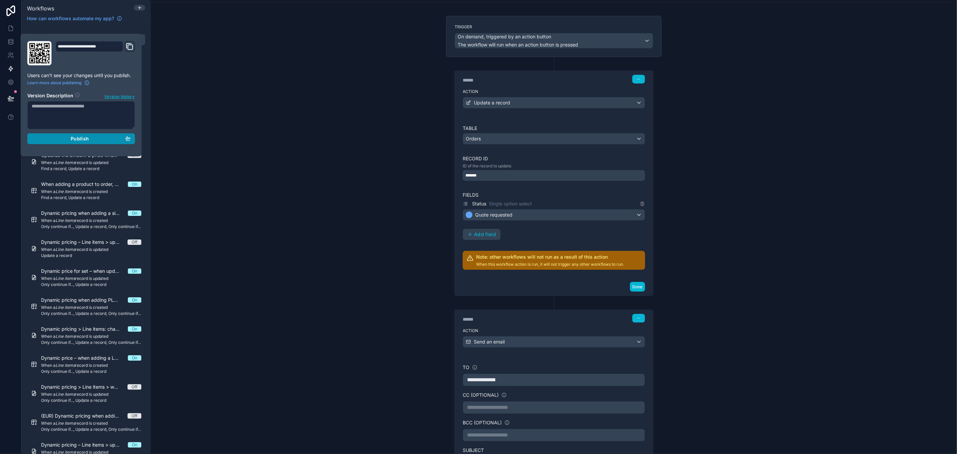
click at [60, 139] on div "Publish" at bounding box center [81, 139] width 99 height 6
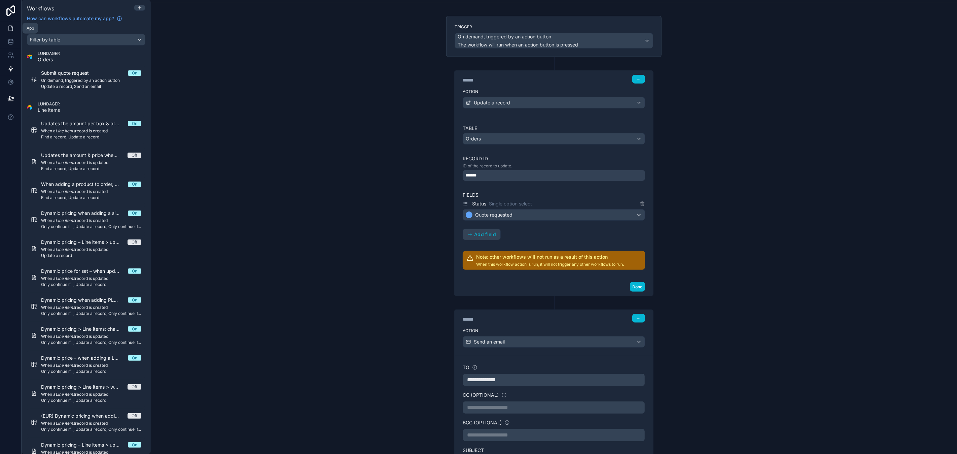
click at [10, 30] on icon at bounding box center [10, 28] width 7 height 7
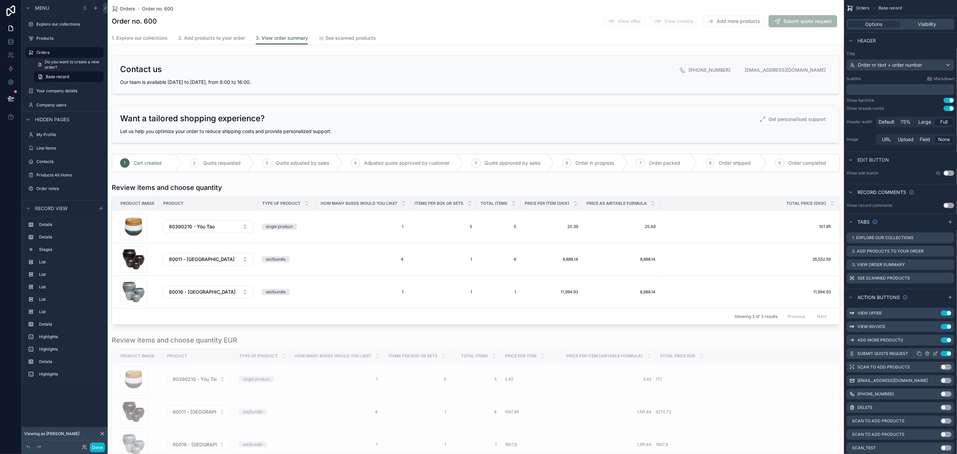
click at [937, 354] on icon "scrollable content" at bounding box center [935, 353] width 3 height 3
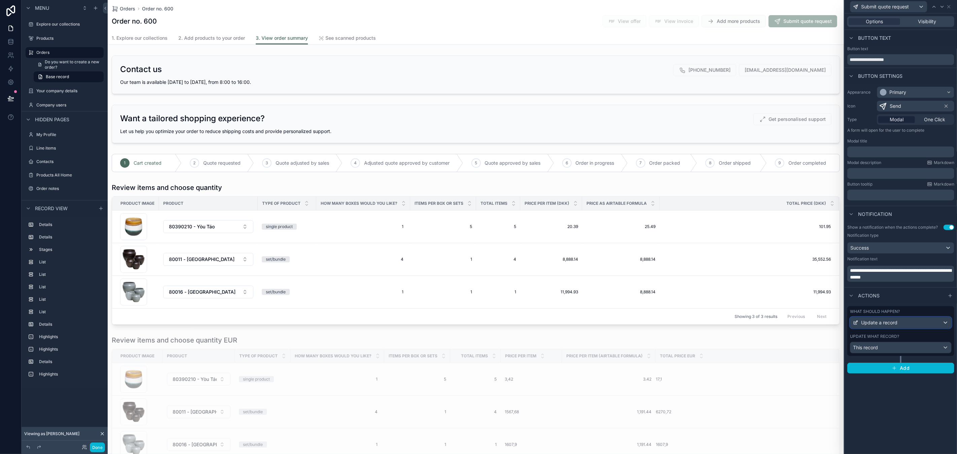
click at [910, 324] on div "Update a record" at bounding box center [901, 322] width 101 height 11
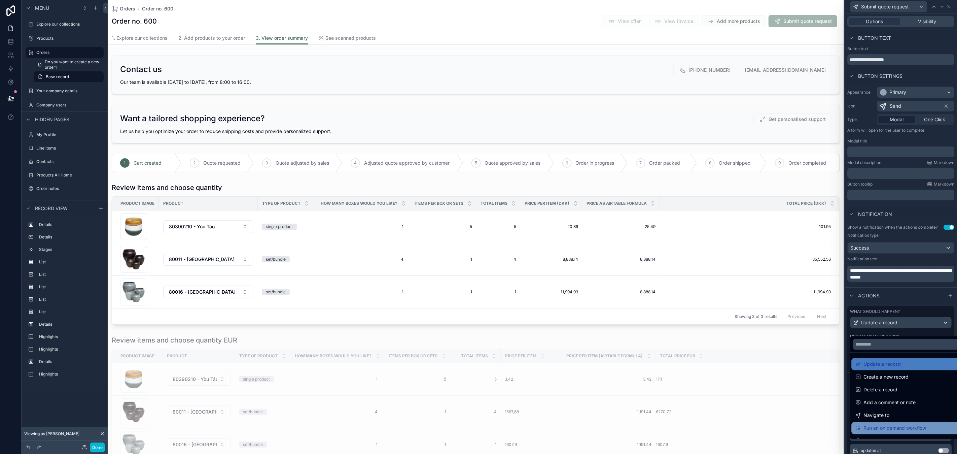
click at [899, 427] on span "Run an on demand workflow" at bounding box center [895, 428] width 63 height 8
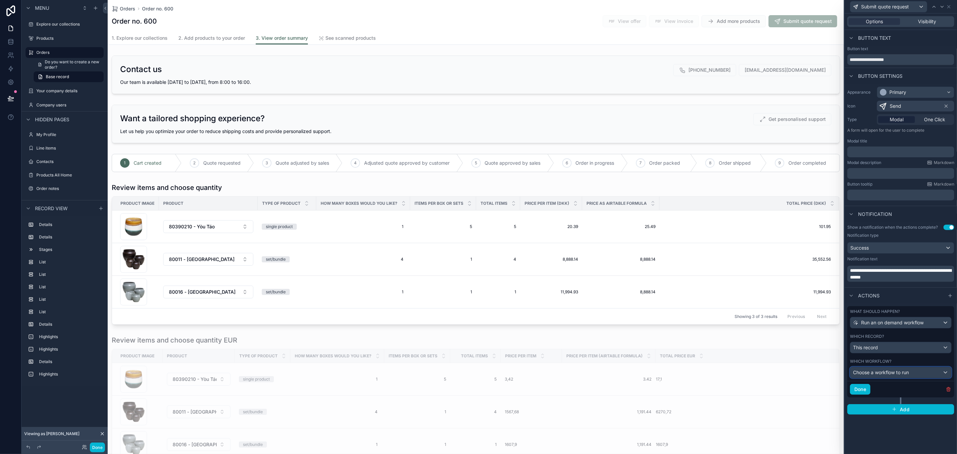
click at [897, 374] on span "Choose a workflow to run" at bounding box center [881, 372] width 56 height 6
click at [898, 409] on span "Submit quote request" at bounding box center [880, 409] width 48 height 8
click at [864, 390] on button "Done" at bounding box center [860, 389] width 21 height 11
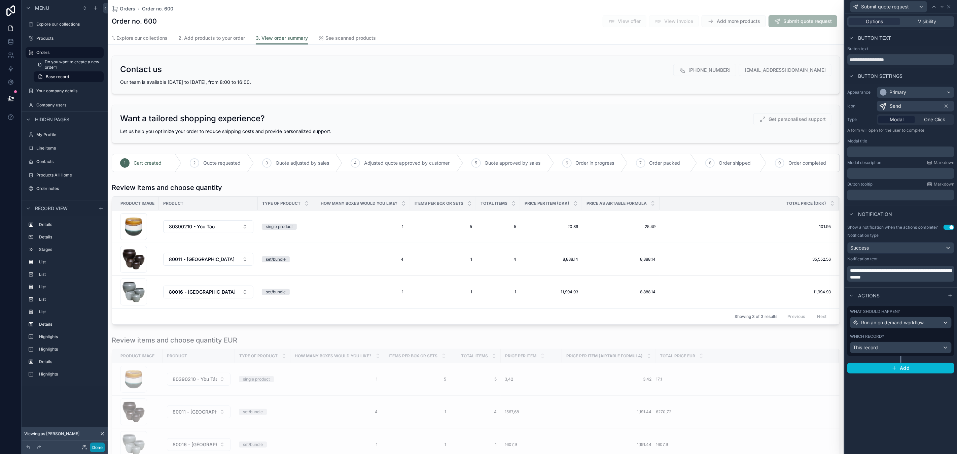
click at [99, 448] on button "Done" at bounding box center [97, 447] width 15 height 10
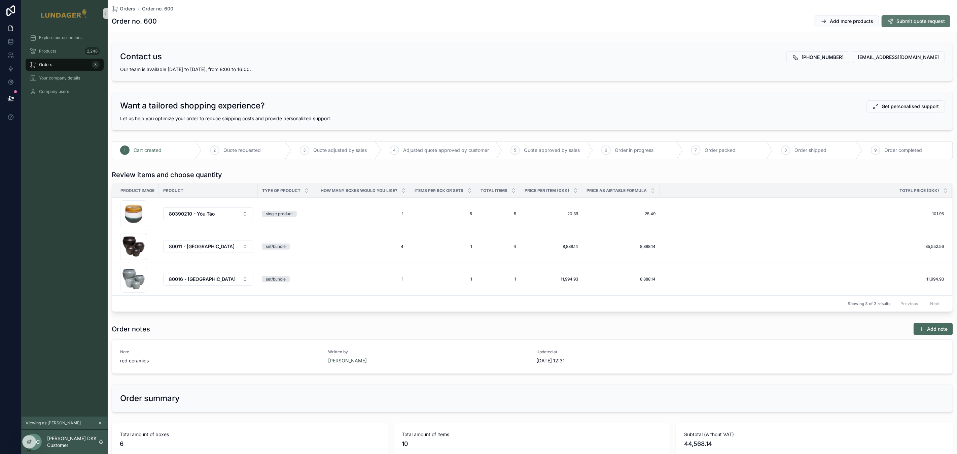
click at [914, 20] on span "Submit quote request" at bounding box center [921, 21] width 48 height 7
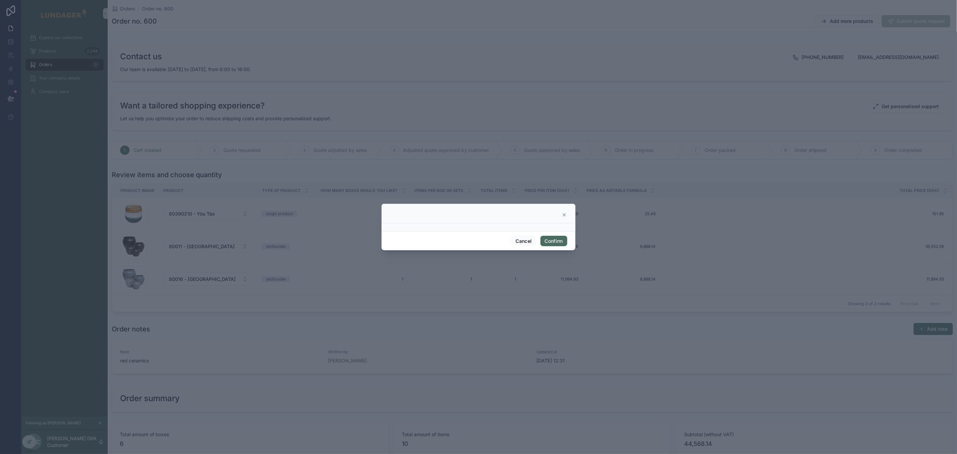
click at [564, 216] on icon at bounding box center [564, 214] width 5 height 5
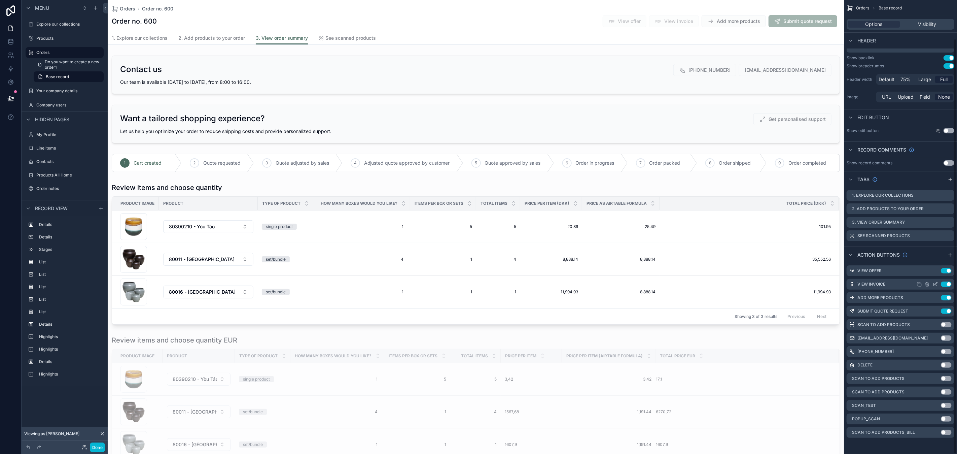
scroll to position [42, 0]
click at [936, 312] on icon "scrollable content" at bounding box center [936, 311] width 3 height 3
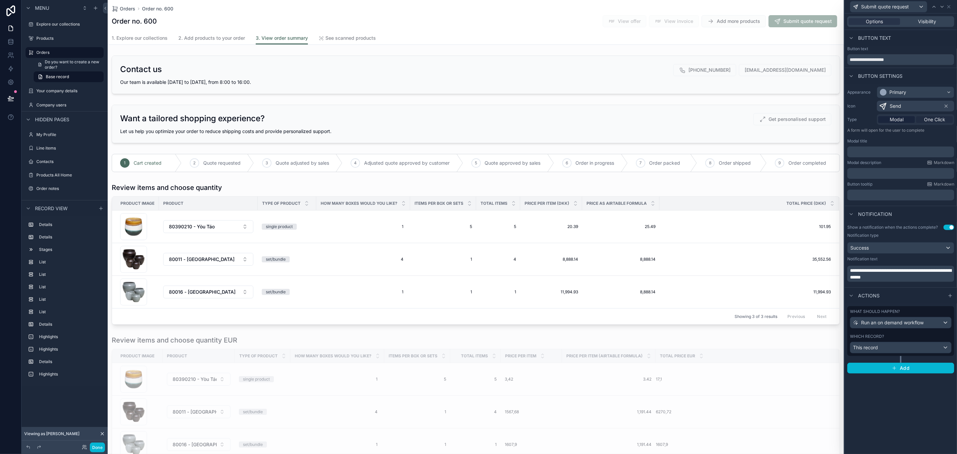
click at [931, 117] on span "One Click" at bounding box center [934, 119] width 21 height 7
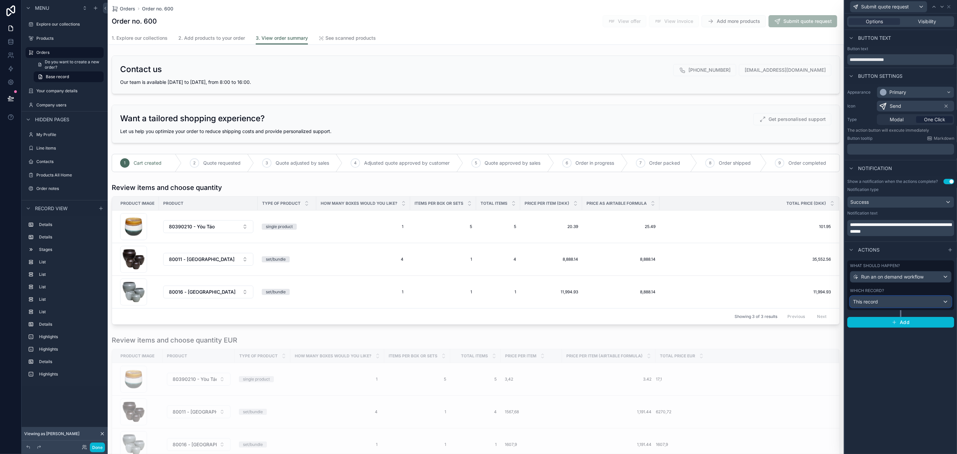
click at [897, 301] on div "This record" at bounding box center [901, 301] width 101 height 11
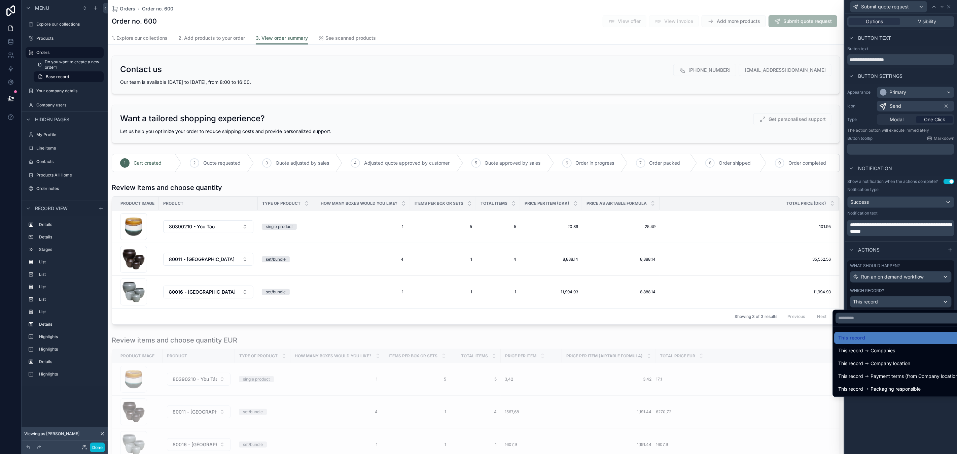
click at [898, 303] on div at bounding box center [901, 227] width 112 height 454
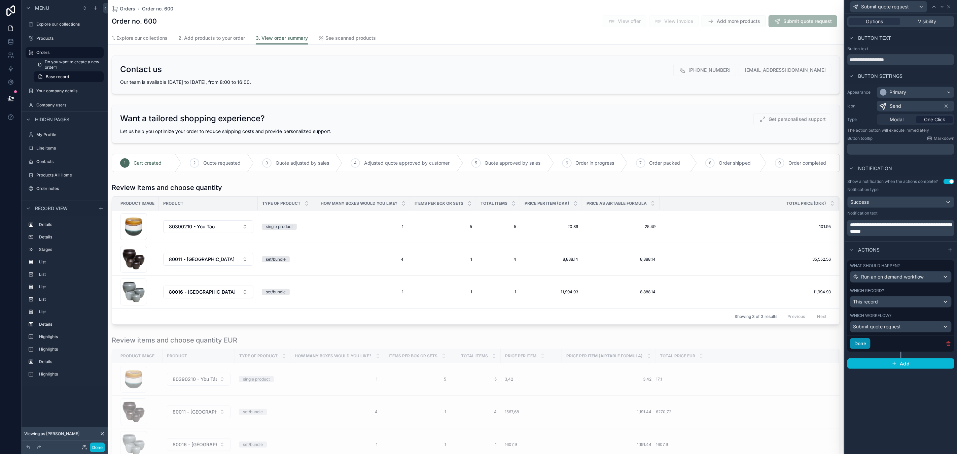
click at [858, 345] on button "Done" at bounding box center [860, 343] width 21 height 11
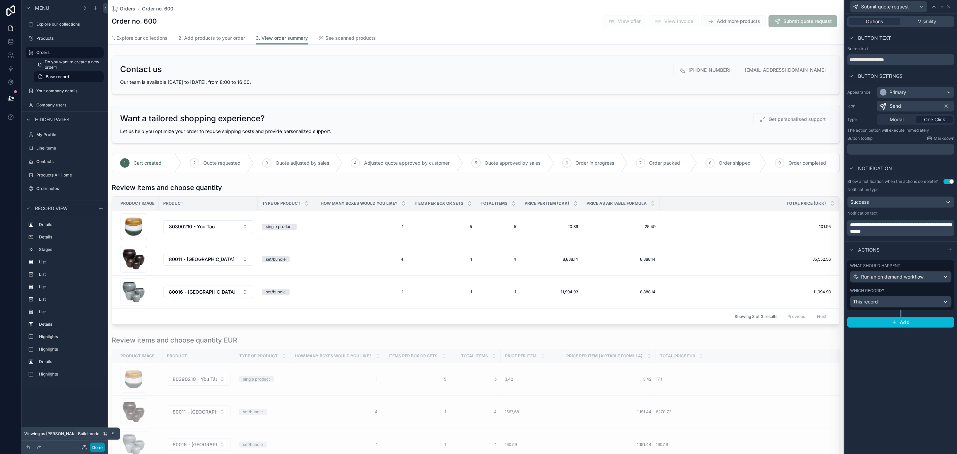
click at [99, 449] on button "Done" at bounding box center [97, 447] width 15 height 10
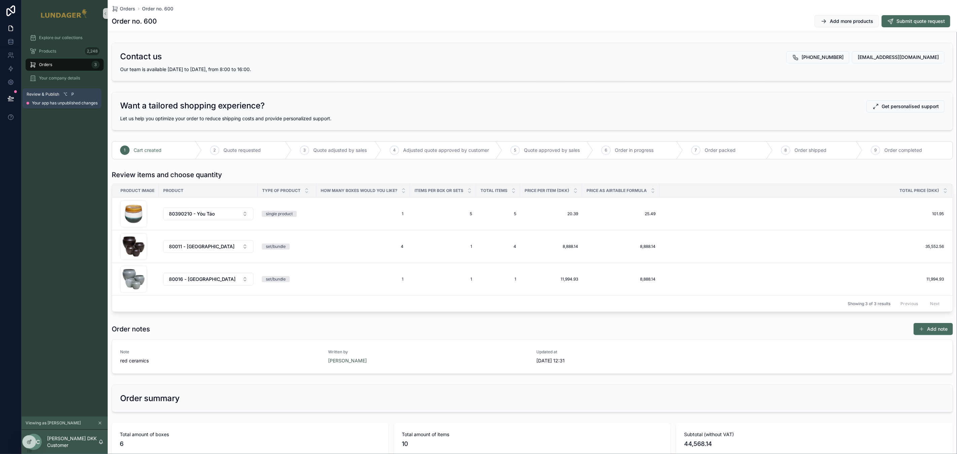
click at [12, 99] on icon at bounding box center [10, 98] width 7 height 7
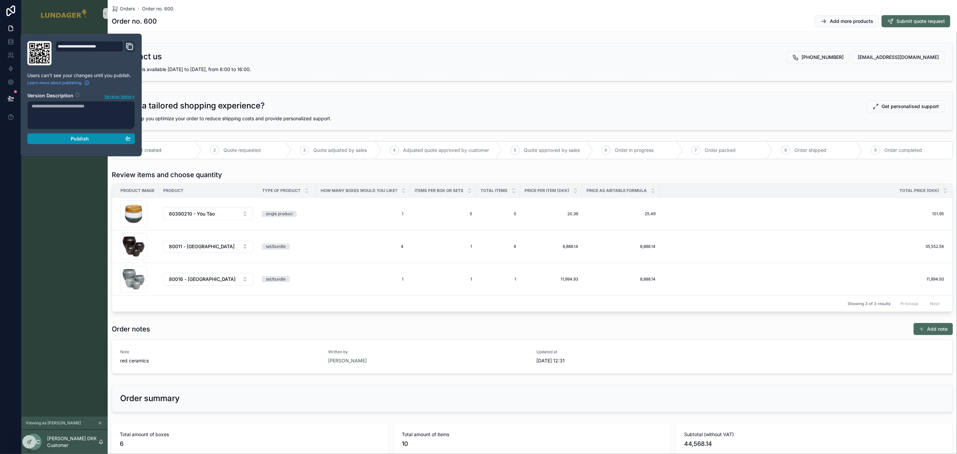
click at [59, 137] on div "Publish" at bounding box center [81, 139] width 99 height 6
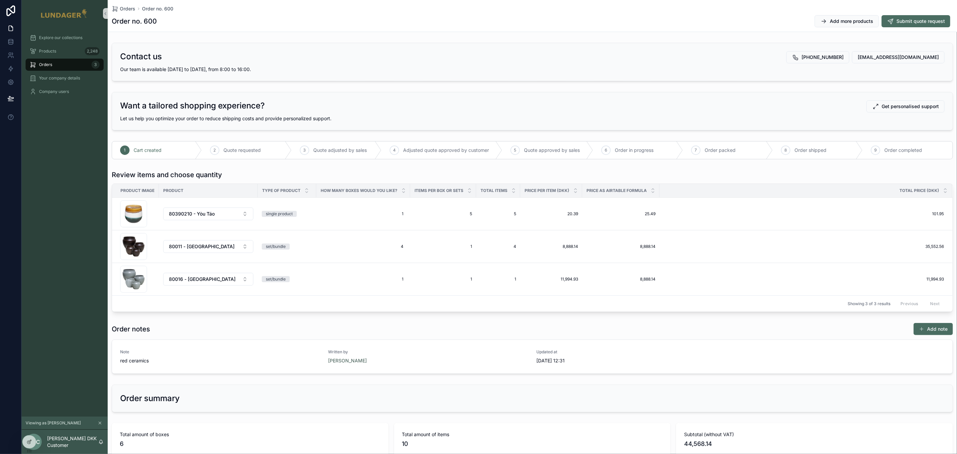
click at [58, 196] on div "Explore our collections Products 2,248 Orders 3 Your company details Company us…" at bounding box center [65, 221] width 86 height 389
click at [908, 20] on span "Submit quote request" at bounding box center [921, 21] width 48 height 7
click at [828, 12] on icon "Close toast" at bounding box center [828, 12] width 4 height 4
click at [389, 139] on div "Cart created 2 Quote requested 3 Quote adjusted by sales 4 Adjusted quote appro…" at bounding box center [533, 150] width 850 height 24
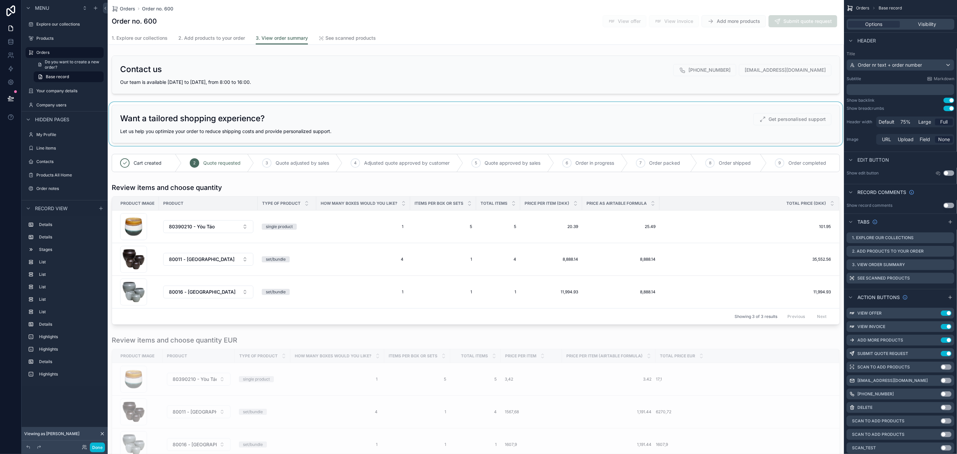
click at [404, 124] on div "scrollable content" at bounding box center [476, 124] width 736 height 44
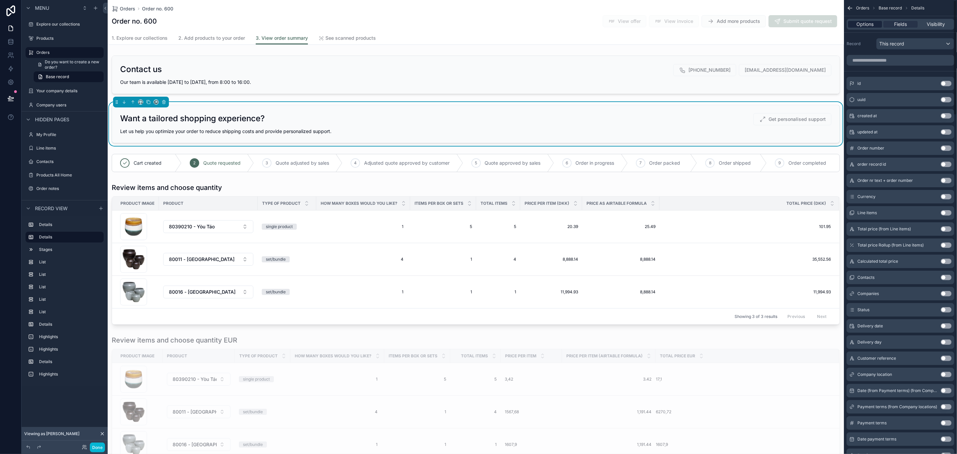
click at [869, 24] on span "Options" at bounding box center [865, 24] width 17 height 7
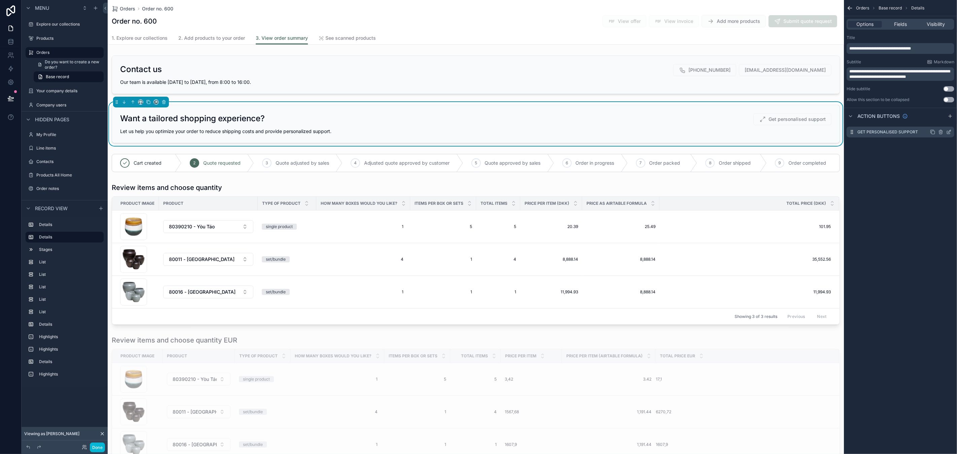
click at [950, 132] on icon "scrollable content" at bounding box center [950, 131] width 3 height 3
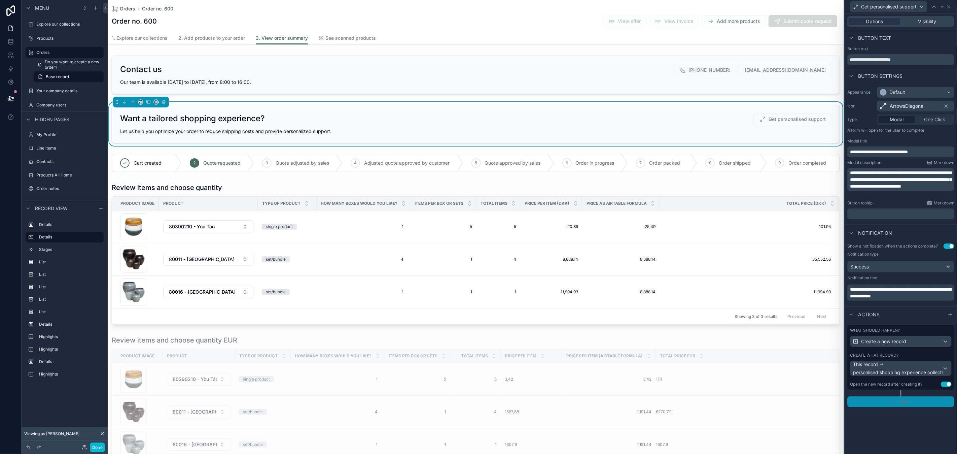
click at [909, 406] on button "Add" at bounding box center [901, 401] width 107 height 11
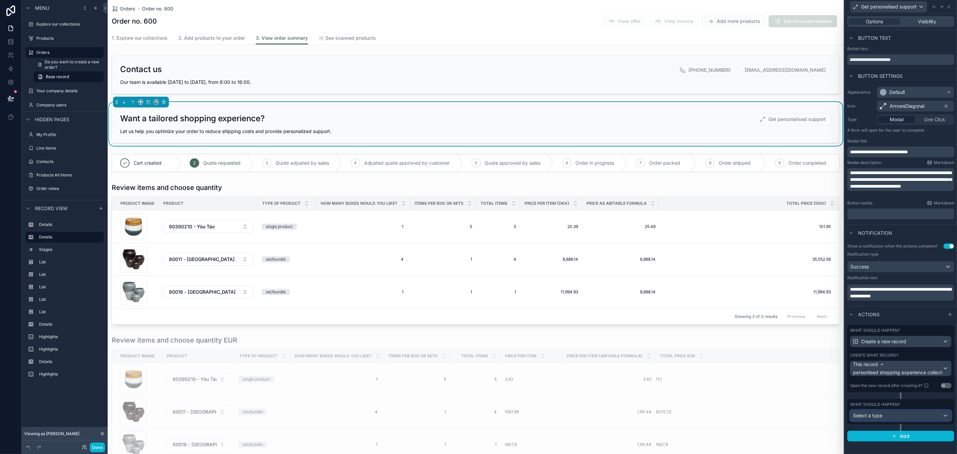
click at [902, 416] on div "Select a type" at bounding box center [901, 415] width 101 height 11
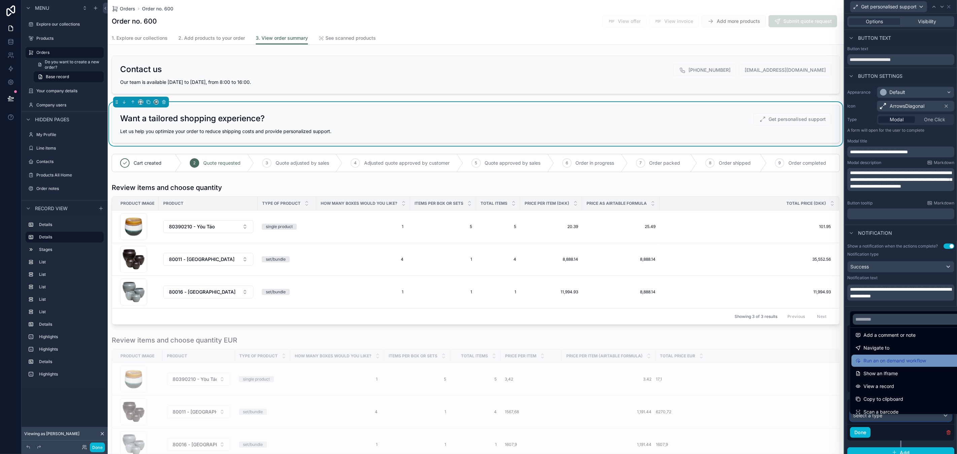
scroll to position [48, 0]
click at [868, 440] on div at bounding box center [901, 227] width 112 height 454
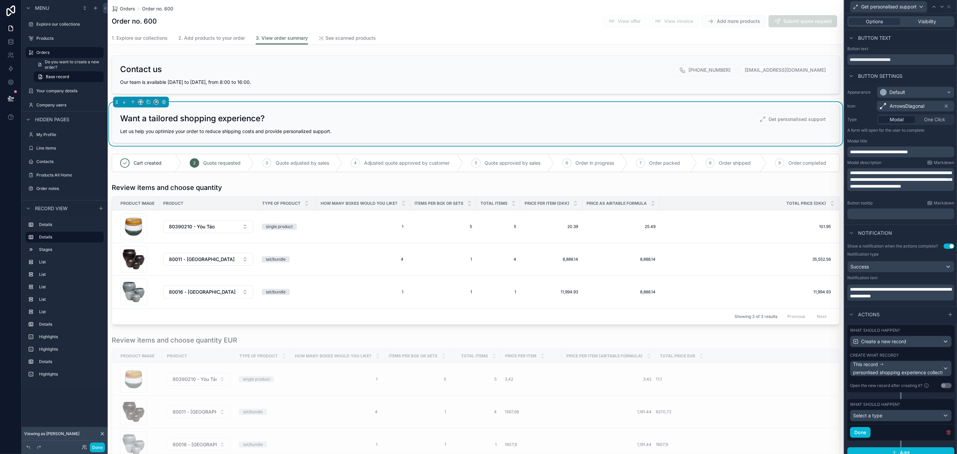
scroll to position [12, 0]
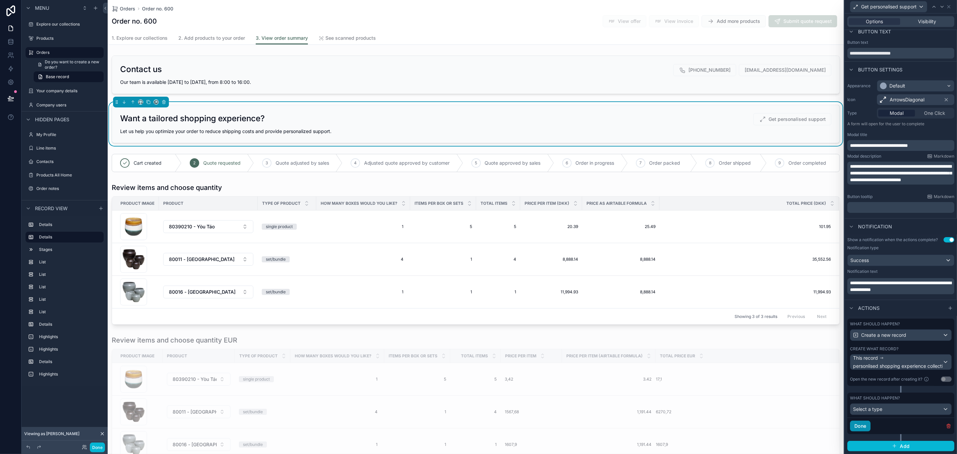
click at [862, 426] on button "Done" at bounding box center [860, 425] width 21 height 11
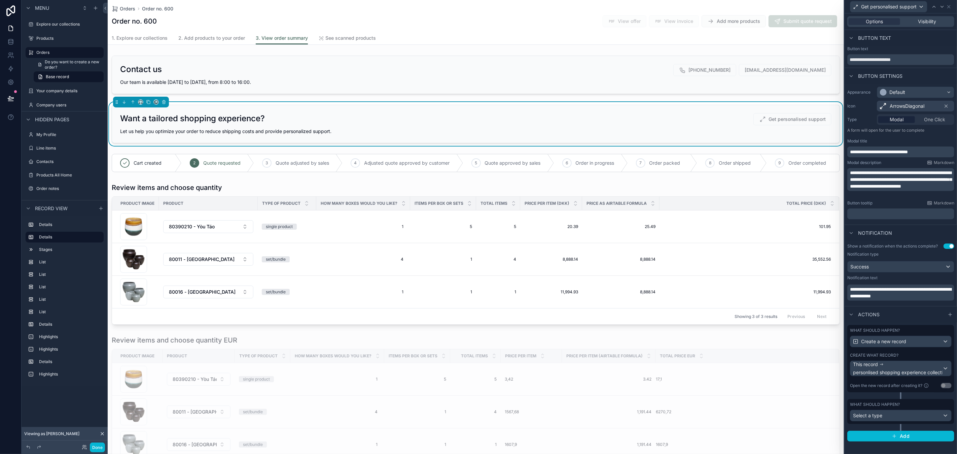
scroll to position [0, 0]
click at [932, 402] on div "What should happen?" at bounding box center [901, 404] width 102 height 5
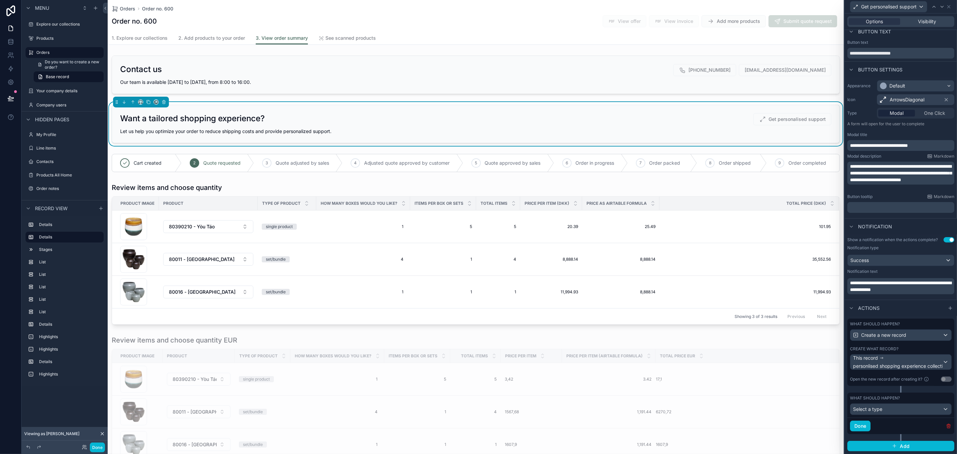
click at [949, 425] on icon "button" at bounding box center [949, 425] width 0 height 1
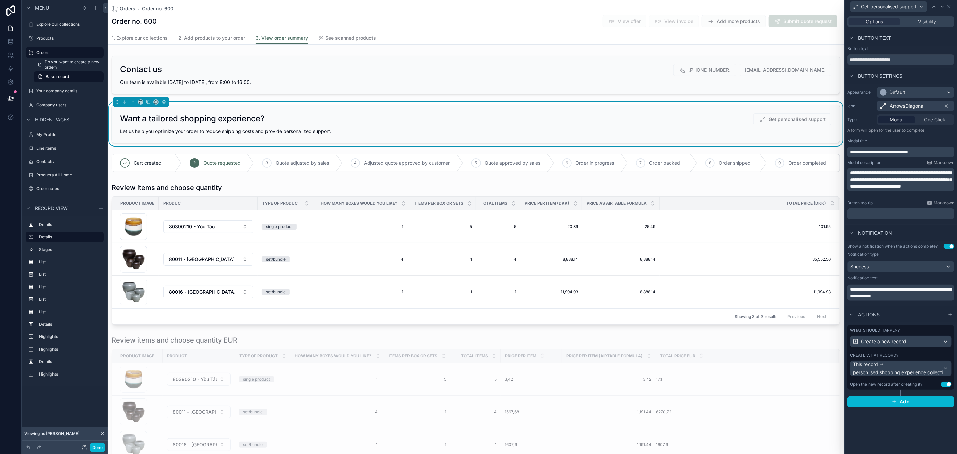
scroll to position [0, 0]
click at [9, 71] on icon at bounding box center [10, 68] width 7 height 7
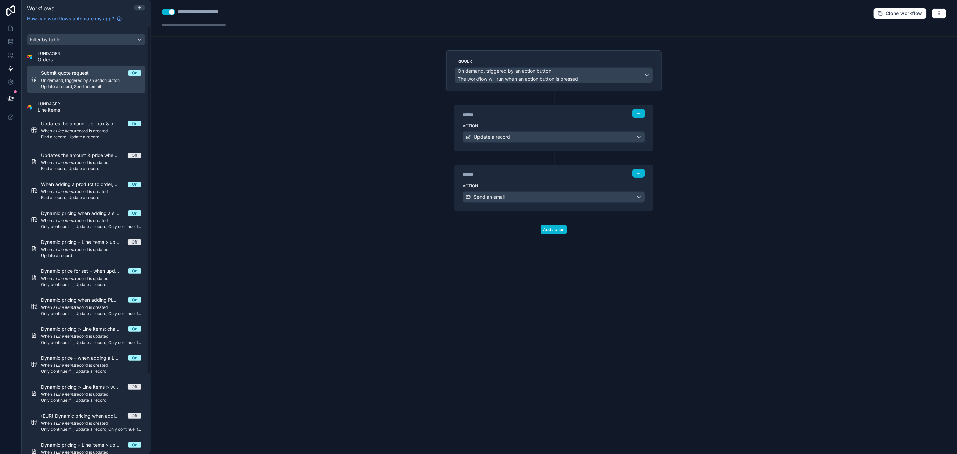
click at [71, 76] on div "Submit quote request On On demand, triggered by an action button Update a recor…" at bounding box center [91, 80] width 100 height 20
click at [935, 12] on button "button" at bounding box center [939, 13] width 14 height 10
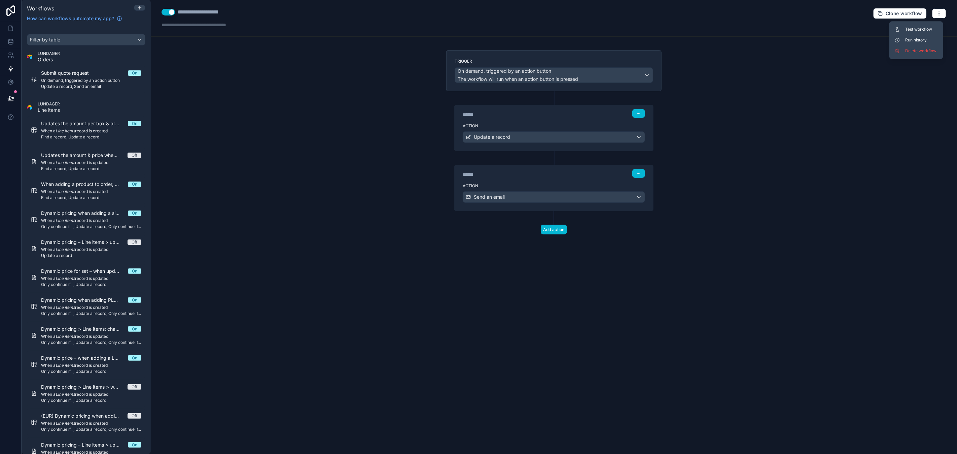
click at [908, 82] on div "**********" at bounding box center [554, 227] width 806 height 454
click at [941, 13] on icon "button" at bounding box center [939, 13] width 5 height 5
click at [855, 45] on div "**********" at bounding box center [554, 227] width 806 height 454
click at [887, 9] on button "Clone workflow" at bounding box center [900, 13] width 54 height 11
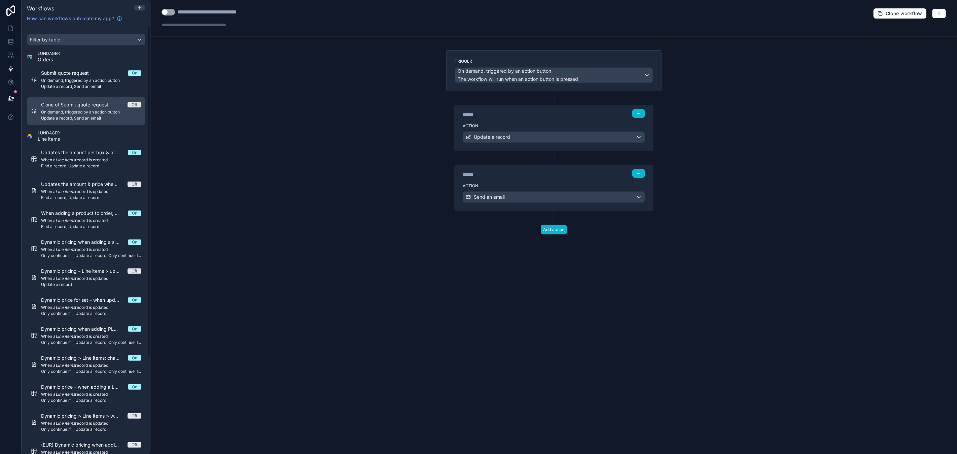
click at [53, 112] on span "On demand, triggered by an action button" at bounding box center [91, 111] width 100 height 5
click at [201, 97] on div "**********" at bounding box center [554, 227] width 806 height 454
click at [94, 110] on span "On demand, triggered by an action button" at bounding box center [91, 111] width 100 height 5
click at [212, 12] on div "**********" at bounding box center [219, 12] width 83 height 8
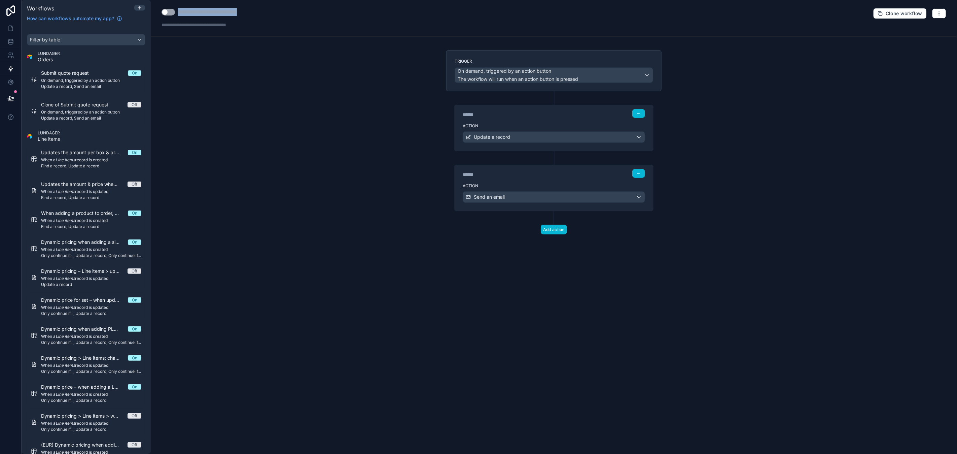
click at [212, 12] on div "**********" at bounding box center [219, 12] width 83 height 8
type div "**********"
click at [244, 10] on div "**********" at bounding box center [232, 12] width 108 height 8
drag, startPoint x: 289, startPoint y: 87, endPoint x: 281, endPoint y: 83, distance: 8.6
click at [289, 87] on div "**********" at bounding box center [554, 227] width 806 height 454
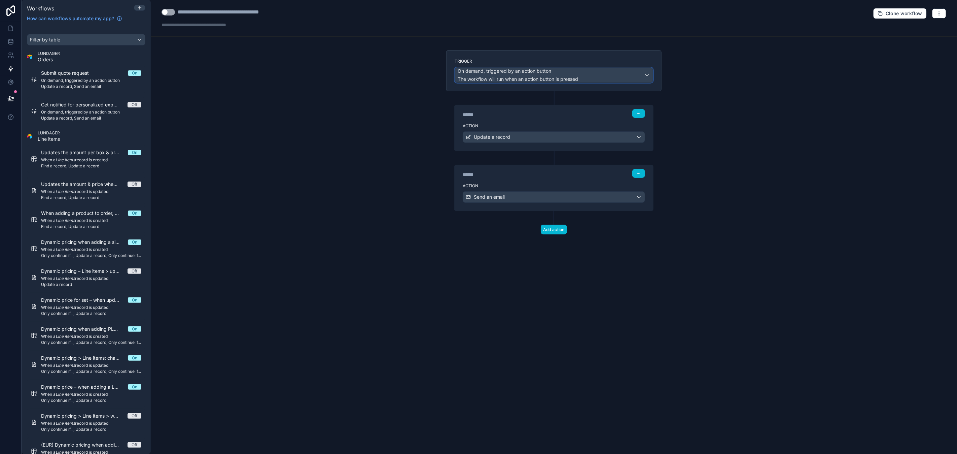
click at [592, 79] on div "On demand, triggered by an action button The workflow will run when an action b…" at bounding box center [554, 75] width 198 height 15
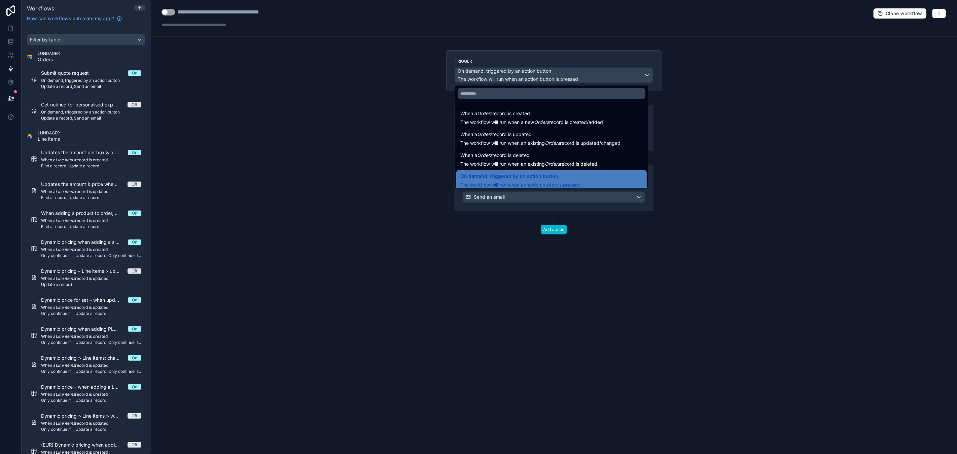
click at [591, 77] on div at bounding box center [478, 227] width 957 height 454
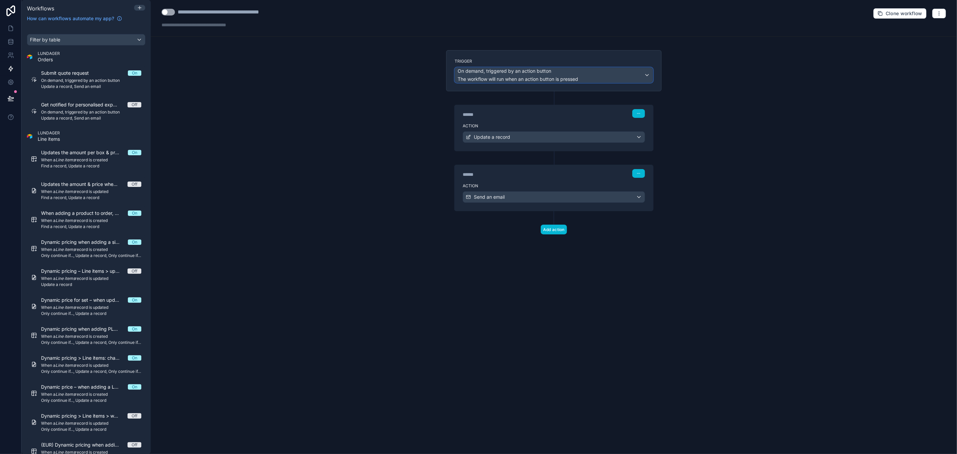
click at [563, 75] on div "On demand, triggered by an action button The workflow will run when an action b…" at bounding box center [518, 75] width 121 height 15
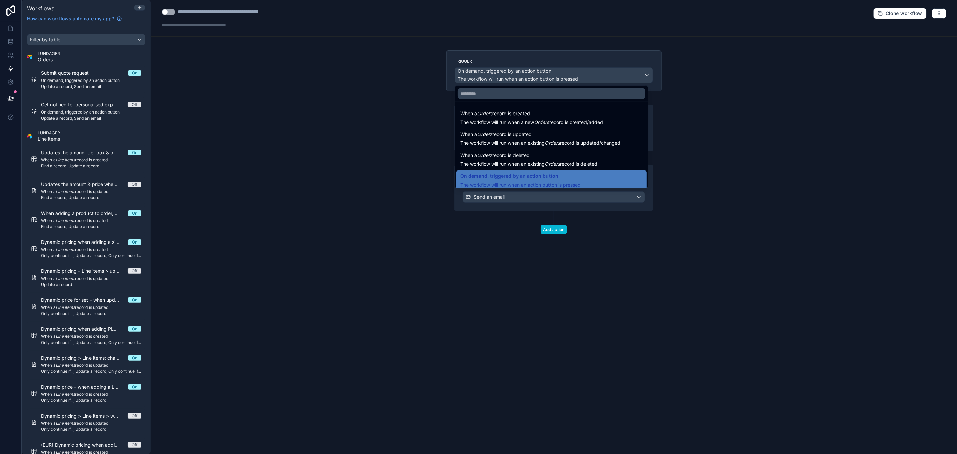
click at [786, 132] on div at bounding box center [478, 227] width 957 height 454
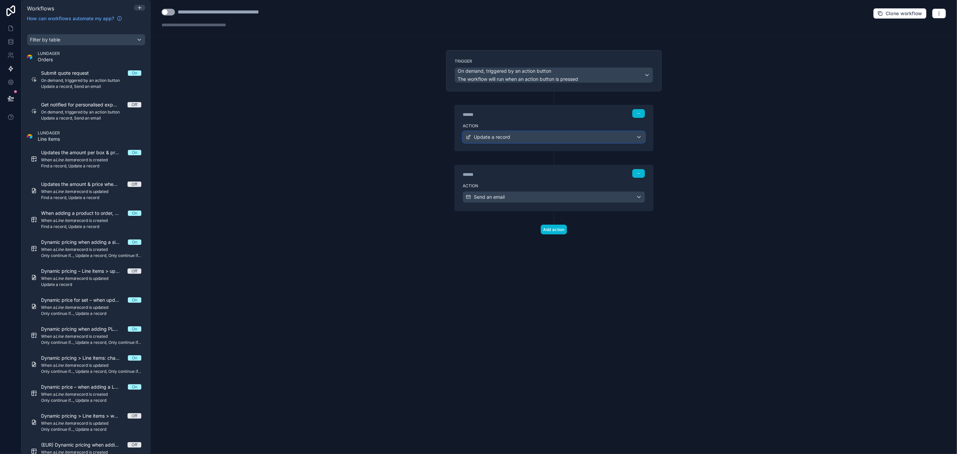
click at [515, 135] on div "Update a record" at bounding box center [554, 137] width 182 height 11
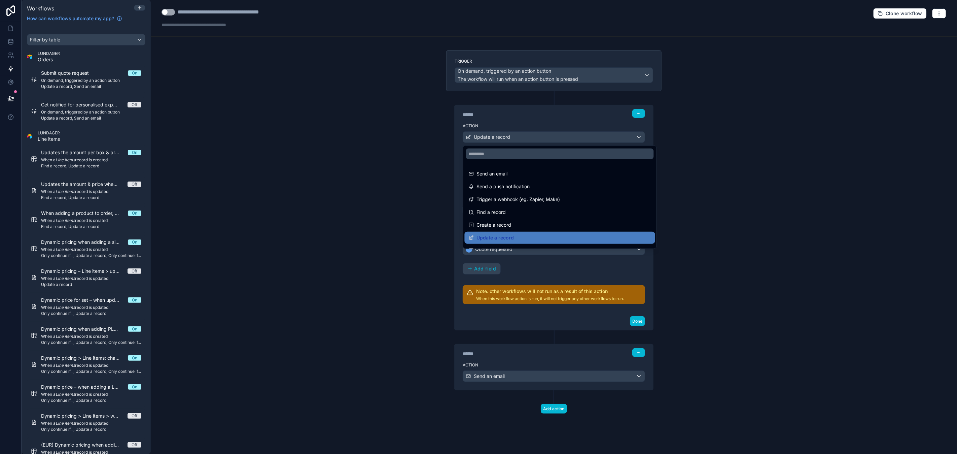
click at [515, 135] on div at bounding box center [478, 227] width 957 height 454
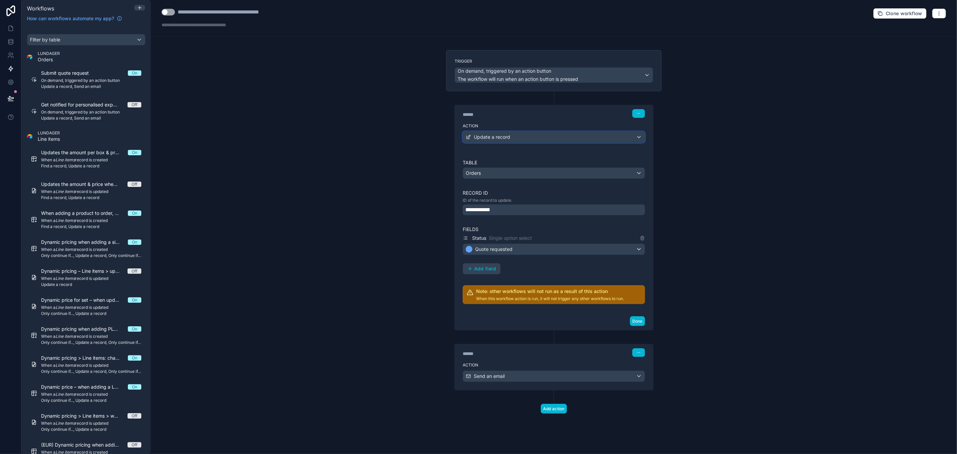
click at [512, 138] on div "Update a record" at bounding box center [554, 137] width 182 height 11
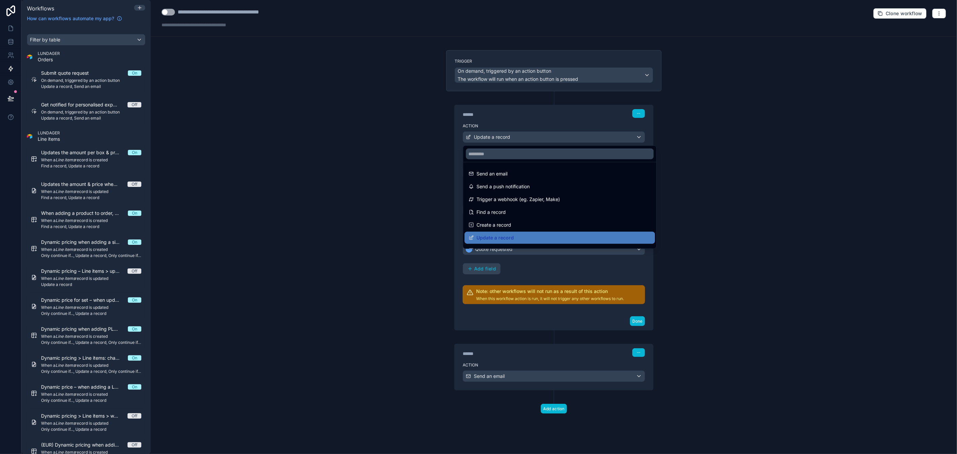
click at [718, 256] on div at bounding box center [478, 227] width 957 height 454
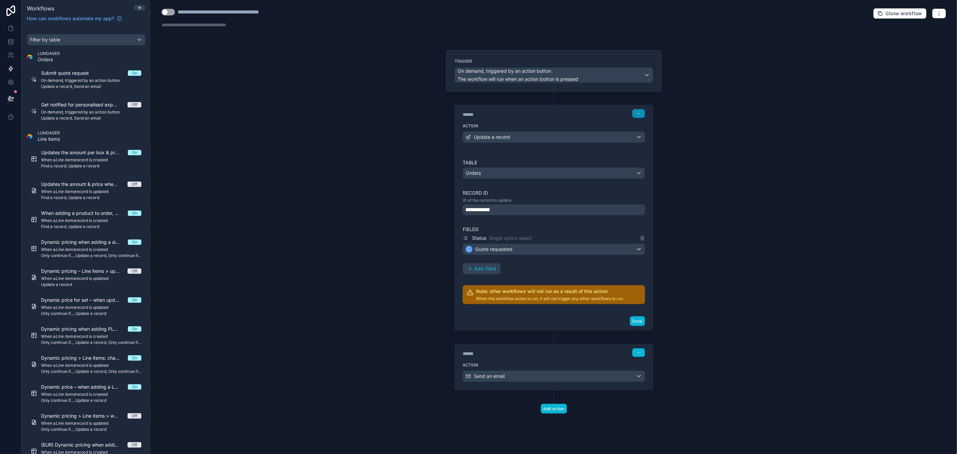
click at [637, 113] on icon "button" at bounding box center [639, 113] width 4 height 4
click at [644, 138] on button "Delete" at bounding box center [655, 139] width 46 height 11
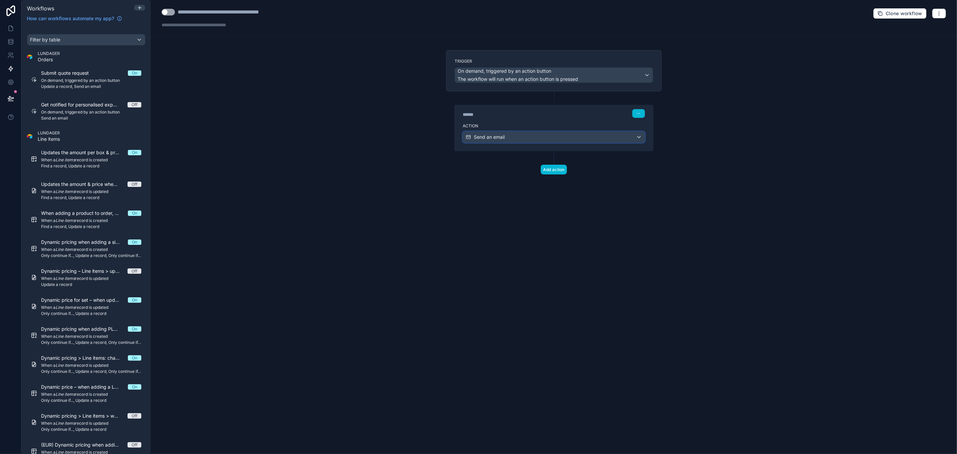
click at [556, 138] on div "Send an email" at bounding box center [554, 137] width 182 height 11
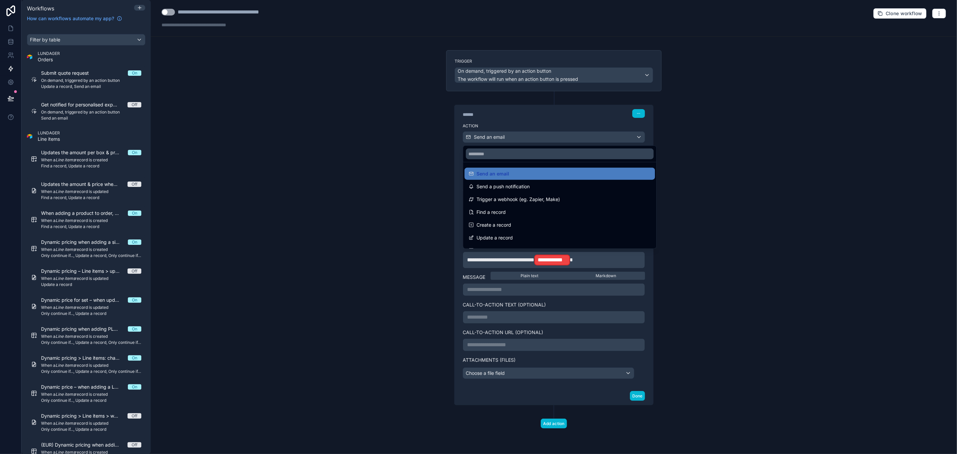
click at [556, 138] on div at bounding box center [478, 227] width 957 height 454
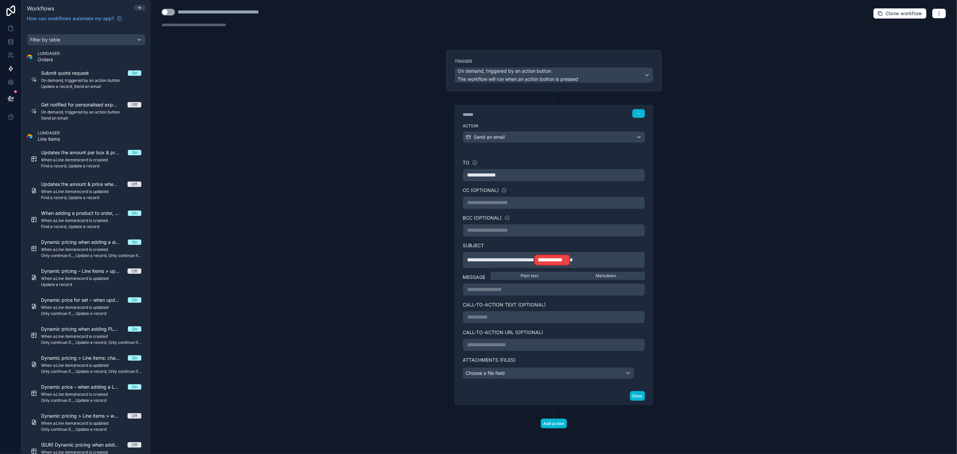
click at [605, 262] on p "**********" at bounding box center [554, 260] width 174 height 12
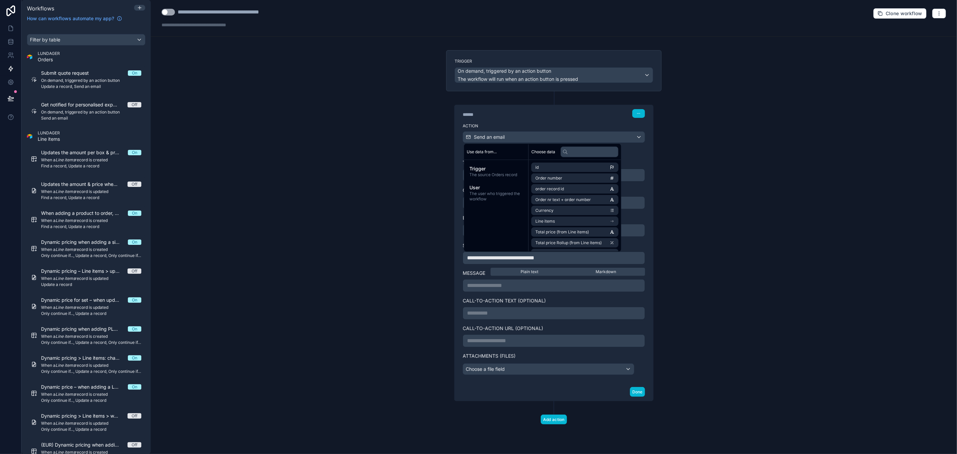
click at [535, 260] on span "**********" at bounding box center [500, 257] width 67 height 5
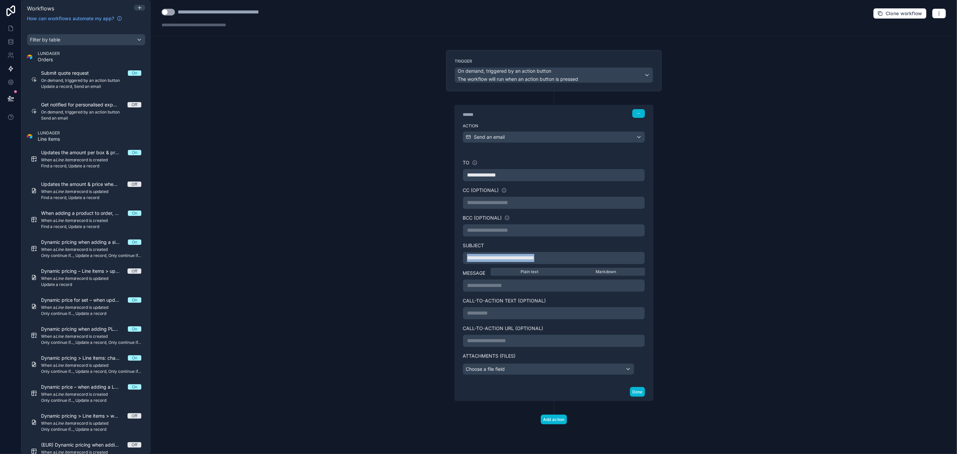
click at [535, 260] on span "**********" at bounding box center [500, 257] width 67 height 5
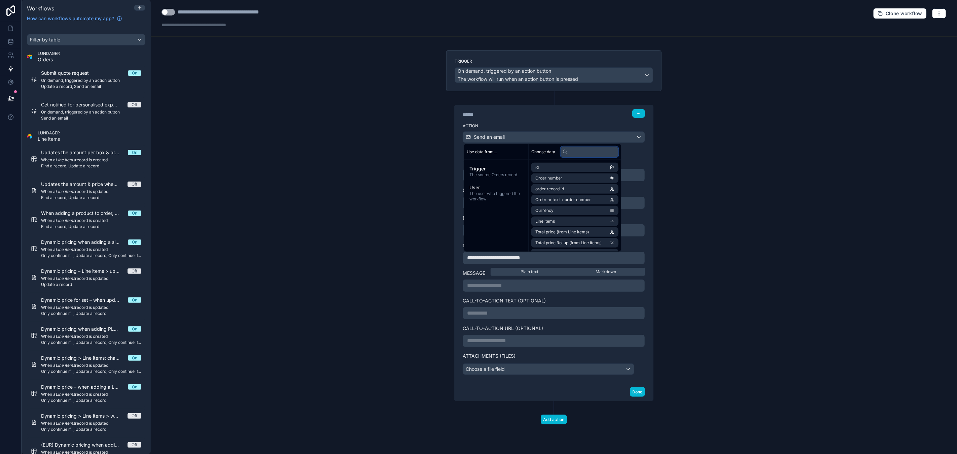
click at [598, 152] on input "text" at bounding box center [590, 151] width 58 height 11
type input "*******"
click at [586, 166] on li "Contacts" at bounding box center [576, 167] width 91 height 9
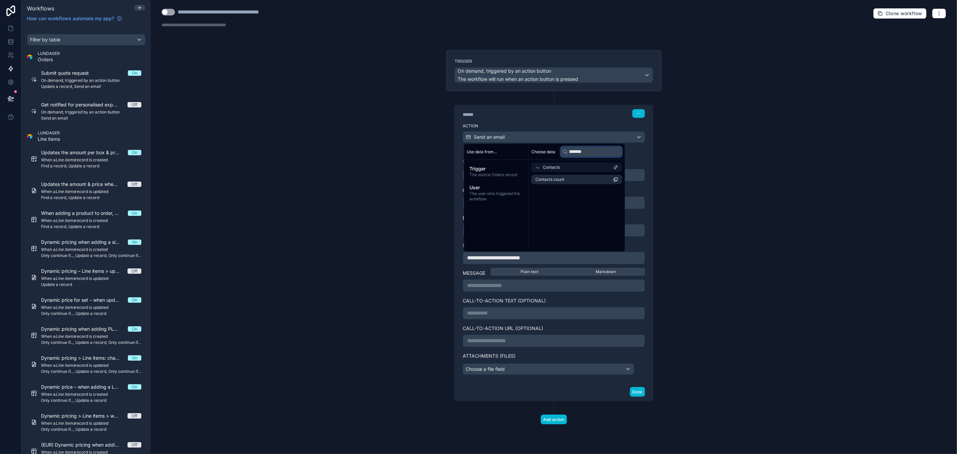
click at [585, 151] on input "*******" at bounding box center [592, 151] width 62 height 11
click at [491, 192] on span "The user who triggered the workflow" at bounding box center [497, 196] width 54 height 11
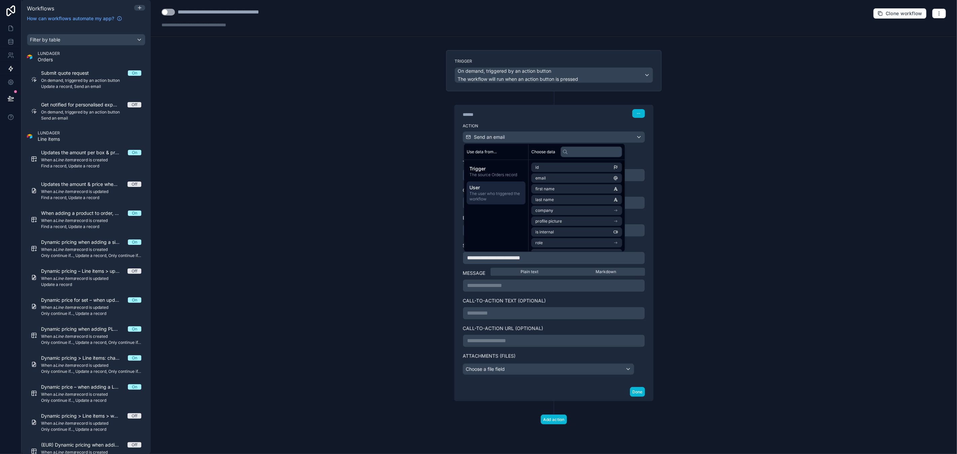
click at [546, 262] on p "**********" at bounding box center [554, 258] width 174 height 8
click at [588, 154] on input "text" at bounding box center [590, 151] width 58 height 11
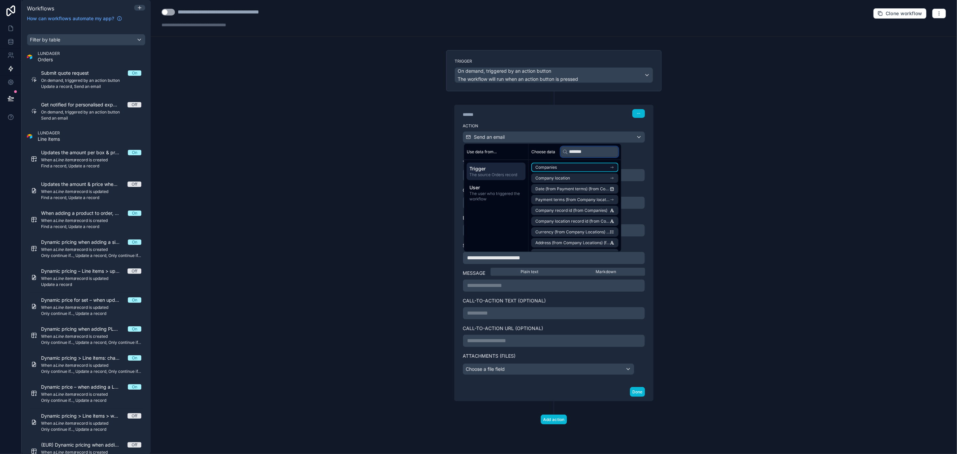
type input "*******"
click at [587, 167] on li "Companies" at bounding box center [574, 167] width 87 height 9
click at [565, 179] on span "Company name" at bounding box center [551, 179] width 30 height 5
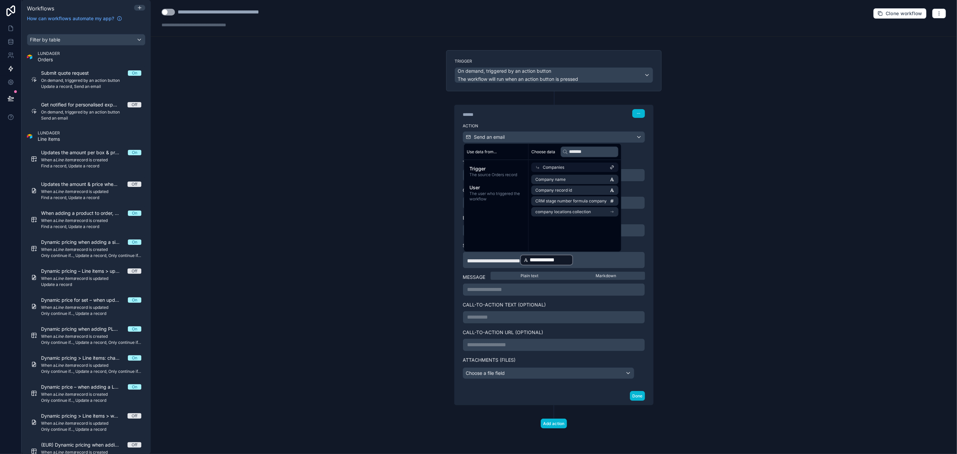
click at [520, 261] on span "**********" at bounding box center [493, 260] width 53 height 5
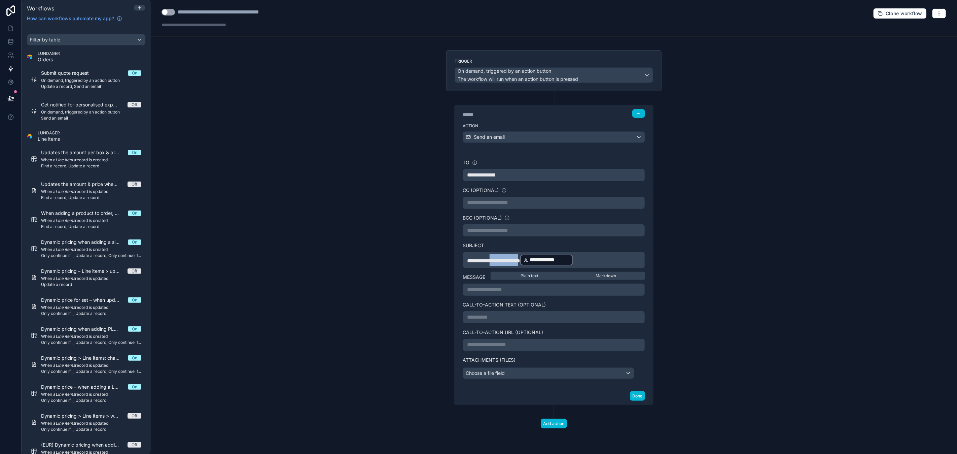
drag, startPoint x: 538, startPoint y: 260, endPoint x: 500, endPoint y: 261, distance: 38.1
click at [500, 261] on span "**********" at bounding box center [493, 260] width 53 height 5
drag, startPoint x: 572, startPoint y: 260, endPoint x: 397, endPoint y: 254, distance: 175.1
click at [397, 254] on div "**********" at bounding box center [554, 227] width 806 height 454
click at [526, 259] on p "**********" at bounding box center [554, 260] width 174 height 12
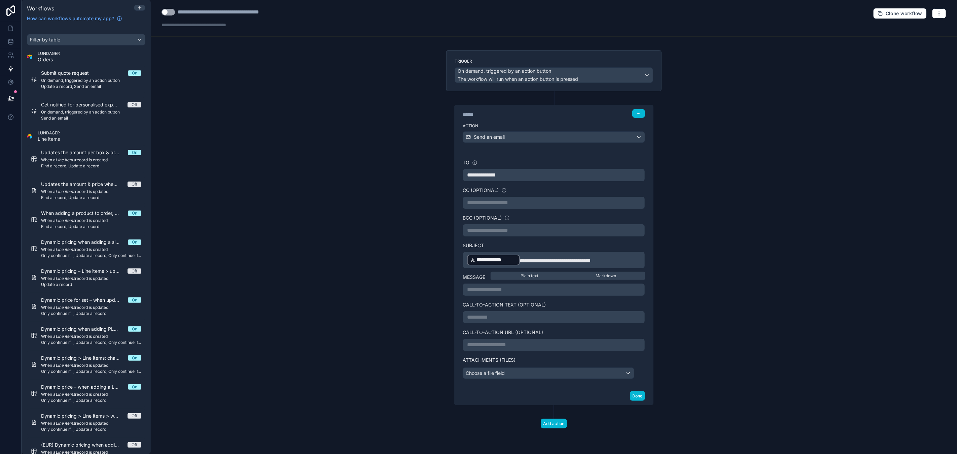
click at [515, 290] on p "**********" at bounding box center [554, 289] width 174 height 8
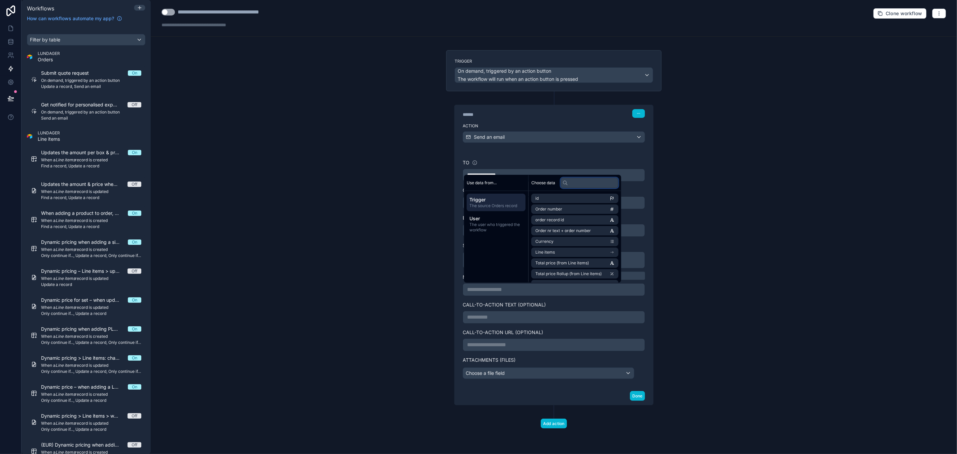
click at [588, 184] on input "text" at bounding box center [590, 182] width 58 height 11
type input "*****"
click at [571, 208] on li "Companies" at bounding box center [574, 208] width 87 height 9
click at [573, 243] on li "contacts collection" at bounding box center [574, 242] width 87 height 9
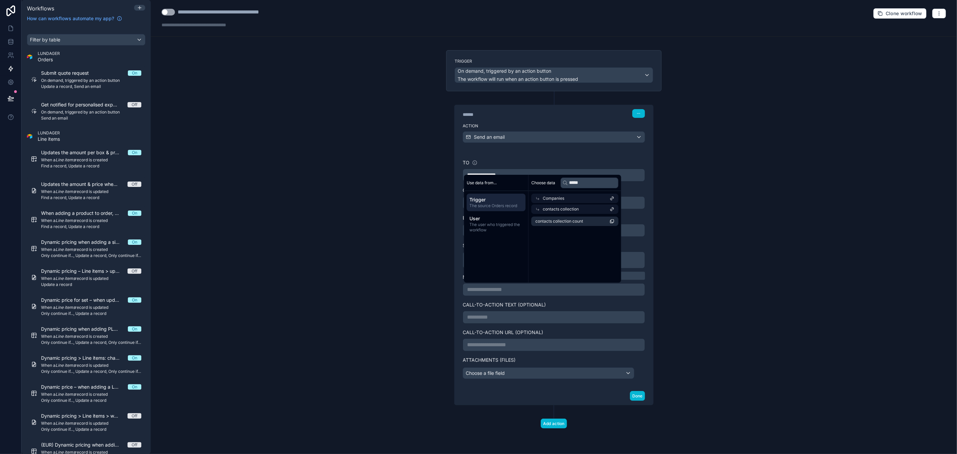
click at [557, 198] on span "Companies" at bounding box center [554, 198] width 22 height 5
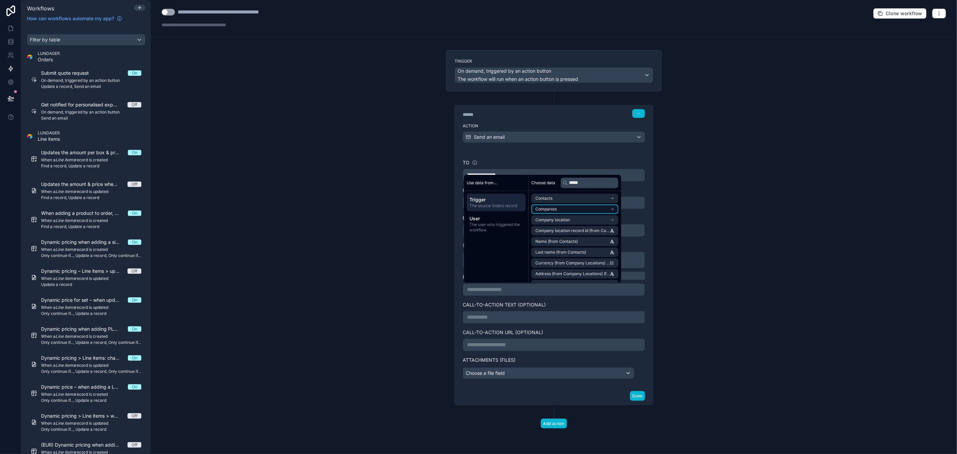
click at [562, 206] on li "Companies" at bounding box center [574, 208] width 87 height 9
click at [573, 214] on li "Username (from Contacts)" at bounding box center [574, 210] width 87 height 9
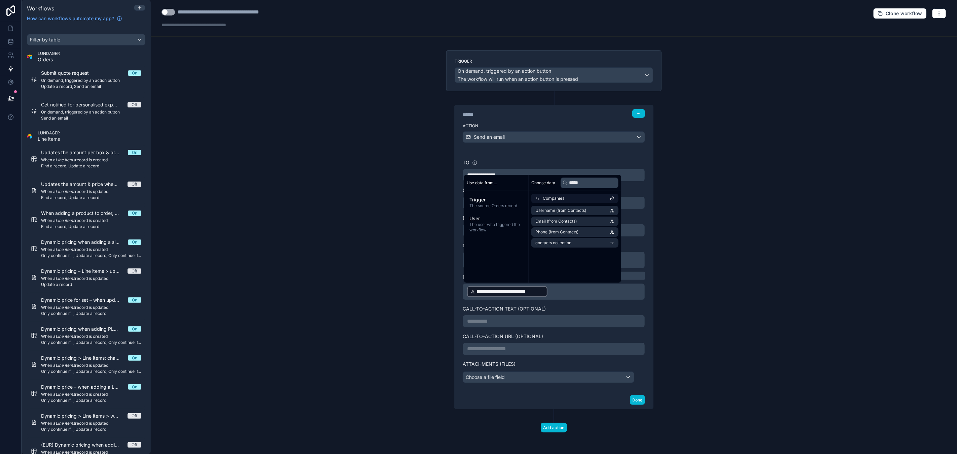
click at [560, 290] on p "**********" at bounding box center [554, 291] width 174 height 12
click at [583, 182] on input "text" at bounding box center [590, 182] width 58 height 11
type input "*****"
click at [568, 197] on li "Companies" at bounding box center [574, 198] width 87 height 9
click at [566, 211] on li "Company name" at bounding box center [574, 210] width 87 height 9
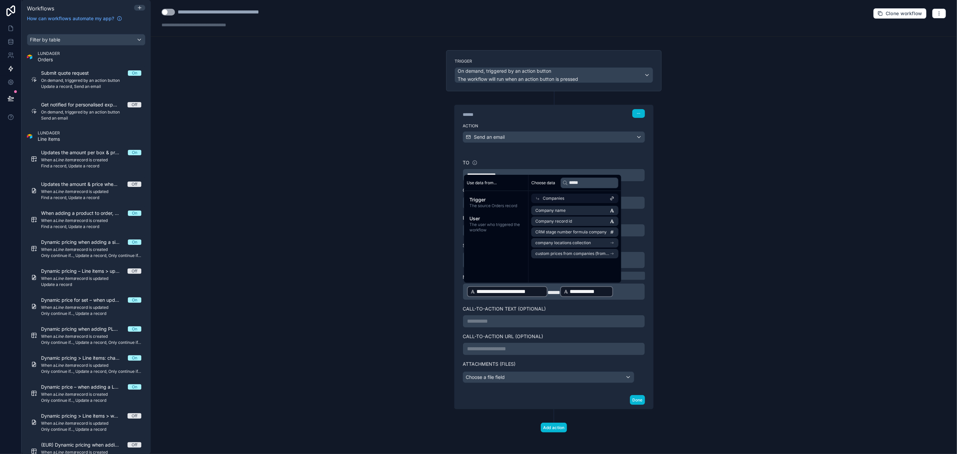
click at [624, 293] on p "**********" at bounding box center [554, 291] width 174 height 12
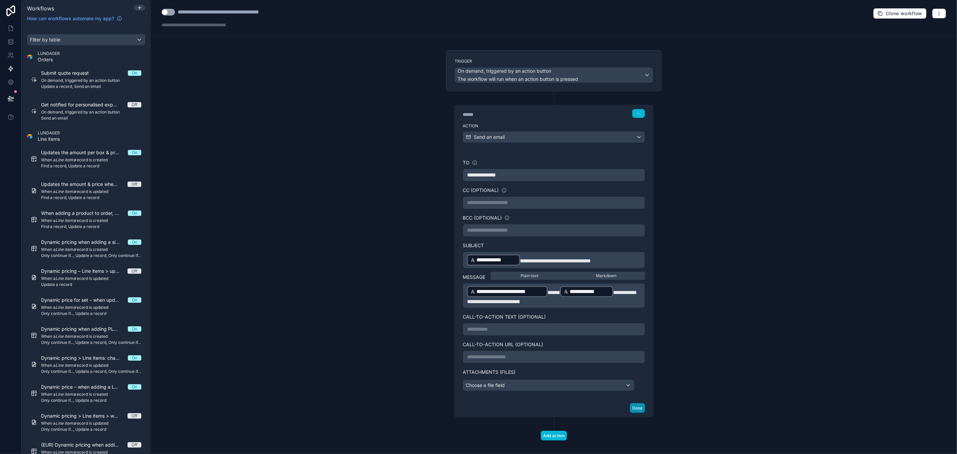
click at [634, 410] on button "Done" at bounding box center [637, 408] width 15 height 10
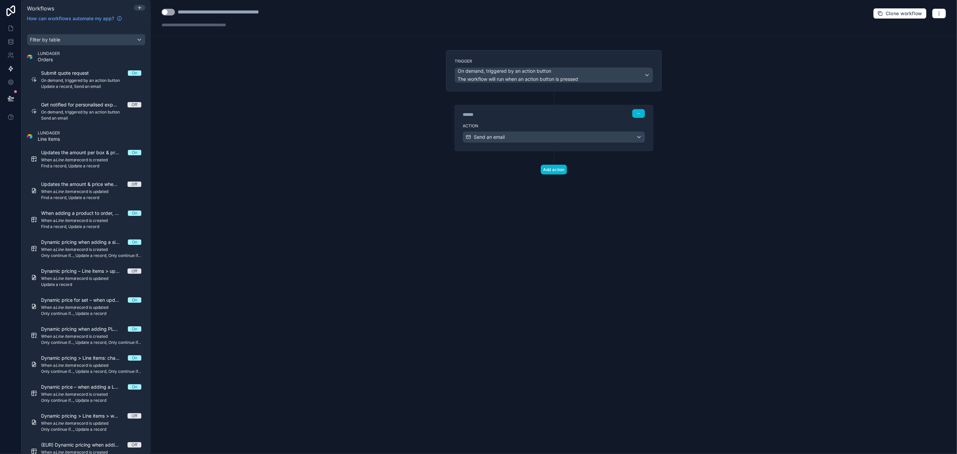
click at [168, 12] on button "Use setting" at bounding box center [168, 12] width 13 height 7
click at [11, 29] on icon at bounding box center [10, 28] width 7 height 7
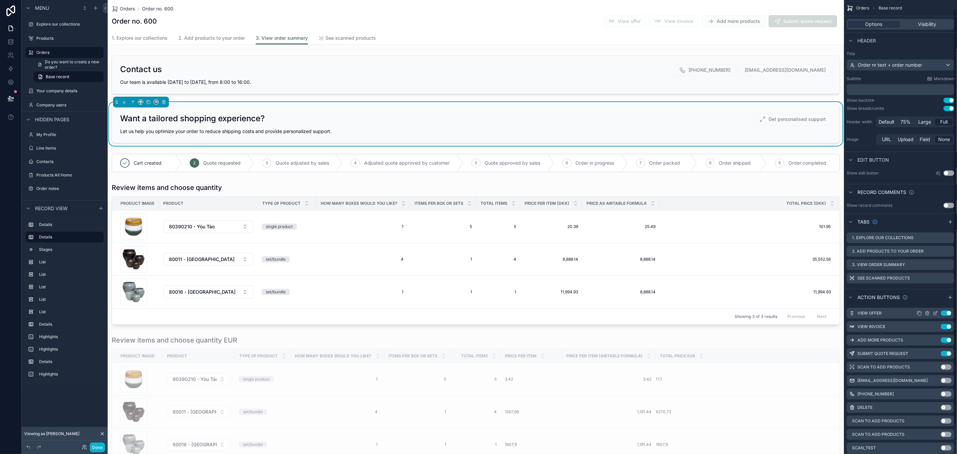
scroll to position [14, 0]
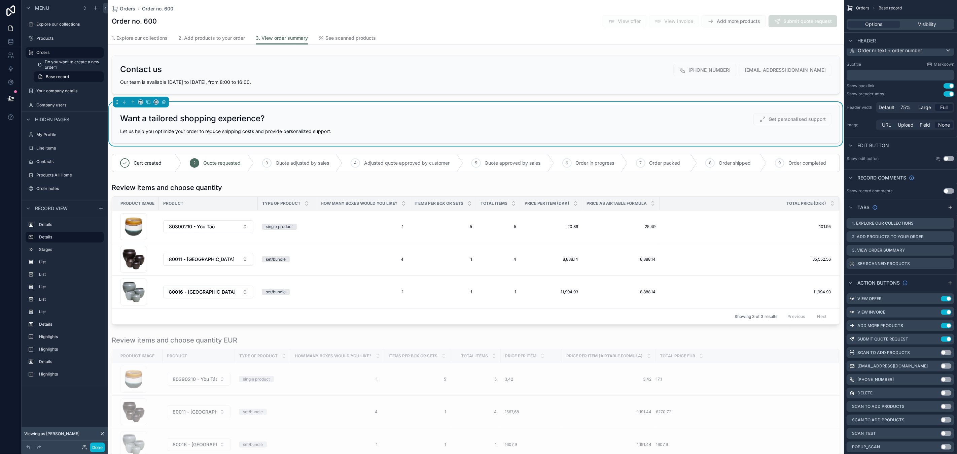
click at [701, 126] on div "Want a tailored shopping experience? Get personalised support Let us help you o…" at bounding box center [476, 124] width 728 height 38
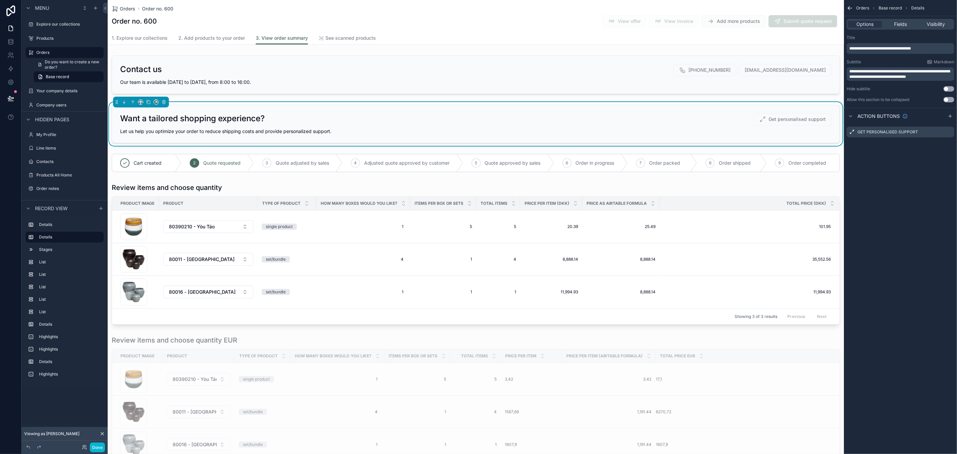
scroll to position [0, 0]
click at [907, 151] on div "**********" at bounding box center [900, 76] width 113 height 153
click at [954, 115] on div "scrollable content" at bounding box center [951, 116] width 8 height 8
click at [950, 145] on icon "scrollable content" at bounding box center [949, 145] width 5 height 5
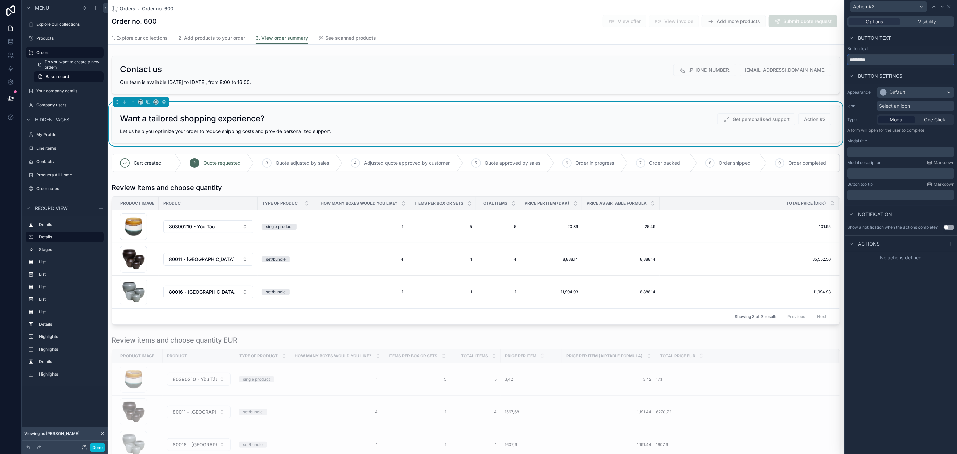
click at [883, 59] on input "*********" at bounding box center [901, 59] width 107 height 11
click at [951, 7] on icon at bounding box center [949, 6] width 5 height 5
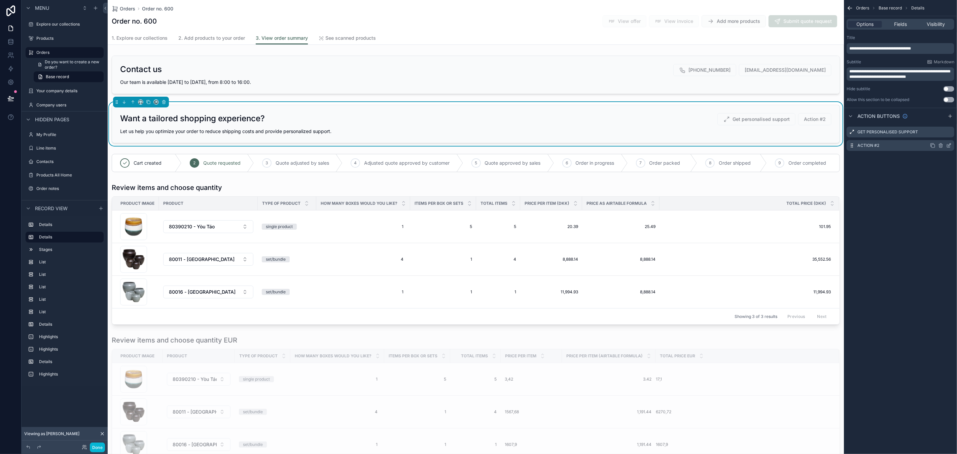
click at [941, 145] on icon "scrollable content" at bounding box center [941, 145] width 0 height 1
click at [940, 134] on icon at bounding box center [938, 134] width 5 height 5
click at [950, 132] on icon "scrollable content" at bounding box center [950, 131] width 3 height 3
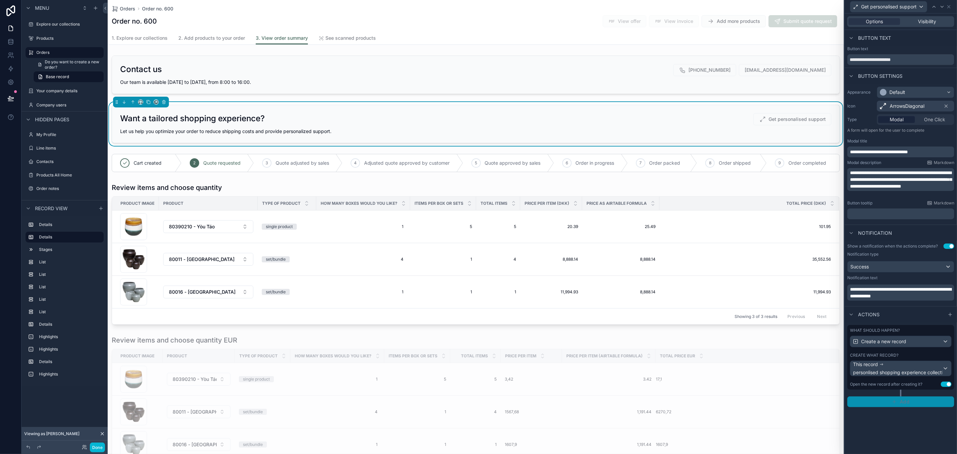
click at [915, 403] on button "Add" at bounding box center [901, 401] width 107 height 11
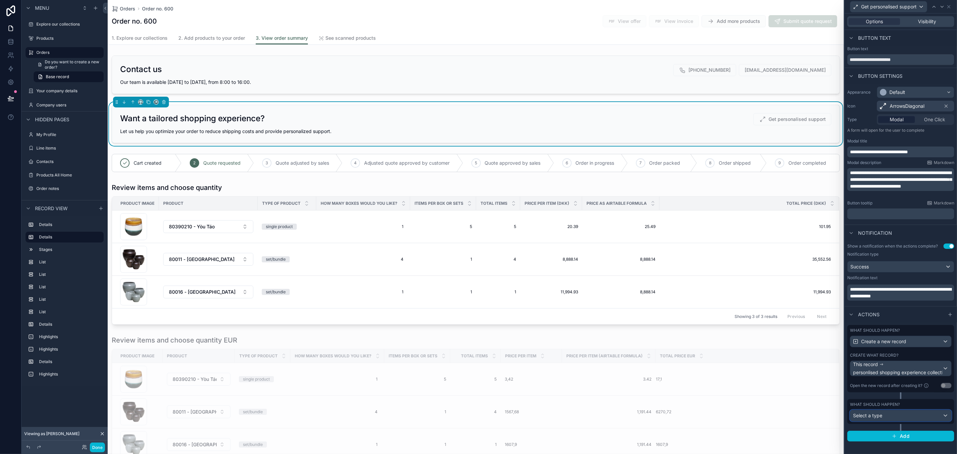
click at [880, 415] on span "Select a type" at bounding box center [867, 415] width 29 height 6
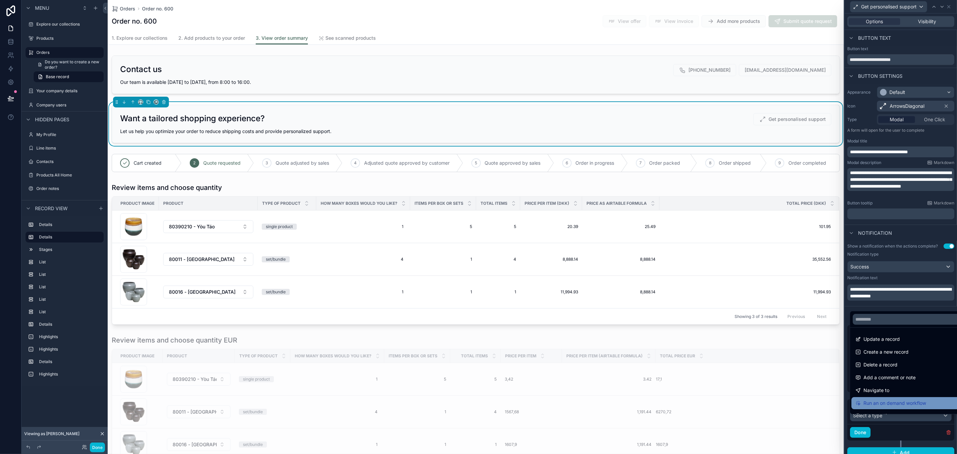
click at [898, 401] on span "Run an on demand workflow" at bounding box center [895, 403] width 63 height 8
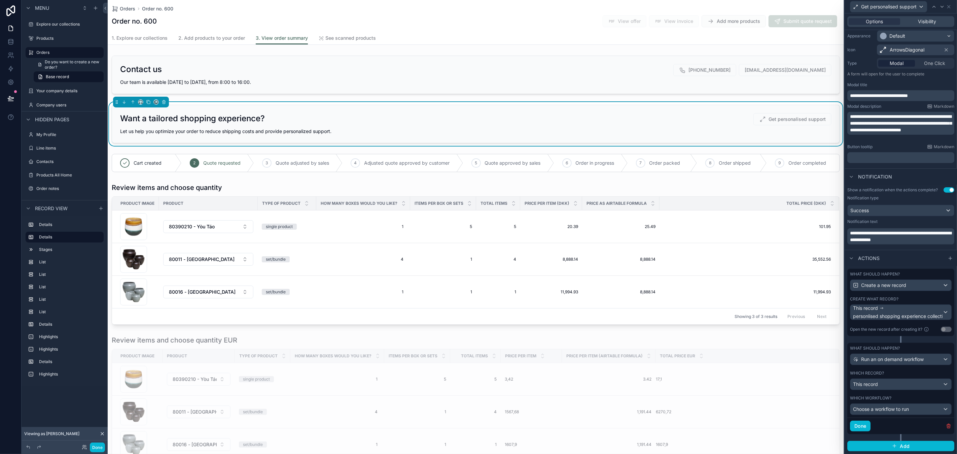
scroll to position [62, 0]
click at [908, 408] on span "Choose a workflow to run" at bounding box center [881, 409] width 56 height 6
click at [908, 393] on span "Get notified for personalised experience" at bounding box center [900, 395] width 88 height 8
click at [865, 425] on button "Done" at bounding box center [860, 425] width 21 height 11
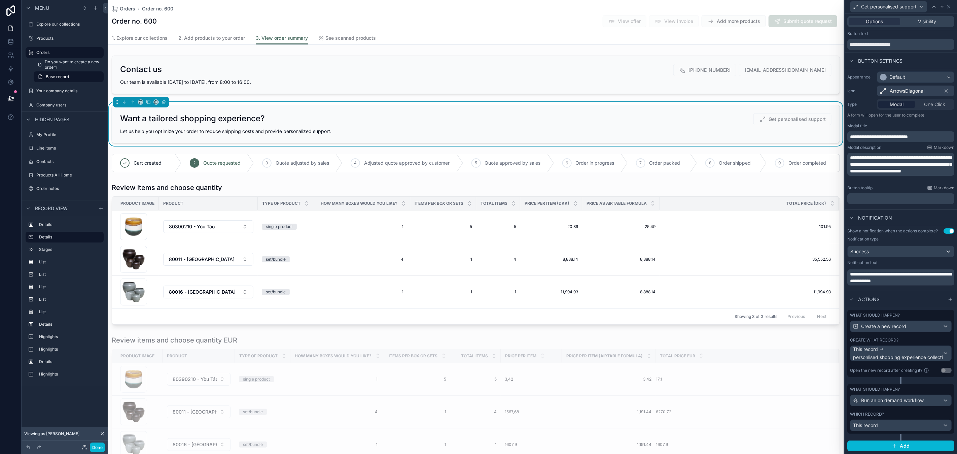
scroll to position [21, 0]
click at [99, 452] on div "Done" at bounding box center [65, 446] width 86 height 13
click at [99, 447] on button "Done" at bounding box center [97, 447] width 15 height 10
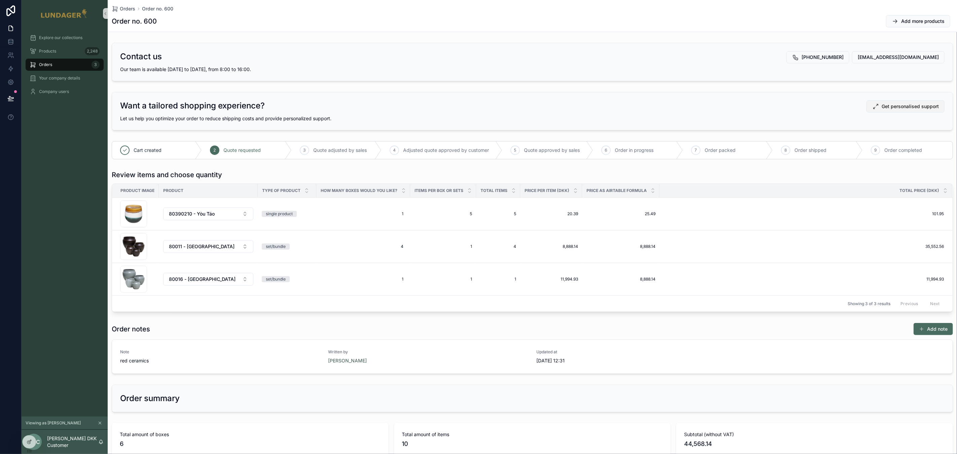
click at [872, 106] on icon "scrollable content" at bounding box center [875, 106] width 7 height 7
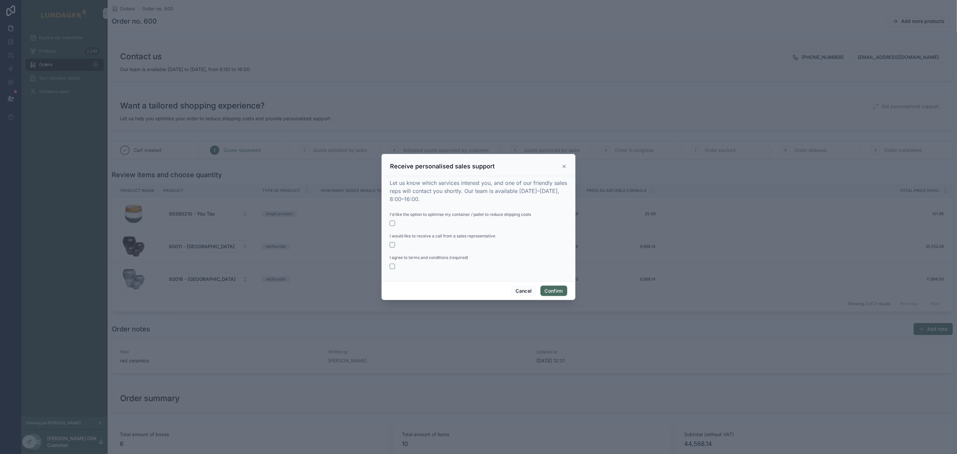
click at [391, 220] on div "I'd like the option to optimise my container / pallet to reduce shipping costs" at bounding box center [479, 218] width 178 height 15
click at [392, 222] on button "button" at bounding box center [392, 222] width 5 height 5
click at [393, 245] on button "button" at bounding box center [392, 244] width 5 height 5
click at [550, 291] on button "Confirm" at bounding box center [554, 290] width 27 height 11
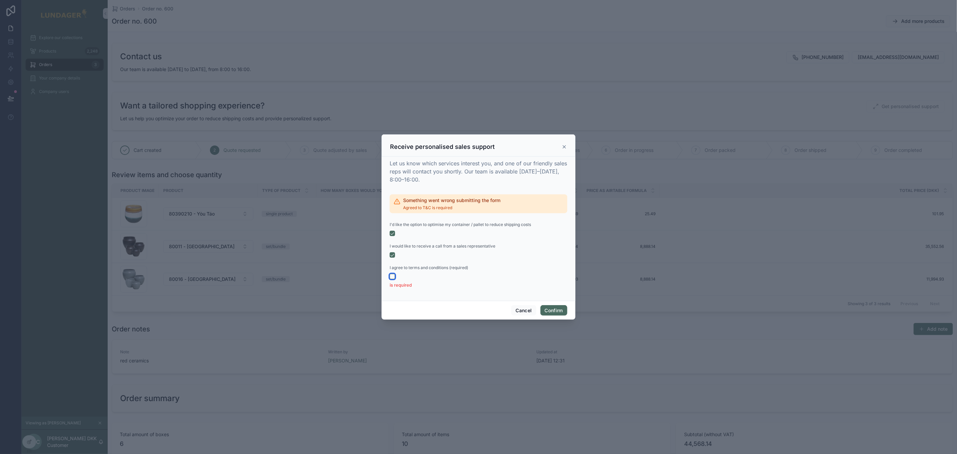
click at [393, 276] on button "button" at bounding box center [392, 276] width 5 height 5
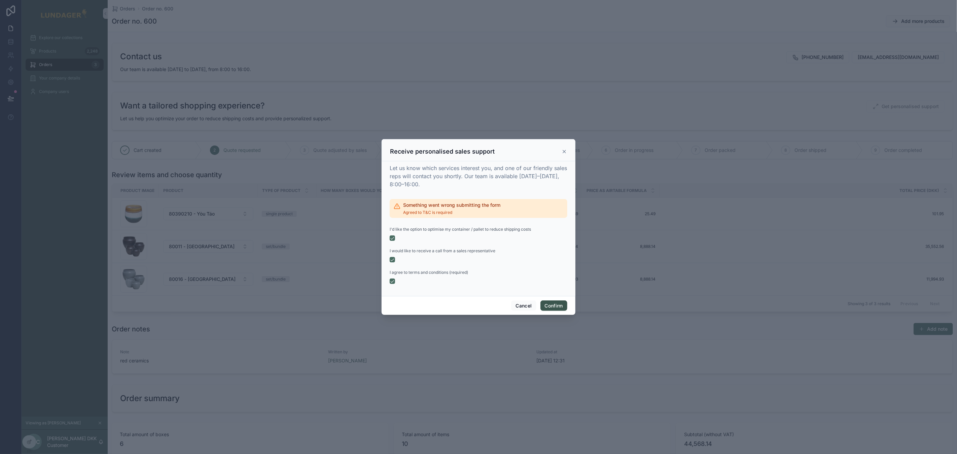
click at [563, 308] on button "Confirm" at bounding box center [554, 305] width 27 height 11
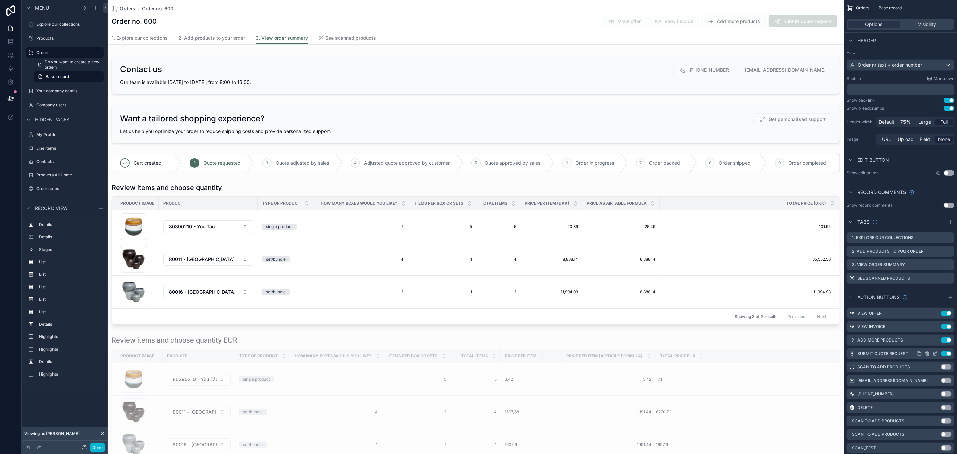
click at [937, 352] on icon "scrollable content" at bounding box center [937, 352] width 1 height 1
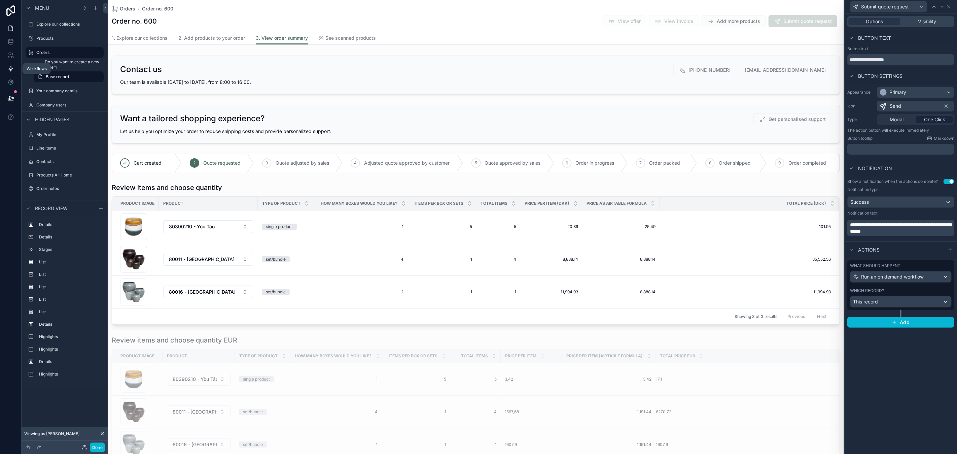
click at [8, 66] on icon at bounding box center [10, 68] width 7 height 7
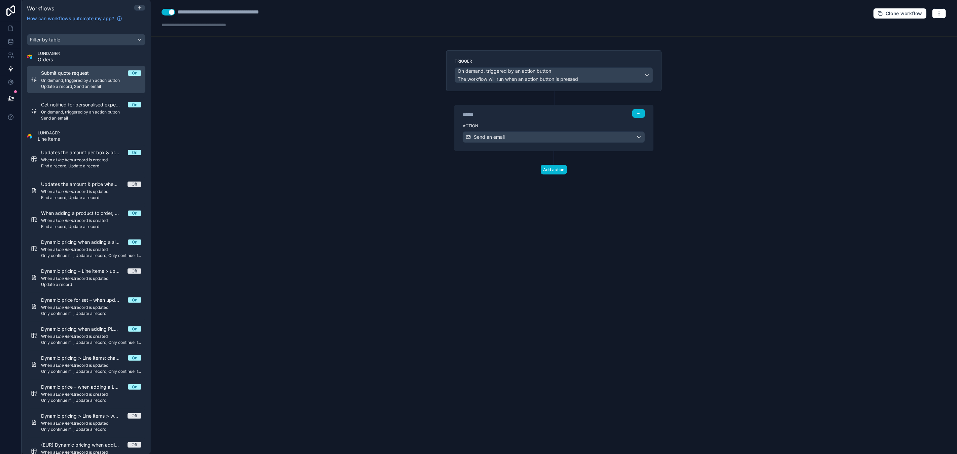
click at [81, 87] on span "Update a record, Send an email" at bounding box center [91, 86] width 100 height 5
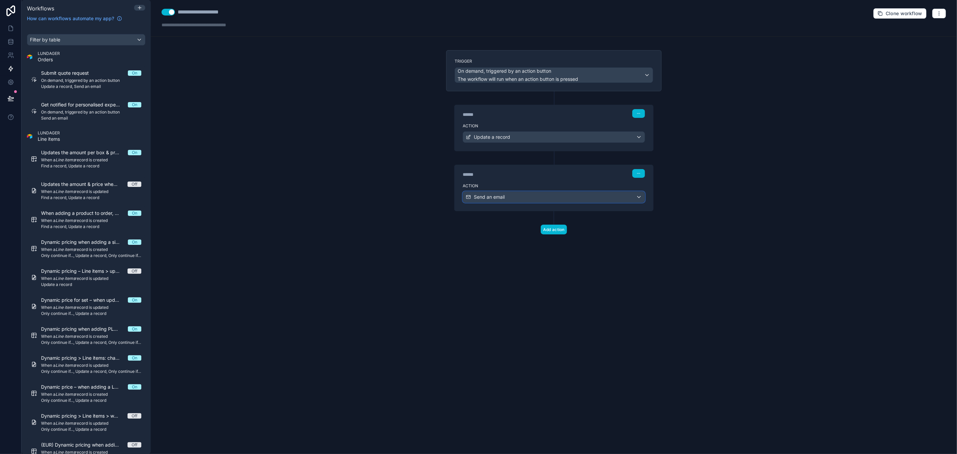
click at [552, 199] on div "Send an email" at bounding box center [554, 197] width 182 height 11
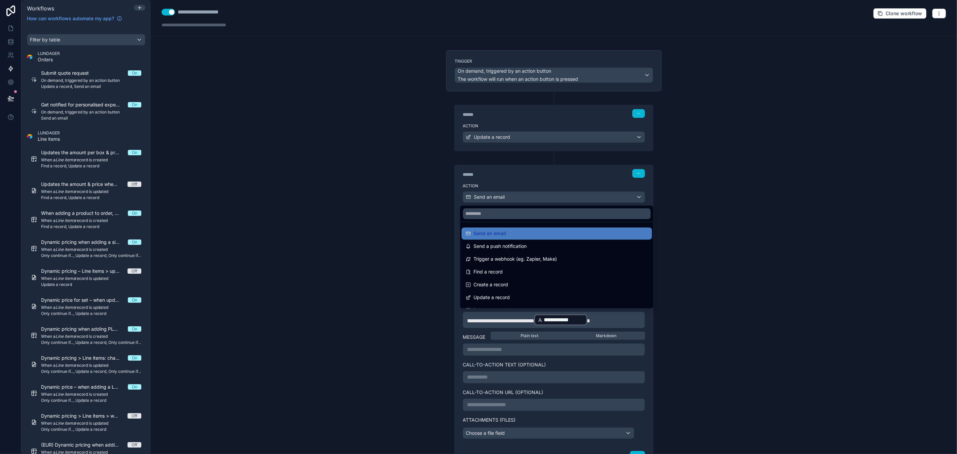
click at [552, 199] on div at bounding box center [478, 227] width 957 height 454
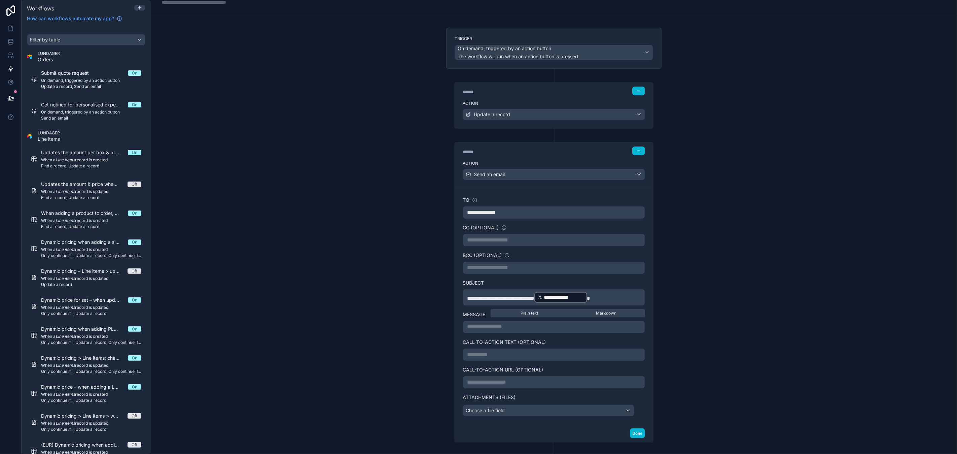
scroll to position [56, 0]
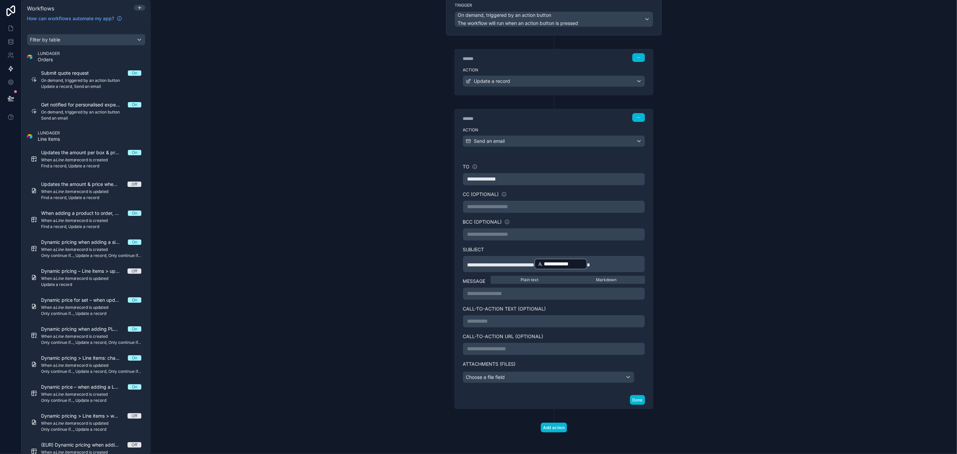
click at [522, 296] on p "**********" at bounding box center [554, 293] width 174 height 8
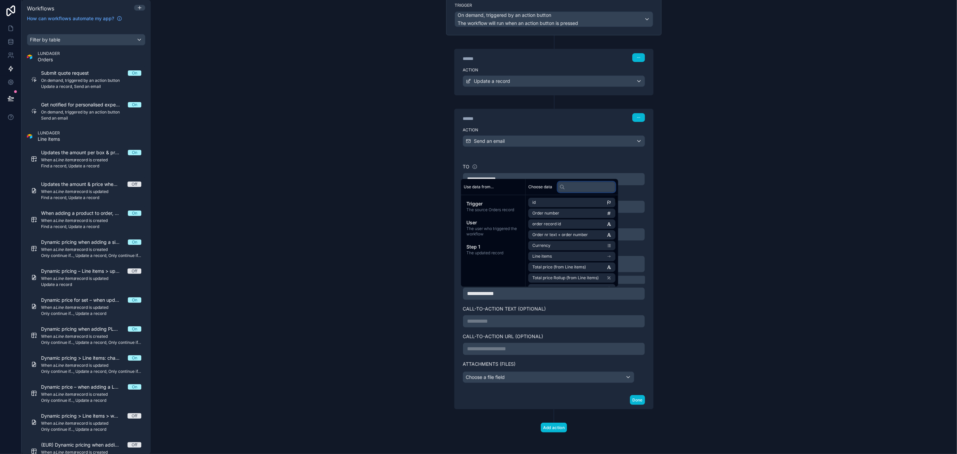
click at [588, 186] on input "text" at bounding box center [587, 186] width 58 height 11
type input "*****"
click at [575, 224] on span "Order nr text + order number" at bounding box center [561, 223] width 56 height 5
click at [594, 295] on p "**********" at bounding box center [554, 295] width 174 height 12
click at [713, 310] on div "**********" at bounding box center [554, 227] width 806 height 454
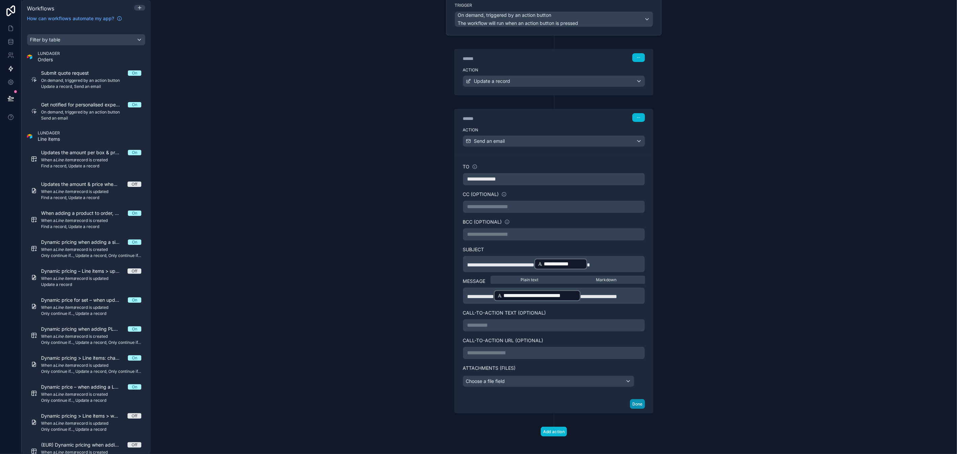
click at [638, 404] on button "Done" at bounding box center [637, 404] width 15 height 10
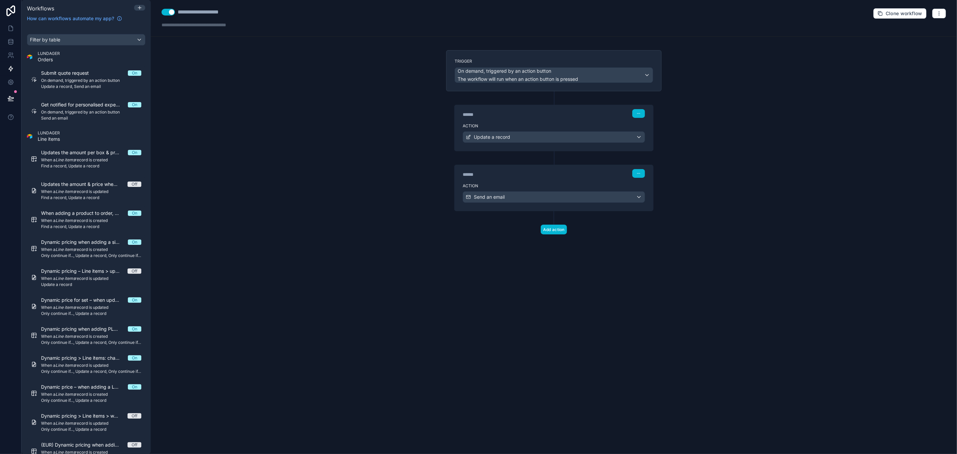
scroll to position [0, 0]
click at [529, 138] on div "Update a record" at bounding box center [554, 137] width 182 height 11
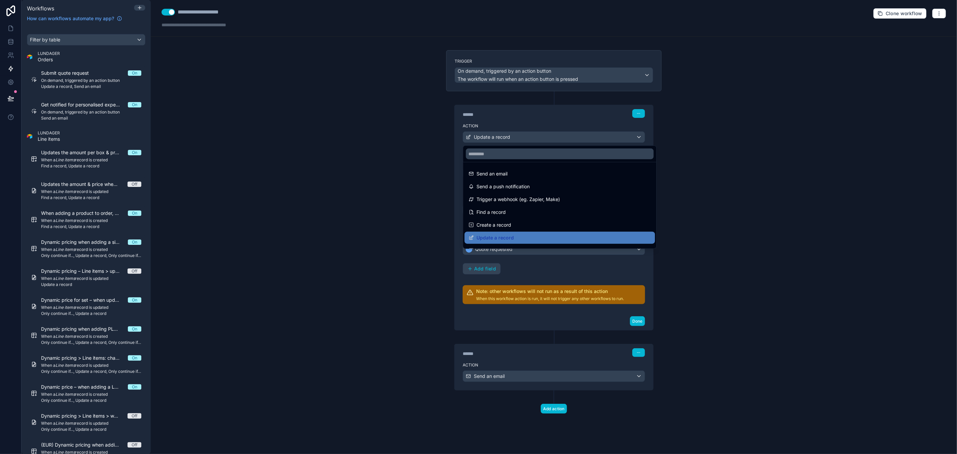
click at [529, 138] on div at bounding box center [478, 227] width 957 height 454
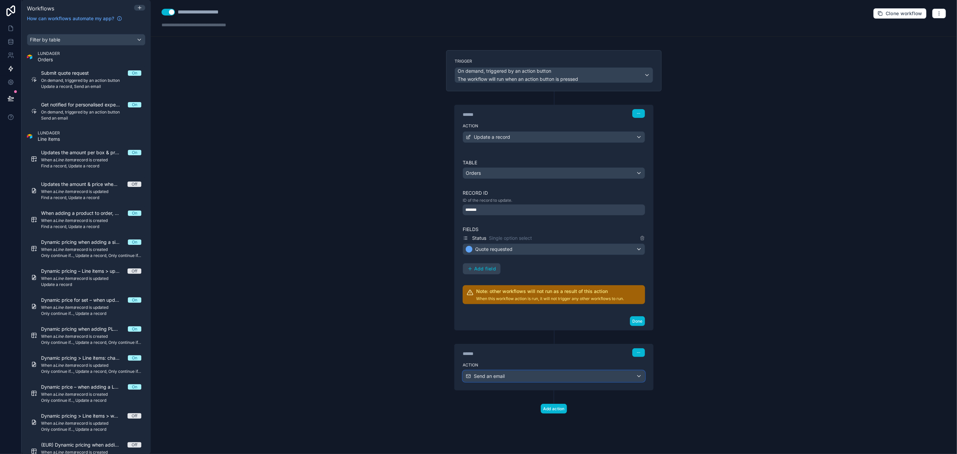
click at [556, 376] on div "Send an email" at bounding box center [554, 376] width 182 height 11
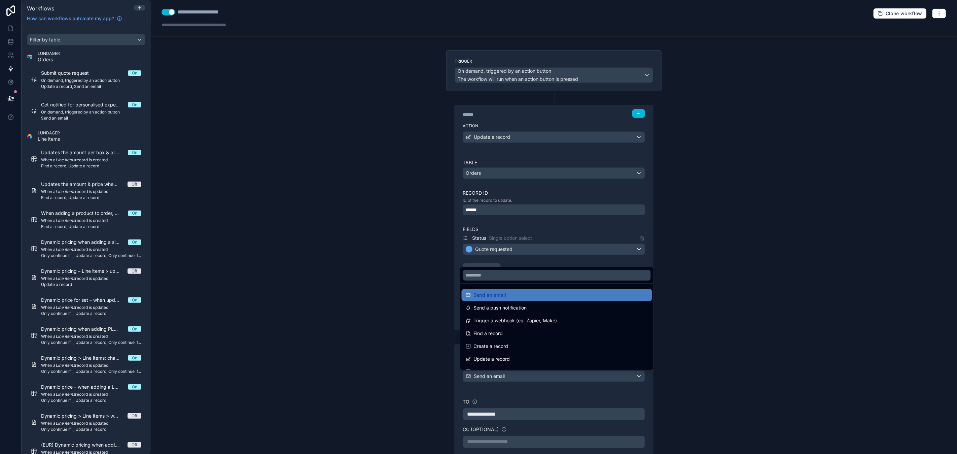
click at [556, 376] on div at bounding box center [478, 227] width 957 height 454
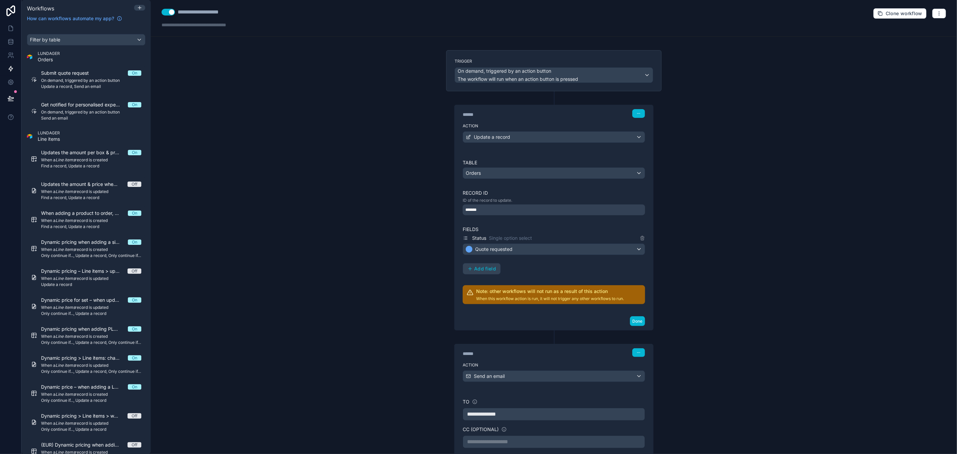
click at [813, 87] on div "**********" at bounding box center [554, 227] width 806 height 454
click at [937, 13] on icon "button" at bounding box center [939, 13] width 5 height 5
click at [847, 40] on div "**********" at bounding box center [554, 227] width 806 height 454
click at [886, 13] on span "Clone workflow" at bounding box center [904, 13] width 37 height 6
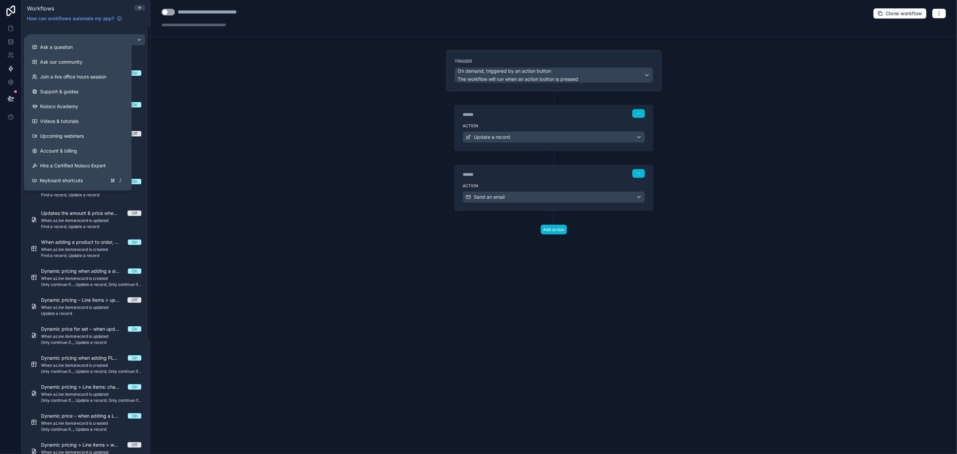
click at [272, 135] on div "**********" at bounding box center [554, 227] width 806 height 454
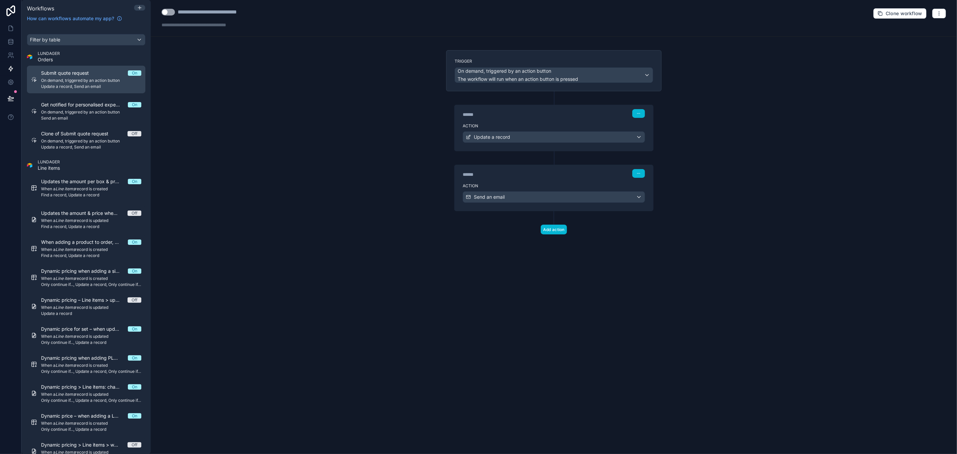
click at [75, 81] on span "On demand, triggered by an action button" at bounding box center [91, 80] width 100 height 5
click at [637, 176] on button "button" at bounding box center [638, 173] width 13 height 9
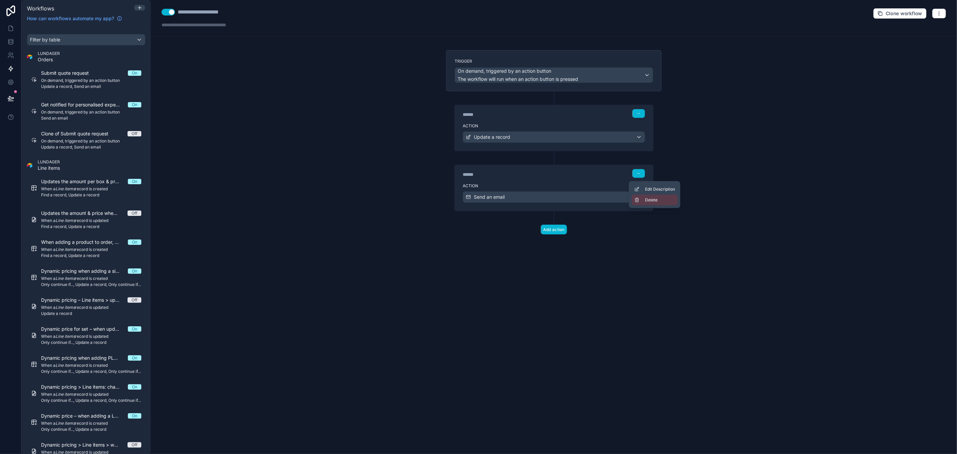
click at [653, 198] on span "Delete" at bounding box center [651, 199] width 12 height 5
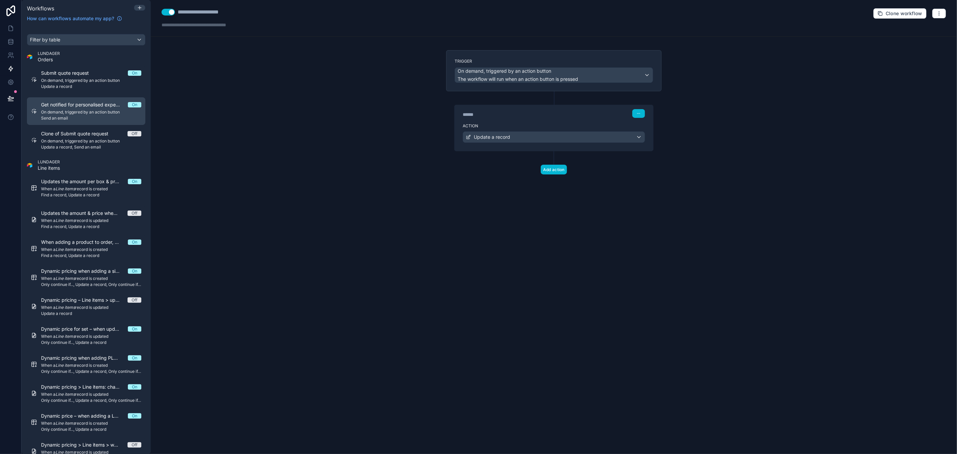
click at [59, 108] on div "Get notified for personalised experience On On demand, triggered by an action b…" at bounding box center [91, 111] width 100 height 20
drag, startPoint x: 217, startPoint y: 12, endPoint x: 289, endPoint y: 9, distance: 71.8
click at [289, 9] on div "**********" at bounding box center [554, 18] width 806 height 37
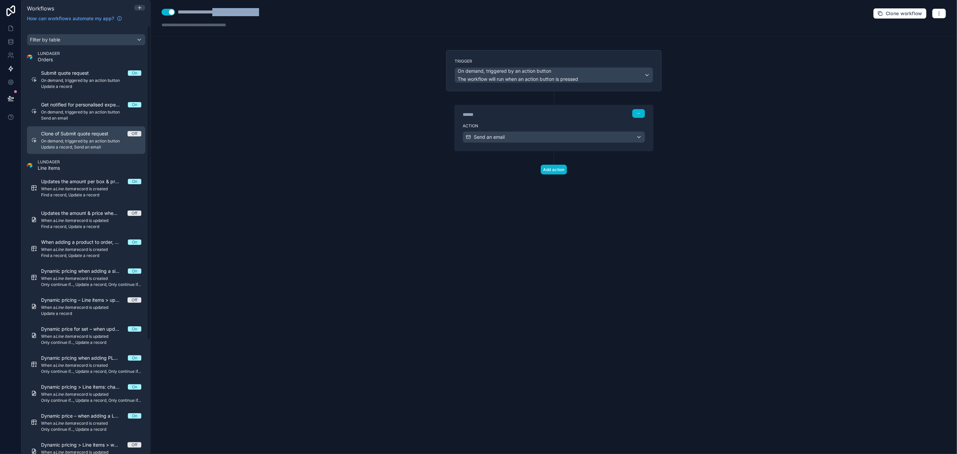
click at [93, 137] on span "Clone of Submit quote request" at bounding box center [78, 133] width 75 height 7
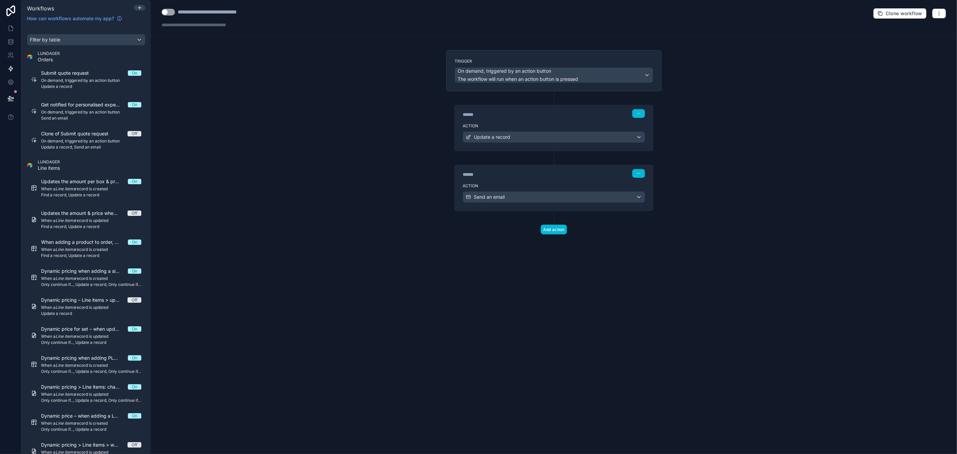
click at [172, 13] on button "Use setting" at bounding box center [168, 12] width 13 height 7
drag, startPoint x: 202, startPoint y: 12, endPoint x: 162, endPoint y: 12, distance: 39.7
click at [162, 12] on div "**********" at bounding box center [211, 12] width 99 height 8
type div "**********"
drag, startPoint x: 341, startPoint y: 15, endPoint x: 285, endPoint y: 9, distance: 56.2
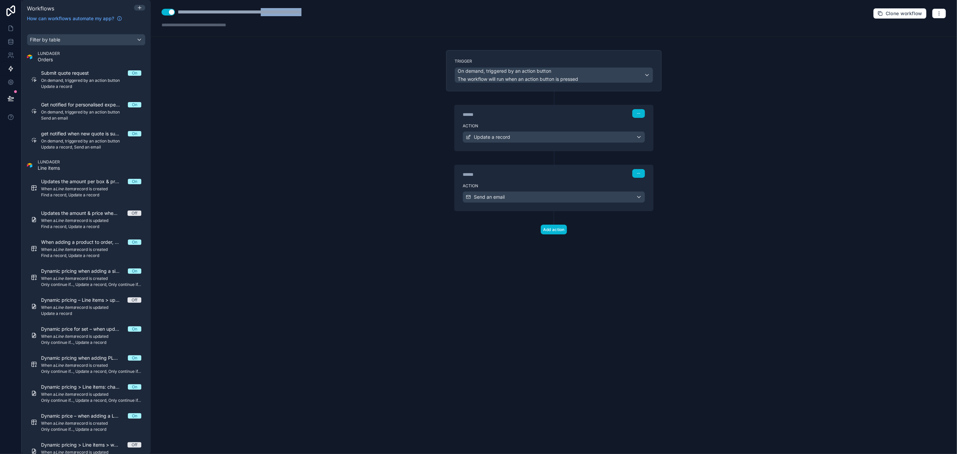
click at [285, 9] on div "**********" at bounding box center [261, 12] width 167 height 8
click at [182, 10] on div "**********" at bounding box center [234, 12] width 112 height 8
click at [545, 140] on div "Update a record" at bounding box center [554, 137] width 182 height 11
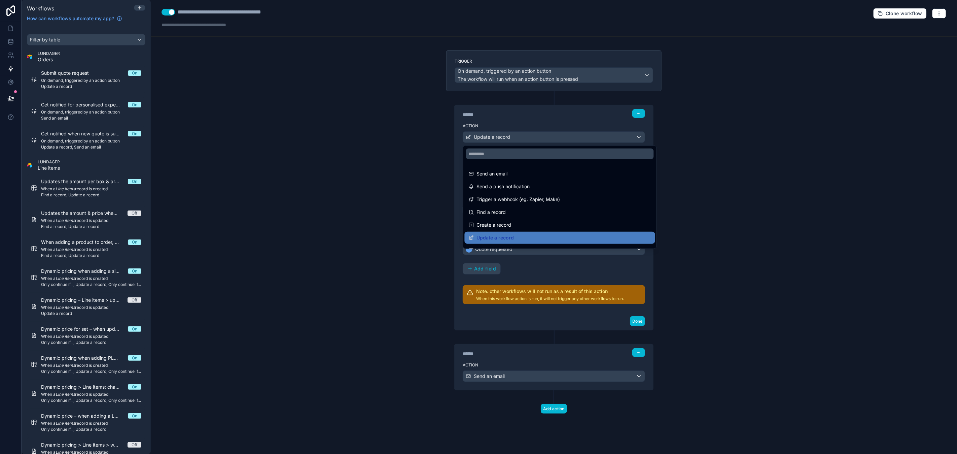
click at [545, 140] on div at bounding box center [478, 227] width 957 height 454
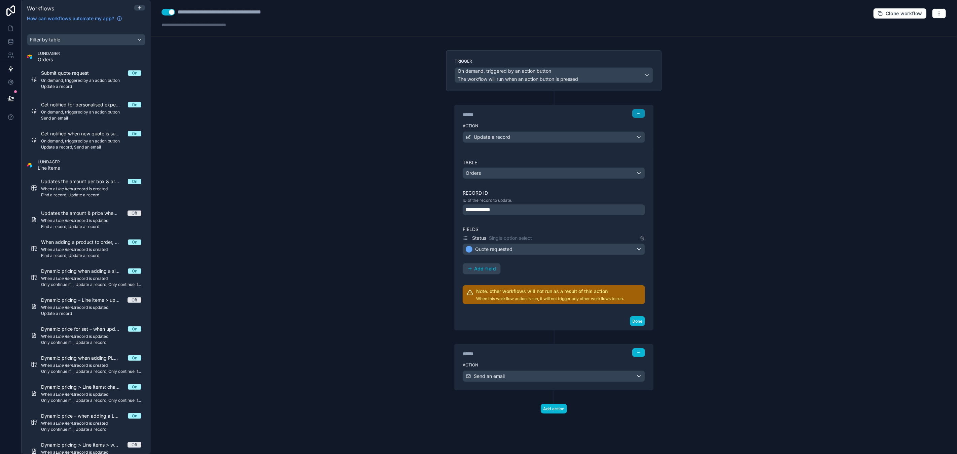
click at [640, 113] on icon "button" at bounding box center [639, 113] width 4 height 4
click at [652, 136] on button "Delete" at bounding box center [655, 139] width 46 height 11
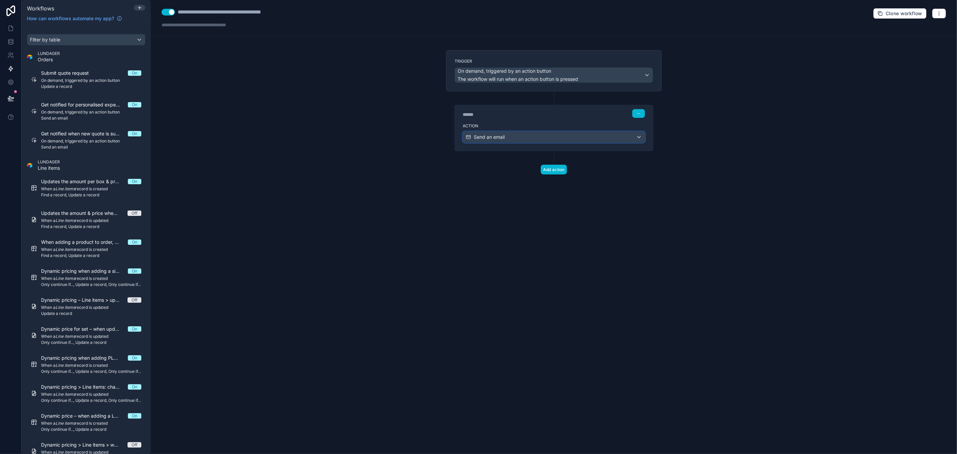
click at [531, 140] on div "Send an email" at bounding box center [554, 137] width 182 height 11
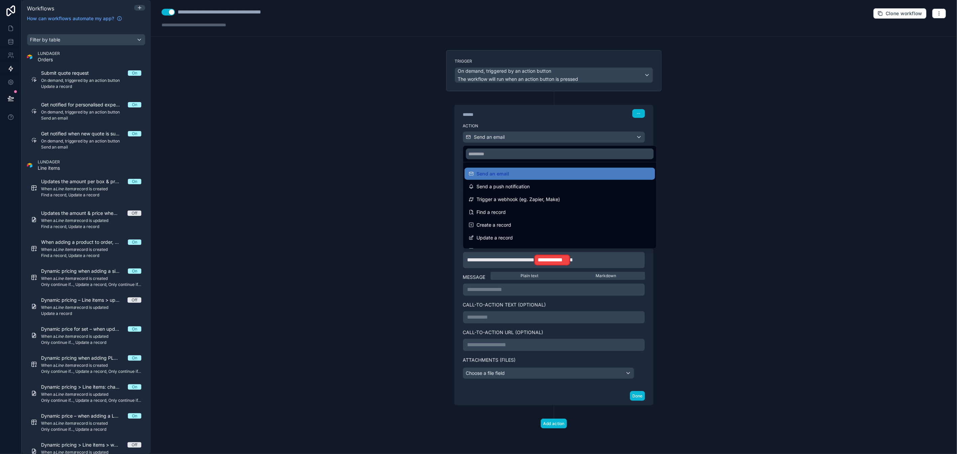
click at [531, 140] on div at bounding box center [478, 227] width 957 height 454
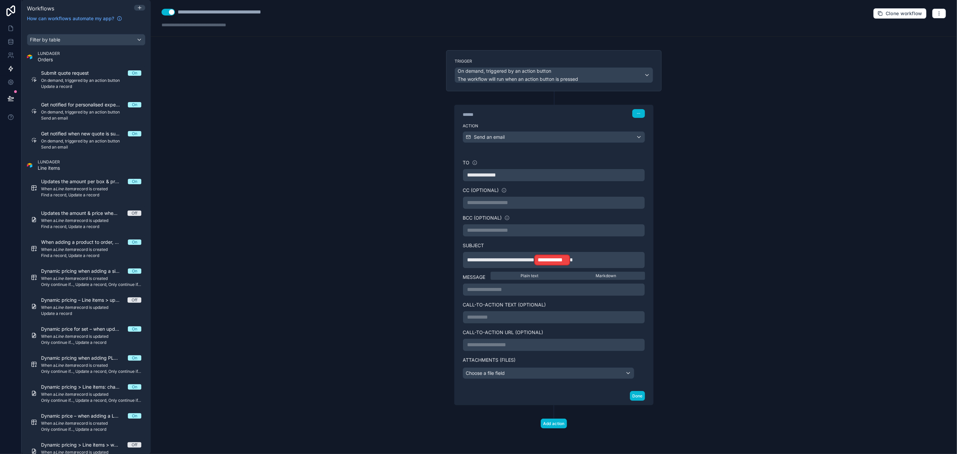
click at [604, 264] on p "**********" at bounding box center [554, 260] width 174 height 12
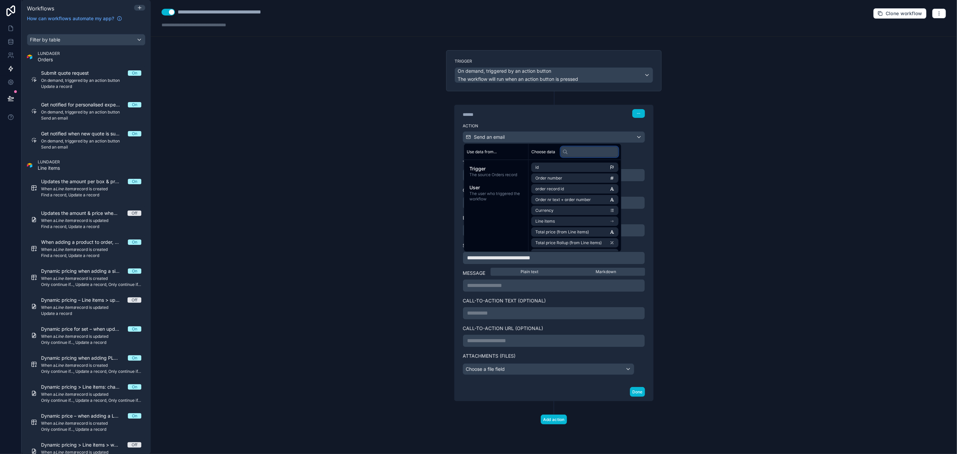
click at [588, 152] on input "text" at bounding box center [590, 151] width 58 height 11
type input "***"
click at [565, 167] on li "Companies" at bounding box center [574, 167] width 87 height 9
click at [564, 177] on span "Company name" at bounding box center [551, 179] width 30 height 5
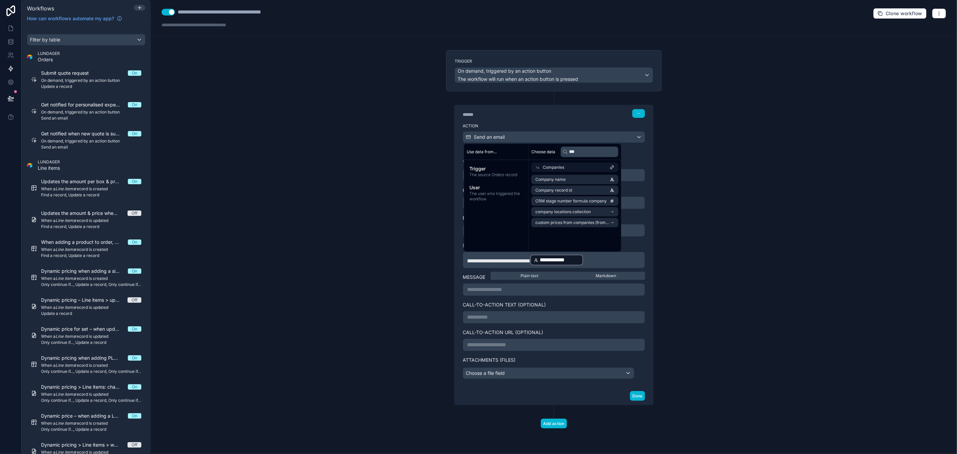
drag, startPoint x: 729, startPoint y: 208, endPoint x: 715, endPoint y: 217, distance: 16.6
click at [729, 208] on div "**********" at bounding box center [554, 227] width 806 height 454
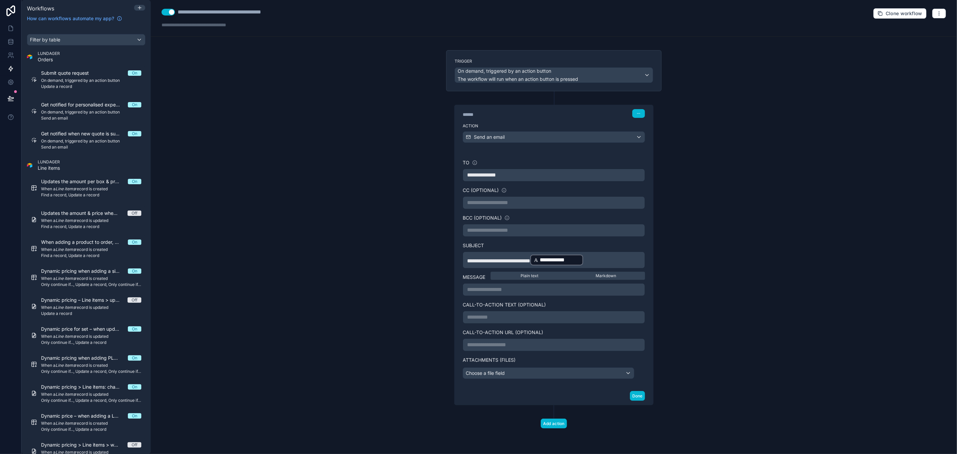
click at [521, 291] on p "**********" at bounding box center [554, 289] width 174 height 8
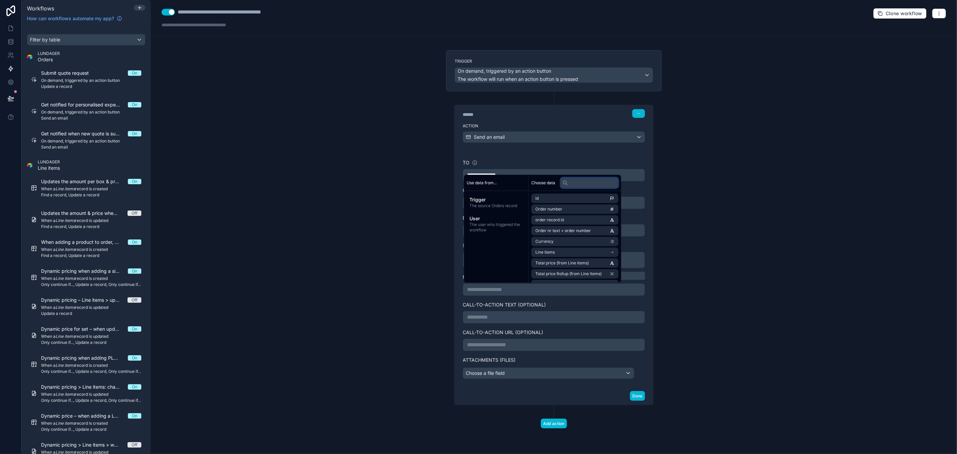
click at [581, 185] on input "text" at bounding box center [590, 182] width 58 height 11
click at [569, 200] on li "Contacts" at bounding box center [576, 198] width 91 height 9
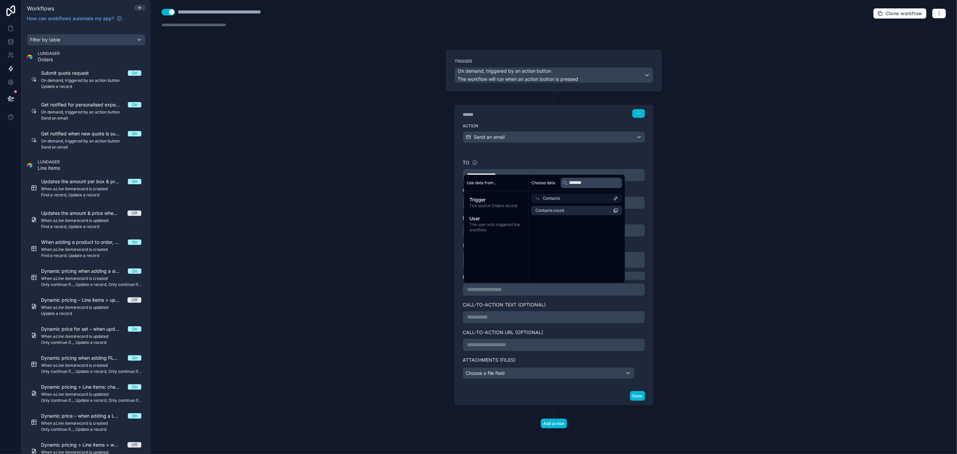
click at [574, 199] on div "Contacts" at bounding box center [576, 198] width 91 height 9
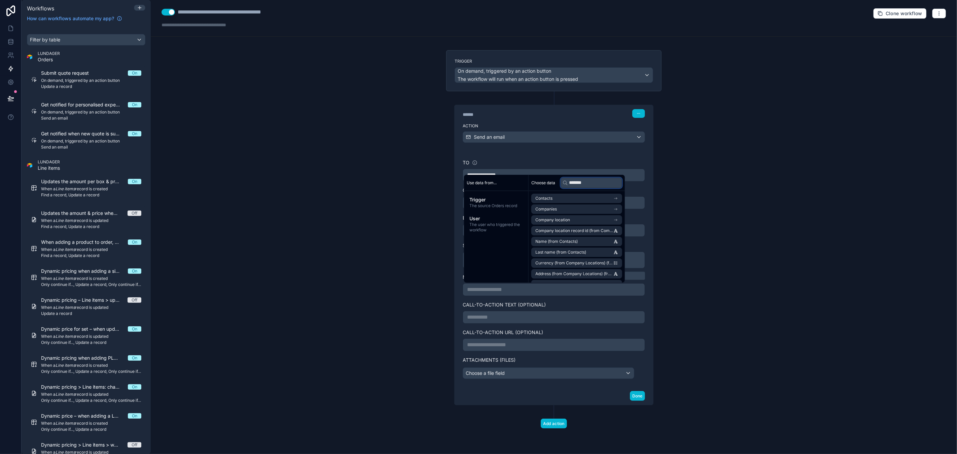
click at [578, 184] on input "*******" at bounding box center [592, 182] width 62 height 11
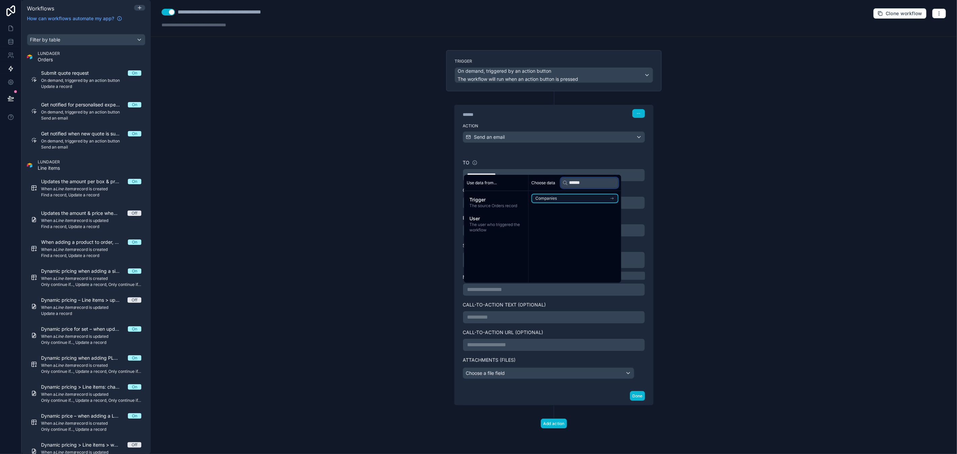
type input "******"
click at [571, 198] on li "Companies" at bounding box center [574, 198] width 87 height 9
click at [570, 209] on span "Username (from Contacts)" at bounding box center [561, 210] width 51 height 5
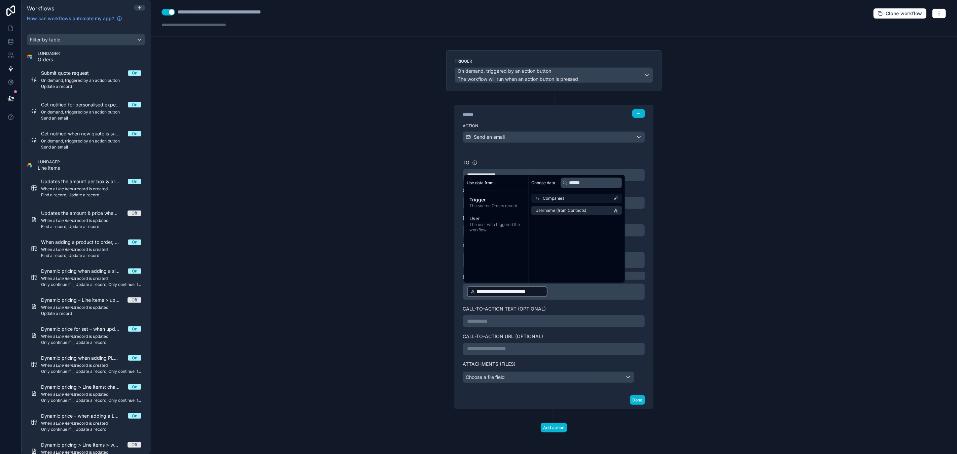
click at [561, 295] on p "**********" at bounding box center [554, 291] width 174 height 12
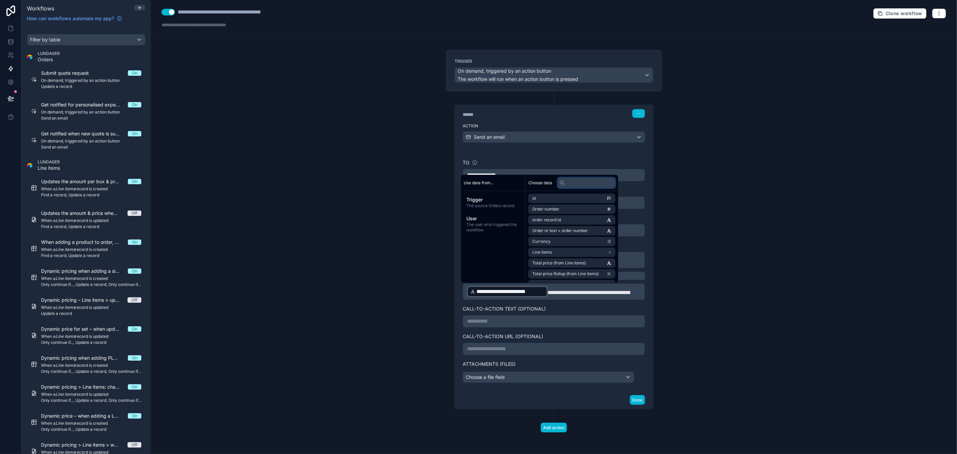
click at [583, 180] on input "text" at bounding box center [587, 182] width 58 height 11
type input "*****"
click at [573, 198] on li "Order number" at bounding box center [571, 198] width 87 height 9
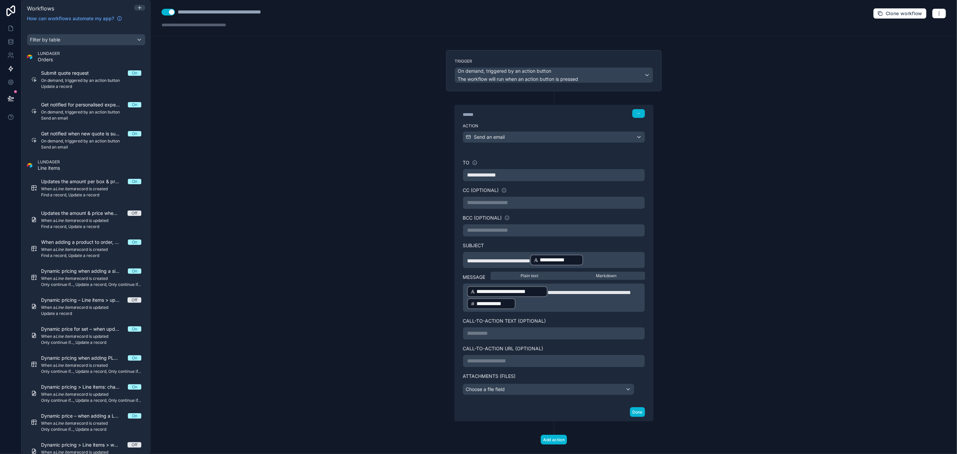
click at [548, 295] on span "**********" at bounding box center [589, 292] width 83 height 5
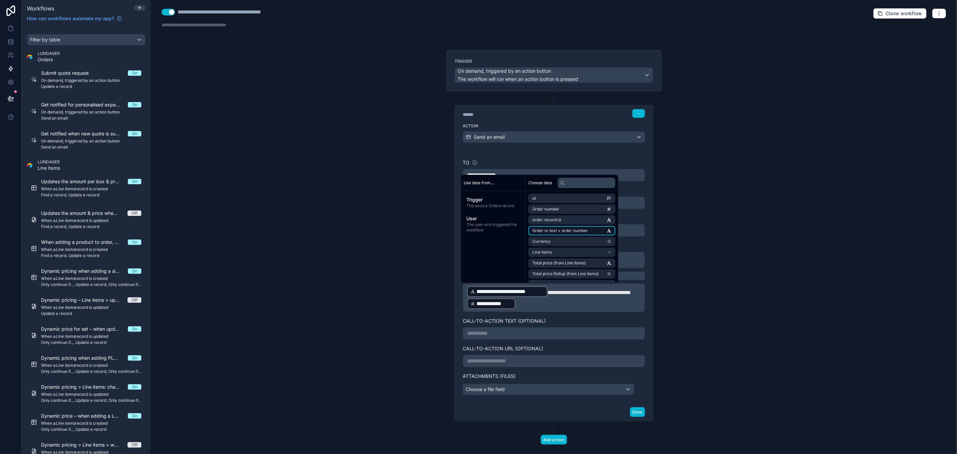
click at [572, 234] on li "Order nr text + order number" at bounding box center [571, 230] width 87 height 9
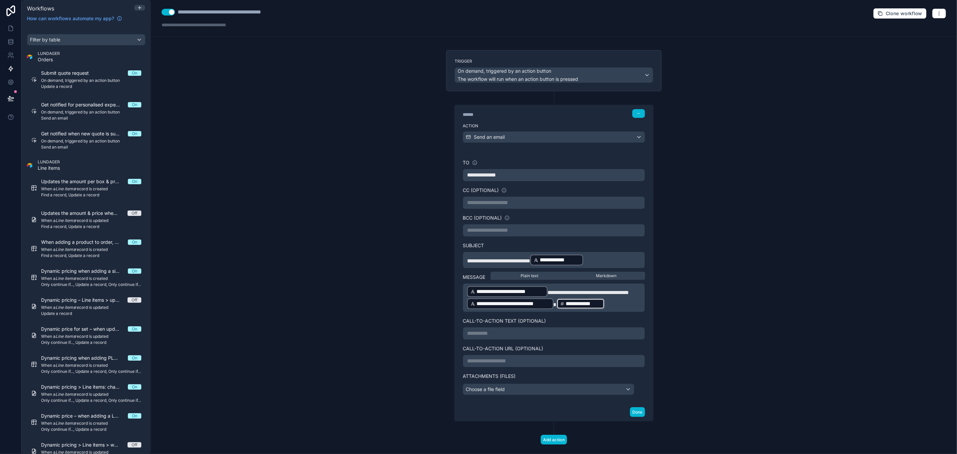
click at [627, 302] on p "**********" at bounding box center [554, 297] width 174 height 24
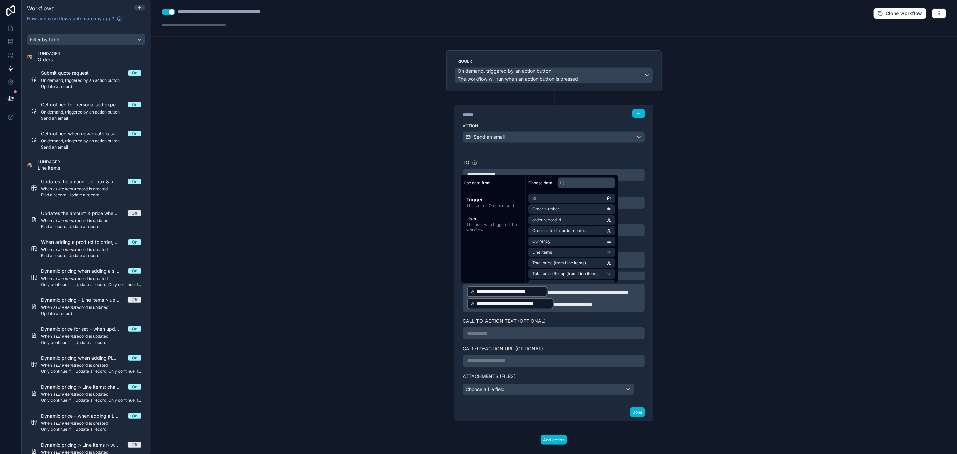
click at [607, 334] on p "**********" at bounding box center [554, 333] width 174 height 8
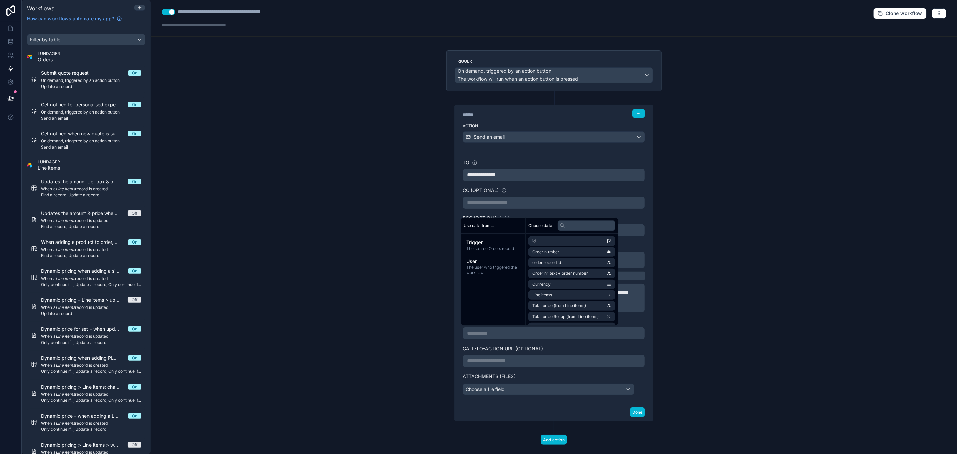
click at [801, 260] on div "**********" at bounding box center [554, 227] width 806 height 454
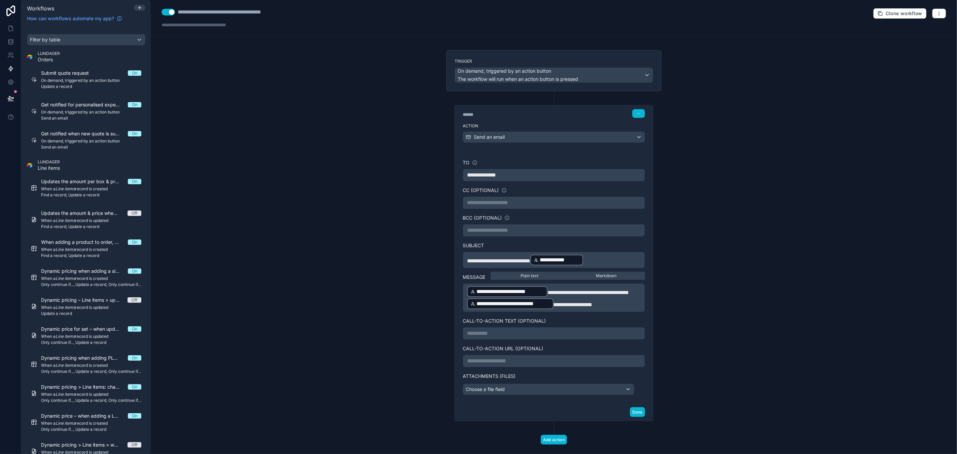
scroll to position [11, 0]
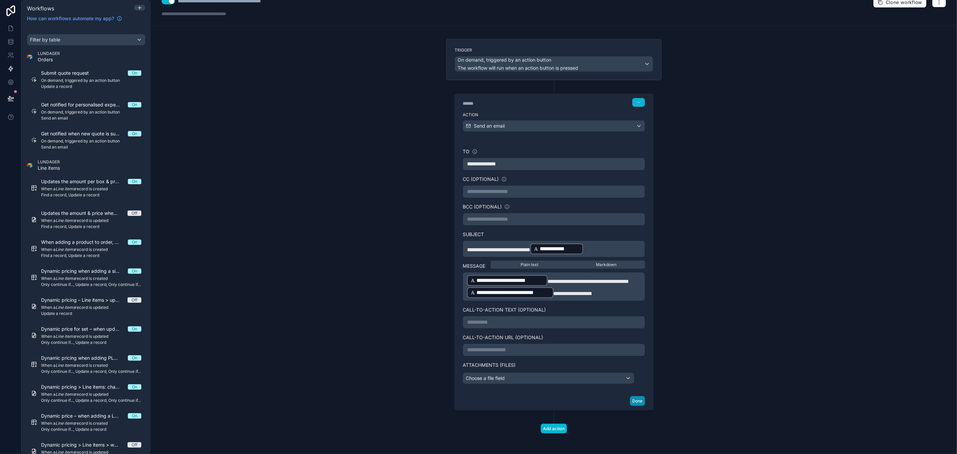
click at [637, 400] on button "Done" at bounding box center [637, 401] width 15 height 10
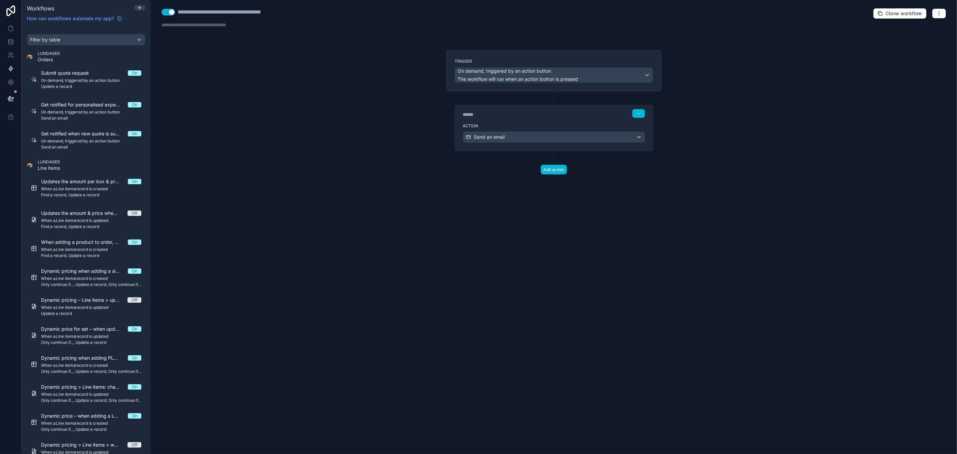
scroll to position [0, 0]
click at [64, 108] on div "Get notified for personalised experience On On demand, triggered by an action b…" at bounding box center [91, 111] width 100 height 20
click at [575, 138] on div "Send an email" at bounding box center [554, 137] width 182 height 11
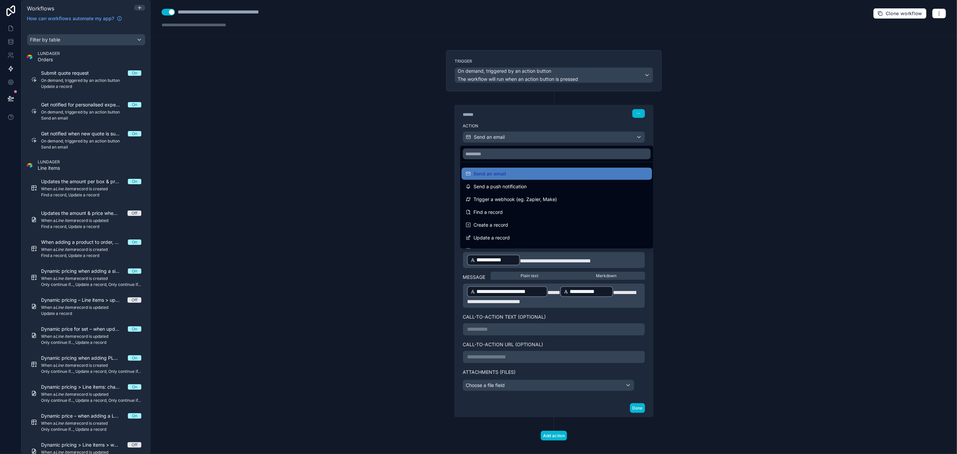
click at [578, 138] on div at bounding box center [478, 227] width 957 height 454
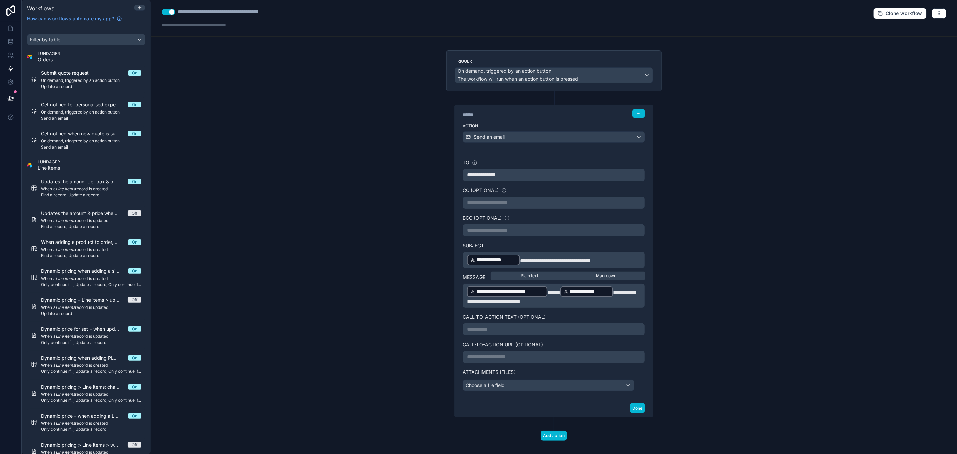
click at [548, 293] on span "****" at bounding box center [554, 292] width 13 height 5
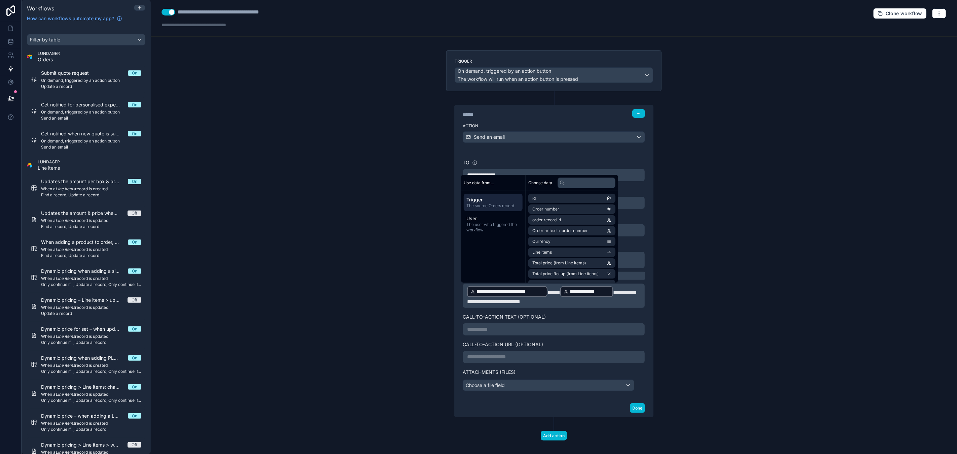
click at [561, 300] on p "**********" at bounding box center [554, 295] width 174 height 20
click at [598, 184] on input "text" at bounding box center [587, 182] width 58 height 11
type input "*****"
click at [579, 219] on span "Order nr text + order number" at bounding box center [561, 219] width 56 height 5
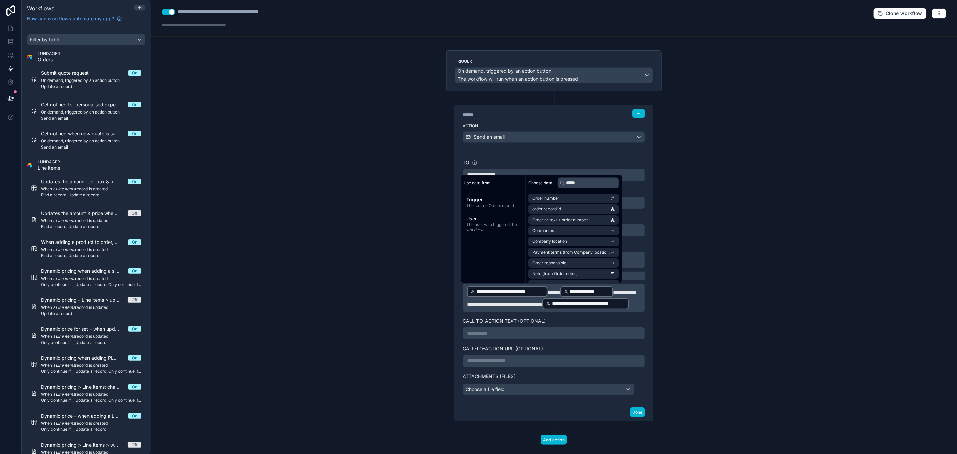
click at [582, 309] on p "**********" at bounding box center [554, 297] width 174 height 24
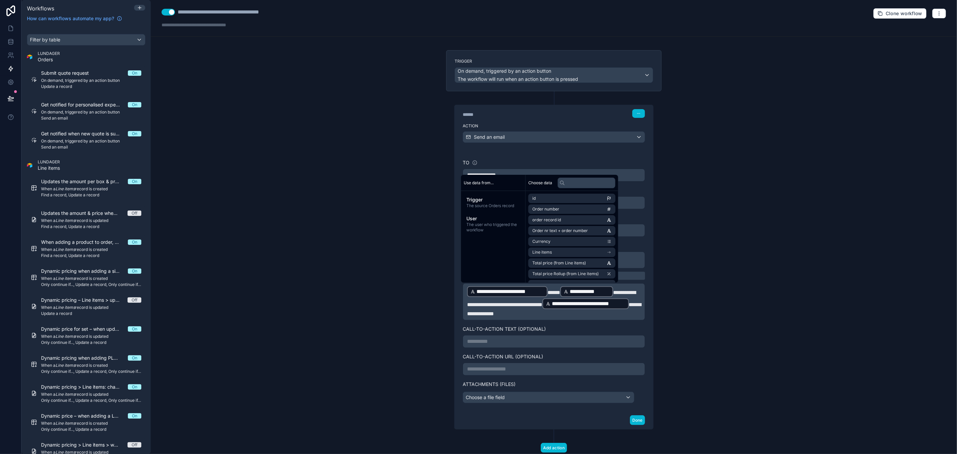
click at [779, 329] on div "**********" at bounding box center [554, 227] width 806 height 454
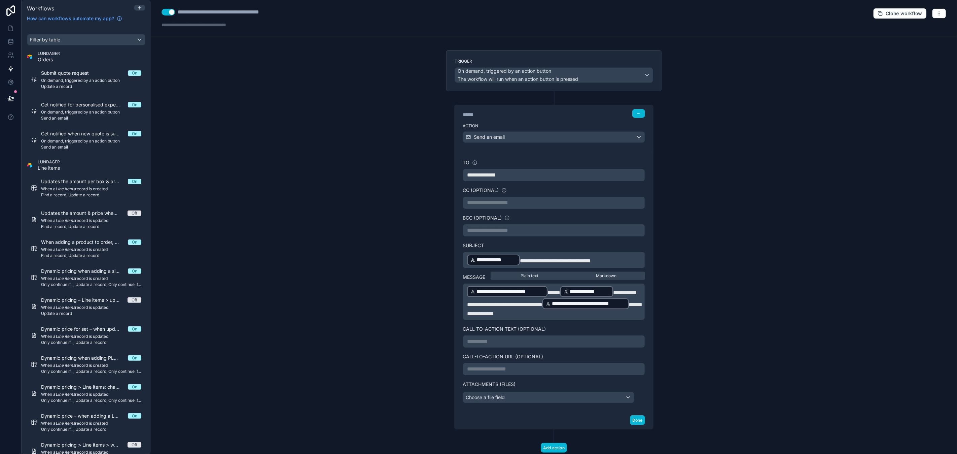
click at [548, 290] on span "****" at bounding box center [554, 292] width 13 height 5
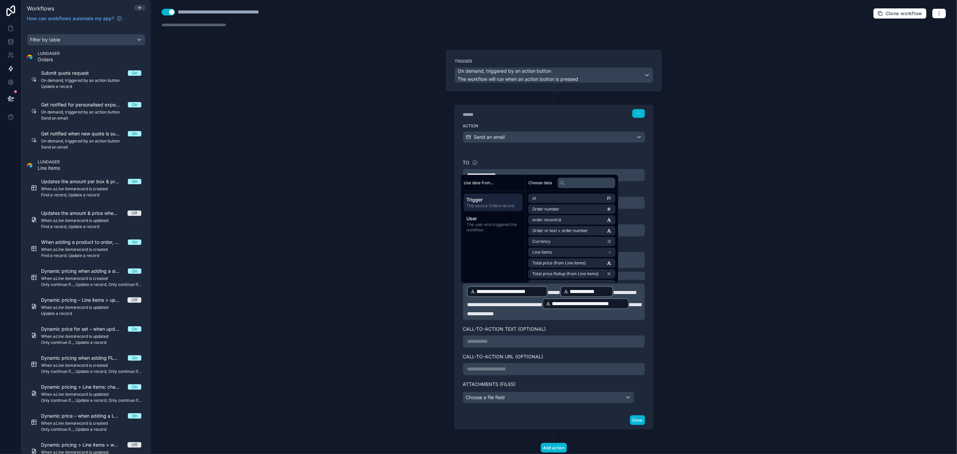
click at [804, 191] on div "**********" at bounding box center [554, 227] width 806 height 454
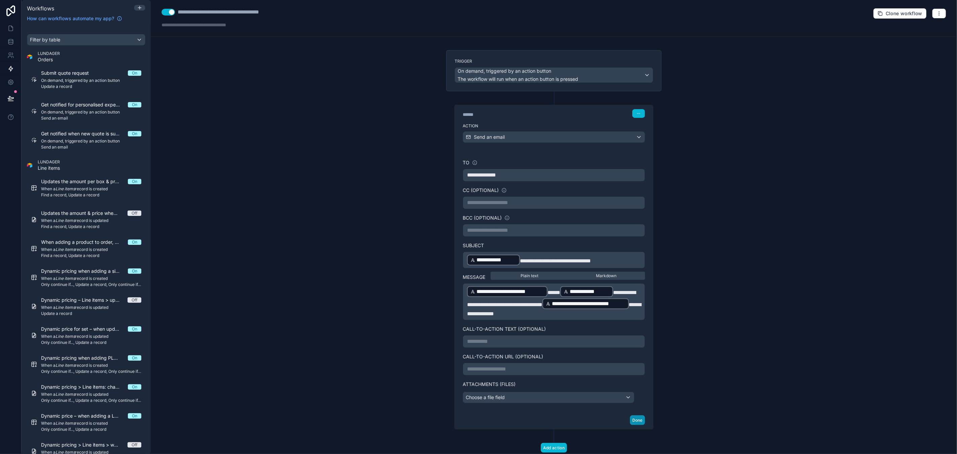
click at [638, 420] on button "Done" at bounding box center [637, 420] width 15 height 10
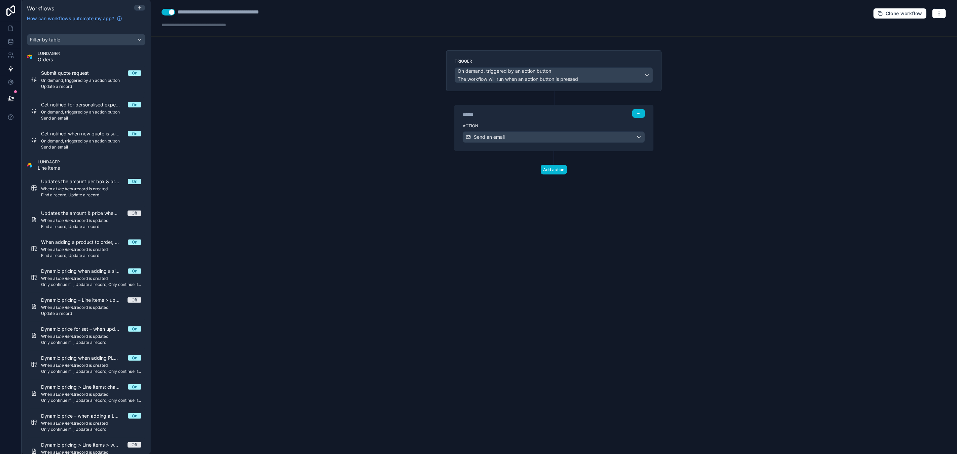
click at [230, 157] on div "**********" at bounding box center [554, 227] width 806 height 454
click at [9, 31] on icon at bounding box center [11, 28] width 4 height 5
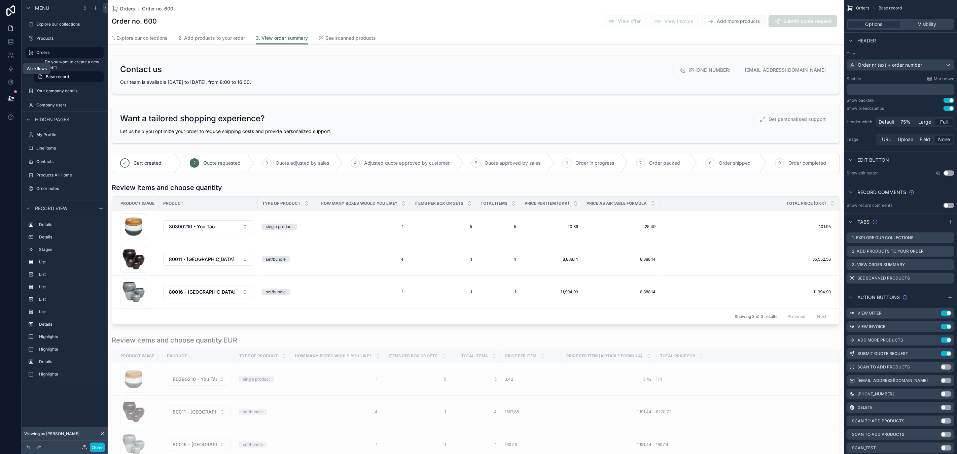
click at [9, 94] on button at bounding box center [10, 98] width 15 height 19
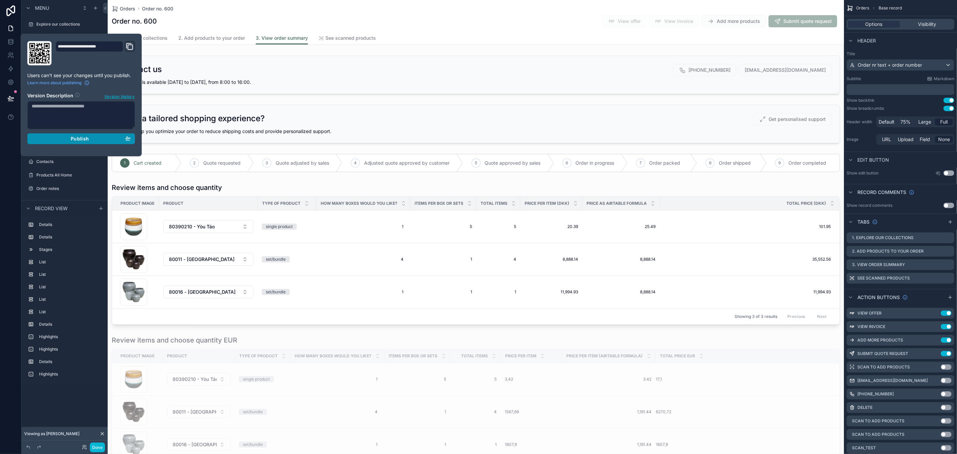
click at [50, 137] on div "Publish" at bounding box center [81, 139] width 99 height 6
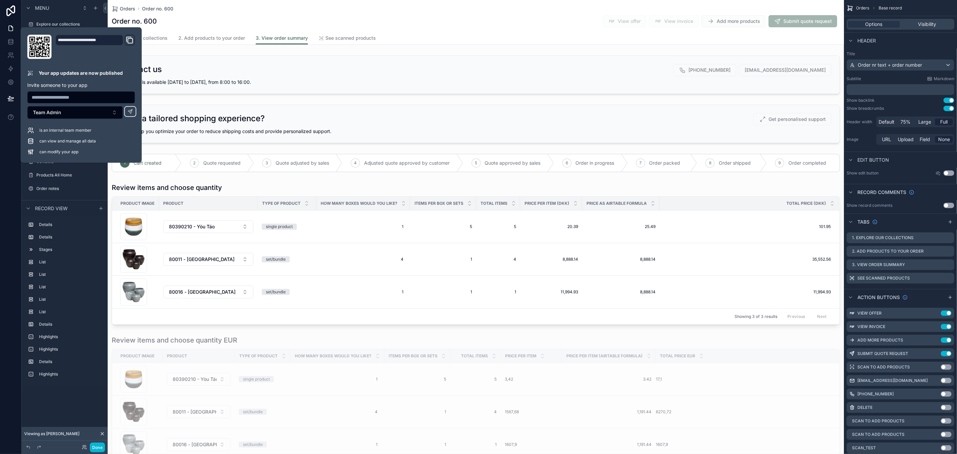
click at [202, 11] on div "Orders Order no. 600" at bounding box center [476, 8] width 728 height 7
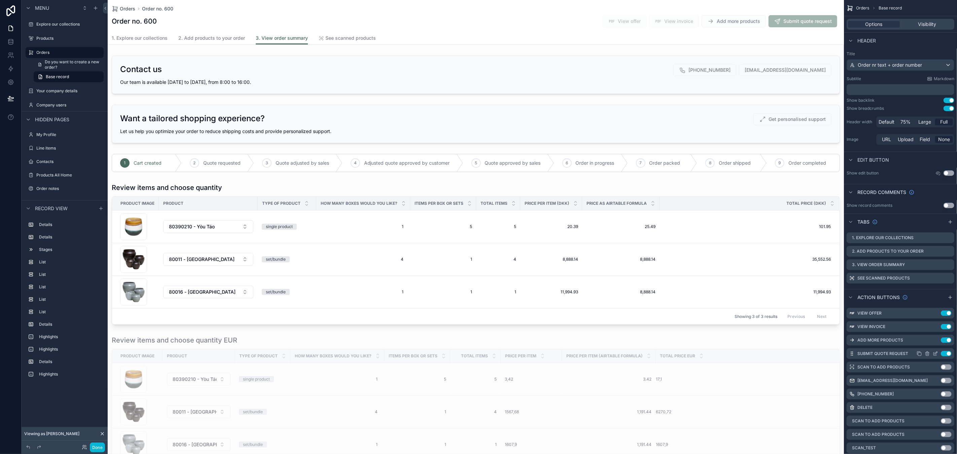
click at [936, 355] on icon "scrollable content" at bounding box center [935, 353] width 5 height 5
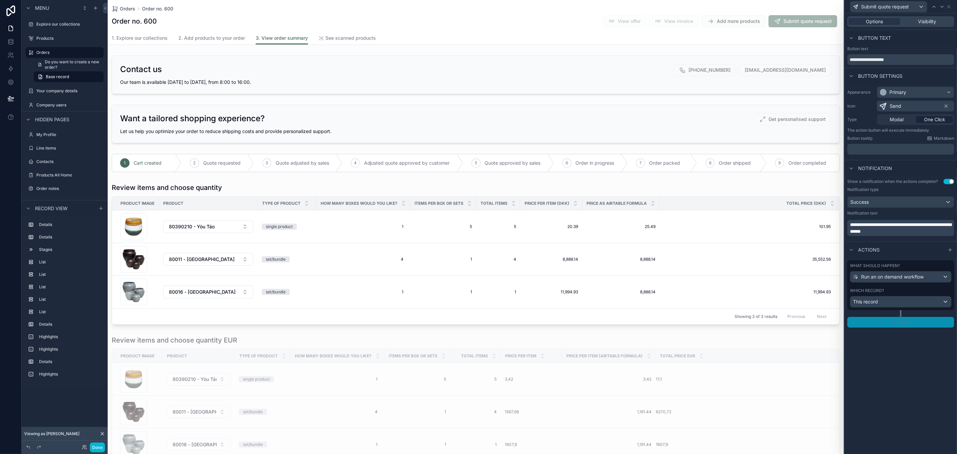
click at [906, 322] on span "Add" at bounding box center [905, 322] width 10 height 6
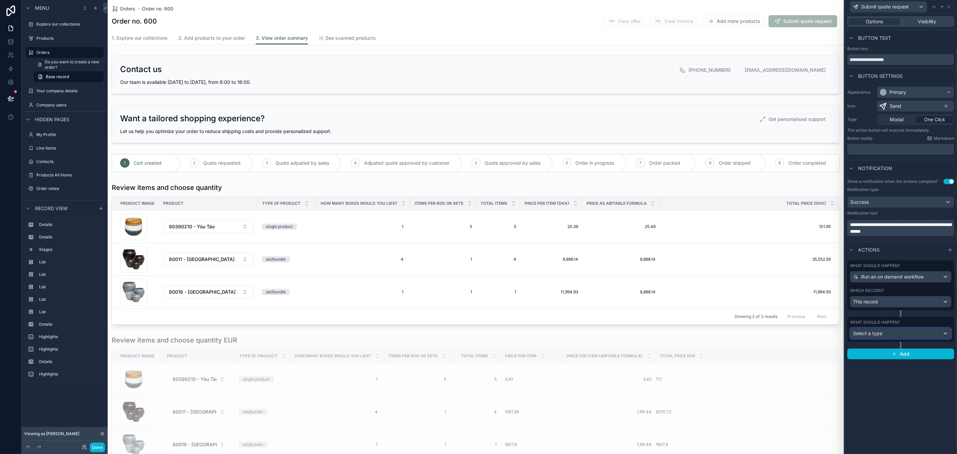
click at [883, 333] on div "Select a type" at bounding box center [901, 333] width 101 height 11
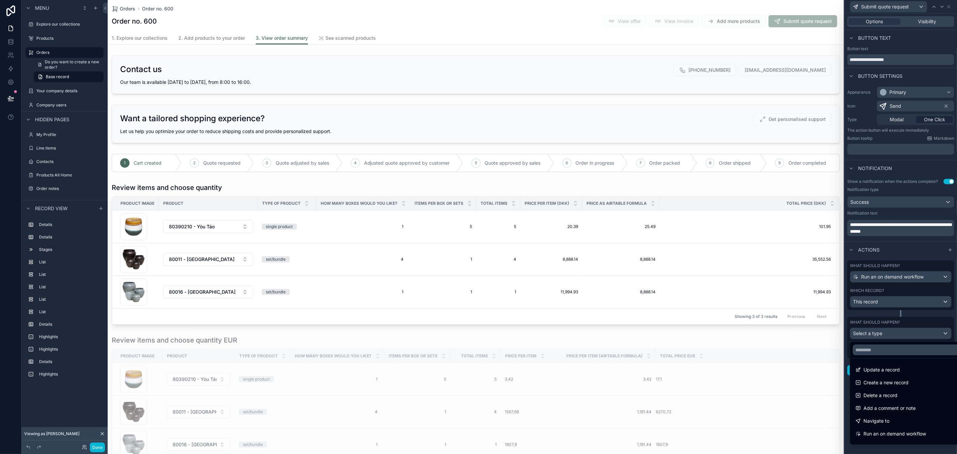
click at [902, 431] on span "Run an on demand workflow" at bounding box center [895, 434] width 63 height 8
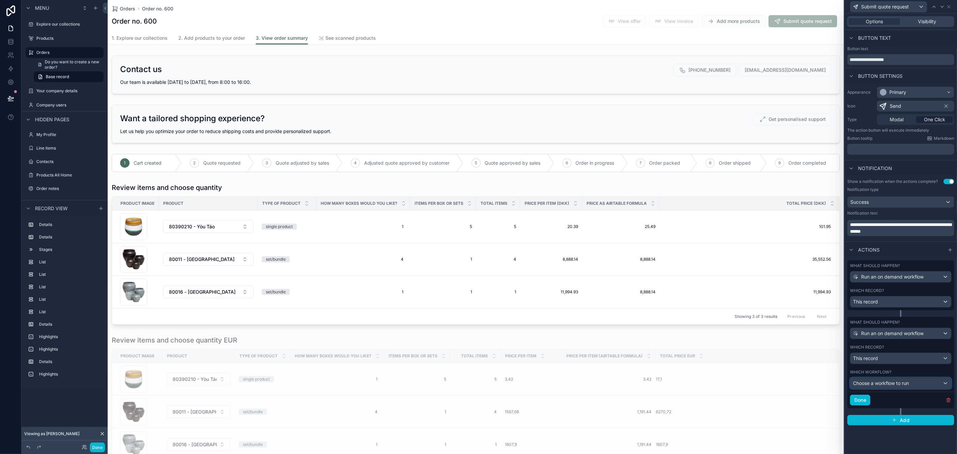
click at [895, 383] on span "Choose a workflow to run" at bounding box center [881, 383] width 56 height 6
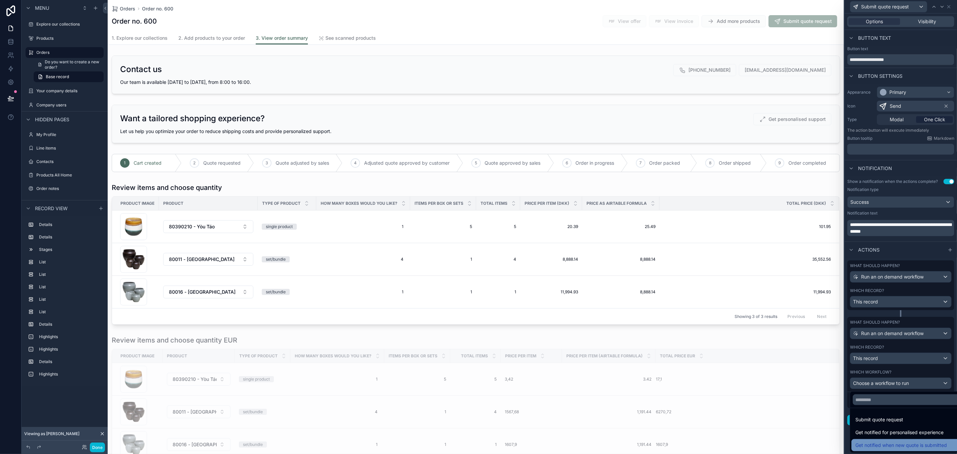
click at [903, 447] on span "Get notified when new quote is submitted" at bounding box center [902, 445] width 92 height 8
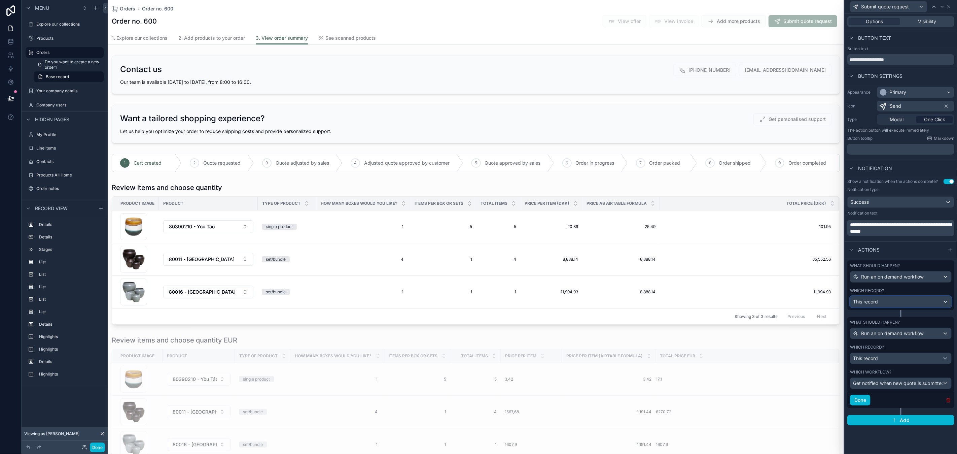
click at [883, 305] on div "This record" at bounding box center [901, 301] width 101 height 11
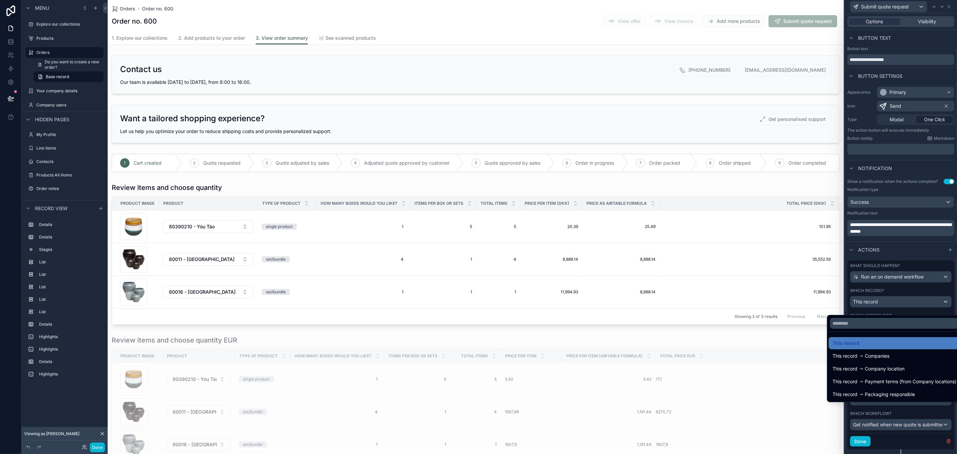
click at [885, 306] on div at bounding box center [901, 227] width 112 height 454
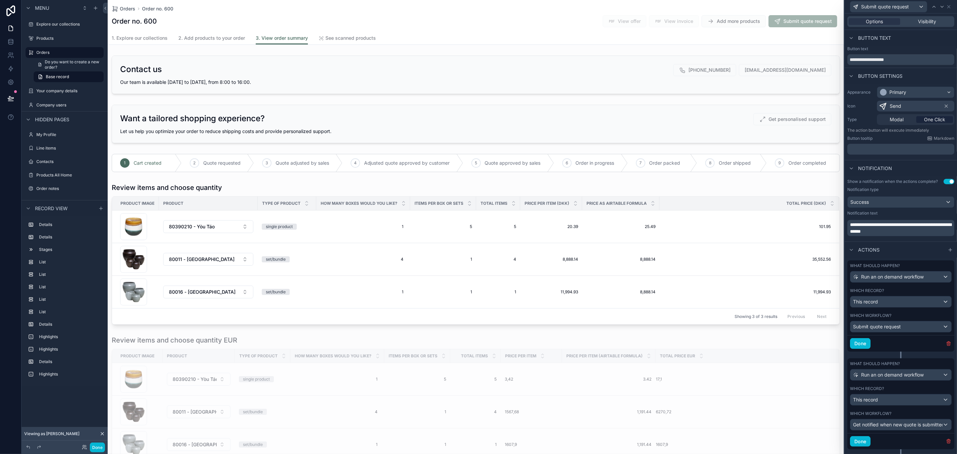
scroll to position [21, 0]
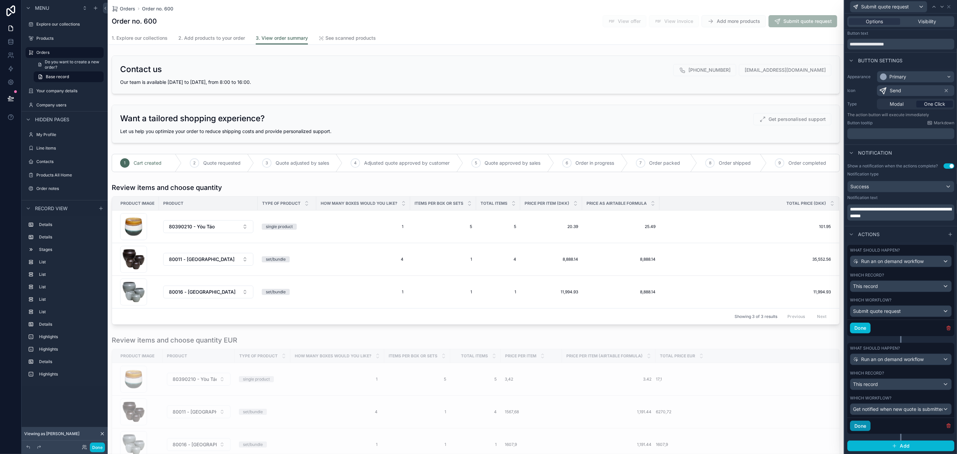
click at [862, 428] on button "Done" at bounding box center [860, 425] width 21 height 11
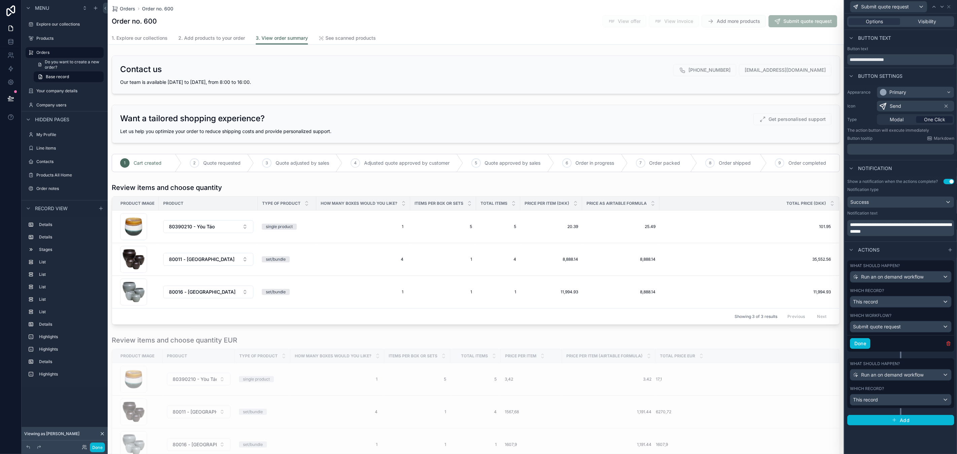
scroll to position [0, 0]
click at [97, 444] on button "Done" at bounding box center [97, 447] width 15 height 10
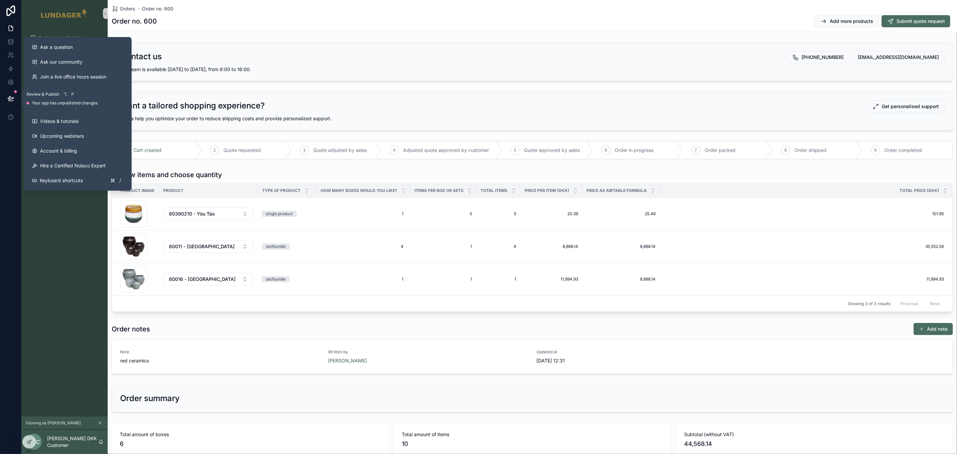
click at [7, 97] on icon at bounding box center [10, 98] width 7 height 7
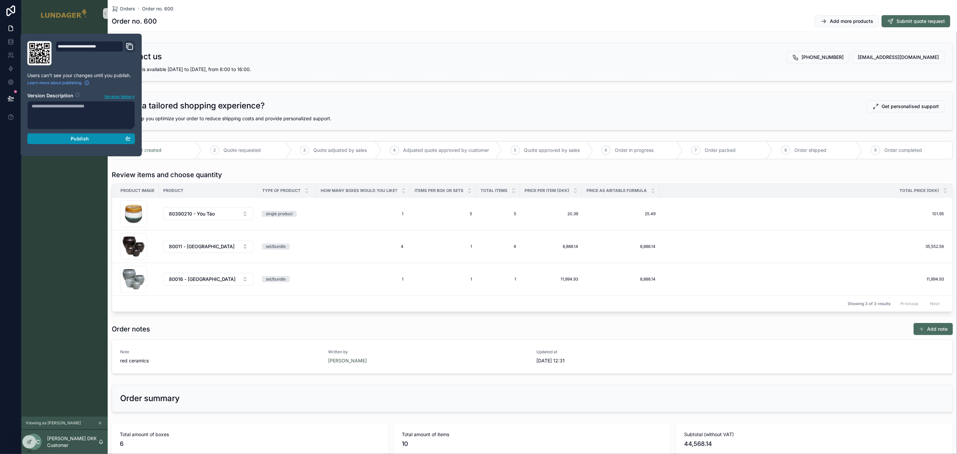
click at [81, 139] on span "Publish" at bounding box center [80, 139] width 18 height 6
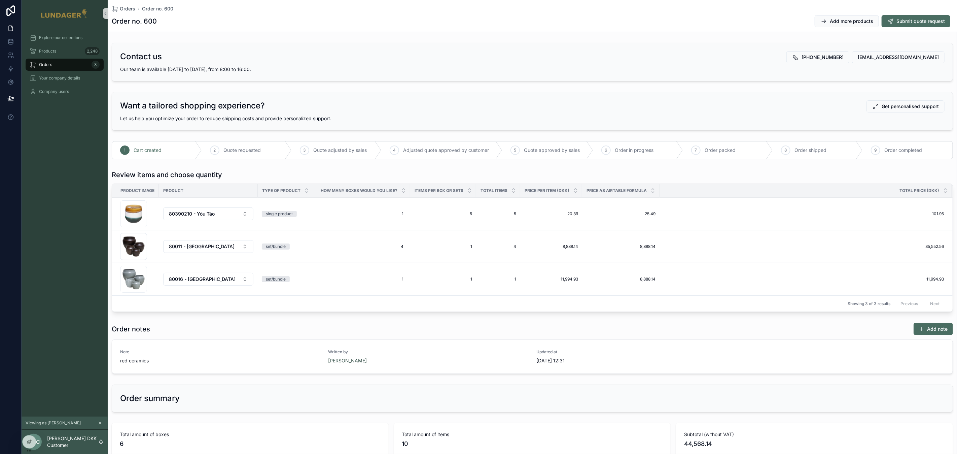
click at [461, 94] on div "Want a tailored shopping experience? Get personalised support Let us help you o…" at bounding box center [532, 111] width 841 height 38
click at [890, 23] on button "Submit quote request" at bounding box center [916, 21] width 69 height 12
click at [57, 149] on div "Explore our collections Products 2,248 Orders 3 Your company details Company us…" at bounding box center [65, 221] width 86 height 389
click at [9, 69] on icon at bounding box center [11, 68] width 4 height 5
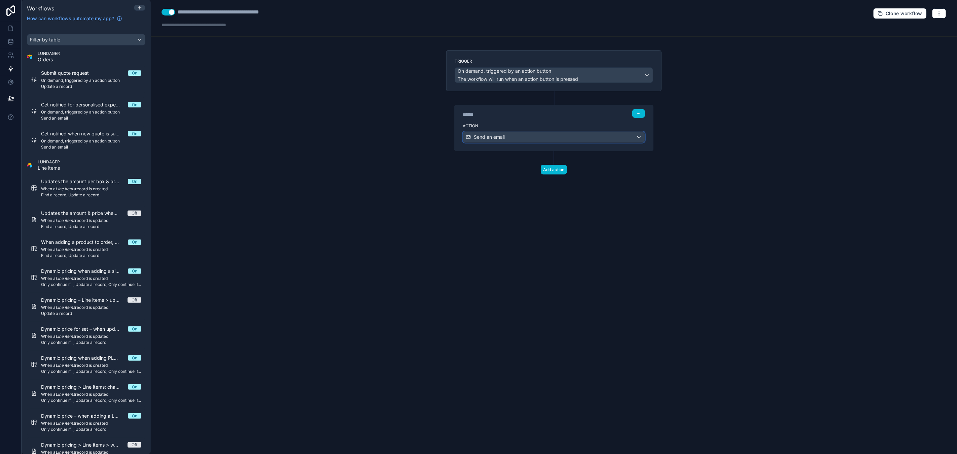
click at [605, 139] on div "Send an email" at bounding box center [554, 137] width 182 height 11
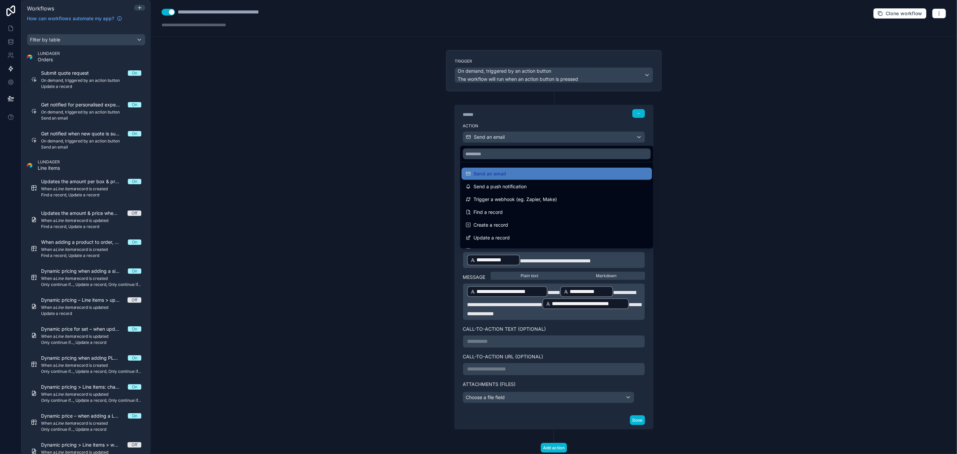
click at [605, 139] on div at bounding box center [478, 227] width 957 height 454
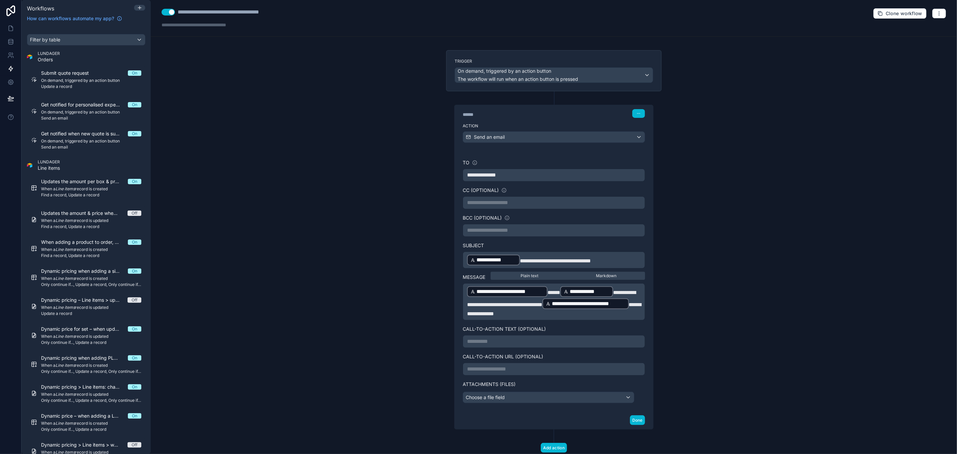
click at [554, 291] on span "****" at bounding box center [554, 292] width 13 height 5
click at [548, 291] on span "****" at bounding box center [554, 292] width 13 height 5
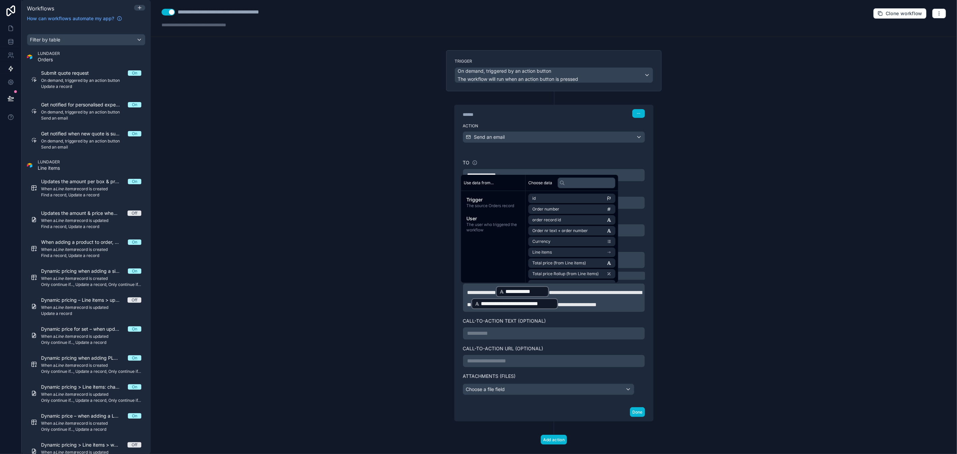
click at [587, 291] on span "**********" at bounding box center [554, 298] width 175 height 17
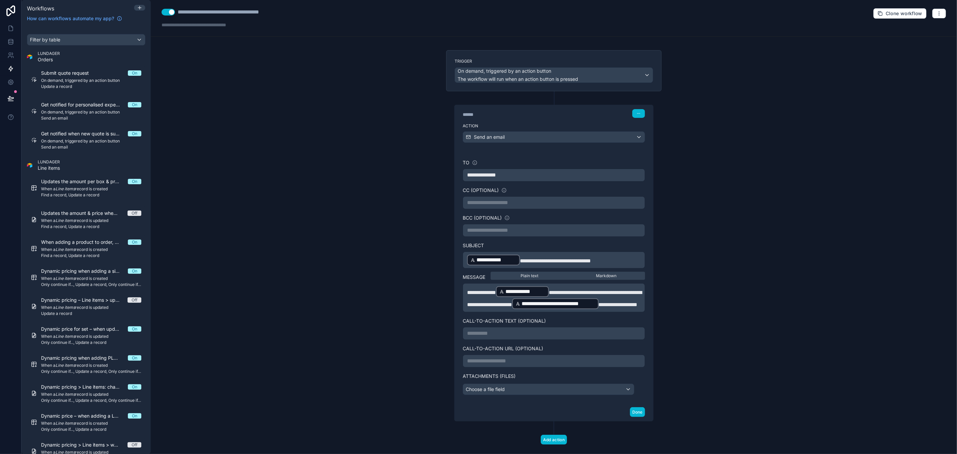
click at [476, 301] on span "**********" at bounding box center [554, 298] width 175 height 17
drag, startPoint x: 636, startPoint y: 293, endPoint x: 606, endPoint y: 295, distance: 29.3
click at [606, 295] on p "**********" at bounding box center [554, 297] width 174 height 24
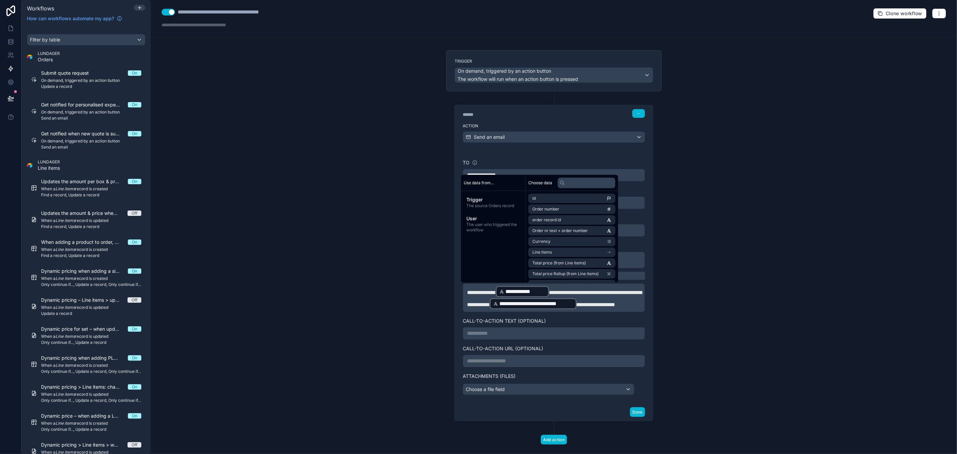
click at [625, 293] on span "**********" at bounding box center [554, 298] width 175 height 17
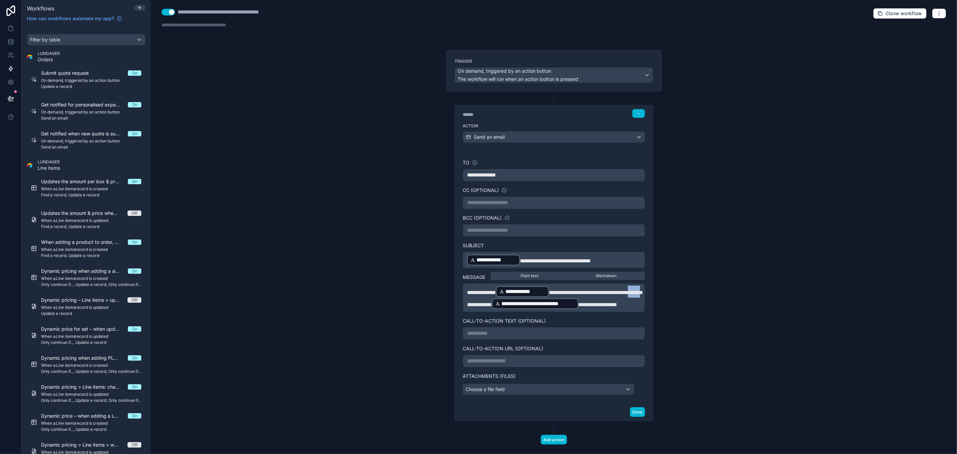
drag, startPoint x: 506, startPoint y: 304, endPoint x: 491, endPoint y: 305, distance: 15.2
click at [491, 305] on span "**********" at bounding box center [554, 298] width 175 height 17
click at [635, 417] on button "Done" at bounding box center [637, 412] width 15 height 10
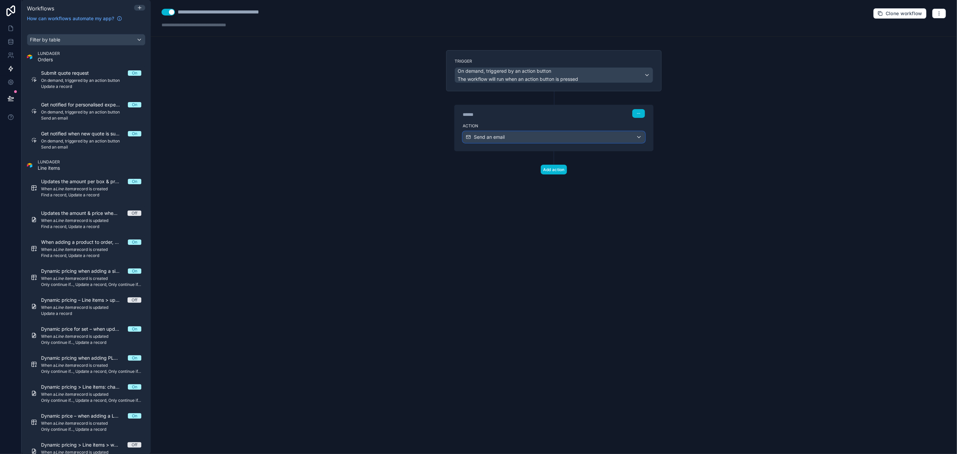
click at [596, 139] on div "Send an email" at bounding box center [554, 137] width 182 height 11
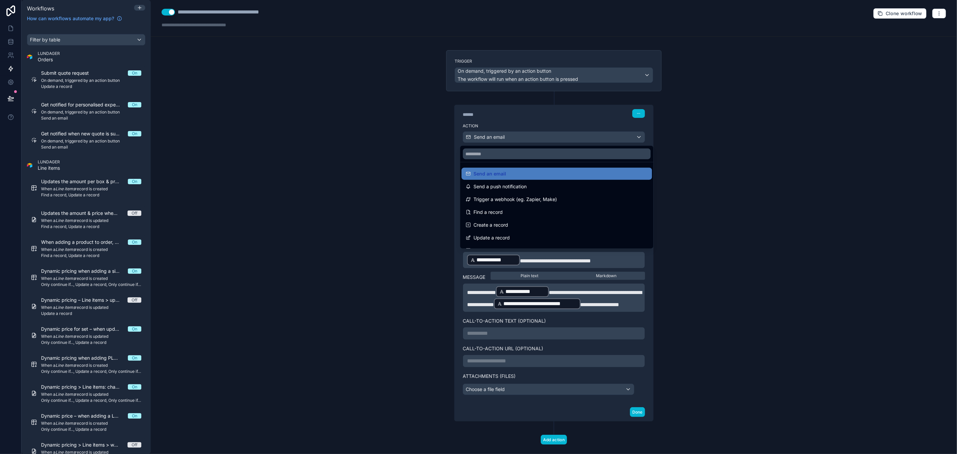
click at [720, 263] on div at bounding box center [478, 227] width 957 height 454
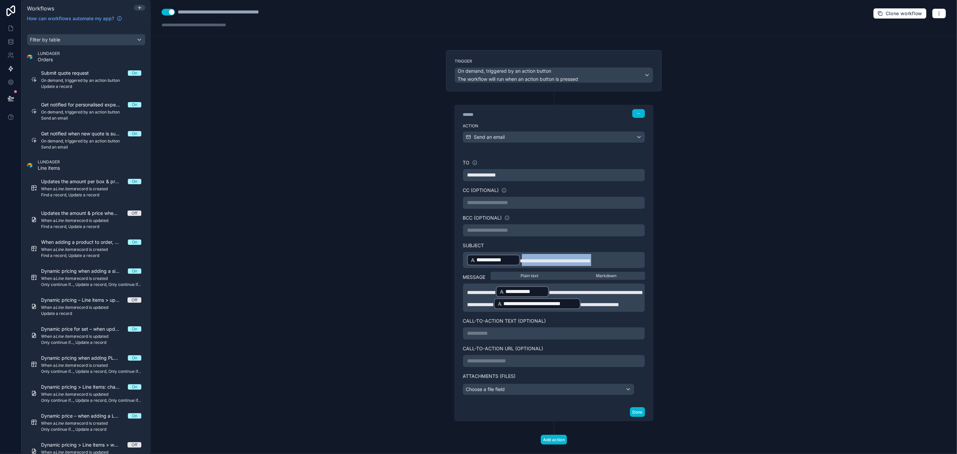
drag, startPoint x: 599, startPoint y: 260, endPoint x: 519, endPoint y: 260, distance: 80.1
click at [519, 260] on p "**********" at bounding box center [554, 260] width 174 height 12
drag, startPoint x: 592, startPoint y: 260, endPoint x: 547, endPoint y: 261, distance: 44.8
click at [547, 261] on p "**********" at bounding box center [554, 260] width 174 height 12
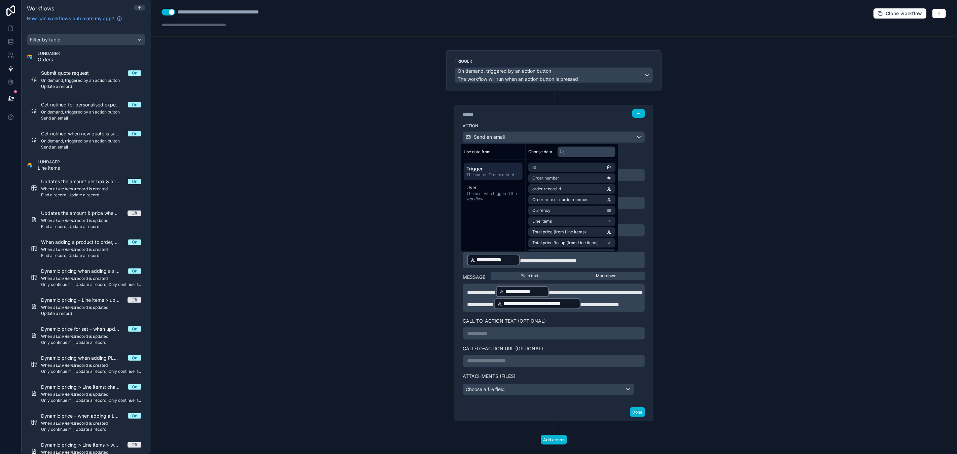
click at [543, 261] on span "**********" at bounding box center [548, 260] width 57 height 5
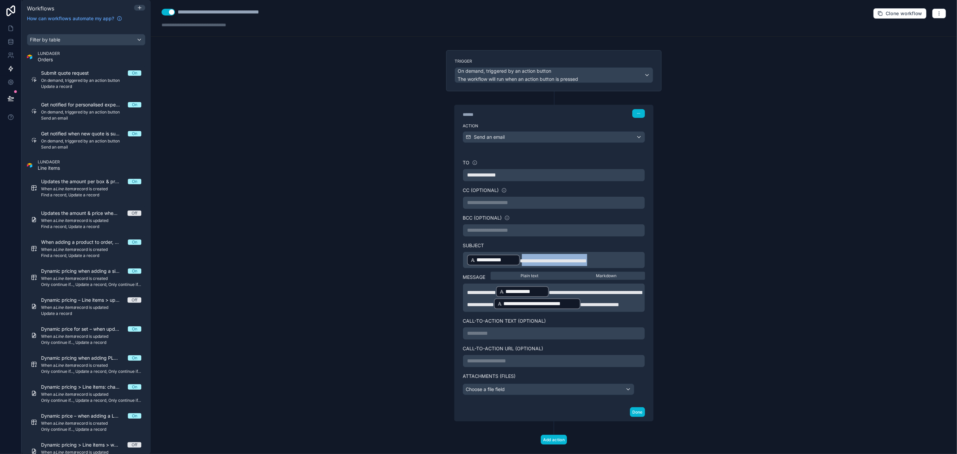
drag, startPoint x: 605, startPoint y: 261, endPoint x: 519, endPoint y: 266, distance: 86.3
click at [519, 266] on p "**********" at bounding box center [554, 260] width 174 height 12
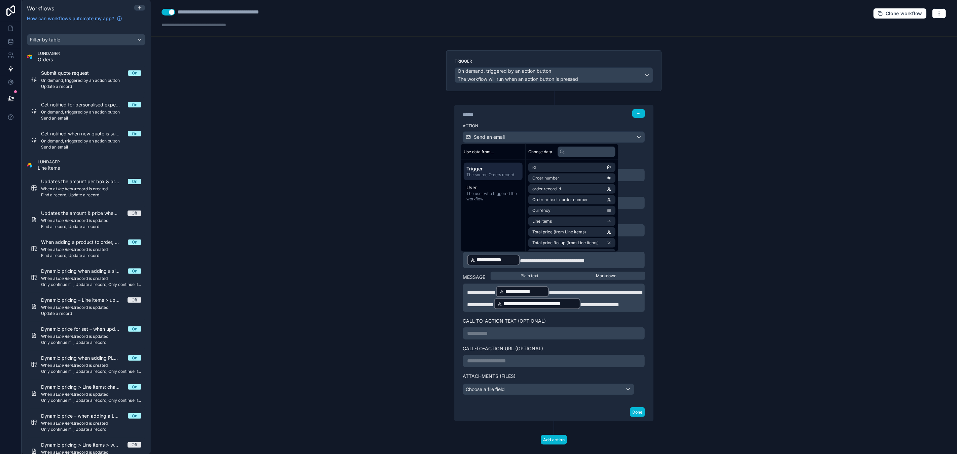
click at [633, 291] on p "**********" at bounding box center [554, 297] width 174 height 24
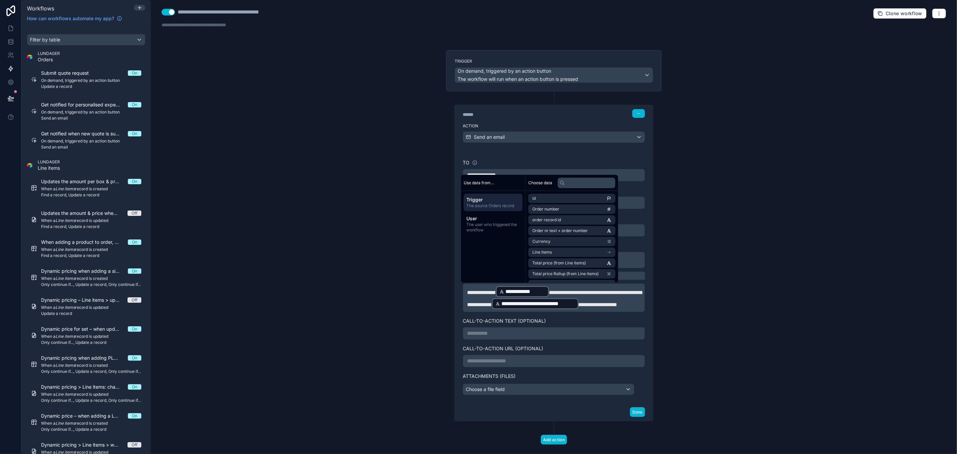
click at [545, 310] on p "**********" at bounding box center [554, 297] width 174 height 24
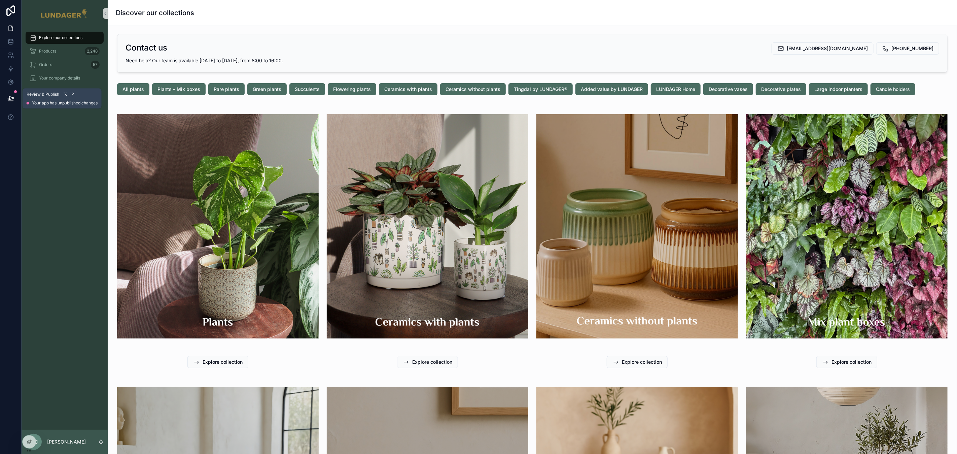
click at [11, 96] on icon at bounding box center [10, 98] width 7 height 7
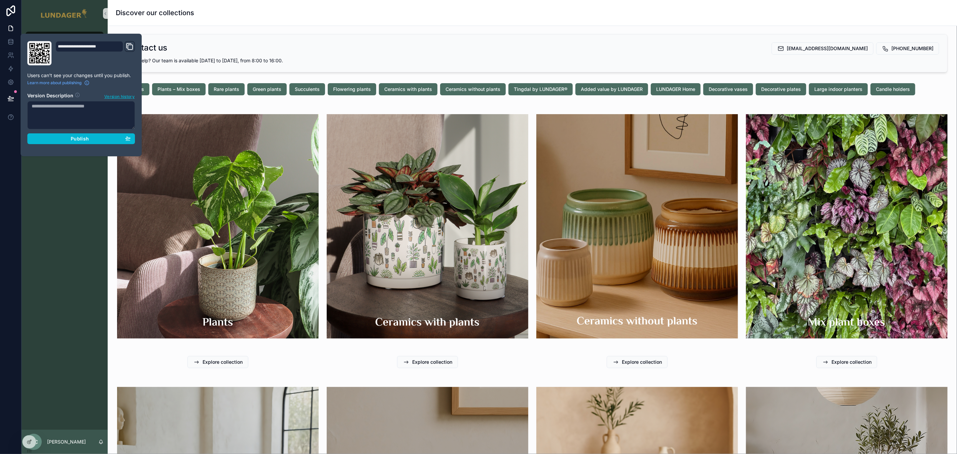
click at [57, 172] on div "Explore our collections Products 2,248 Orders 57 Your company details Company u…" at bounding box center [65, 228] width 86 height 403
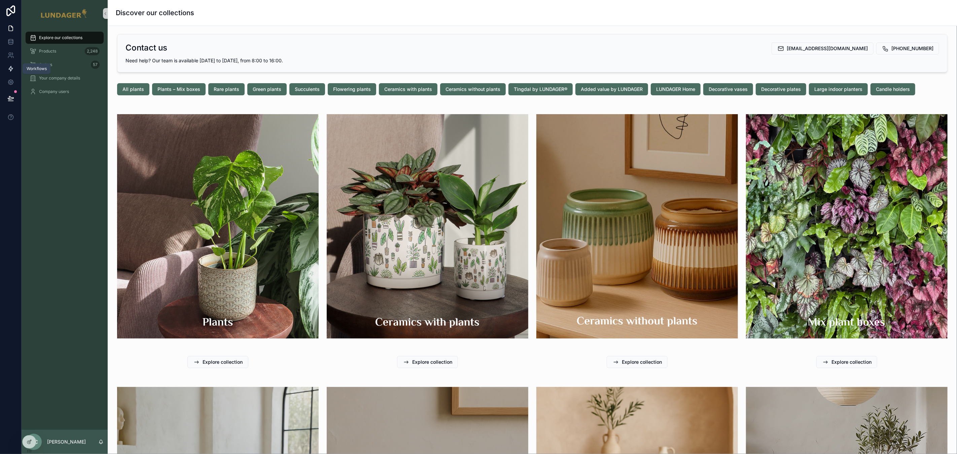
click at [12, 67] on icon at bounding box center [10, 68] width 7 height 7
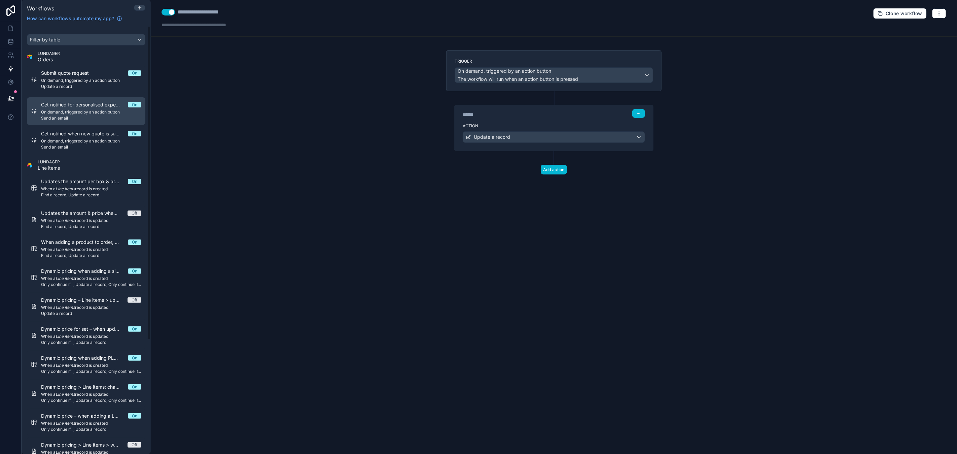
click at [103, 109] on span "On demand, triggered by an action button" at bounding box center [91, 111] width 100 height 5
click at [627, 137] on div "Send an email" at bounding box center [554, 137] width 182 height 11
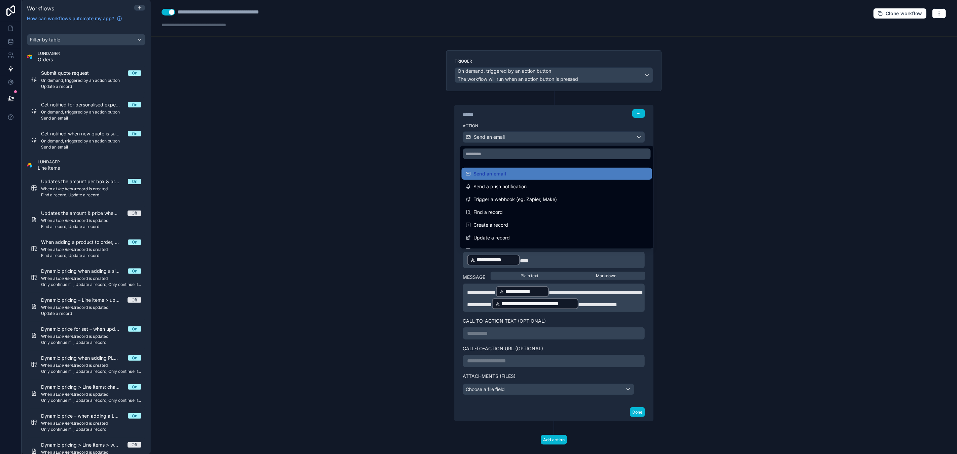
click at [622, 138] on div at bounding box center [478, 227] width 957 height 454
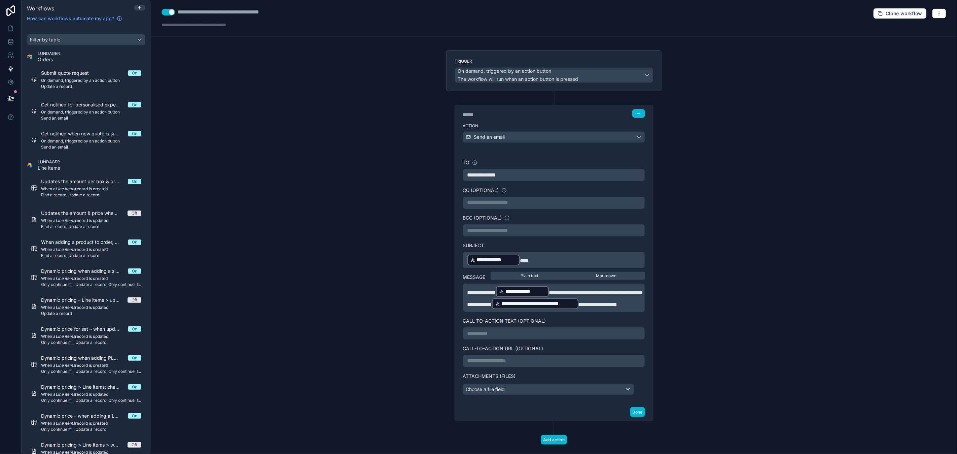
click at [541, 256] on p "**********" at bounding box center [554, 260] width 174 height 12
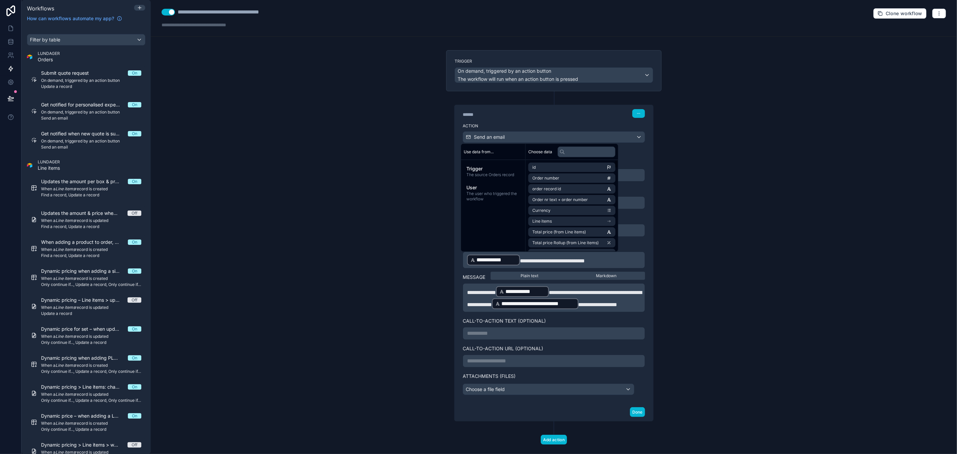
click at [765, 306] on div "**********" at bounding box center [554, 227] width 806 height 454
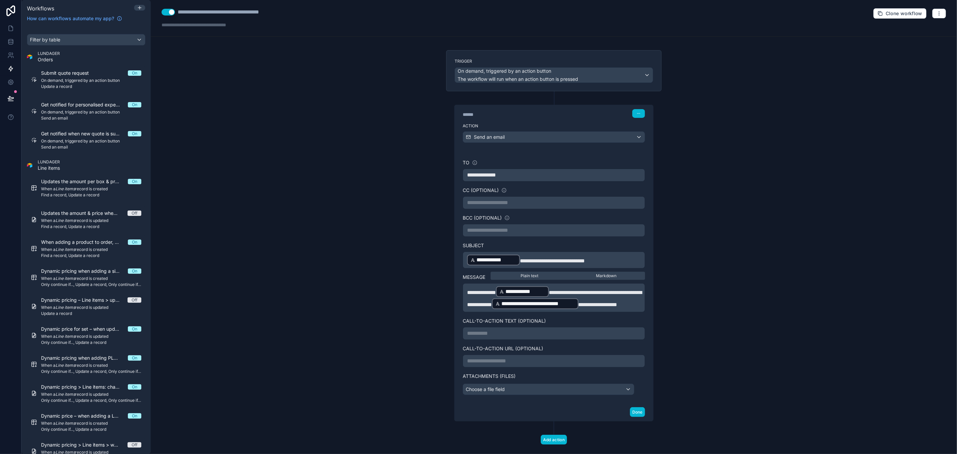
click at [615, 261] on p "**********" at bounding box center [554, 260] width 174 height 12
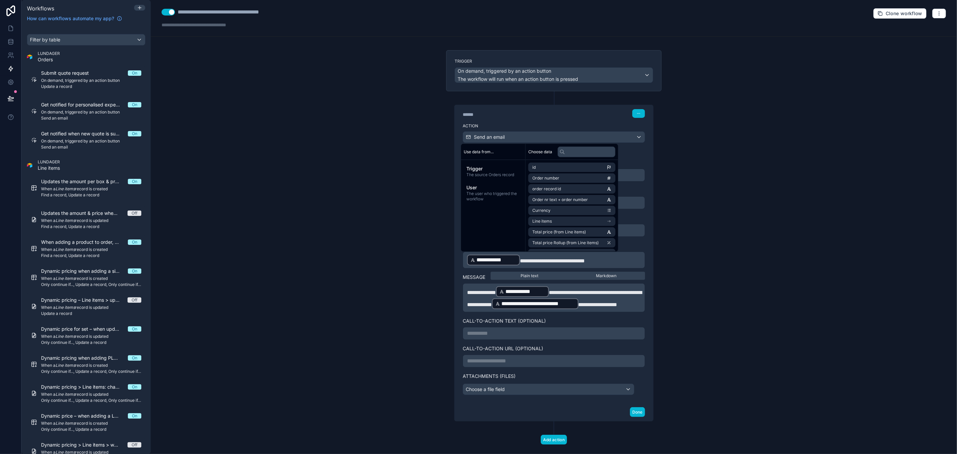
click at [713, 339] on div "**********" at bounding box center [554, 227] width 806 height 454
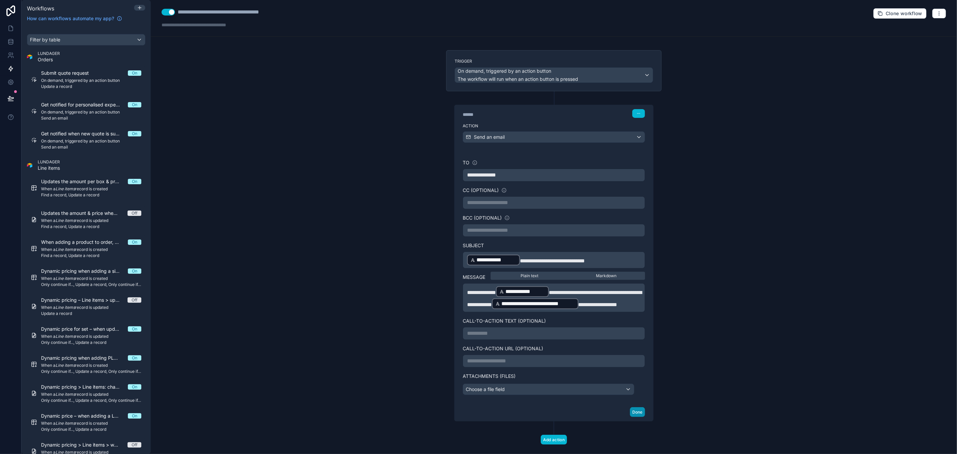
click at [634, 417] on button "Done" at bounding box center [637, 412] width 15 height 10
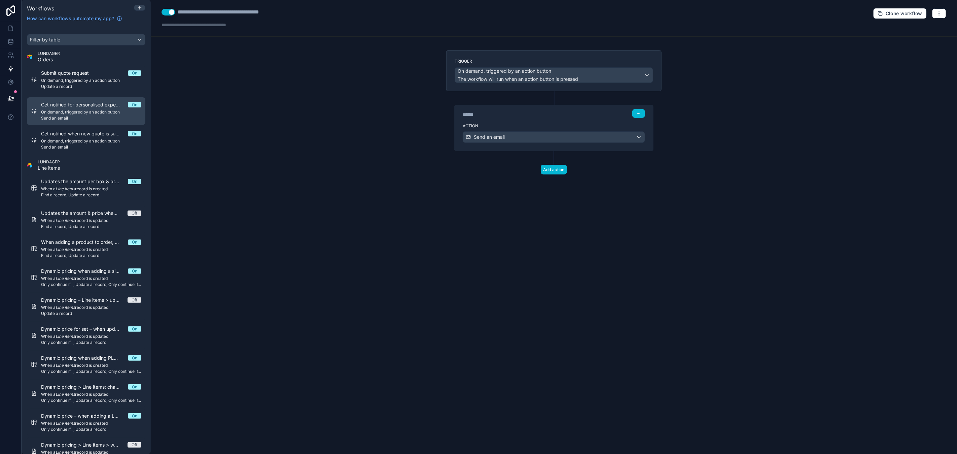
click at [76, 106] on span "Get notified for personalised experience" at bounding box center [84, 104] width 87 height 7
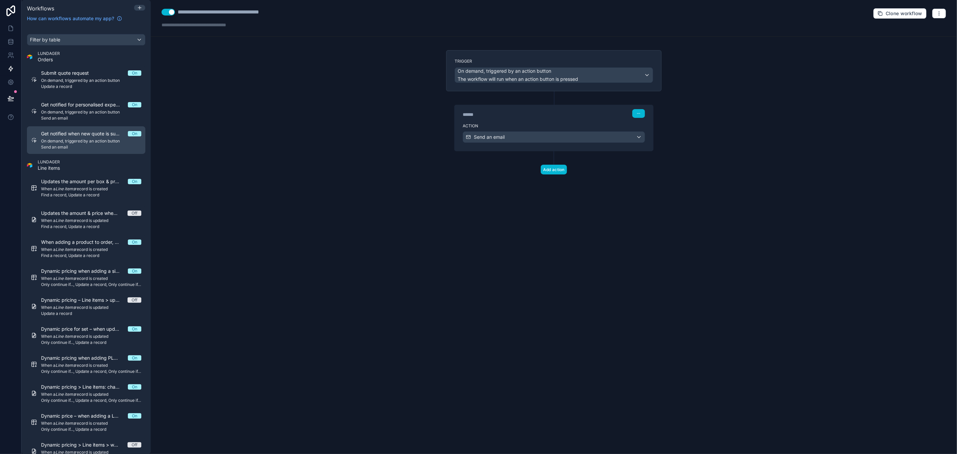
click at [72, 132] on span "Get notified when new quote is submitted" at bounding box center [84, 133] width 87 height 7
click at [612, 132] on div "Send an email" at bounding box center [554, 137] width 182 height 11
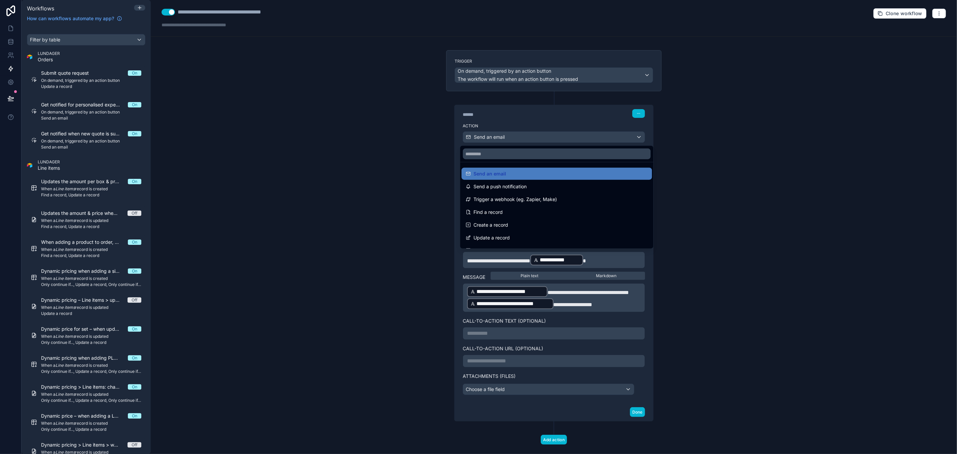
click at [610, 136] on div at bounding box center [478, 227] width 957 height 454
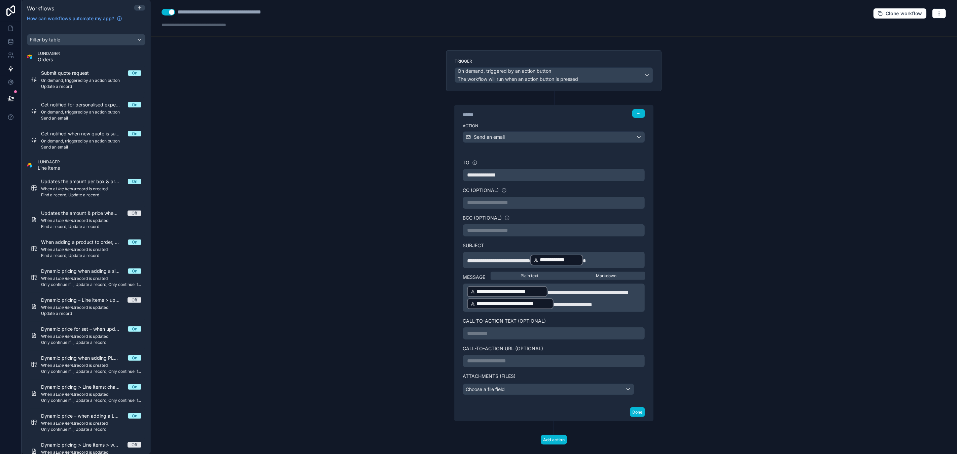
click at [548, 293] on span "**********" at bounding box center [588, 292] width 81 height 5
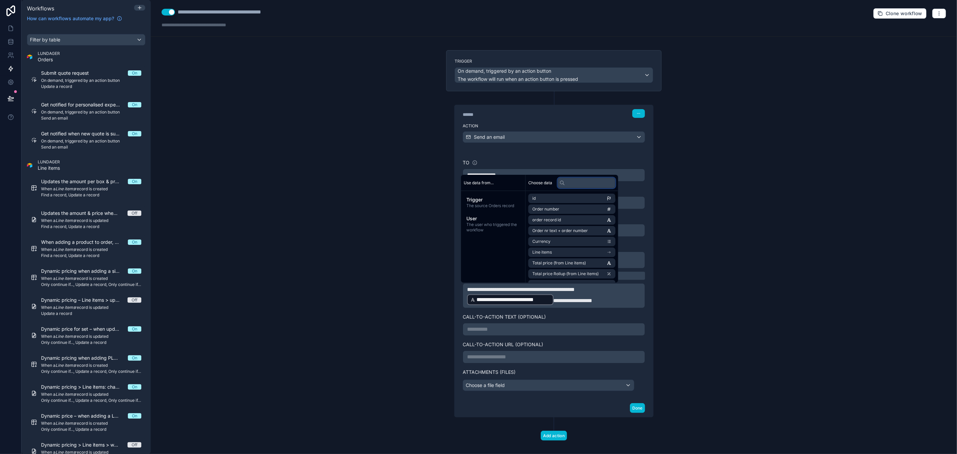
click at [594, 180] on input "text" at bounding box center [587, 182] width 58 height 11
type input "****"
click at [570, 197] on li "Companies" at bounding box center [573, 198] width 91 height 9
click at [558, 209] on span "Company name" at bounding box center [548, 210] width 30 height 5
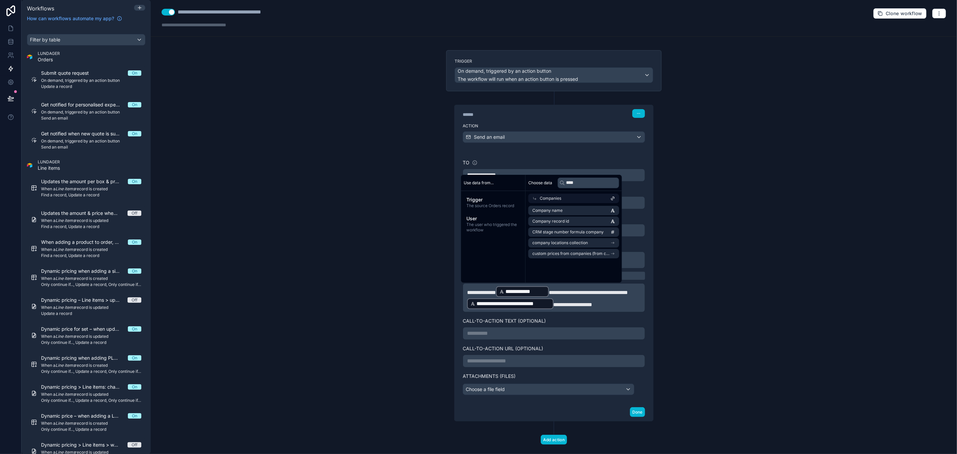
drag, startPoint x: 696, startPoint y: 279, endPoint x: 683, endPoint y: 283, distance: 13.4
click at [696, 279] on div "**********" at bounding box center [554, 227] width 806 height 454
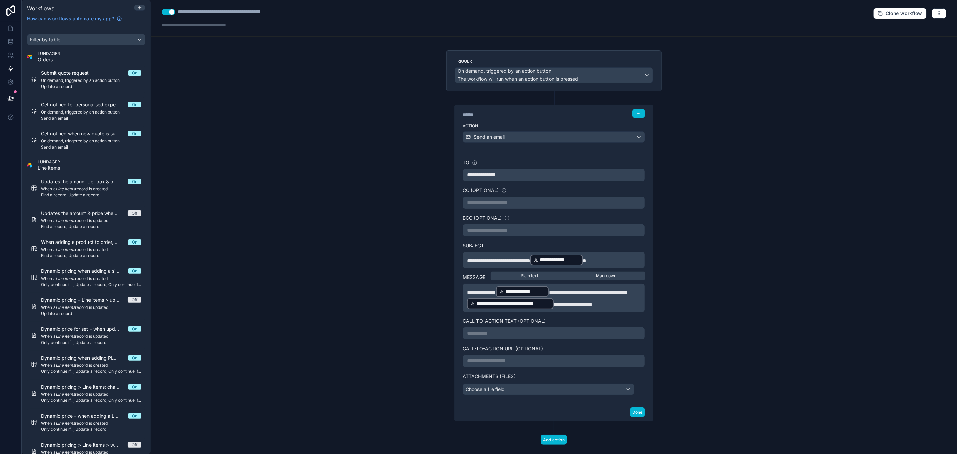
click at [564, 292] on span "**********" at bounding box center [588, 292] width 79 height 5
click at [549, 295] on span "**********" at bounding box center [589, 292] width 81 height 5
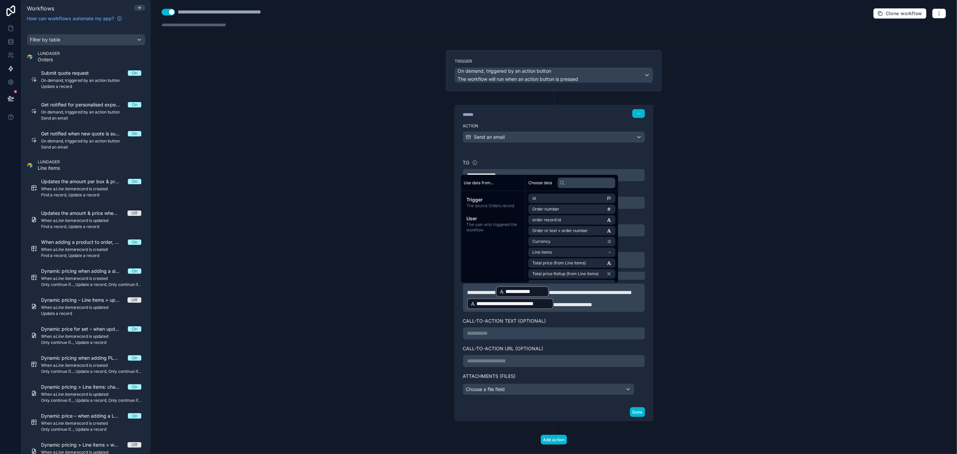
click at [668, 302] on div "**********" at bounding box center [554, 227] width 806 height 454
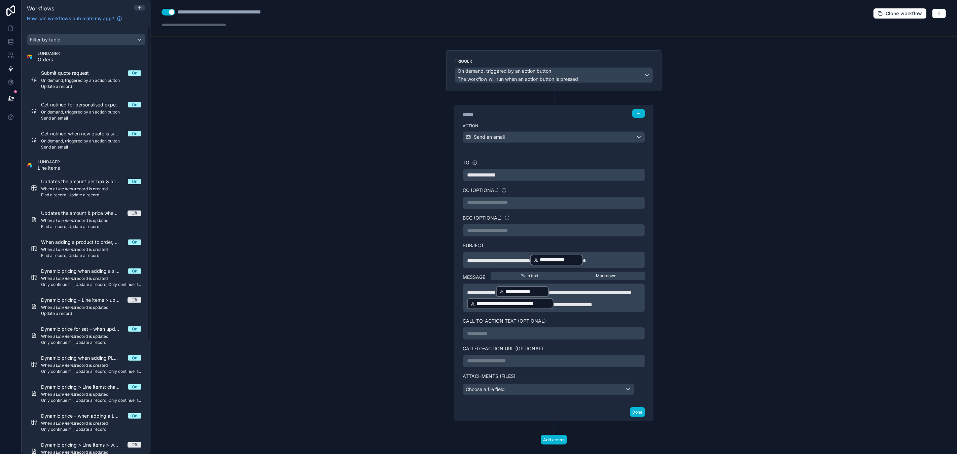
click at [250, 132] on div "**********" at bounding box center [554, 227] width 806 height 454
click at [8, 98] on icon at bounding box center [10, 98] width 7 height 7
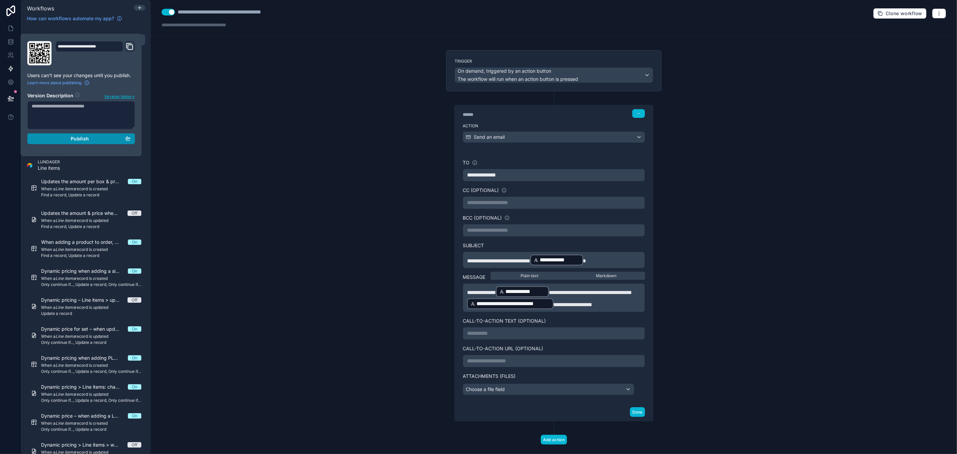
click at [48, 137] on div "Publish" at bounding box center [81, 139] width 99 height 6
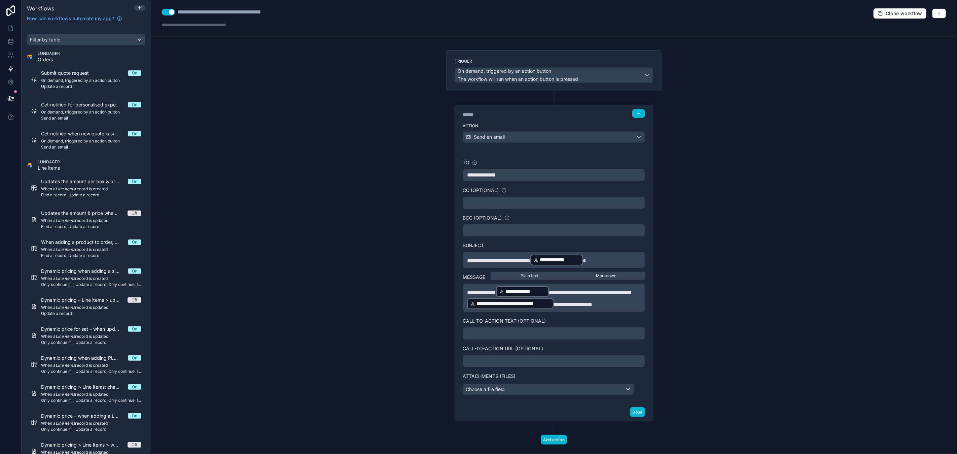
click at [249, 128] on div "**********" at bounding box center [554, 227] width 806 height 454
click at [9, 29] on icon at bounding box center [10, 28] width 7 height 7
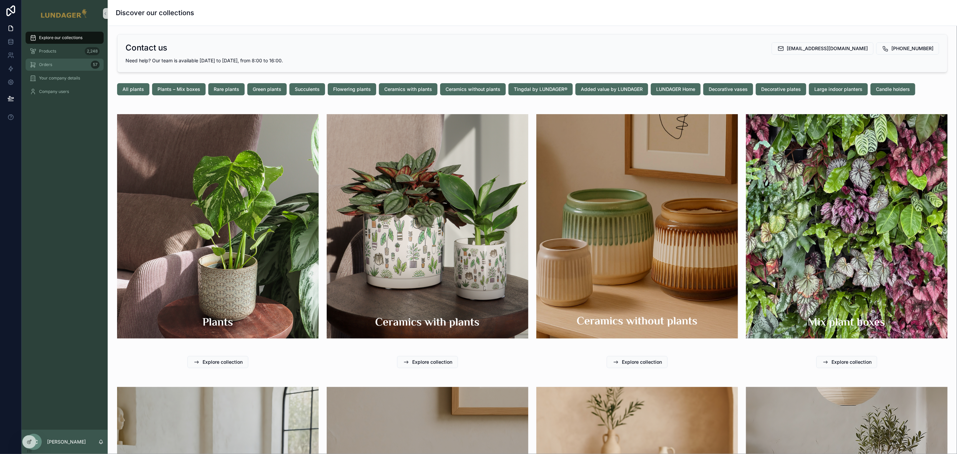
click at [64, 66] on div "Orders 57" at bounding box center [65, 64] width 70 height 11
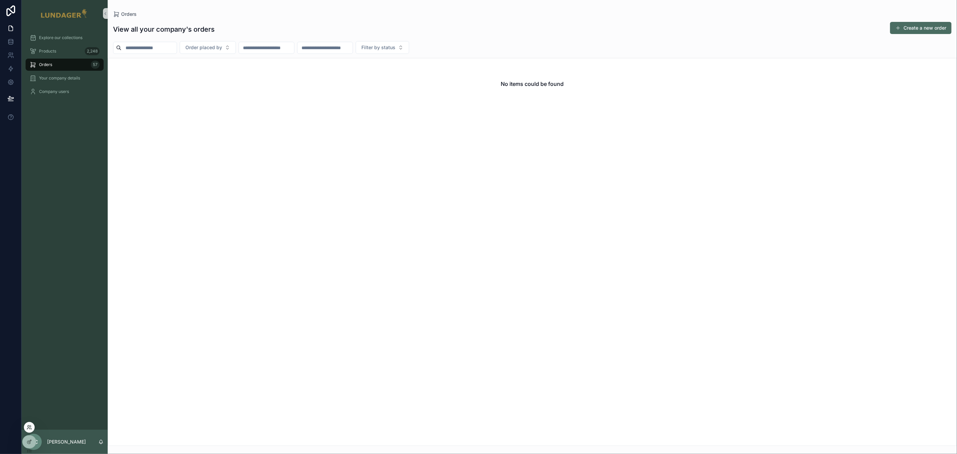
click at [31, 424] on icon at bounding box center [29, 426] width 5 height 5
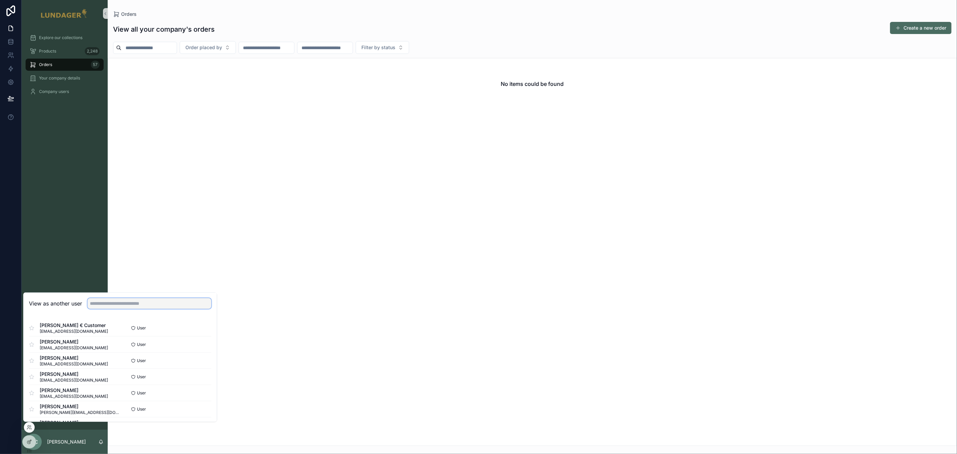
click at [125, 307] on input "text" at bounding box center [150, 303] width 124 height 11
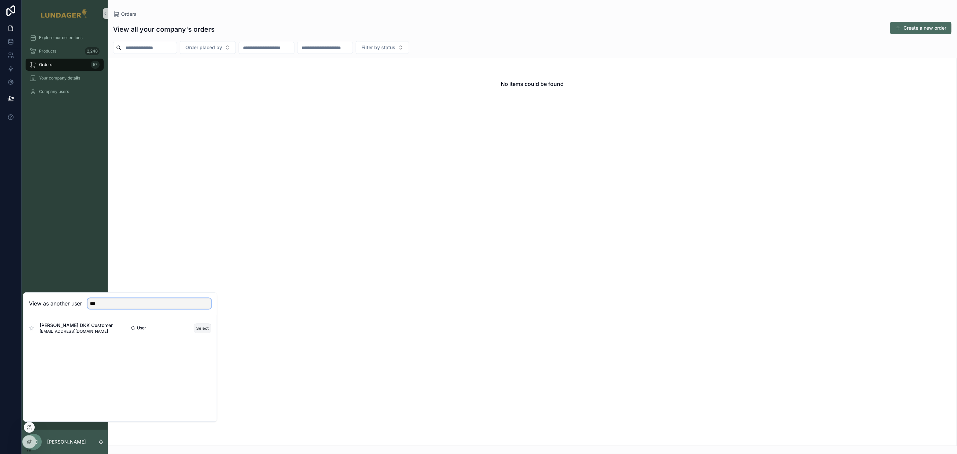
type input "***"
click at [200, 328] on button "Select" at bounding box center [203, 328] width 18 height 10
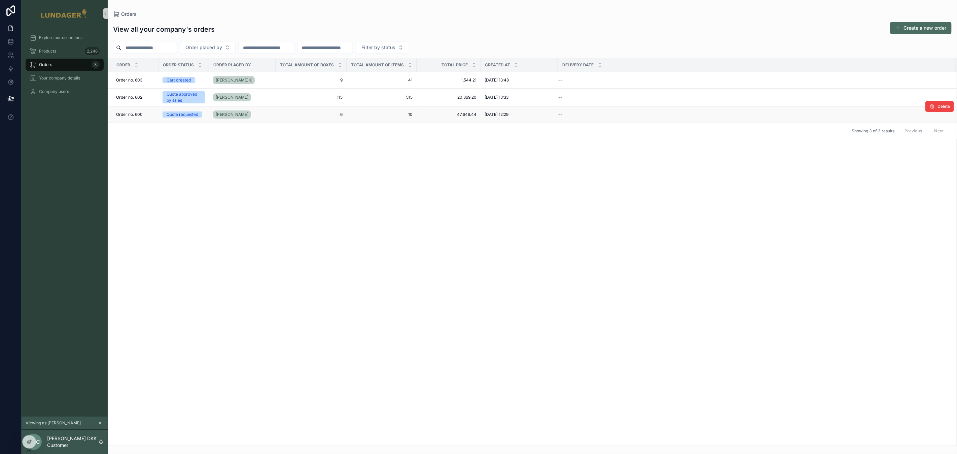
click at [271, 110] on div "[PERSON_NAME]" at bounding box center [242, 114] width 59 height 11
click at [931, 30] on button "Create a new order" at bounding box center [921, 28] width 62 height 12
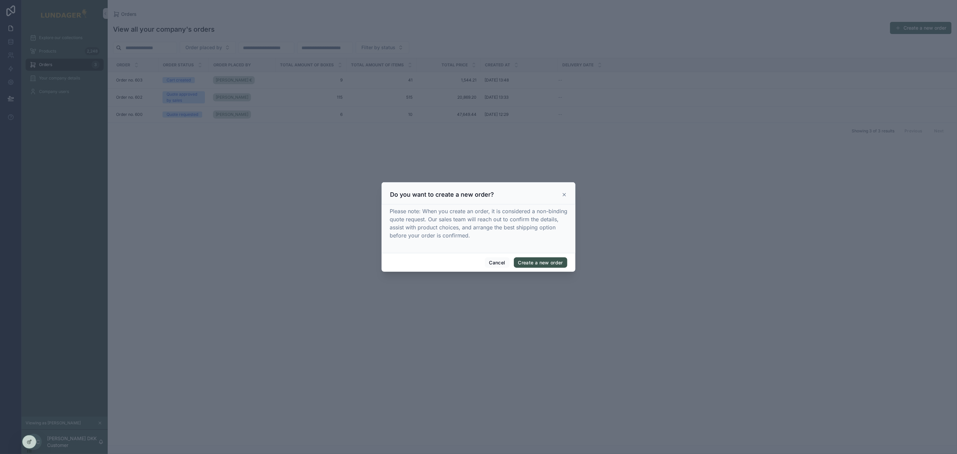
click at [528, 266] on button "Create a new order" at bounding box center [541, 262] width 54 height 11
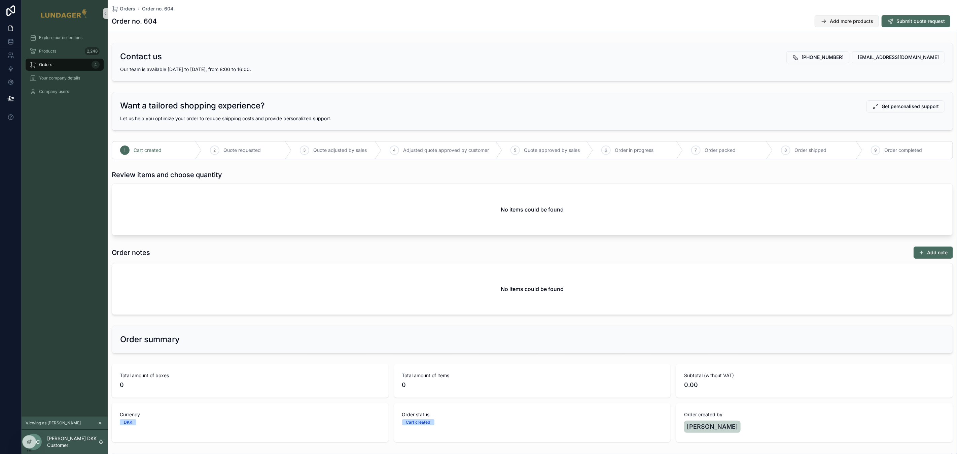
click at [822, 23] on icon "scrollable content" at bounding box center [824, 21] width 7 height 7
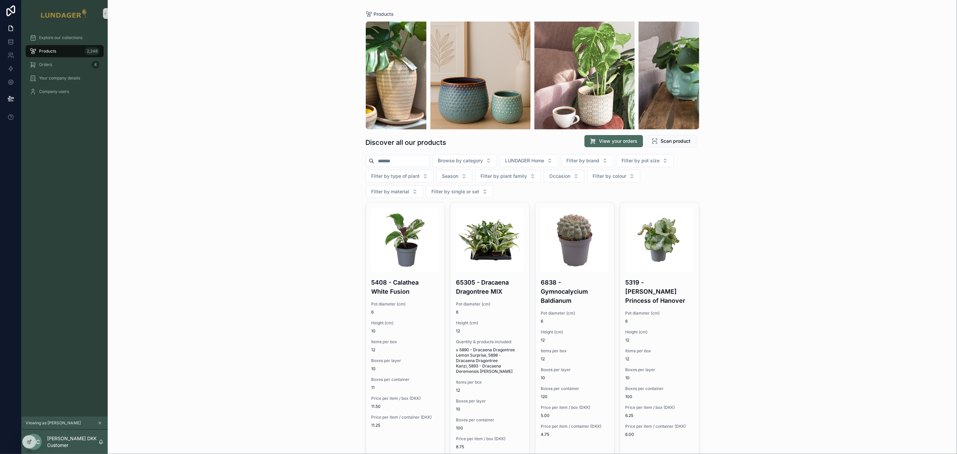
click at [402, 163] on input "scrollable content" at bounding box center [401, 160] width 55 height 9
type input "*******"
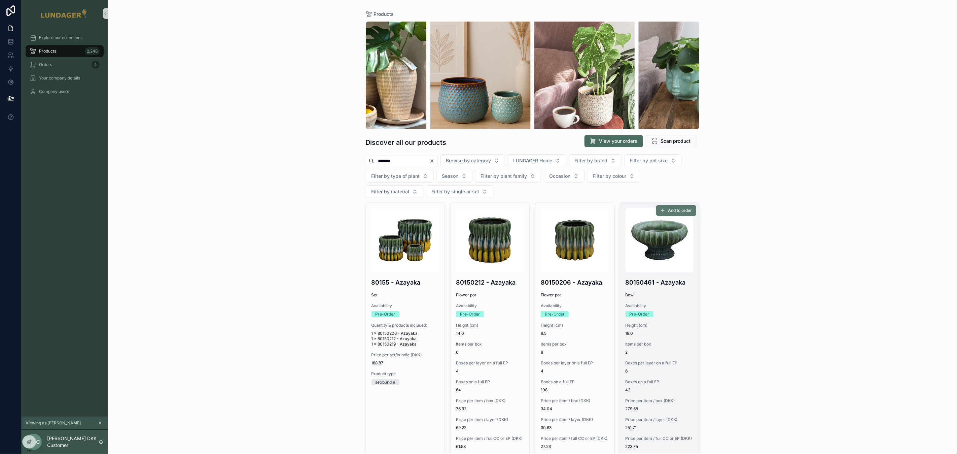
click at [683, 209] on span "Add to order" at bounding box center [680, 210] width 24 height 5
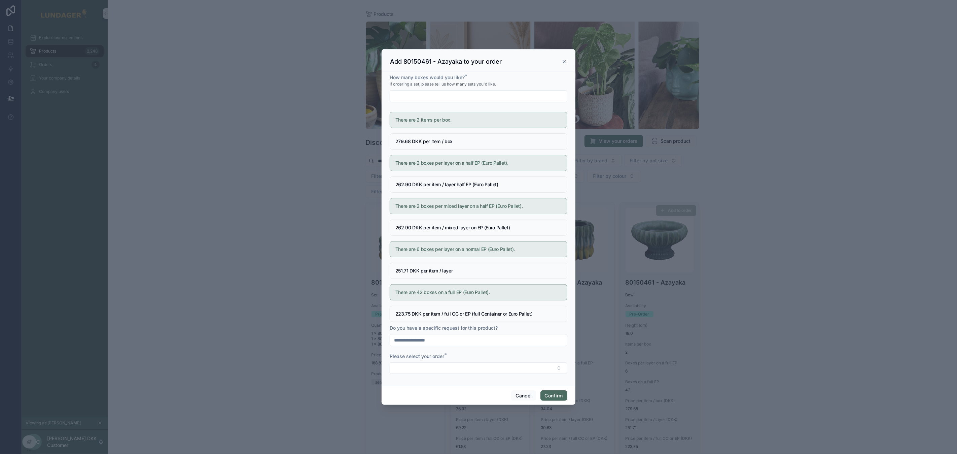
click at [449, 97] on input "text" at bounding box center [478, 96] width 177 height 9
type input "*"
click at [447, 370] on button "Select Button" at bounding box center [479, 367] width 178 height 11
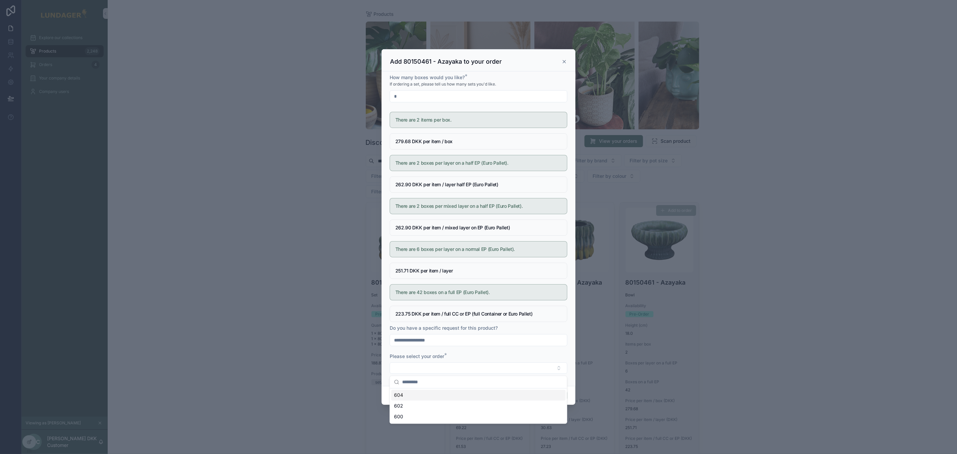
click at [430, 396] on div "604" at bounding box center [478, 395] width 174 height 11
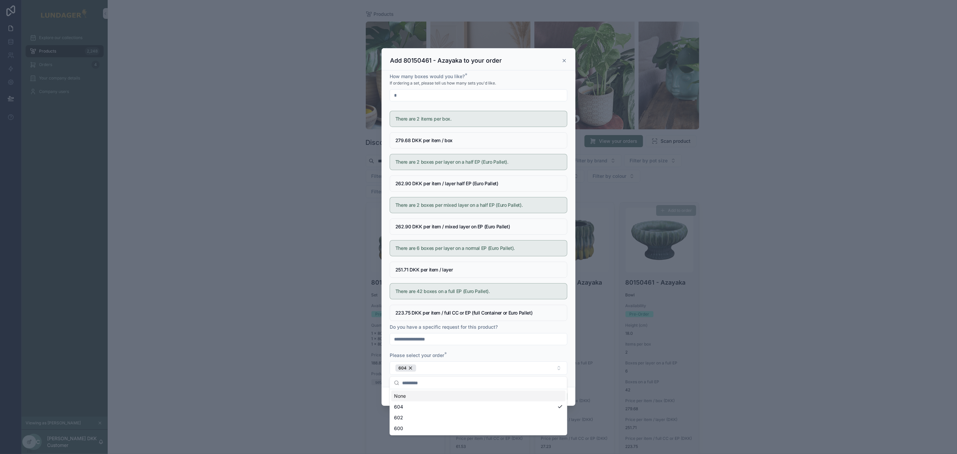
click at [480, 356] on div "Please select your order *" at bounding box center [479, 355] width 178 height 7
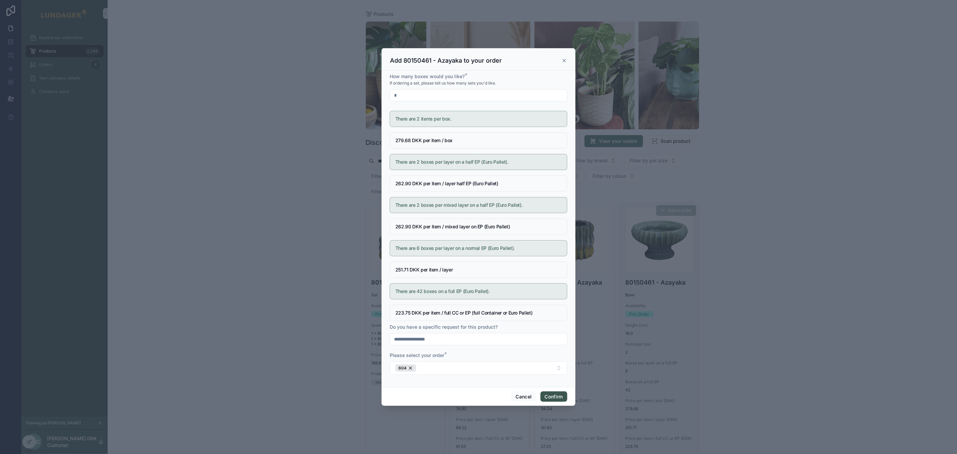
click at [553, 398] on button "Confirm" at bounding box center [554, 396] width 27 height 11
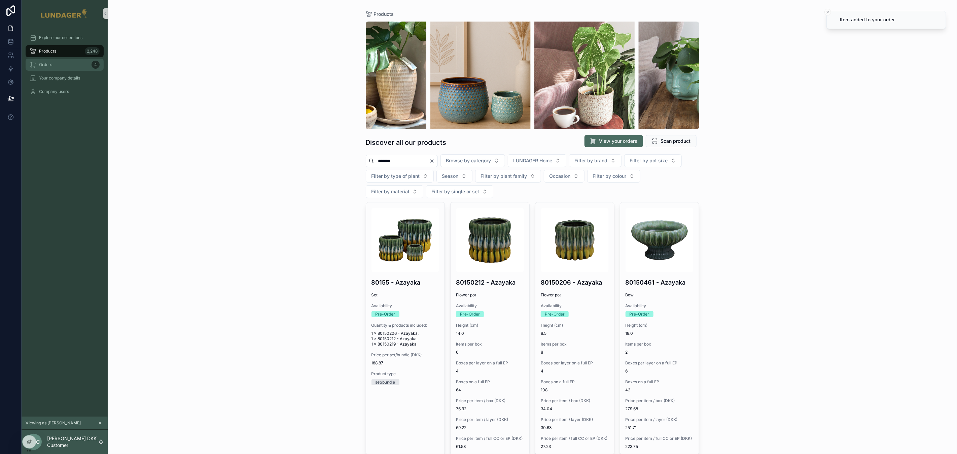
click at [62, 63] on div "Orders 4" at bounding box center [65, 64] width 70 height 11
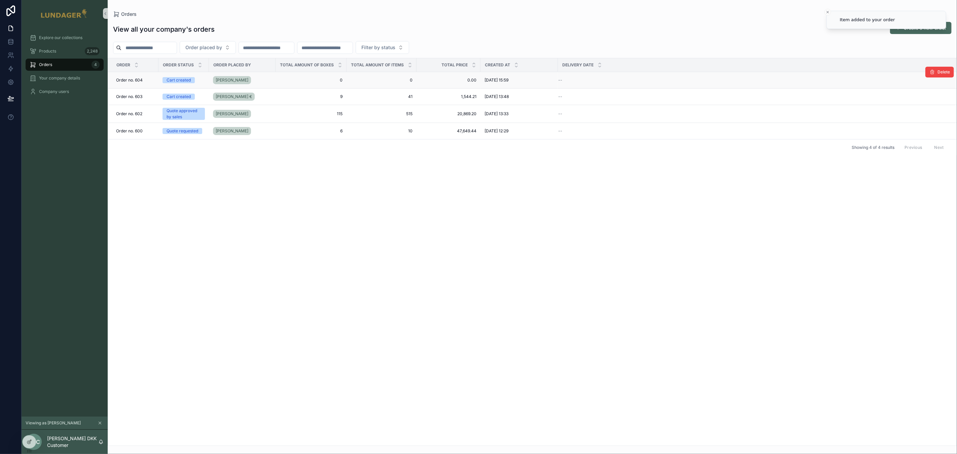
click at [251, 79] on div "[PERSON_NAME]" at bounding box center [242, 80] width 59 height 11
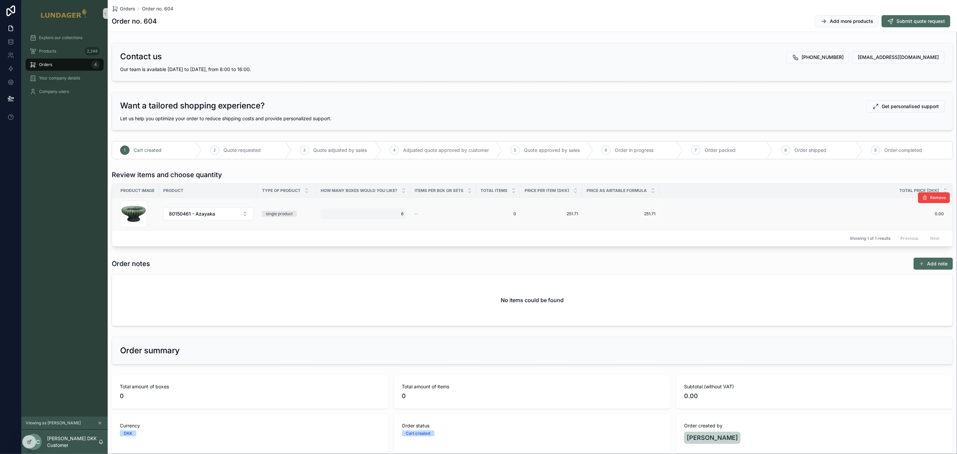
click at [398, 215] on span "6" at bounding box center [363, 213] width 80 height 5
click at [369, 221] on td "6 6" at bounding box center [363, 214] width 94 height 33
click at [354, 213] on span "6" at bounding box center [363, 213] width 80 height 5
click at [343, 224] on input "*" at bounding box center [355, 223] width 63 height 9
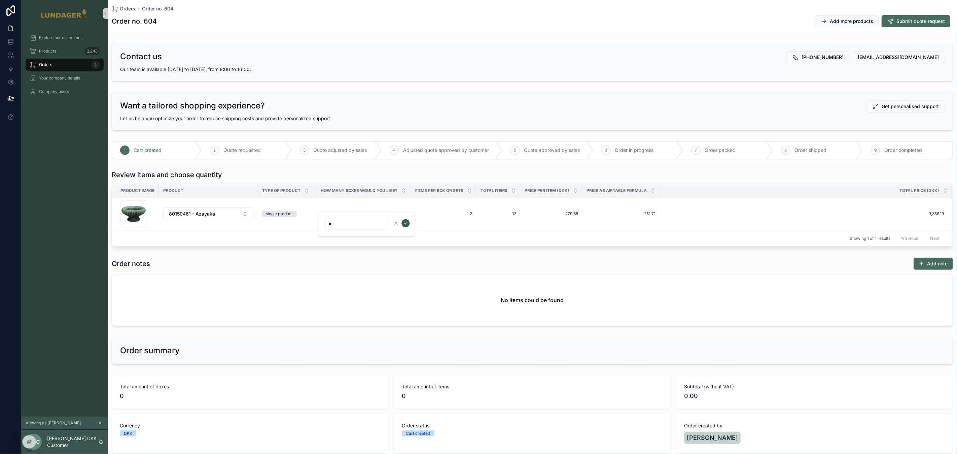
type input "*"
click at [405, 221] on icon "scrollable content" at bounding box center [405, 222] width 5 height 5
click at [402, 214] on span "1" at bounding box center [363, 213] width 80 height 5
click at [377, 222] on input "*" at bounding box center [355, 223] width 63 height 9
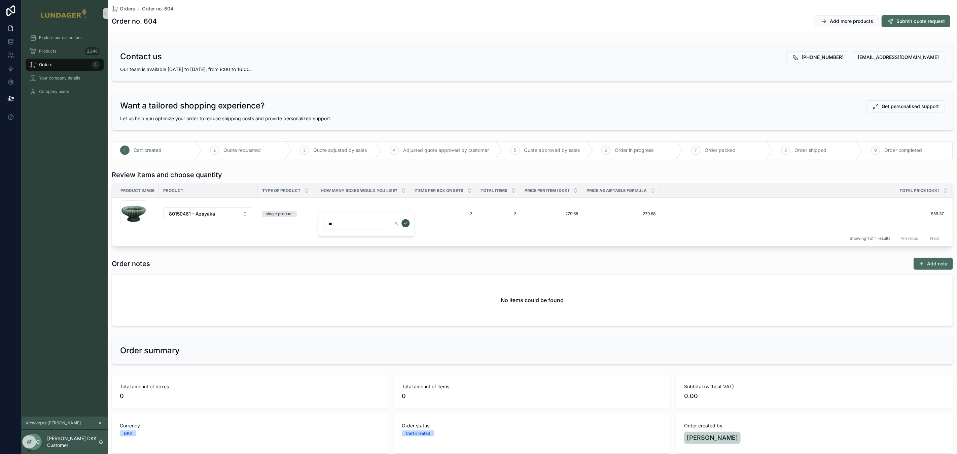
type input "**"
click at [407, 221] on icon "scrollable content" at bounding box center [405, 222] width 5 height 5
click at [893, 108] on span "Get personalised support" at bounding box center [910, 106] width 57 height 7
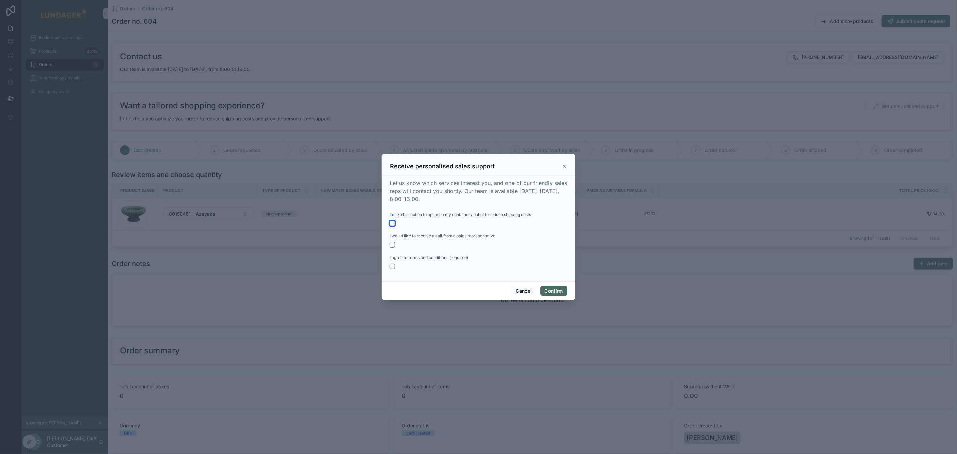
click at [393, 221] on button "button" at bounding box center [392, 222] width 5 height 5
click at [393, 247] on button "button" at bounding box center [392, 244] width 5 height 5
click at [393, 270] on form "I'd like the option to optimise my container / pallet to reduce shipping costs …" at bounding box center [479, 243] width 178 height 65
click at [392, 266] on button "button" at bounding box center [392, 266] width 5 height 5
click at [549, 289] on button "Confirm" at bounding box center [554, 290] width 27 height 11
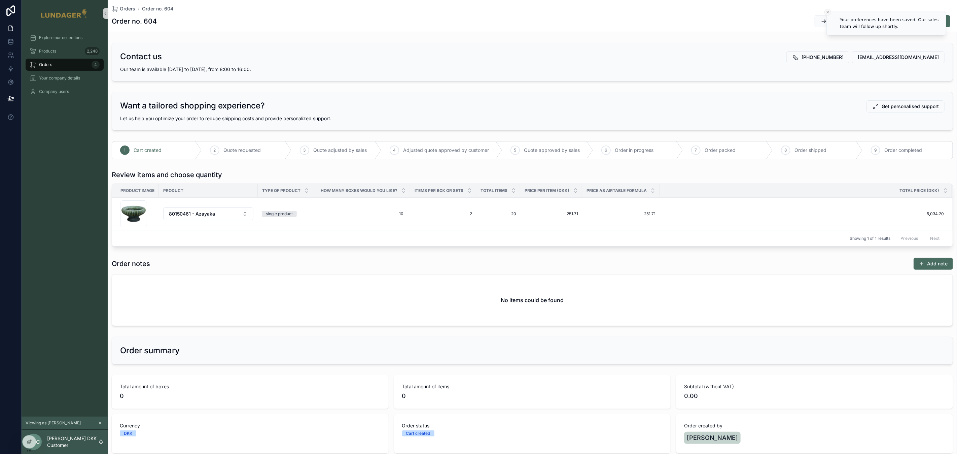
click at [826, 11] on icon "Close toast" at bounding box center [828, 12] width 4 height 4
click at [897, 22] on span "Submit quote request" at bounding box center [921, 21] width 48 height 7
click at [8, 71] on icon at bounding box center [10, 68] width 7 height 7
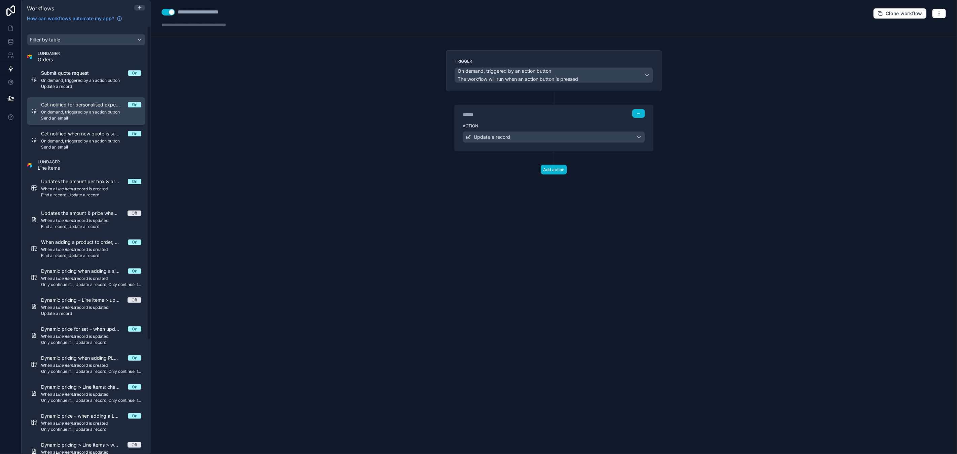
click at [64, 114] on span "On demand, triggered by an action button" at bounding box center [91, 111] width 100 height 5
click at [616, 139] on div "Send an email" at bounding box center [554, 137] width 182 height 11
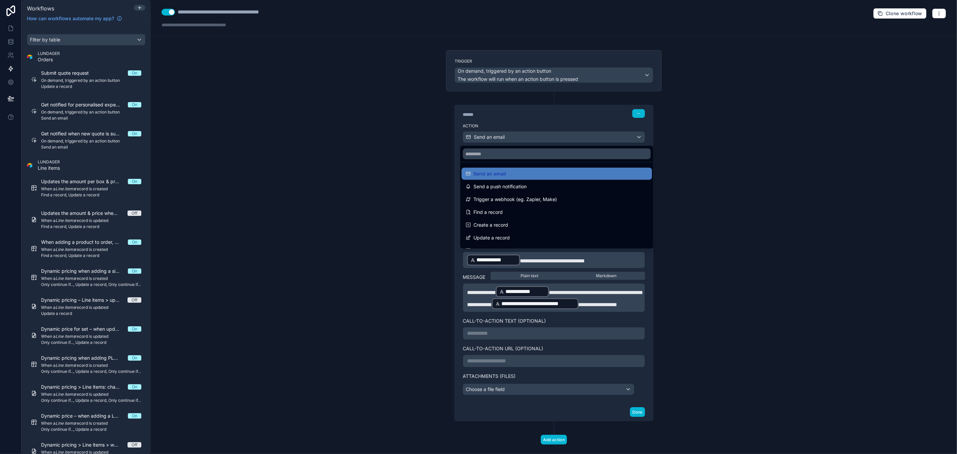
click at [616, 139] on div at bounding box center [478, 227] width 957 height 454
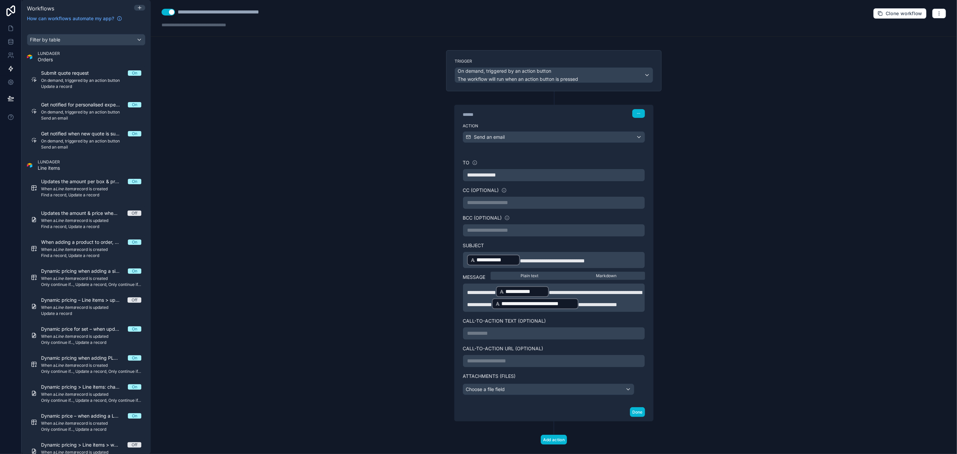
click at [467, 303] on span "**********" at bounding box center [554, 298] width 175 height 17
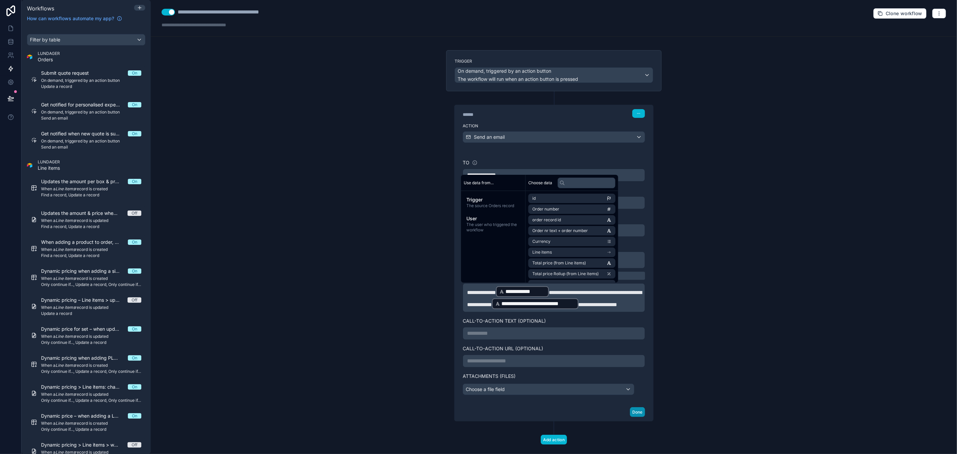
click at [635, 417] on button "Done" at bounding box center [637, 412] width 15 height 10
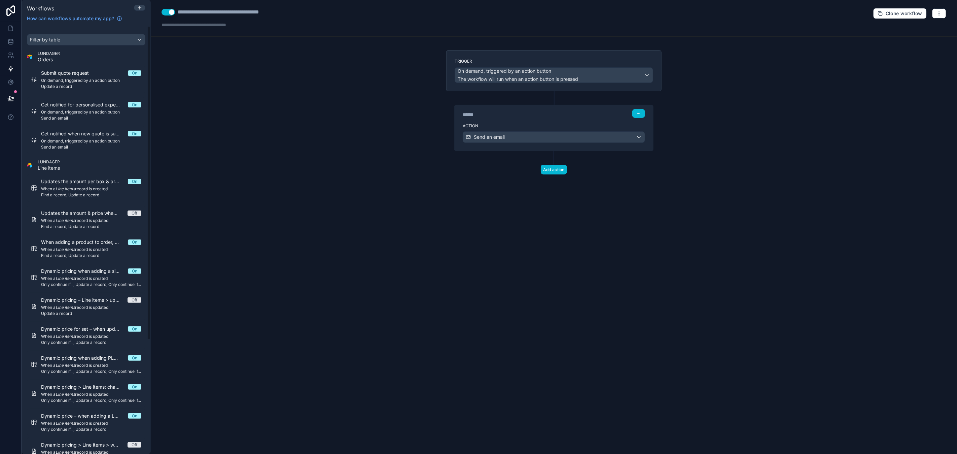
click at [311, 147] on div "**********" at bounding box center [554, 227] width 806 height 454
click at [92, 142] on span "On demand, triggered by an action button" at bounding box center [91, 140] width 100 height 5
click at [602, 138] on div "Send an email" at bounding box center [554, 137] width 182 height 11
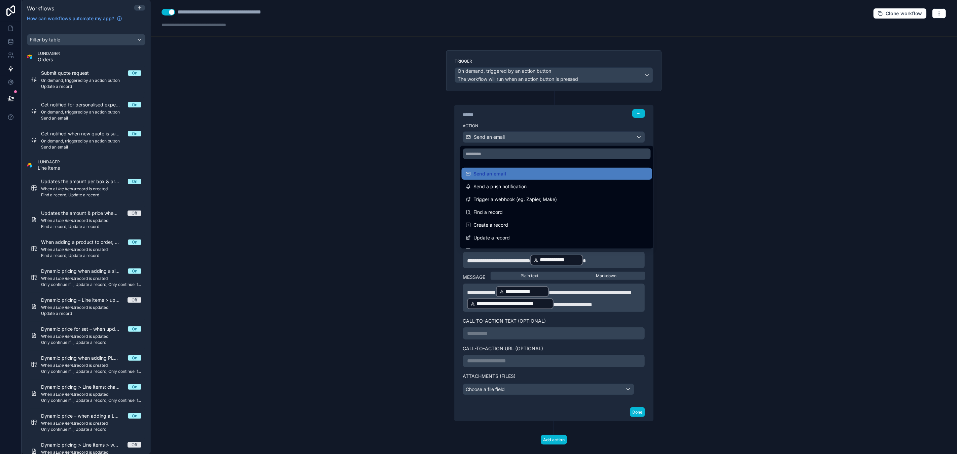
click at [602, 138] on div at bounding box center [478, 227] width 957 height 454
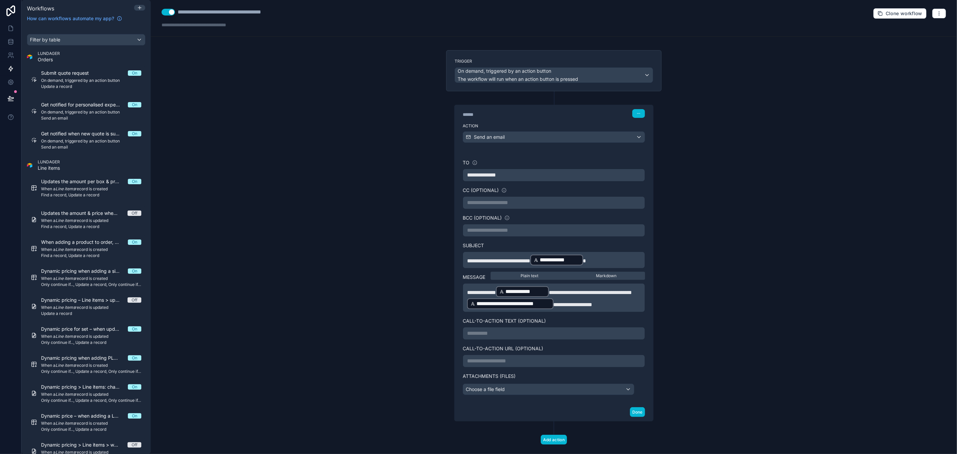
click at [727, 314] on div "**********" at bounding box center [554, 227] width 806 height 454
click at [13, 95] on icon at bounding box center [10, 98] width 7 height 7
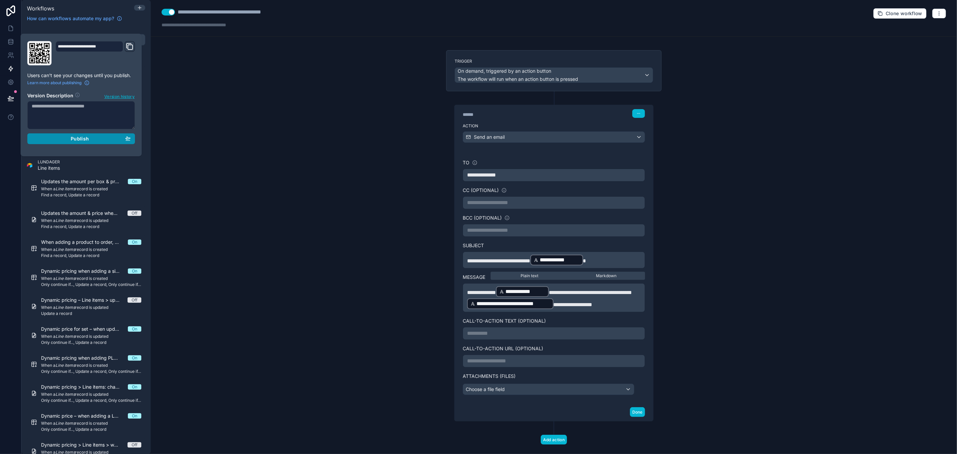
click at [76, 140] on span "Publish" at bounding box center [80, 139] width 18 height 6
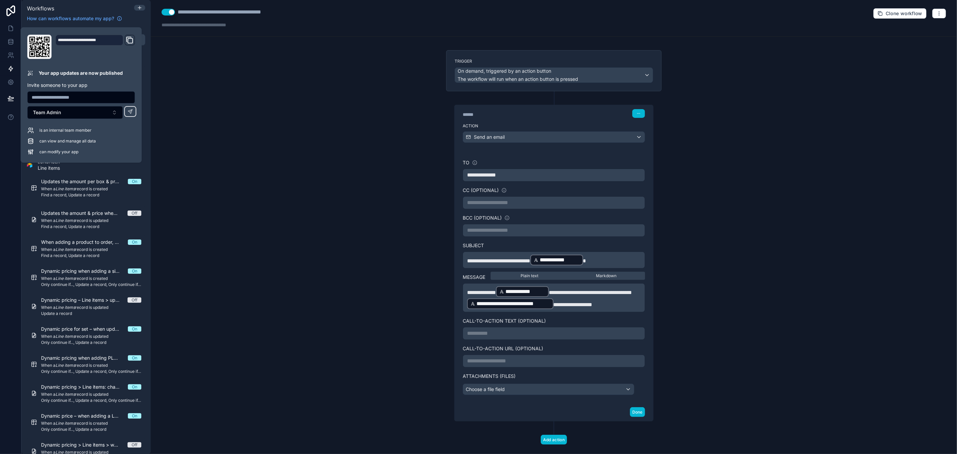
click at [251, 138] on div "**********" at bounding box center [554, 227] width 806 height 454
